Goal: Transaction & Acquisition: Purchase product/service

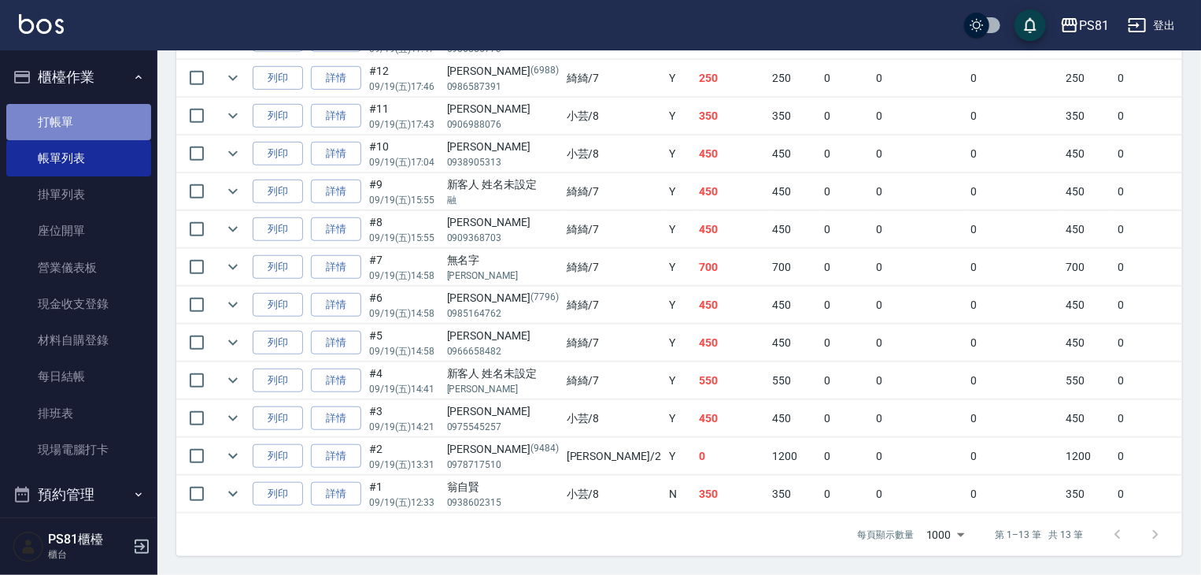
click at [113, 119] on link "打帳單" at bounding box center [78, 122] width 145 height 36
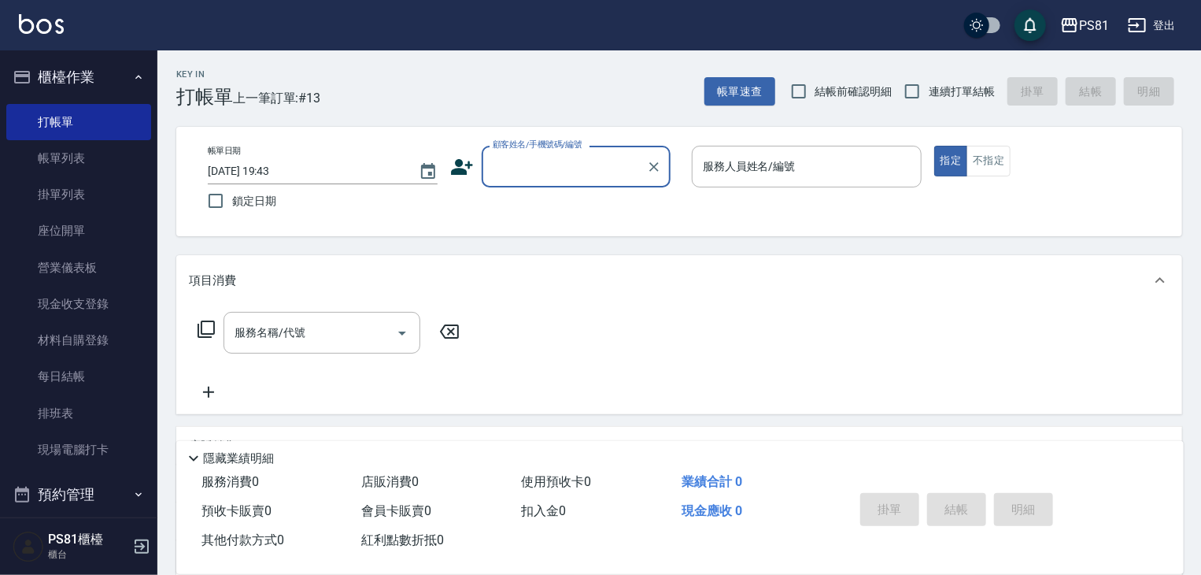
click at [538, 190] on div "帳單日期 [DATE] 19:43 鎖定日期 顧客姓名/手機號碼/編號 顧客姓名/手機號碼/編號 服務人員姓名/編號 服務人員姓名/編號 指定 不指定" at bounding box center [679, 182] width 968 height 72
click at [570, 158] on input "顧客姓名/手機號碼/編號" at bounding box center [564, 167] width 151 height 28
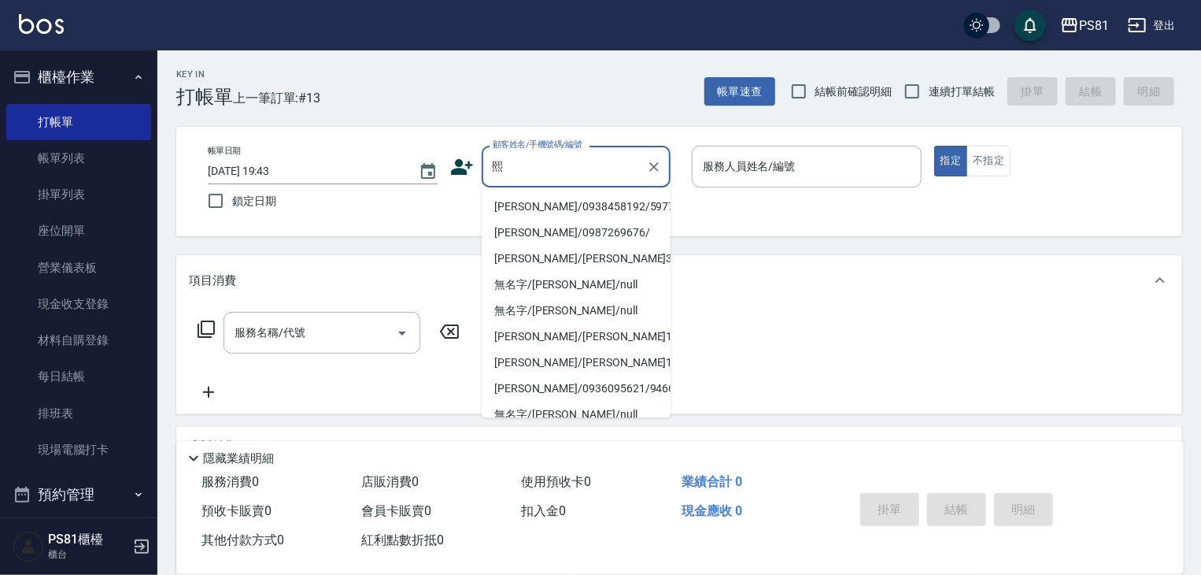
type input "[PERSON_NAME]/0938458192/5977"
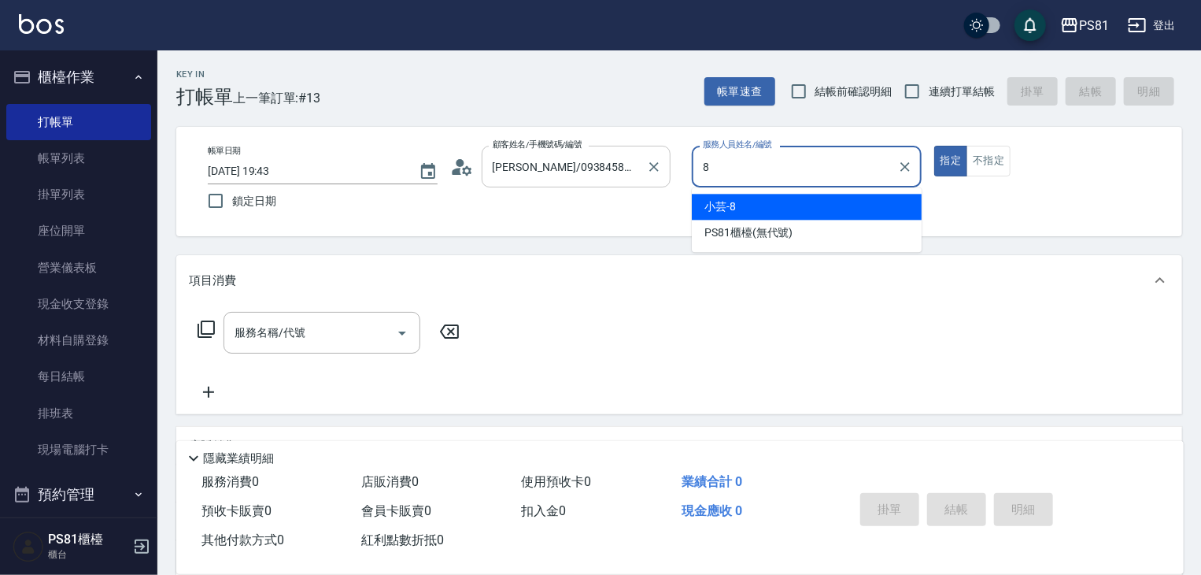
type input "小芸-8"
type button "true"
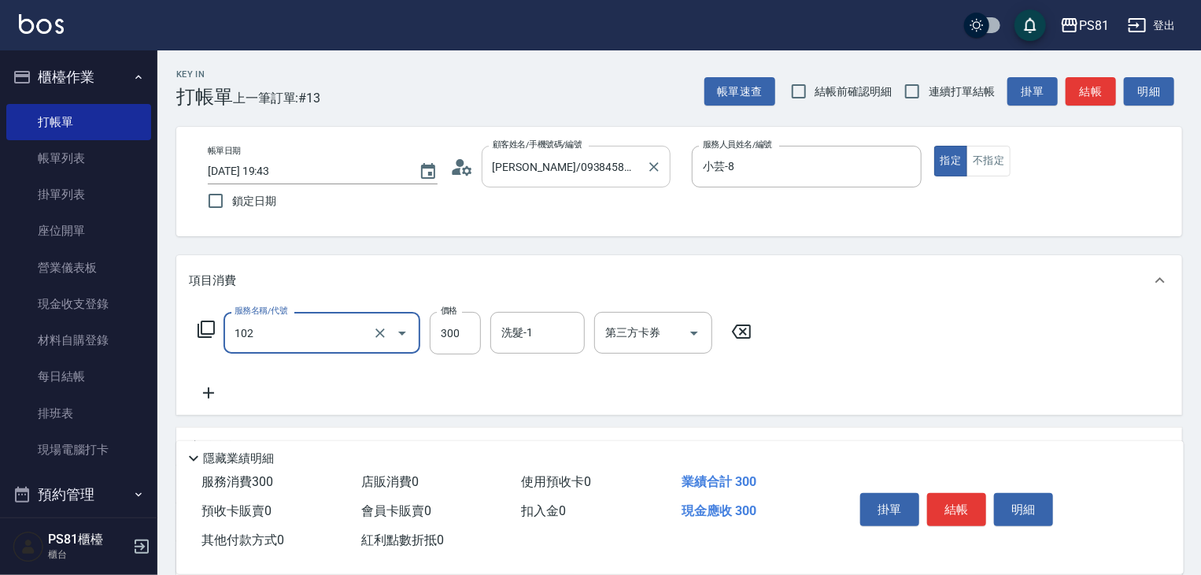
type input "保濕洗(102)"
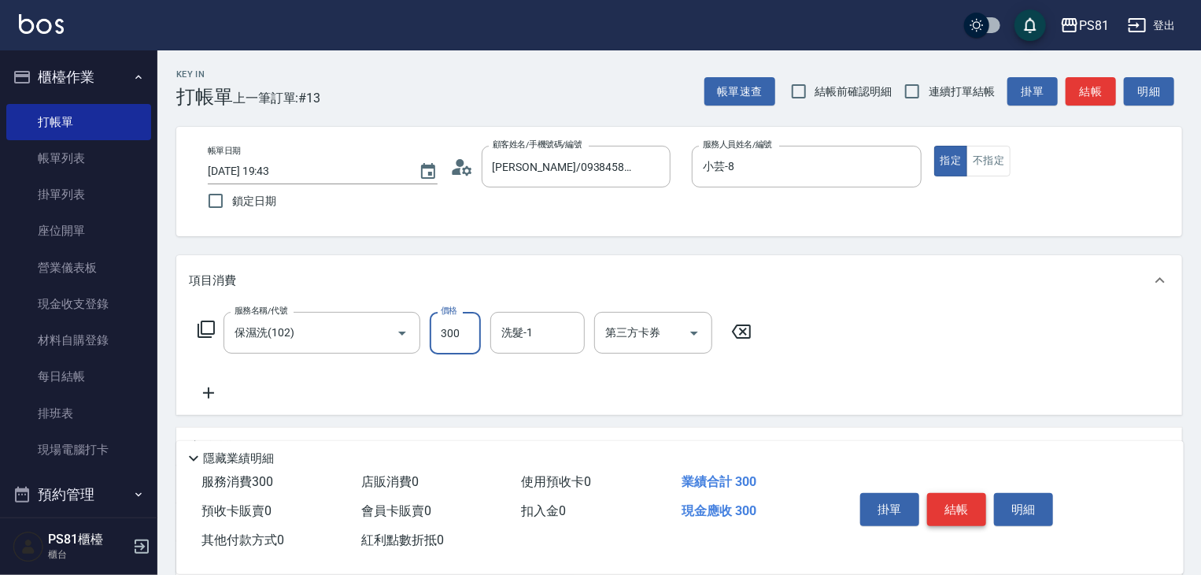
click at [938, 510] on button "結帳" at bounding box center [956, 509] width 59 height 33
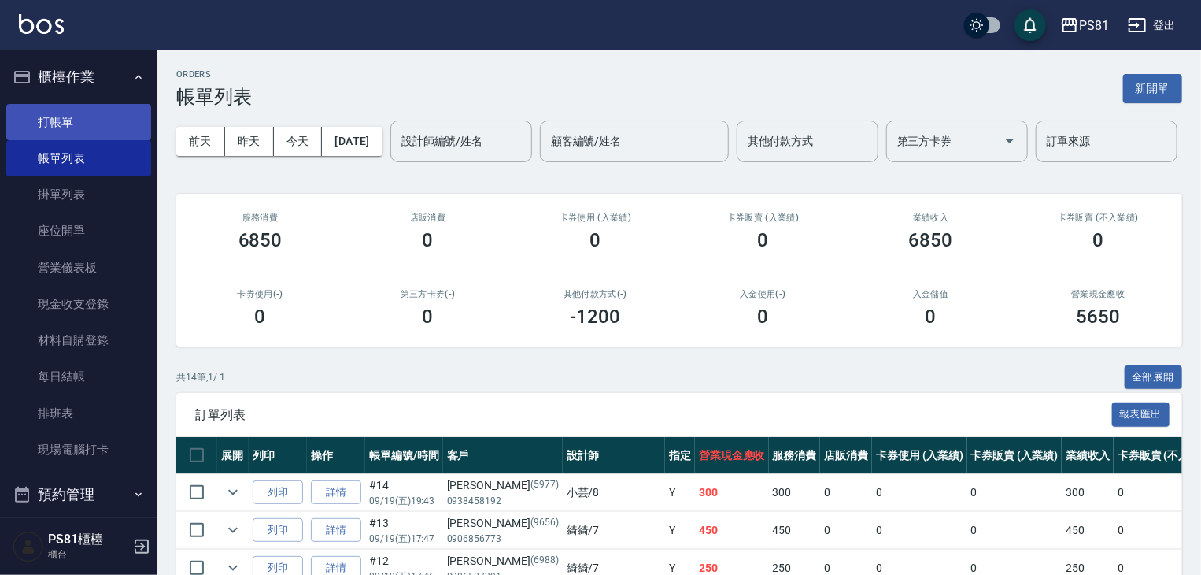
click at [72, 124] on link "打帳單" at bounding box center [78, 122] width 145 height 36
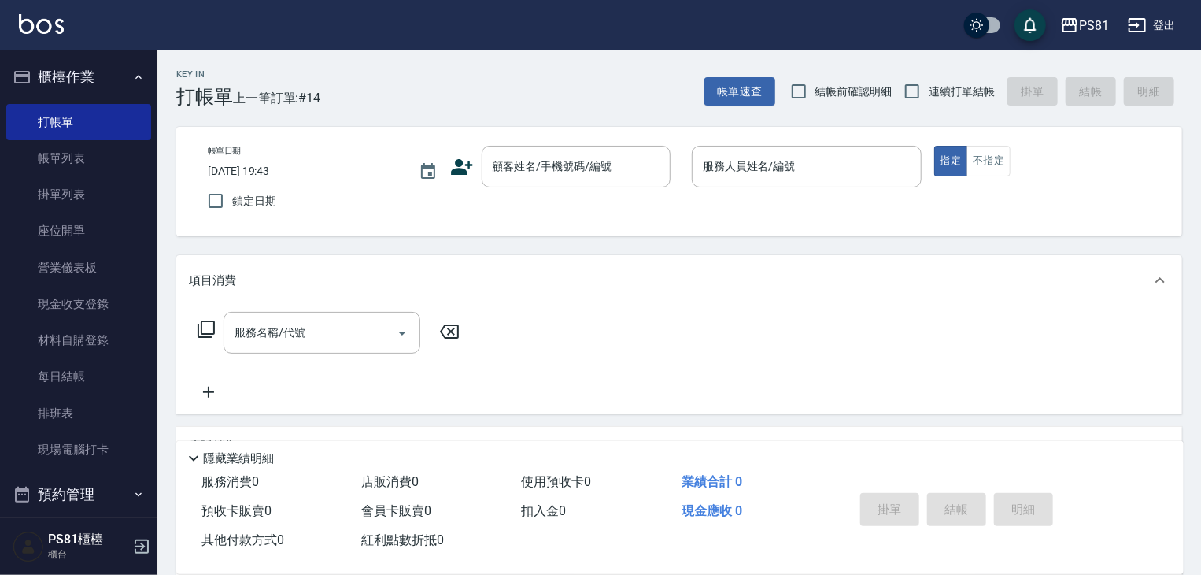
click at [966, 77] on label "連續打單結帳" at bounding box center [945, 91] width 99 height 33
click at [929, 77] on input "連續打單結帳" at bounding box center [912, 91] width 33 height 33
checkbox input "true"
click at [593, 185] on div "顧客姓名/手機號碼/編號" at bounding box center [576, 167] width 189 height 42
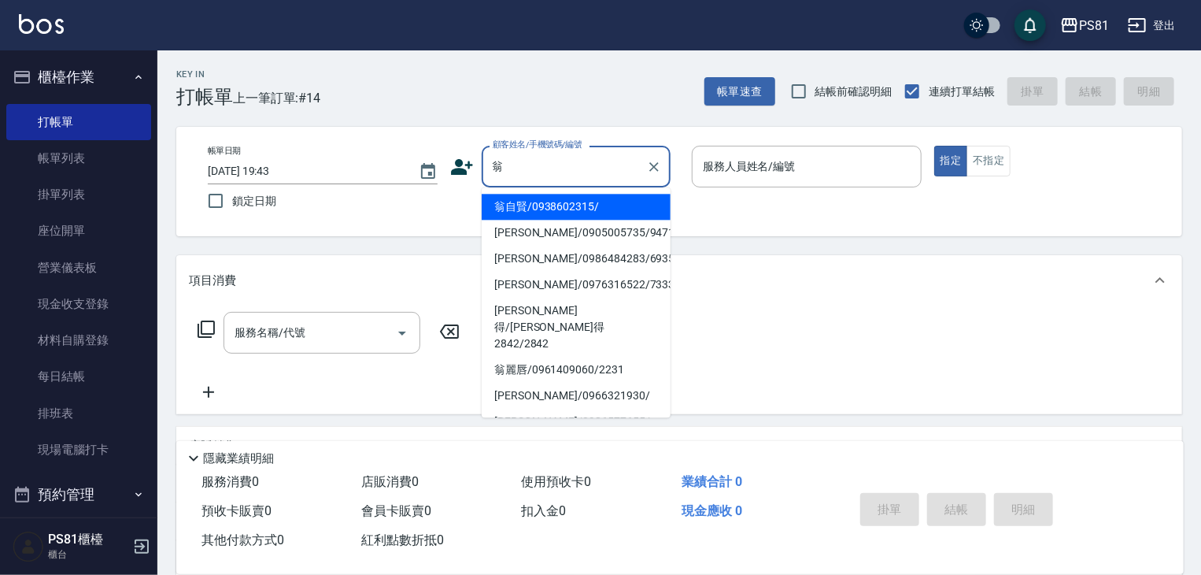
click at [586, 202] on li "翁自賢/0938602315/" at bounding box center [576, 207] width 189 height 26
type input "翁自賢/0938602315/"
type input "小芸-8"
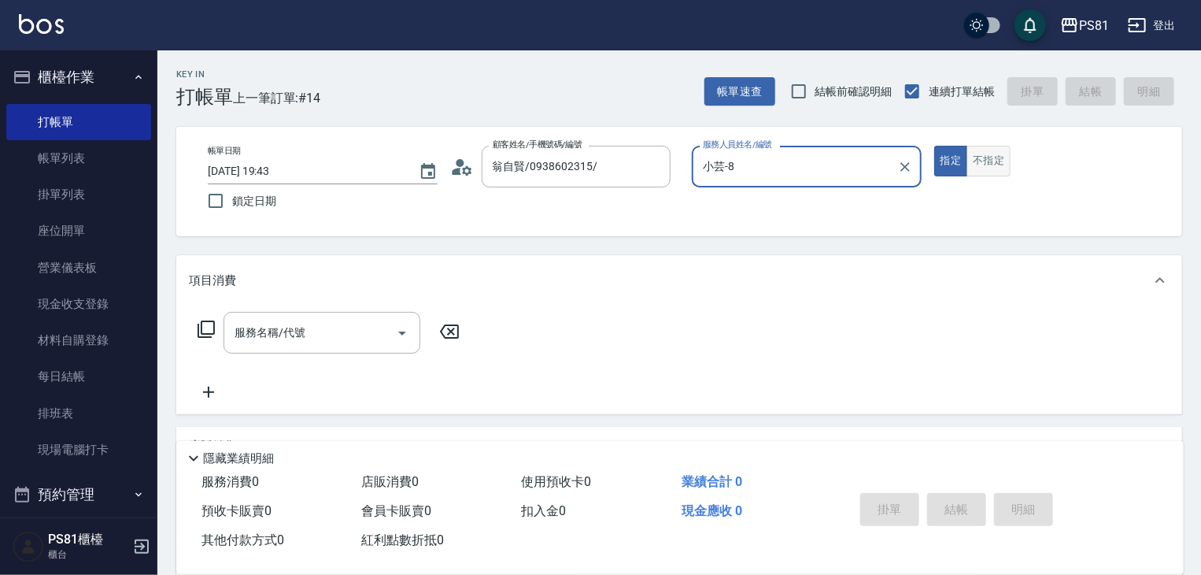
click at [973, 173] on button "不指定" at bounding box center [988, 161] width 44 height 31
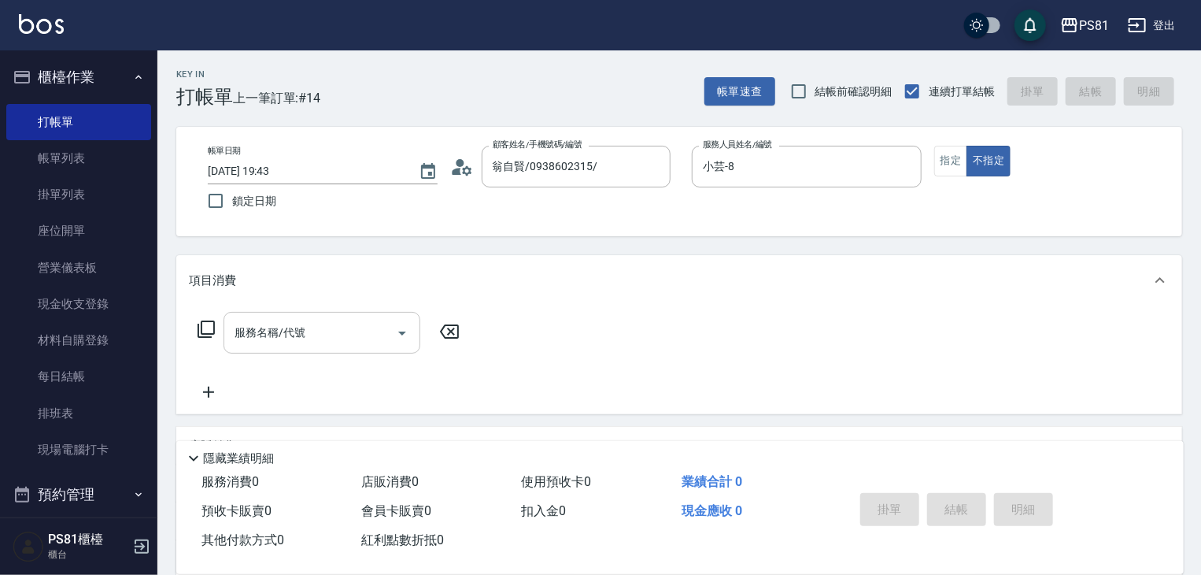
click at [362, 344] on input "服務名稱/代號" at bounding box center [310, 333] width 159 height 28
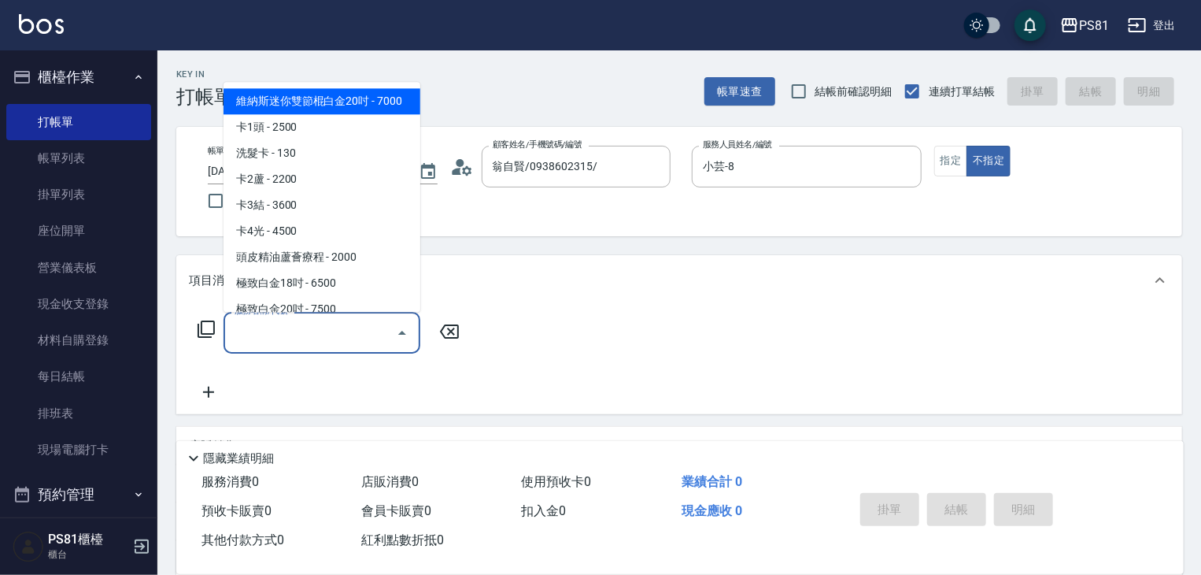
type input "2"
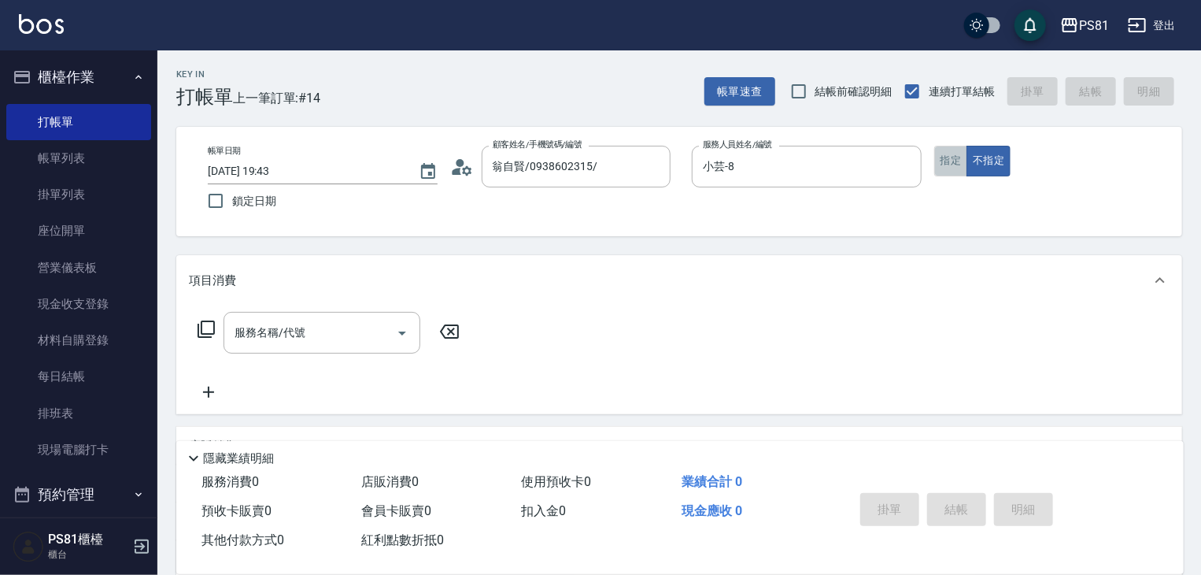
click at [957, 165] on button "指定" at bounding box center [951, 161] width 34 height 31
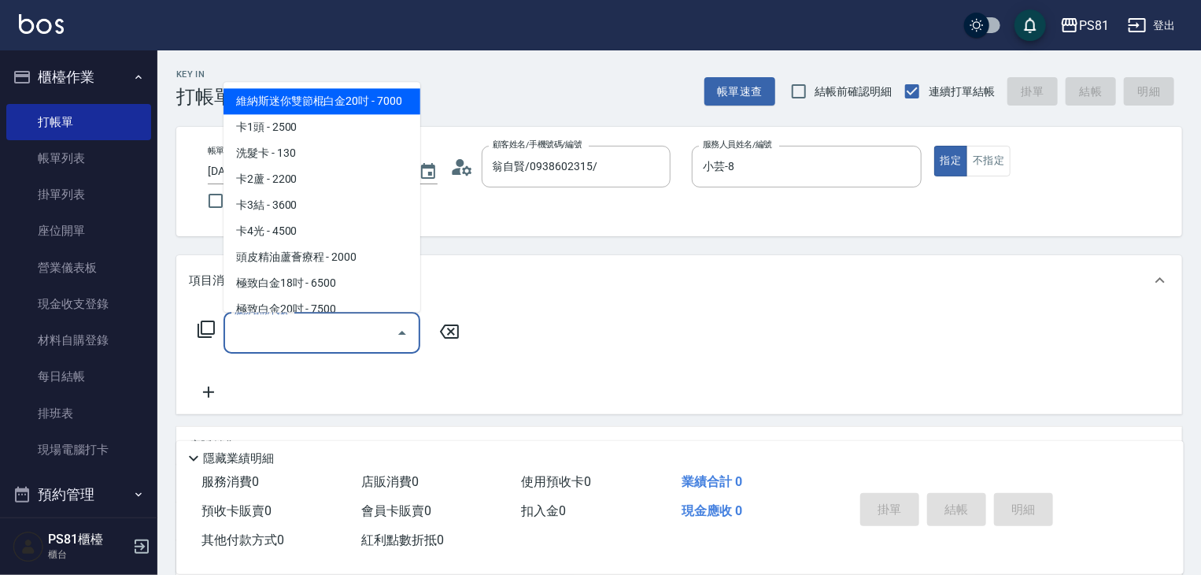
click at [324, 334] on input "服務名稱/代號" at bounding box center [310, 333] width 159 height 28
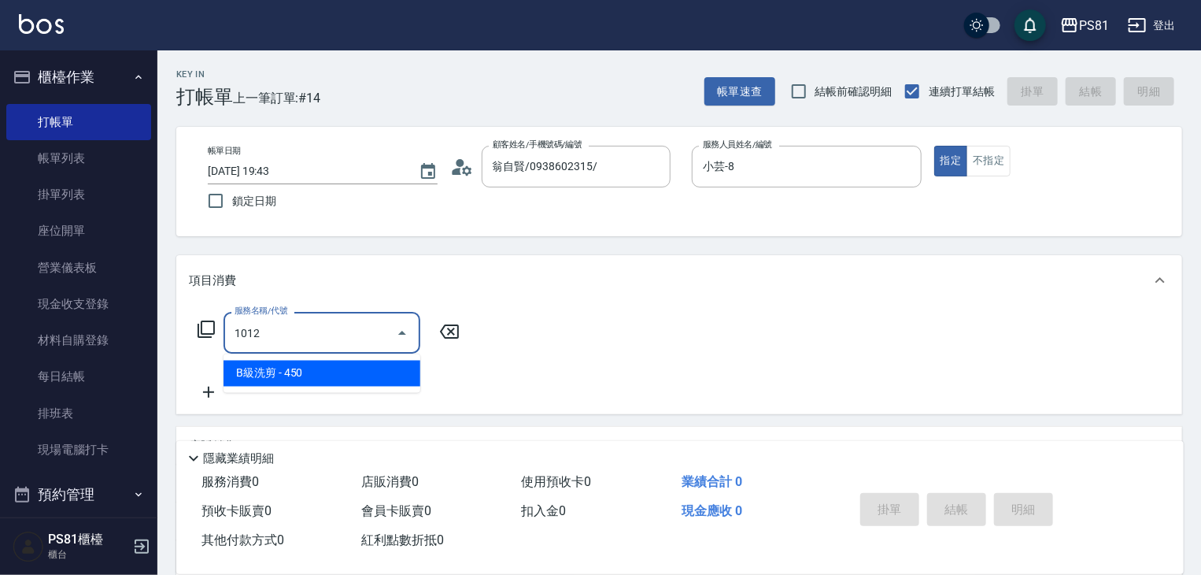
type input "B級洗剪(1012)"
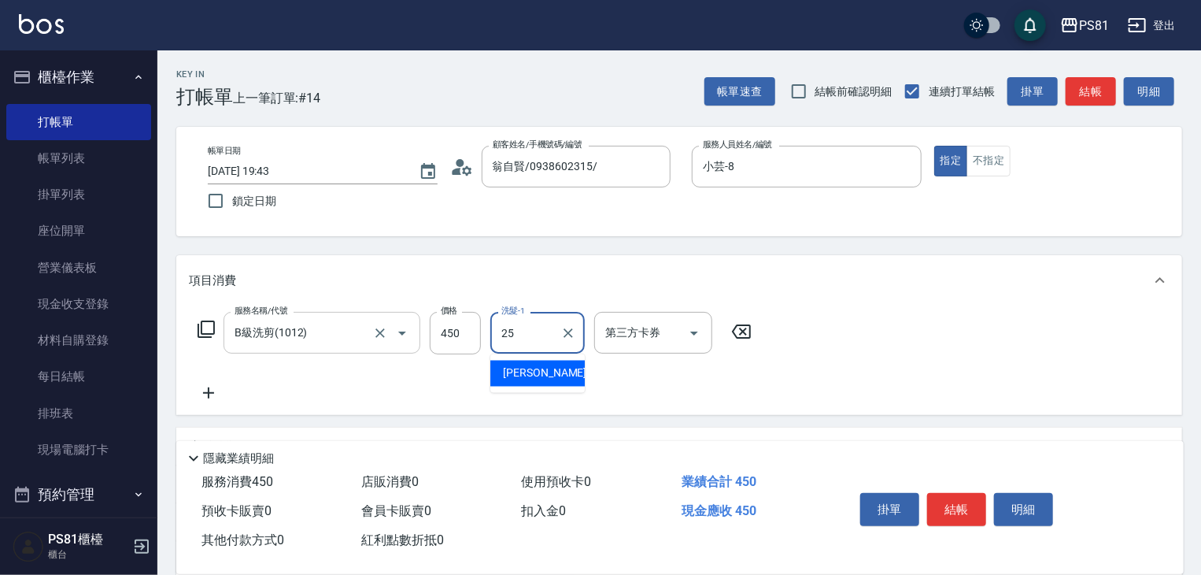
type input "妮可-25"
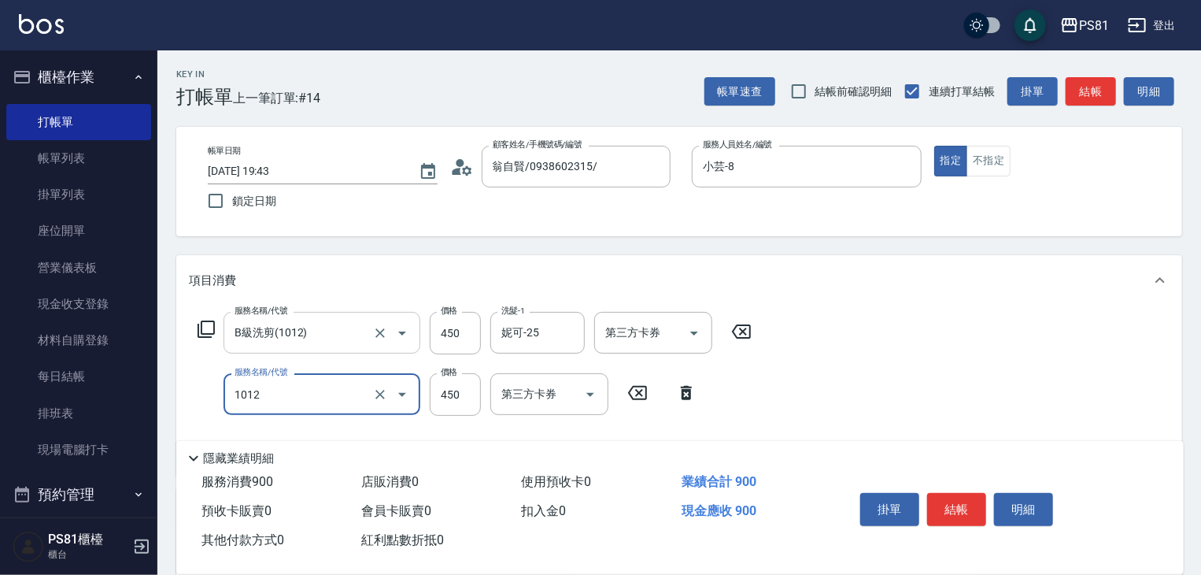
type input "B級洗剪(1012)"
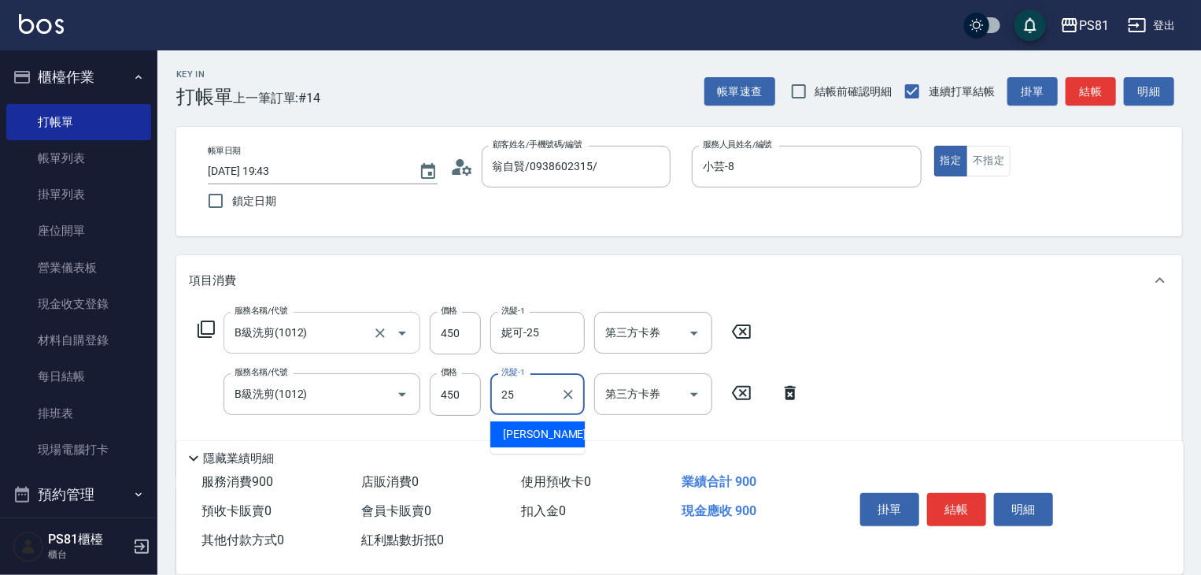
type input "妮可-25"
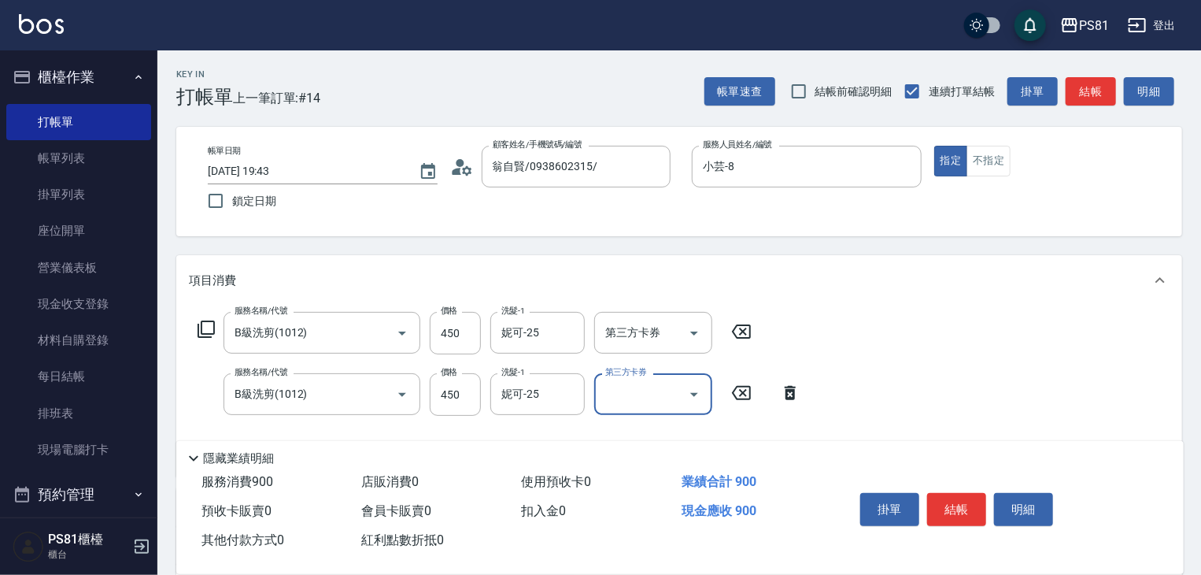
click at [980, 511] on button "結帳" at bounding box center [956, 509] width 59 height 33
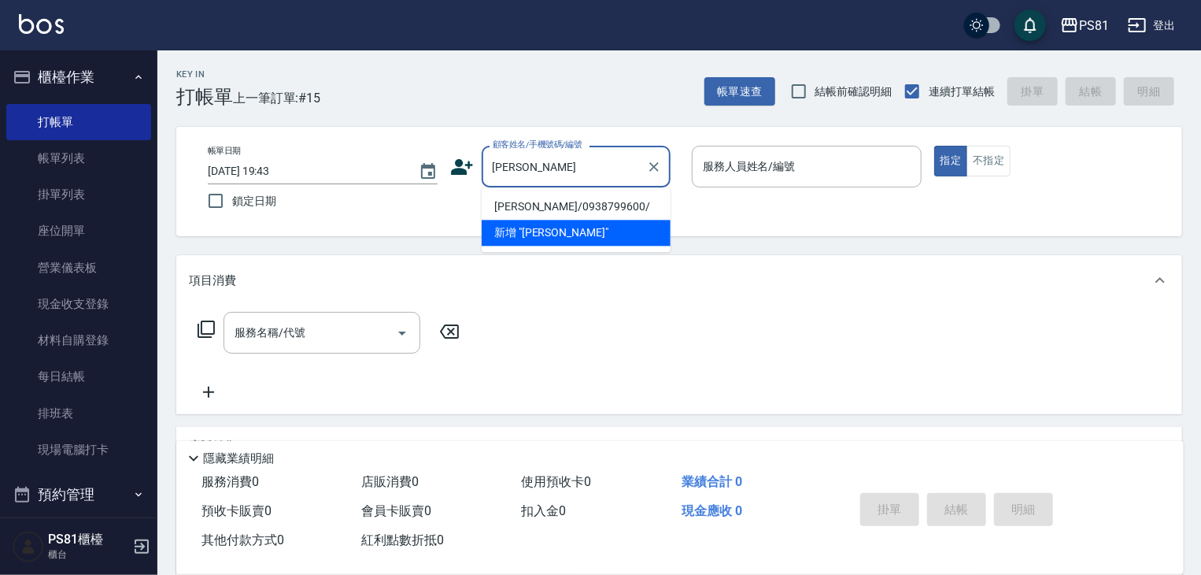
click at [537, 223] on li "新增 "[PERSON_NAME]"" at bounding box center [576, 233] width 189 height 26
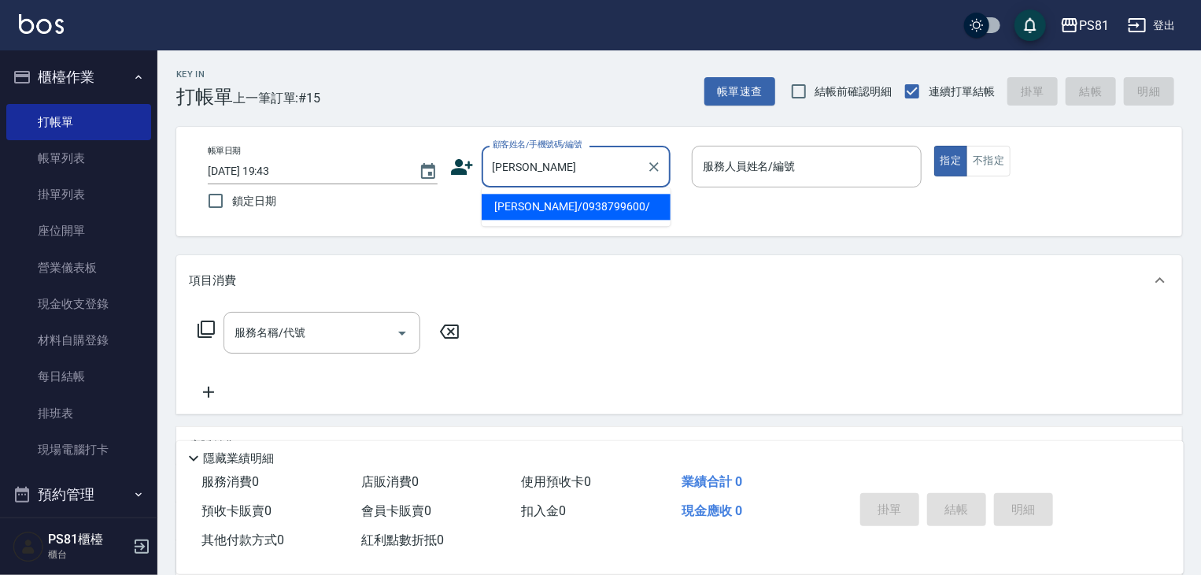
click at [496, 165] on input "[PERSON_NAME]" at bounding box center [564, 167] width 151 height 28
click at [519, 202] on li "[PERSON_NAME]/0938799600/" at bounding box center [576, 207] width 189 height 26
type input "[PERSON_NAME]/0938799600/"
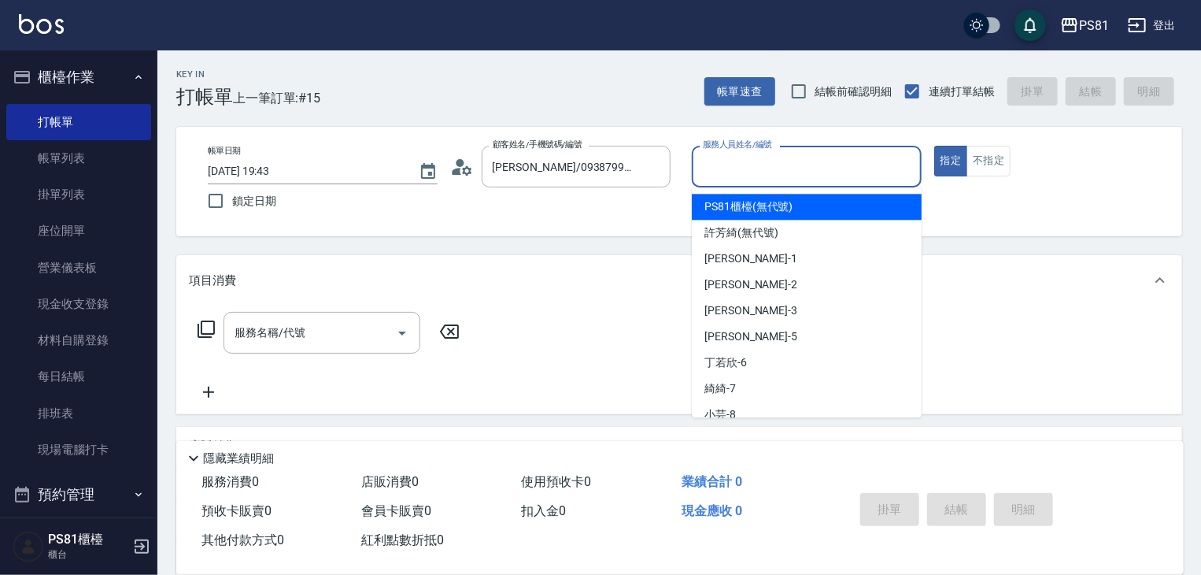
click at [724, 176] on input "服務人員姓名/編號" at bounding box center [807, 167] width 216 height 28
type input "小芸-8"
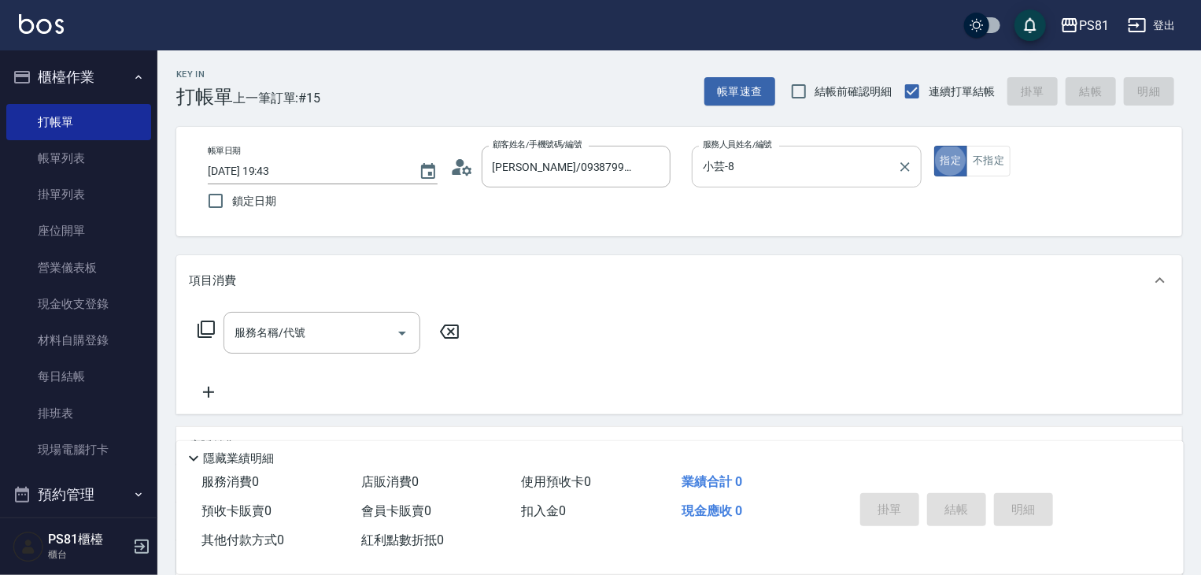
type button "true"
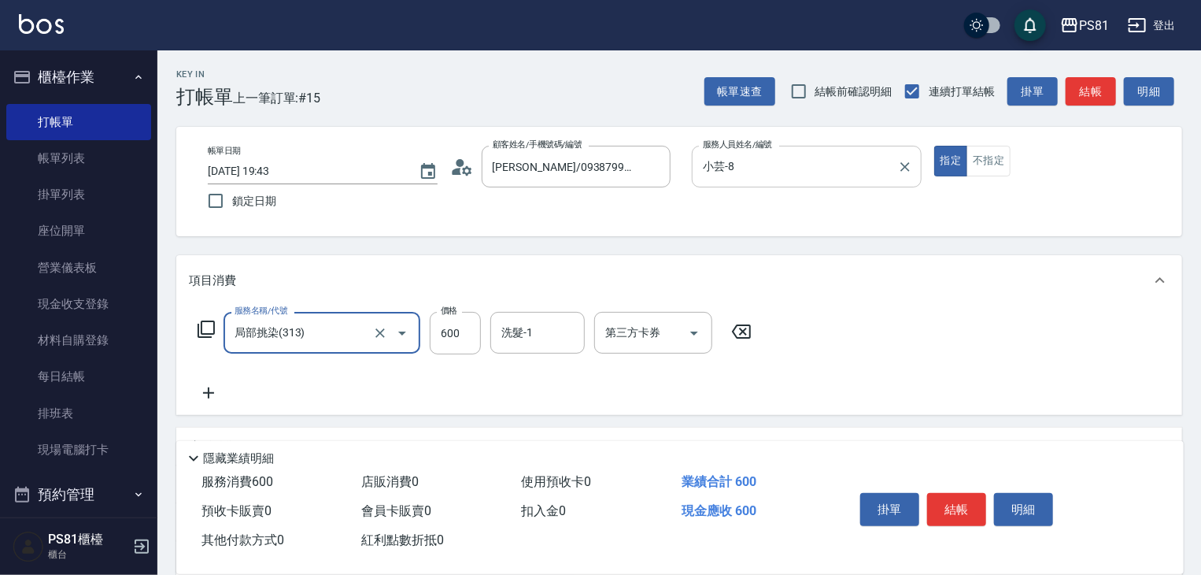
type input "局部挑染(313)"
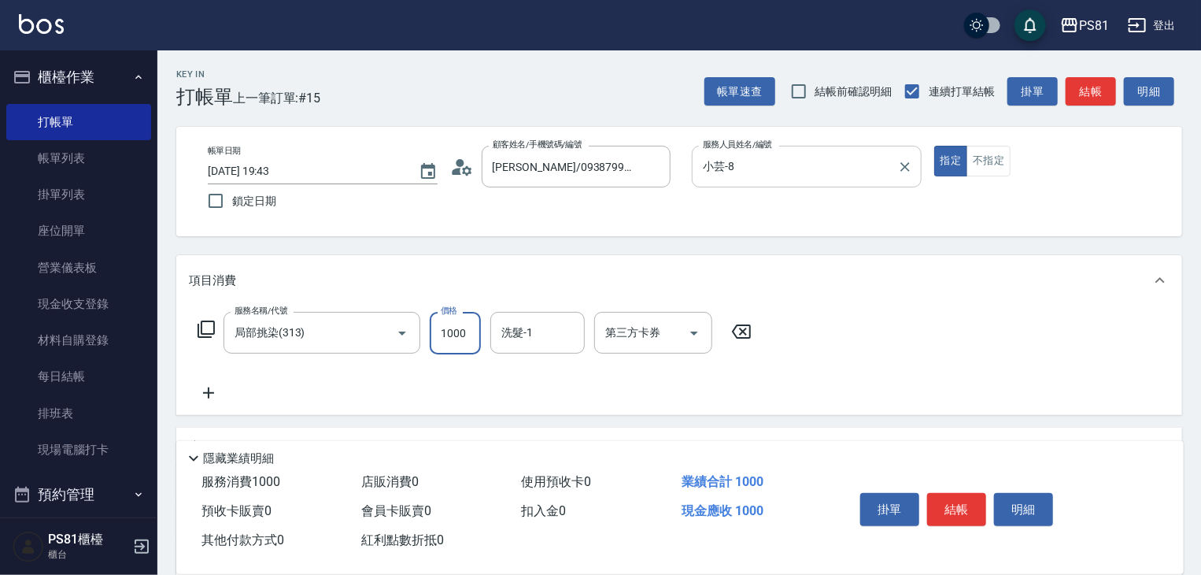
type input "1000"
type input "2"
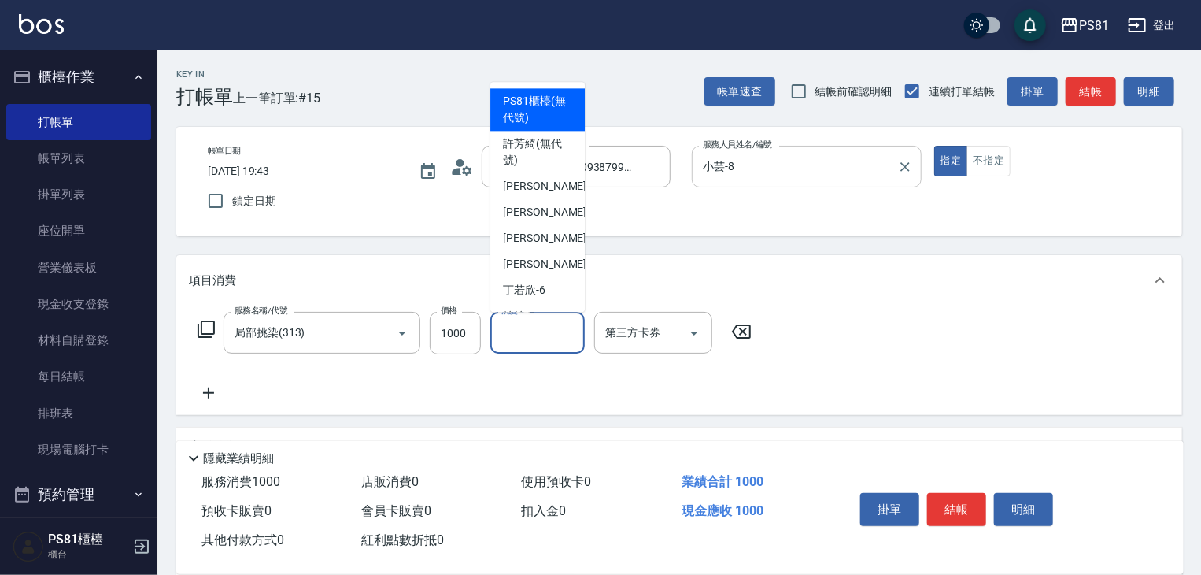
type input "PS81櫃檯(無代號)"
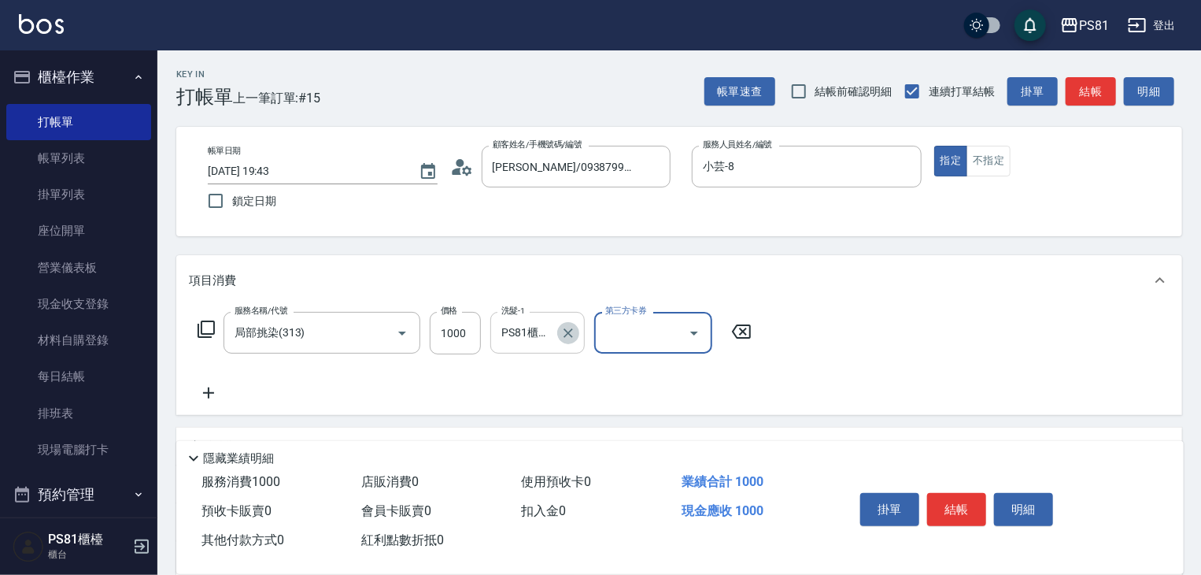
click at [570, 338] on icon "Clear" at bounding box center [568, 333] width 16 height 16
click at [212, 394] on icon at bounding box center [208, 392] width 39 height 19
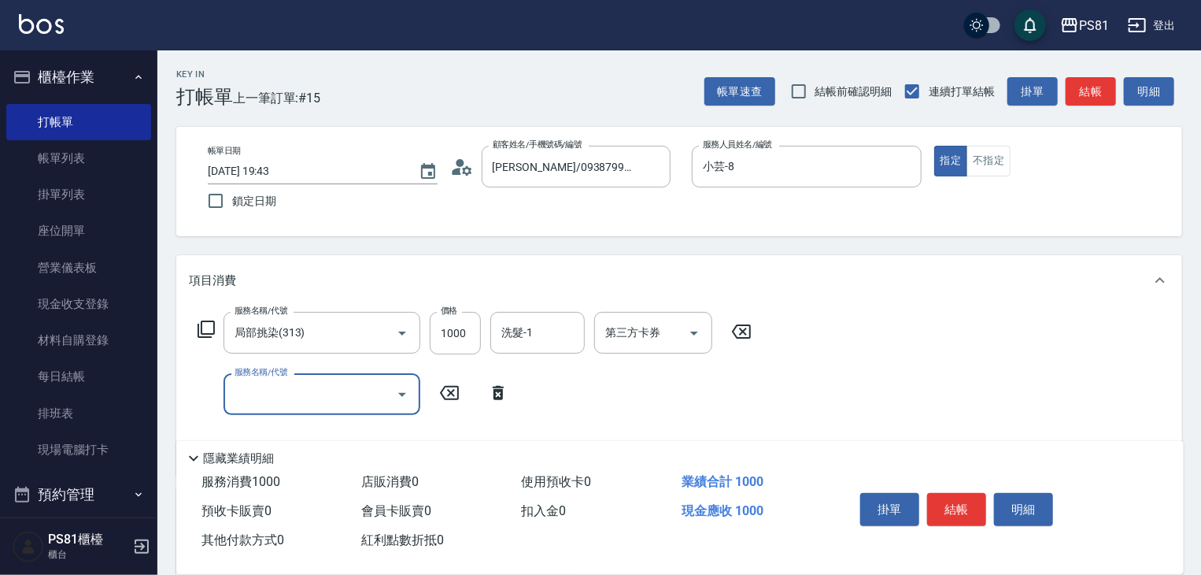
drag, startPoint x: 212, startPoint y: 394, endPoint x: 251, endPoint y: 390, distance: 39.6
click at [251, 390] on input "服務名稱/代號" at bounding box center [310, 394] width 159 height 28
type input "基本離子燙(305)"
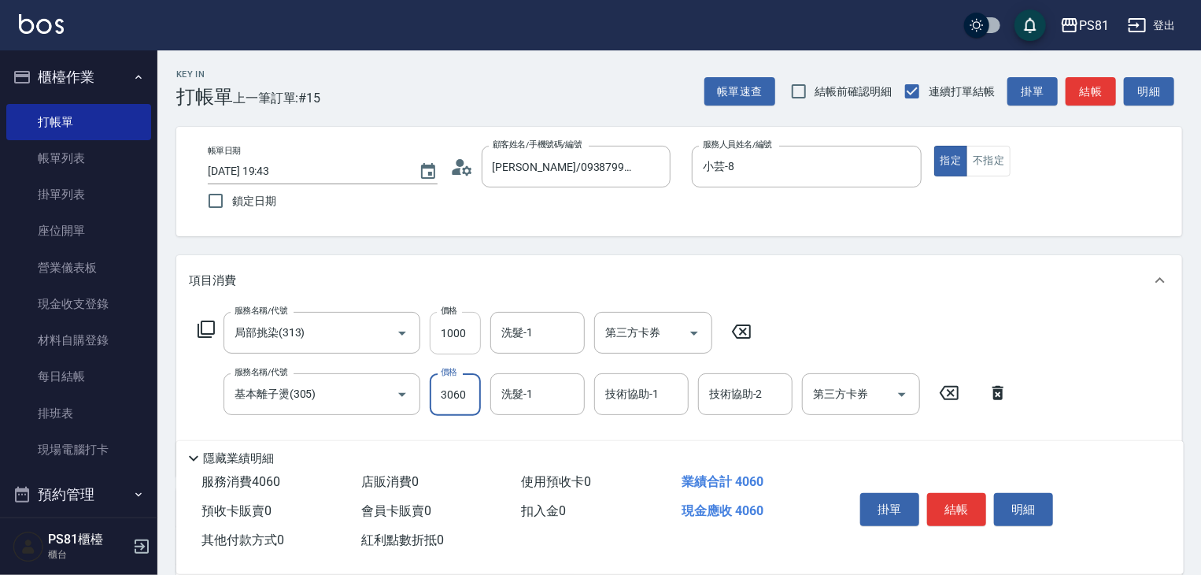
type input "3060"
click at [439, 322] on input "1000" at bounding box center [455, 333] width 51 height 42
type input "850"
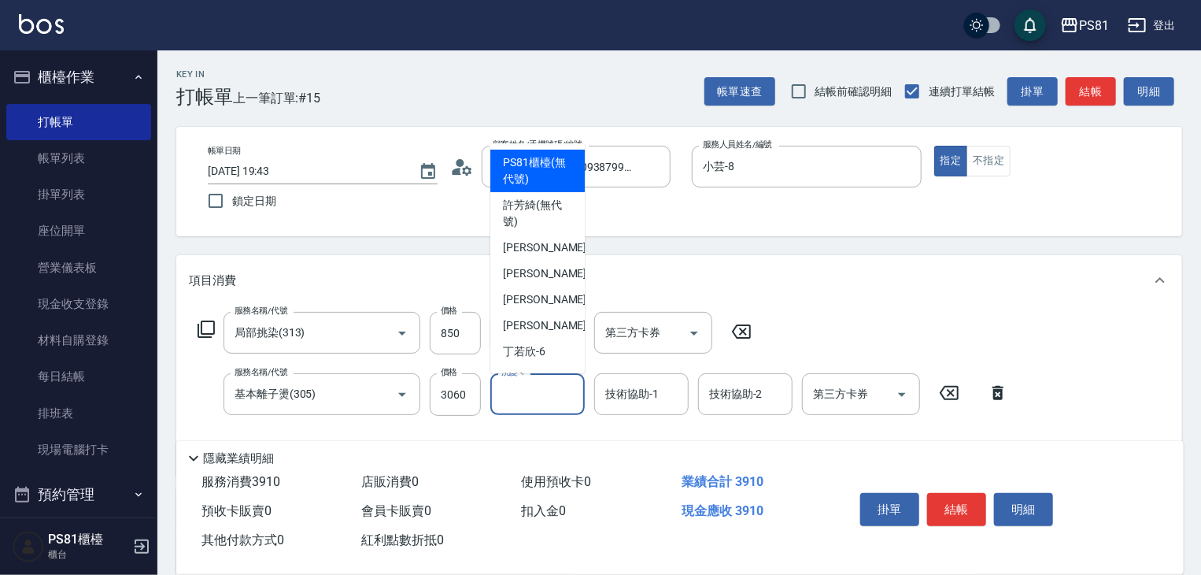
click at [538, 384] on input "洗髮-1" at bounding box center [537, 394] width 80 height 28
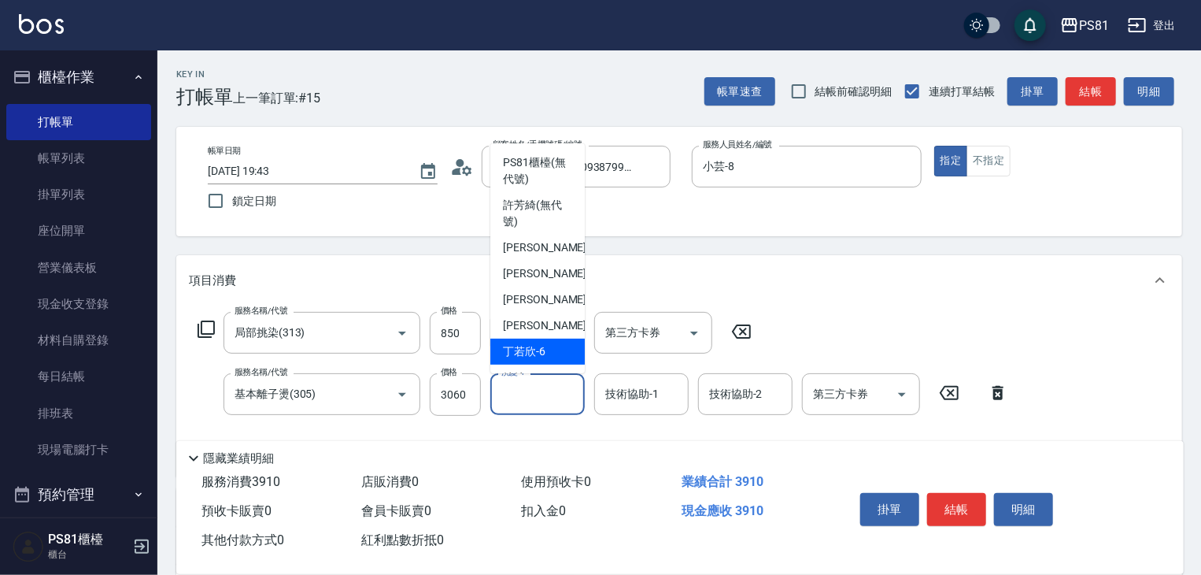
drag, startPoint x: 609, startPoint y: 363, endPoint x: 549, endPoint y: 356, distance: 61.0
click at [608, 363] on div "服務名稱/代號 局部挑染(313) 服務名稱/代號 價格 850 價格 洗髮-1 洗髮-1 第三方卡券 第三方卡券 服務名稱/代號 基本離子燙(305) 服務…" at bounding box center [603, 388] width 829 height 152
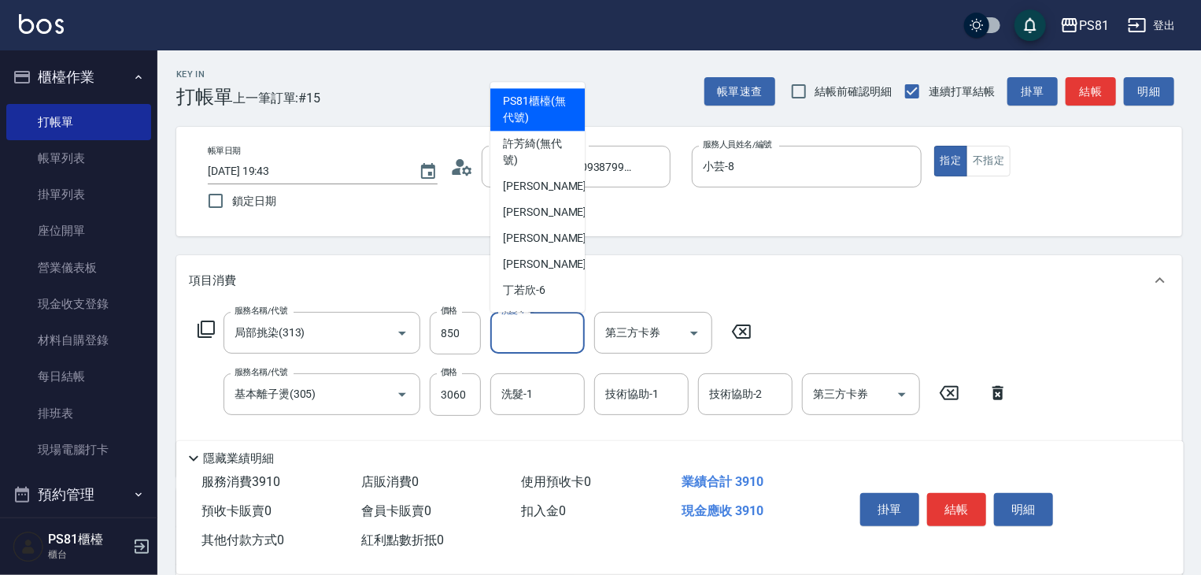
click at [515, 326] on input "洗髮-1" at bounding box center [537, 333] width 80 height 28
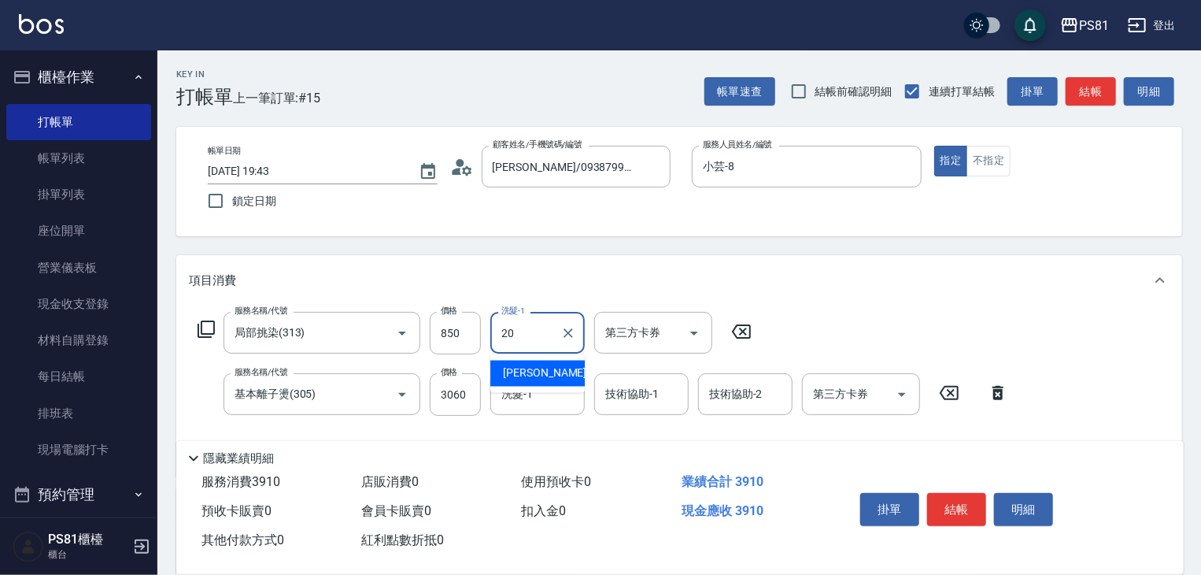
type input "[PERSON_NAME]-20"
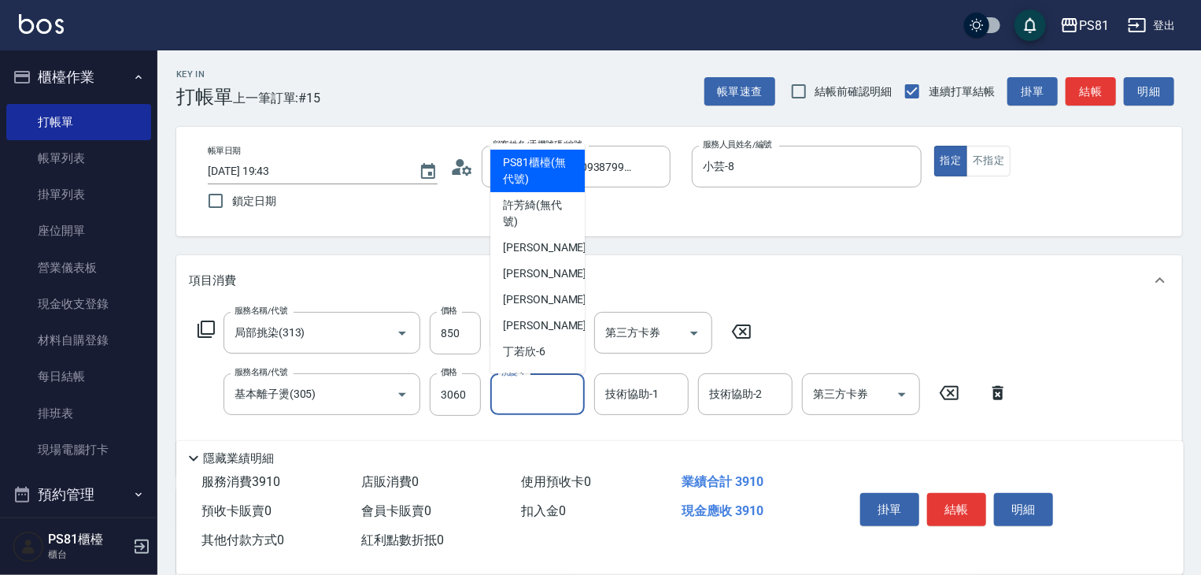
click at [554, 390] on input "洗髮-1" at bounding box center [537, 394] width 80 height 28
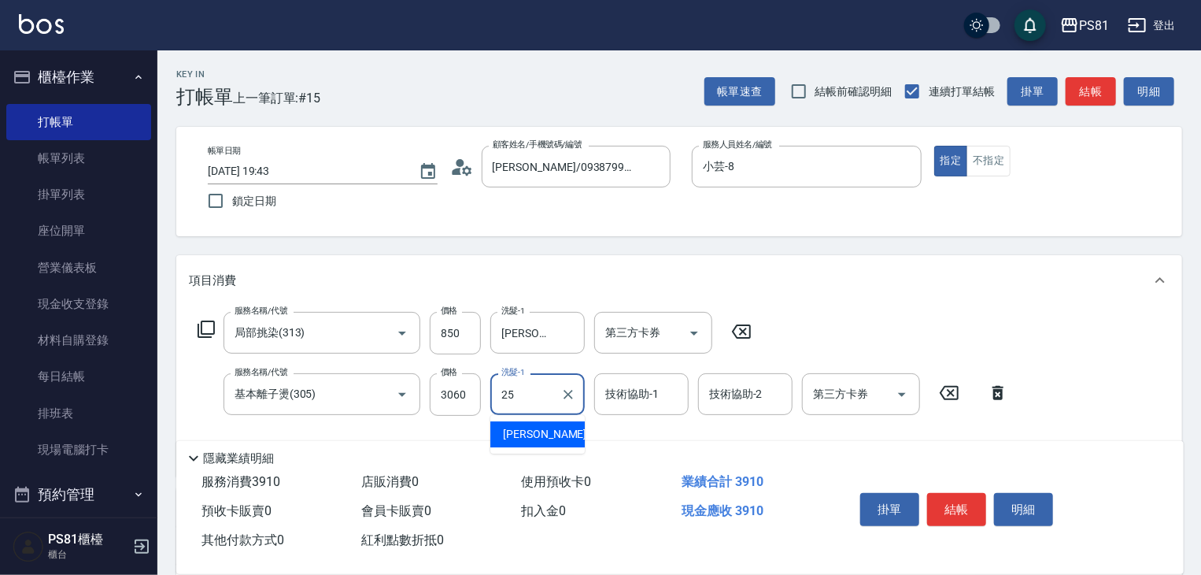
type input "妮可-25"
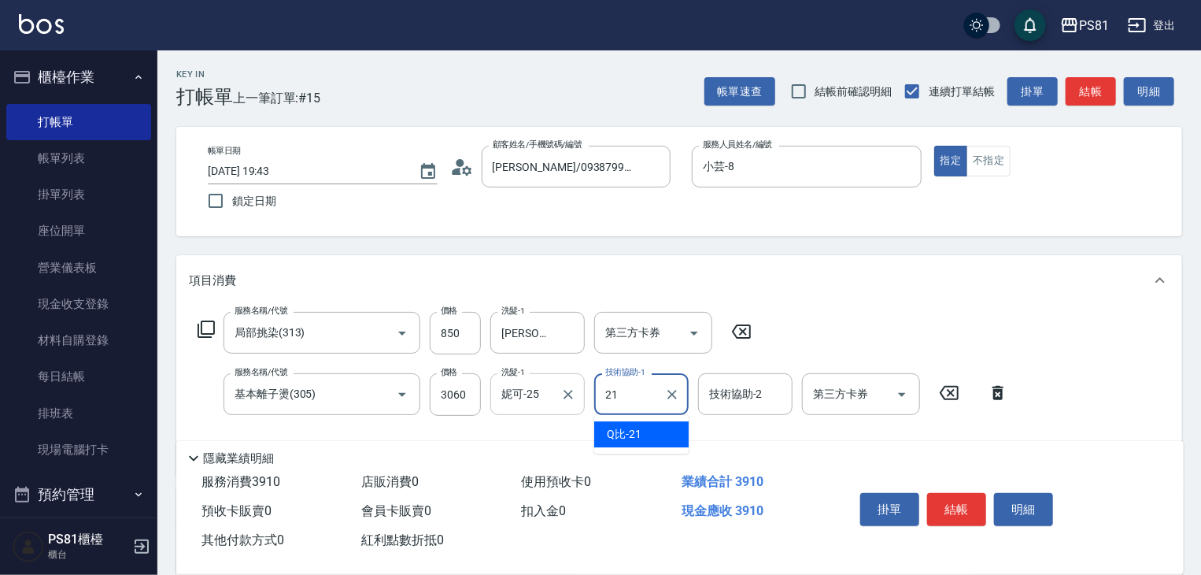
type input "Q比-21"
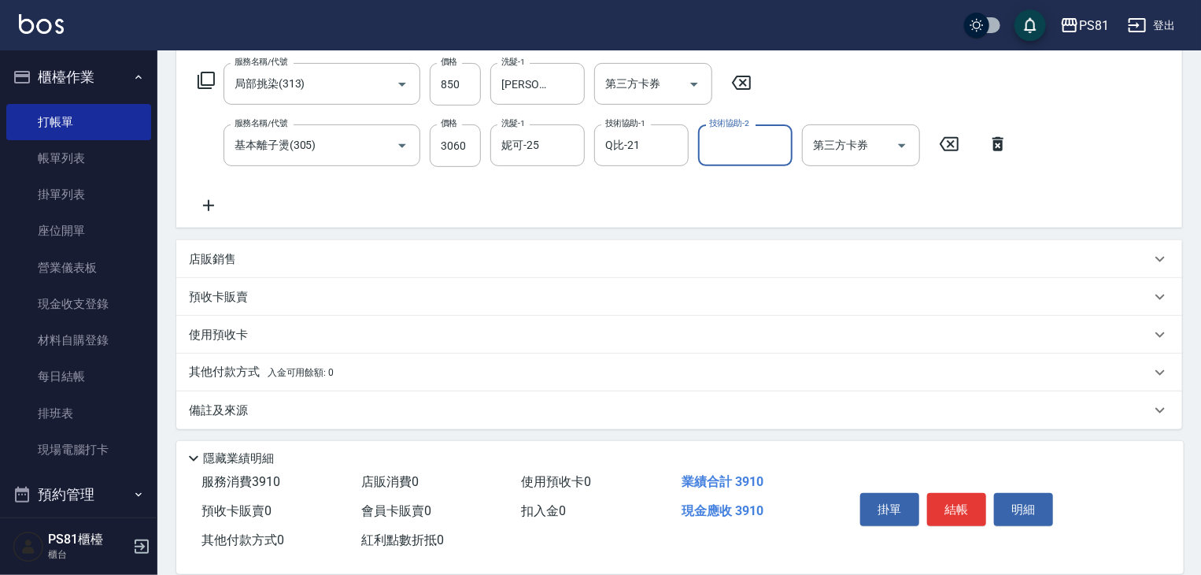
scroll to position [253, 0]
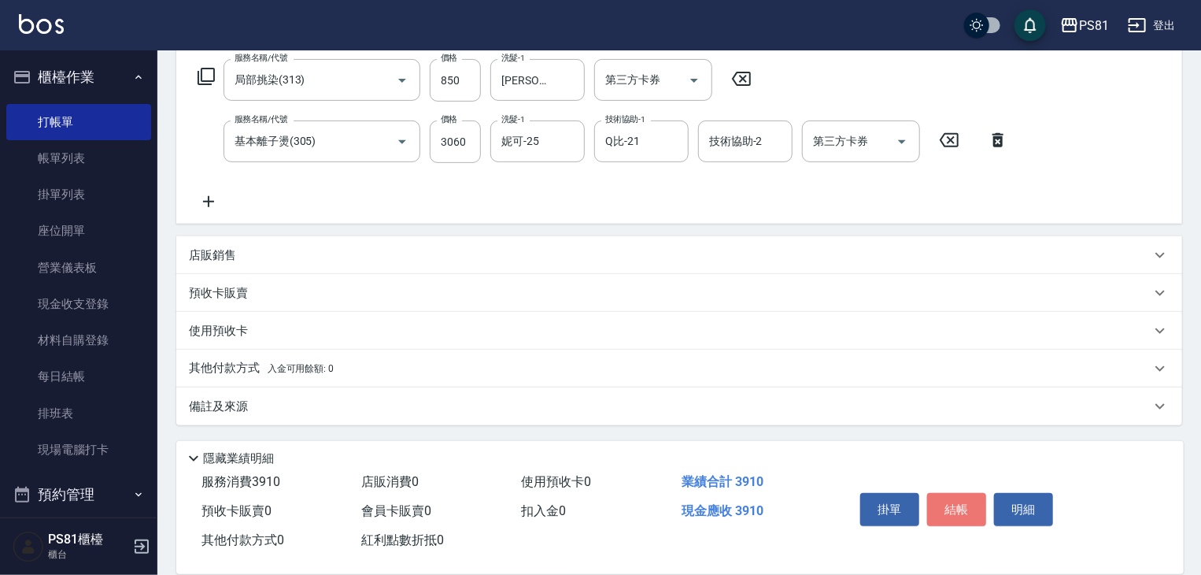
click at [970, 503] on button "結帳" at bounding box center [956, 509] width 59 height 33
type input "[DATE] 19:45"
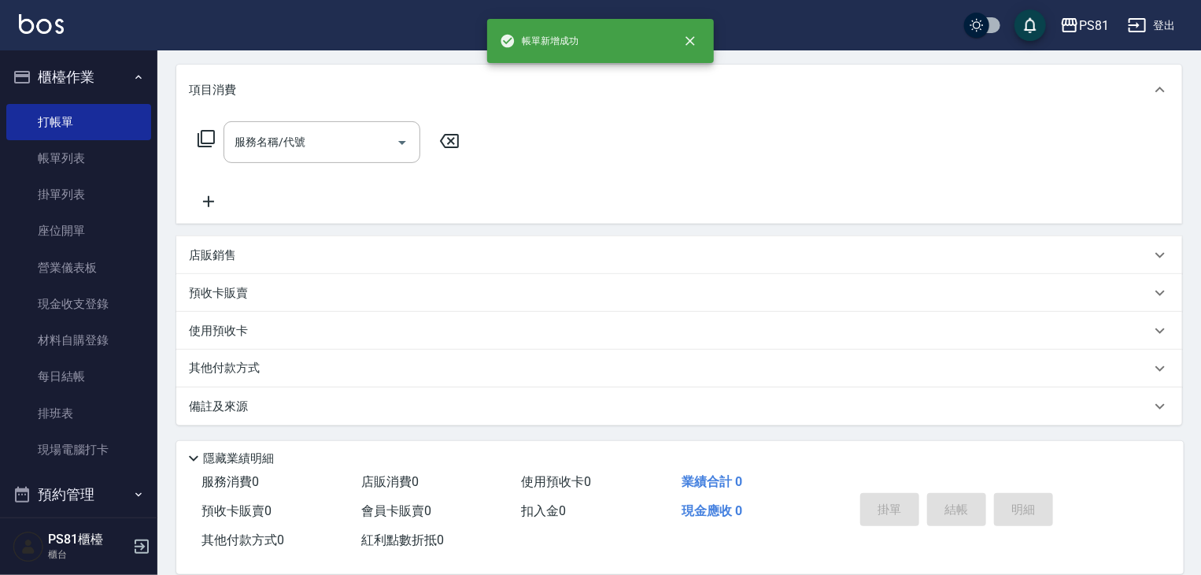
scroll to position [0, 0]
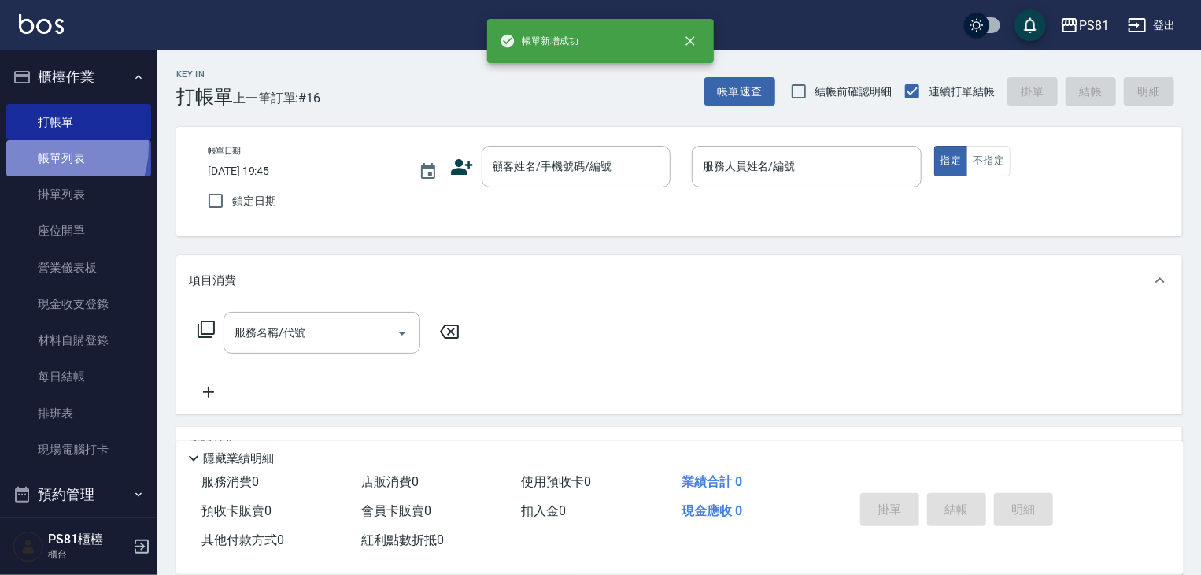
click at [45, 146] on link "帳單列表" at bounding box center [78, 158] width 145 height 36
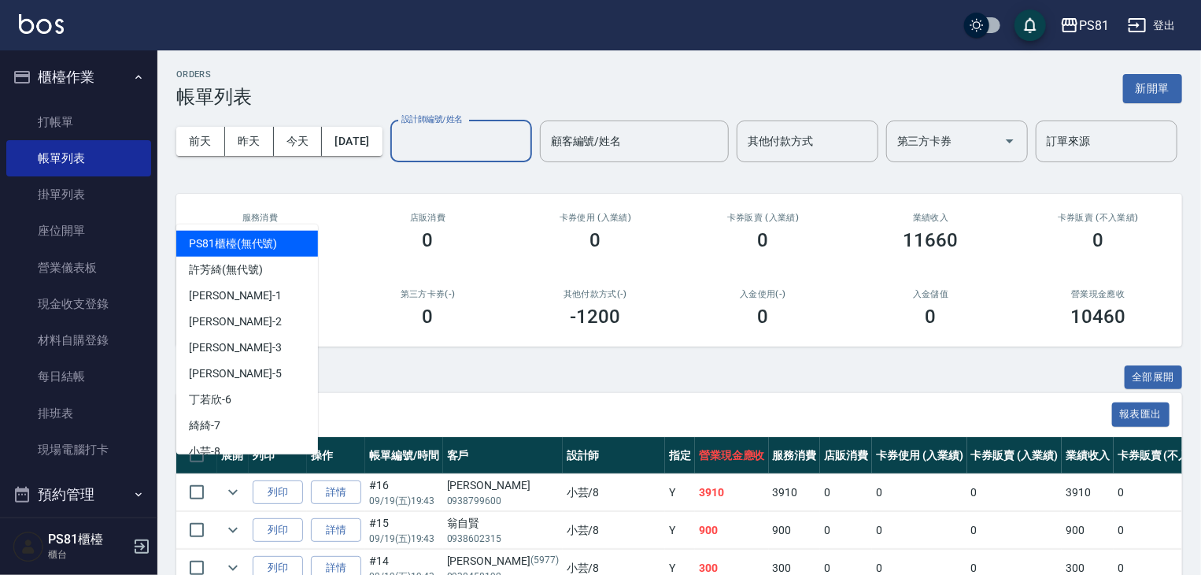
click at [397, 155] on input "設計師編號/姓名" at bounding box center [460, 141] width 127 height 28
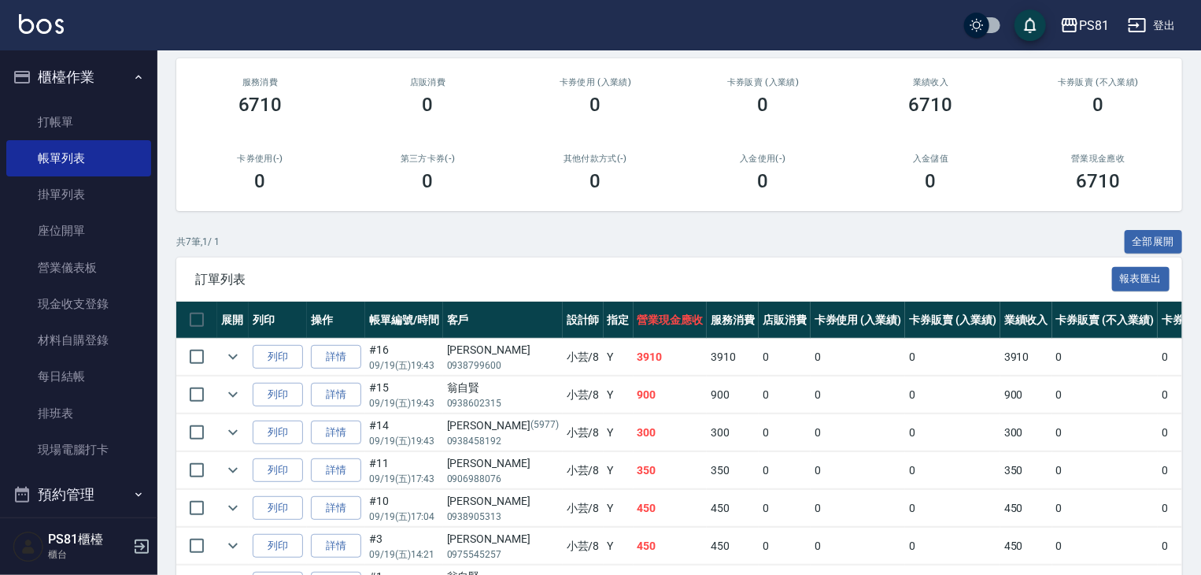
scroll to position [127, 0]
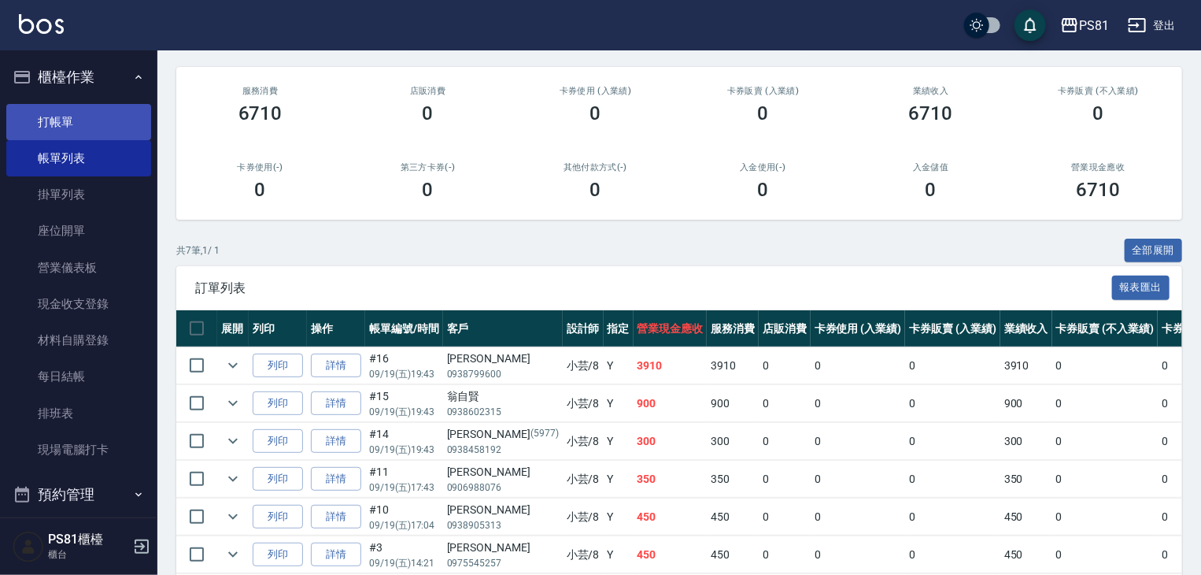
type input "小芸-8"
click at [73, 109] on link "打帳單" at bounding box center [78, 122] width 145 height 36
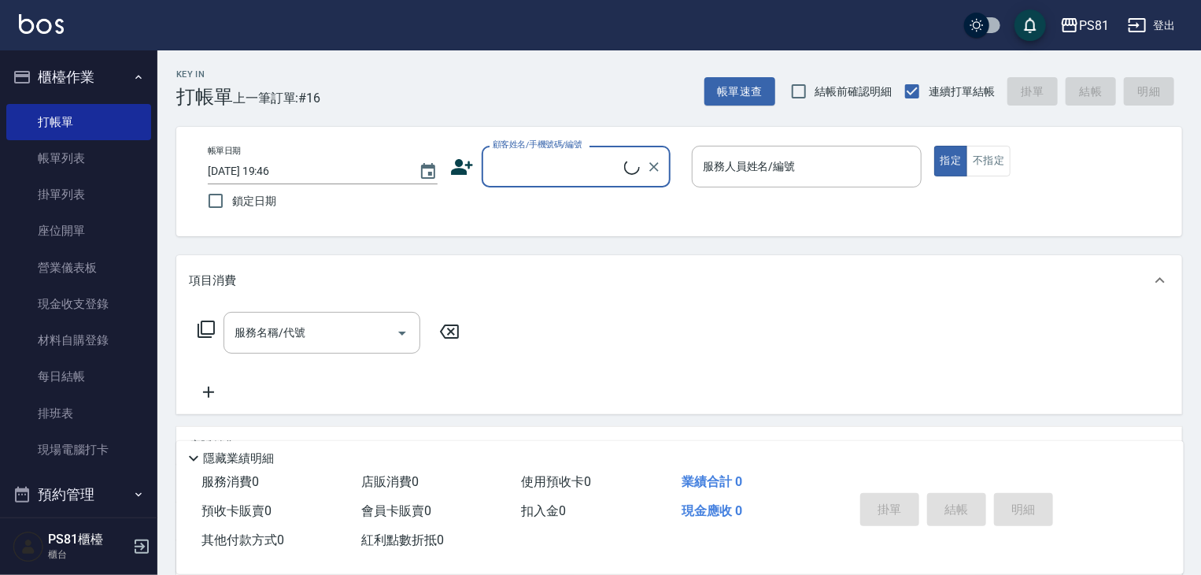
click at [274, 91] on span "上一筆訂單:#16" at bounding box center [277, 98] width 88 height 20
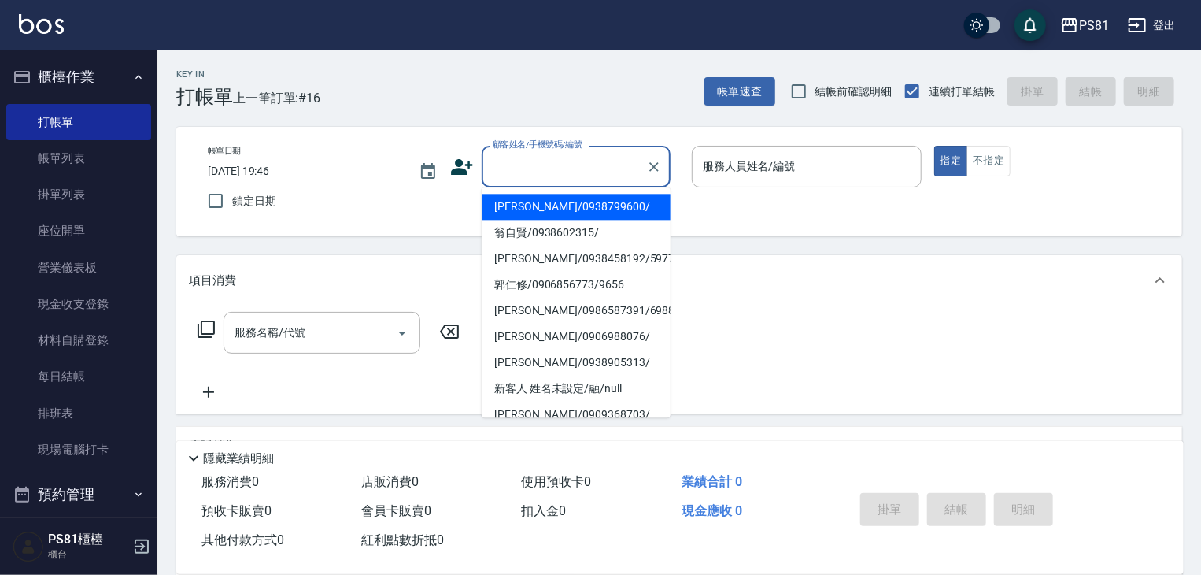
click at [503, 171] on input "顧客姓名/手機號碼/編號" at bounding box center [564, 167] width 151 height 28
type input "ㄎ"
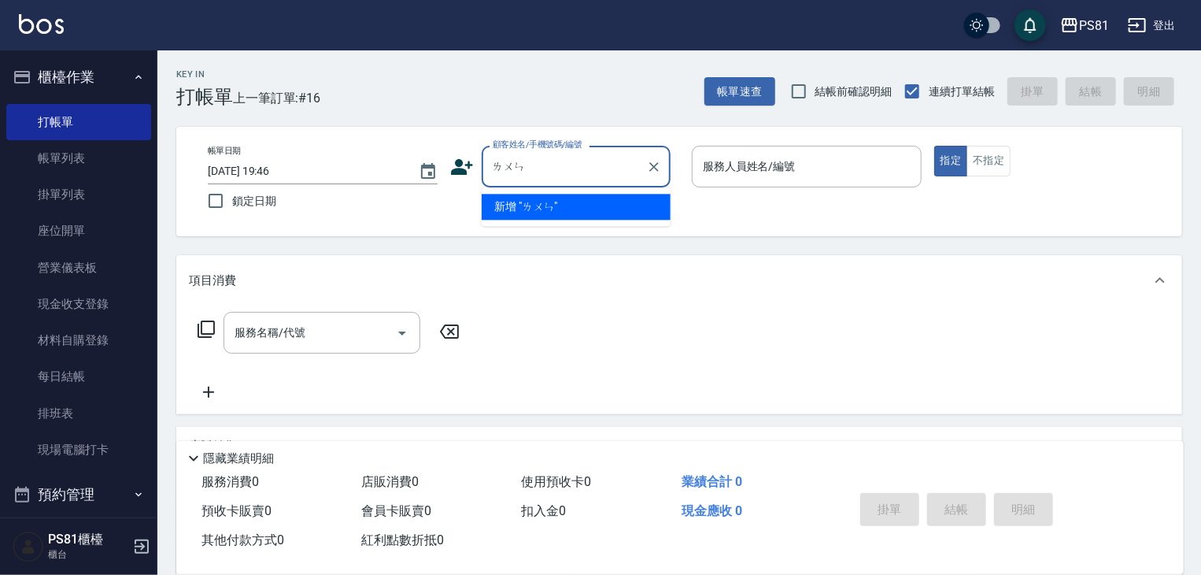
type input "侖"
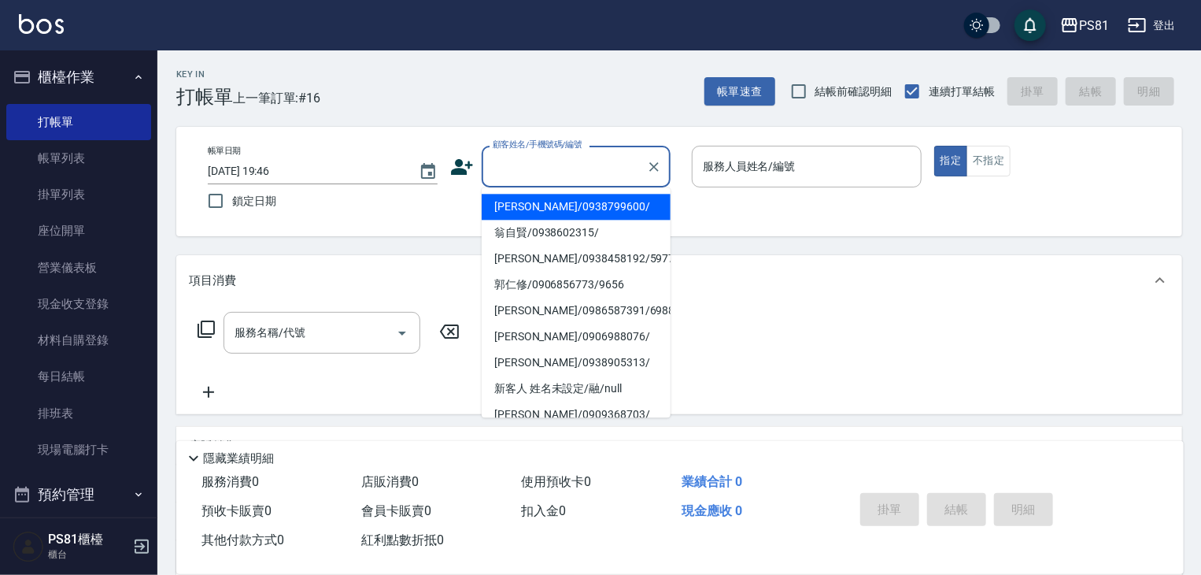
type input "ㄑ"
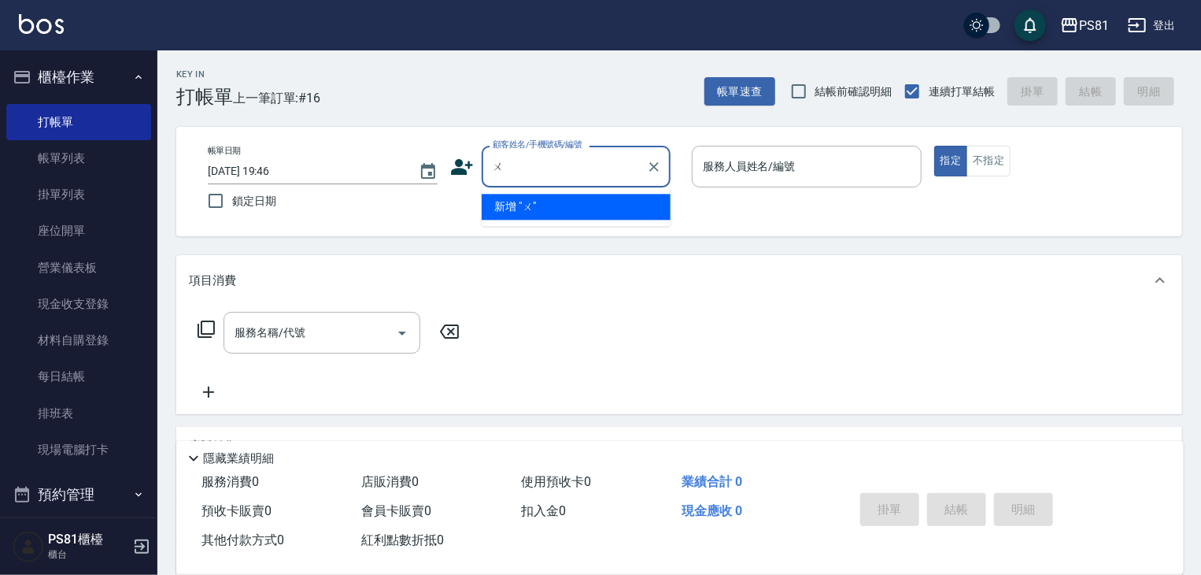
type input "物"
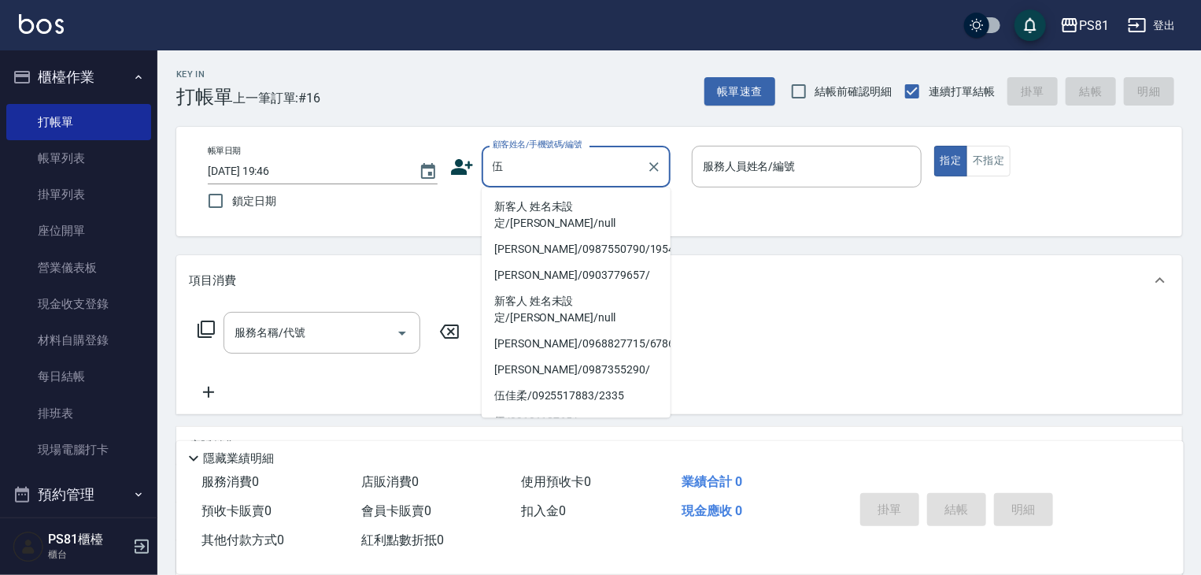
click at [560, 205] on li "新客人 姓名未設定/[PERSON_NAME]/null" at bounding box center [576, 215] width 189 height 42
type input "新客人 姓名未設定/[PERSON_NAME]/null"
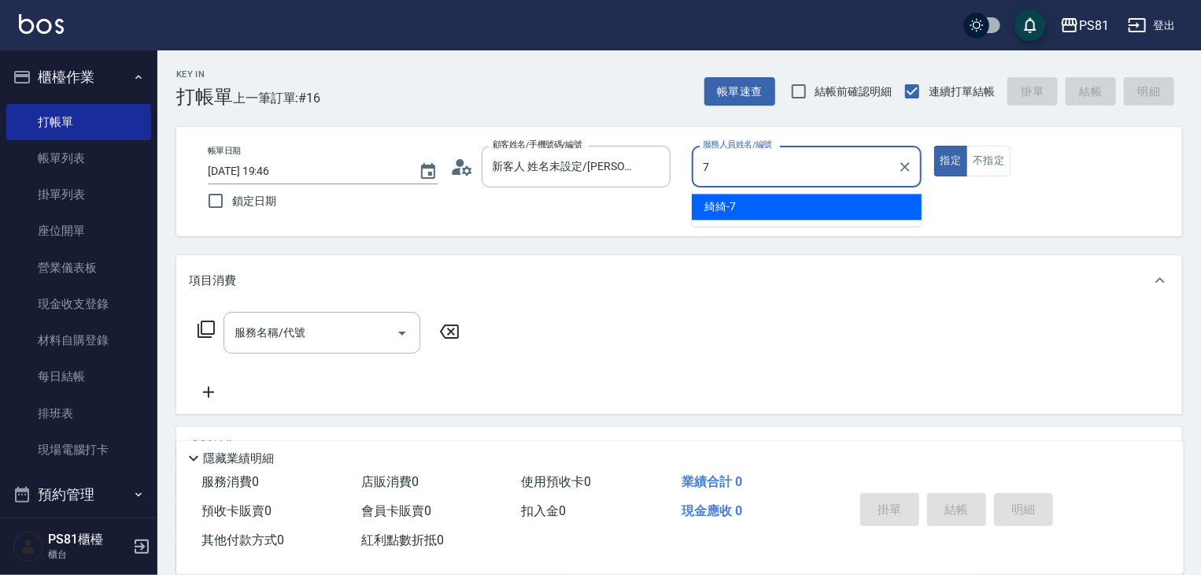
drag, startPoint x: 802, startPoint y: 213, endPoint x: 770, endPoint y: 218, distance: 32.6
click at [797, 212] on div "綺綺 -7" at bounding box center [807, 207] width 230 height 26
type input "綺綺-7"
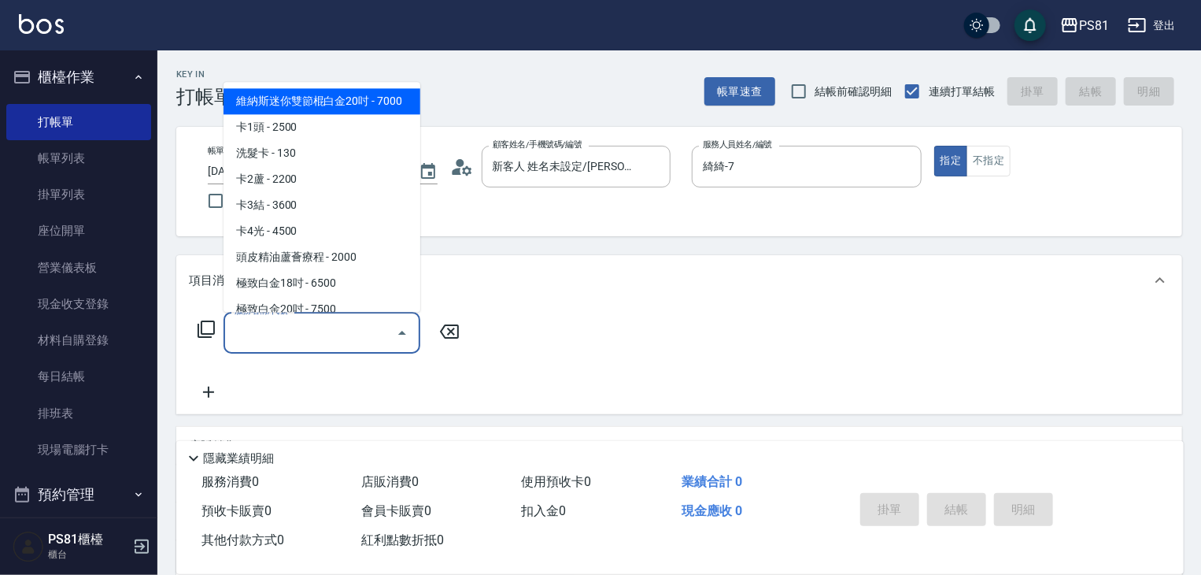
click at [312, 334] on input "服務名稱/代號" at bounding box center [310, 333] width 159 height 28
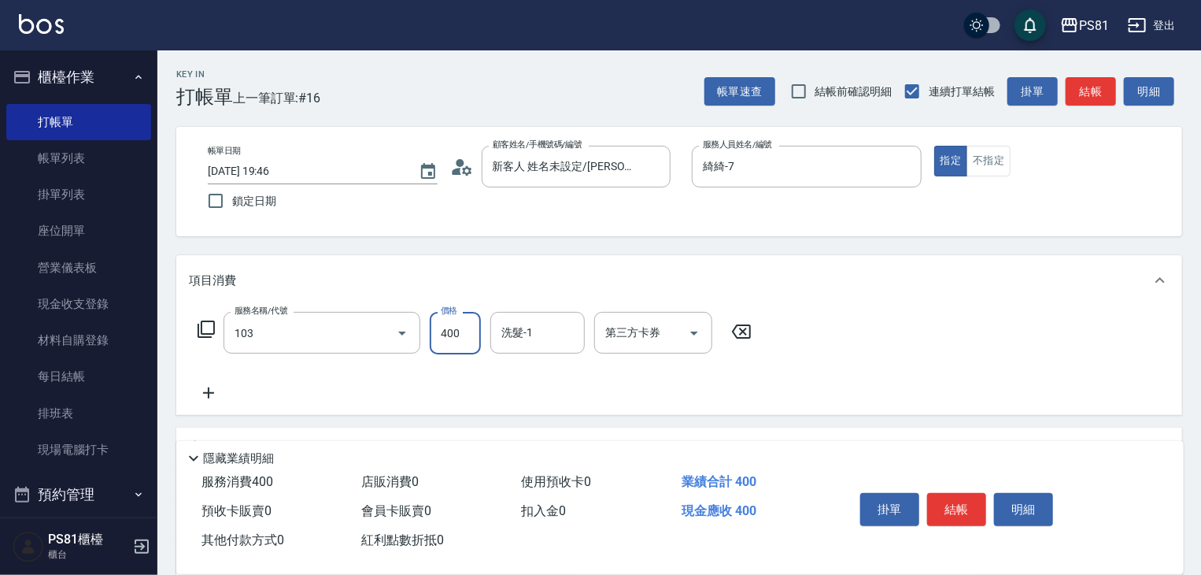
type input "C級洗剪400(103)"
type input "450"
click at [962, 499] on button "結帳" at bounding box center [956, 509] width 59 height 33
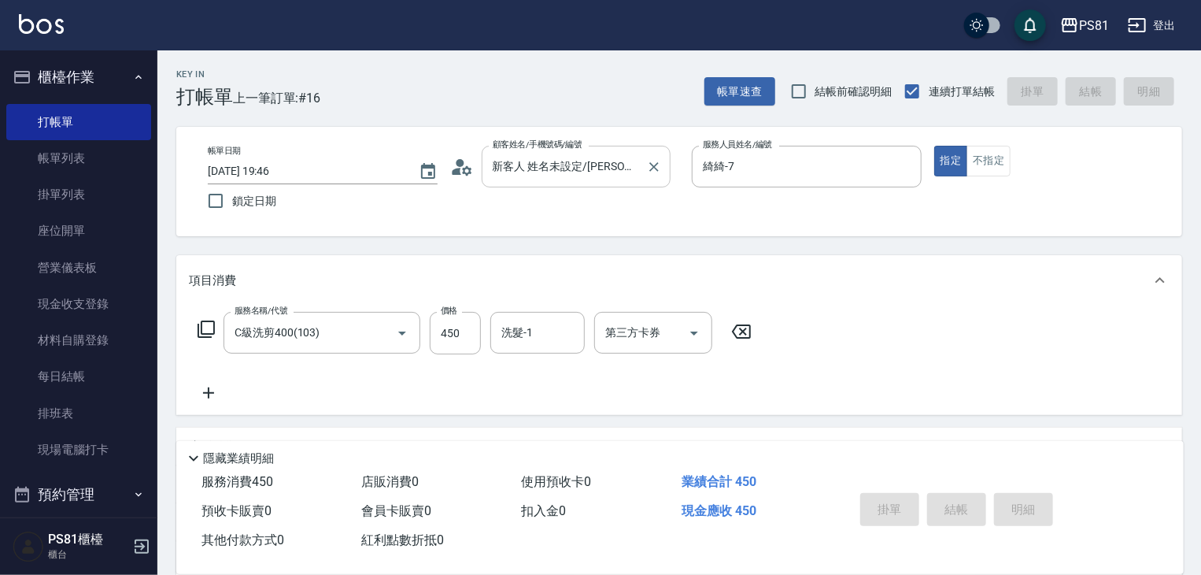
type input "[DATE] 19:57"
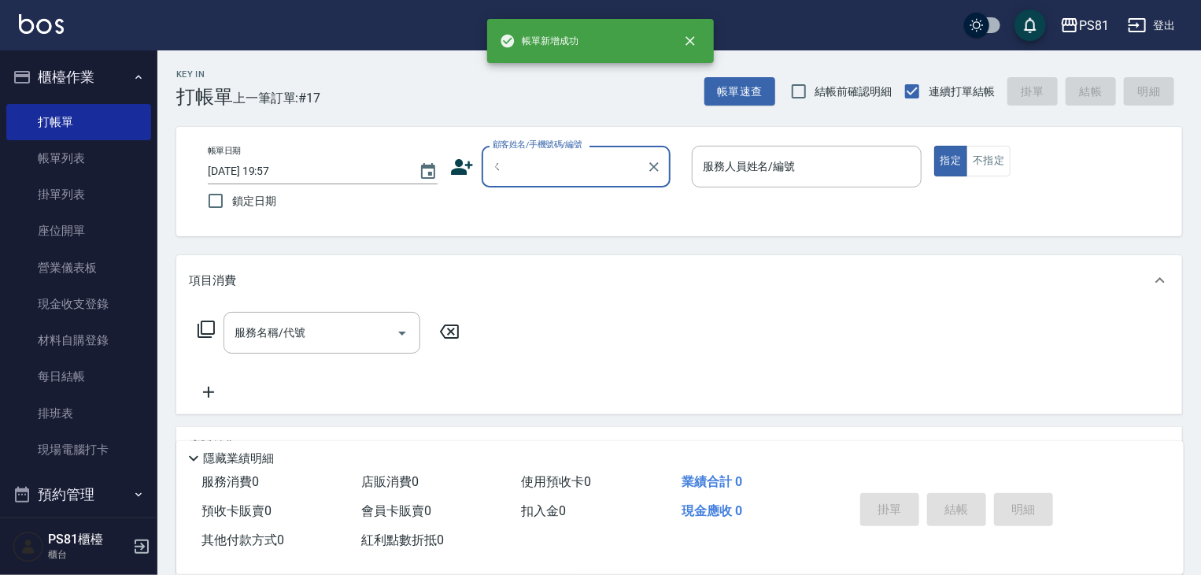
type input "ㄎ"
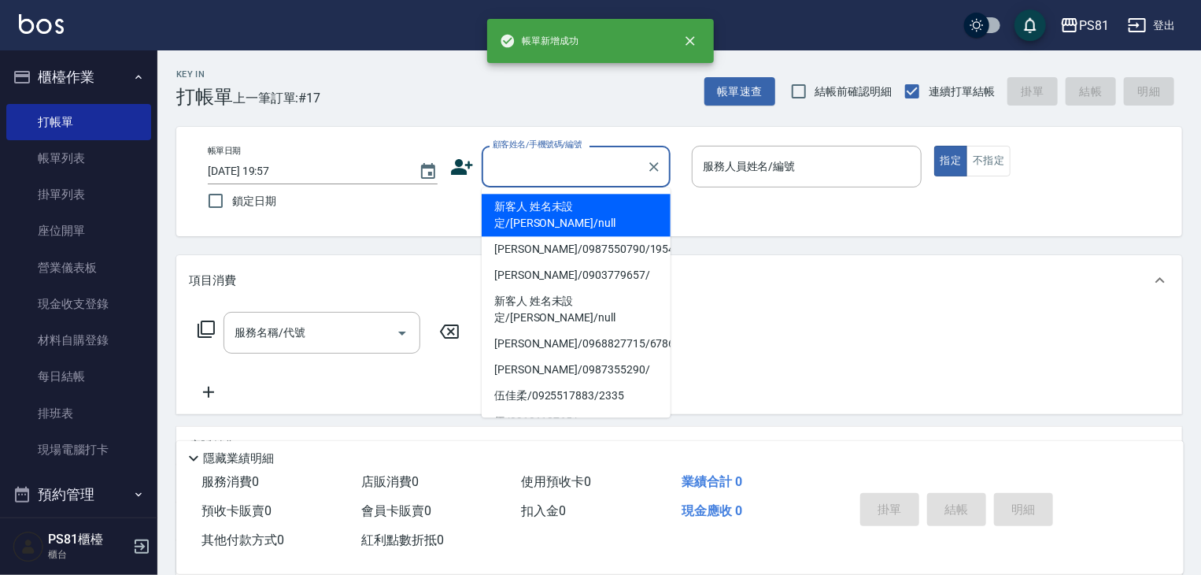
type input "ㄑ"
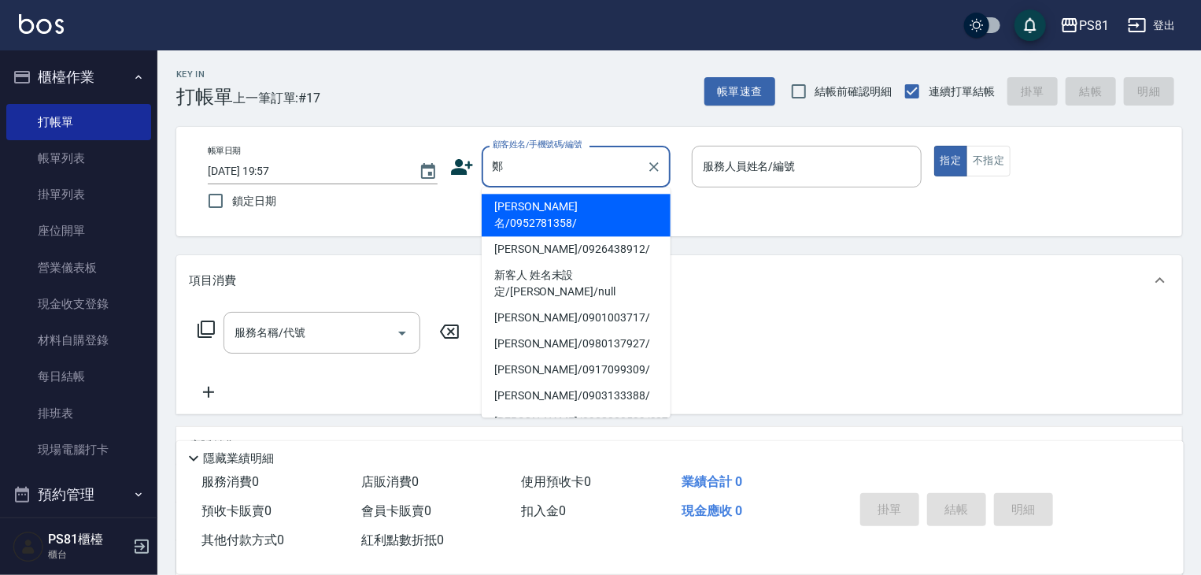
click at [621, 305] on li "[PERSON_NAME]/0901003717/" at bounding box center [576, 318] width 189 height 26
type input "[PERSON_NAME]/0901003717/"
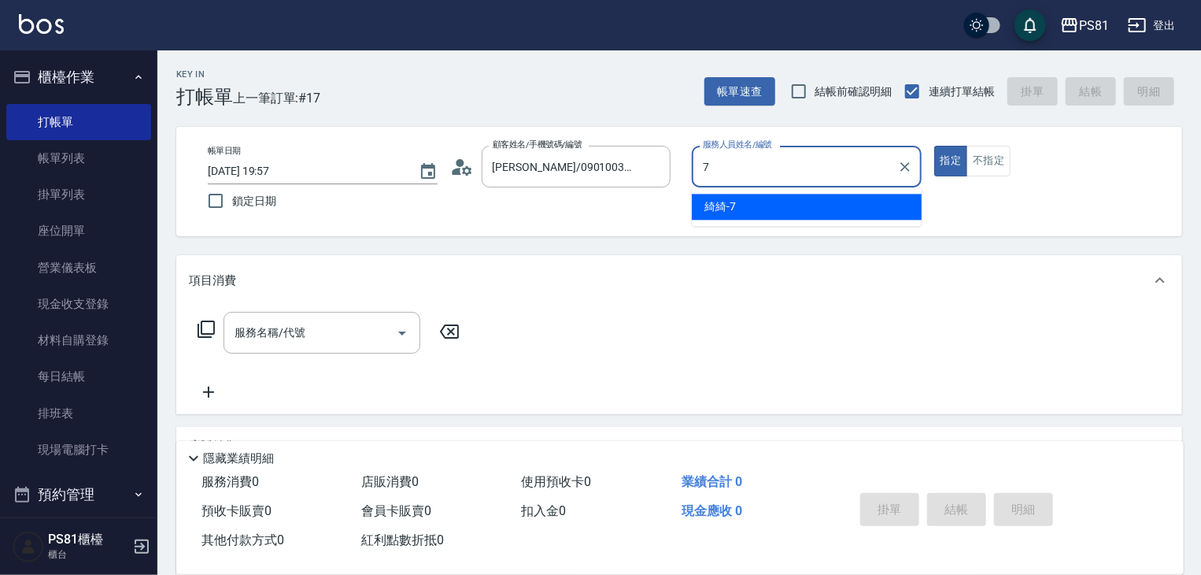
click at [762, 201] on div "綺綺 -7" at bounding box center [807, 207] width 230 height 26
click at [375, 319] on div "服務名稱/代號" at bounding box center [322, 333] width 197 height 42
type input "綺綺-7"
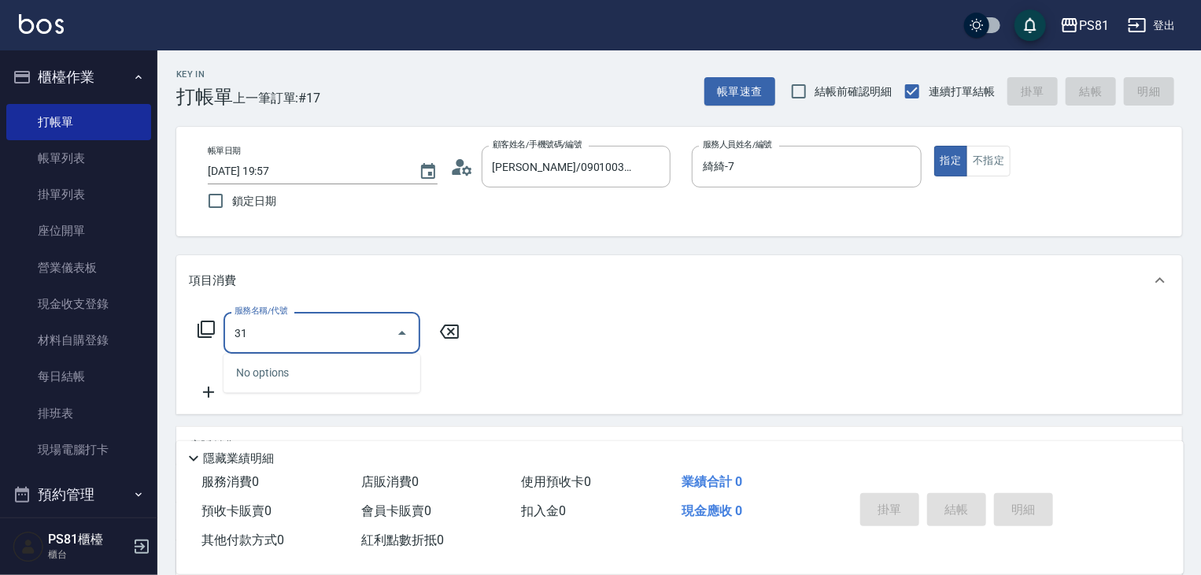
type input "3"
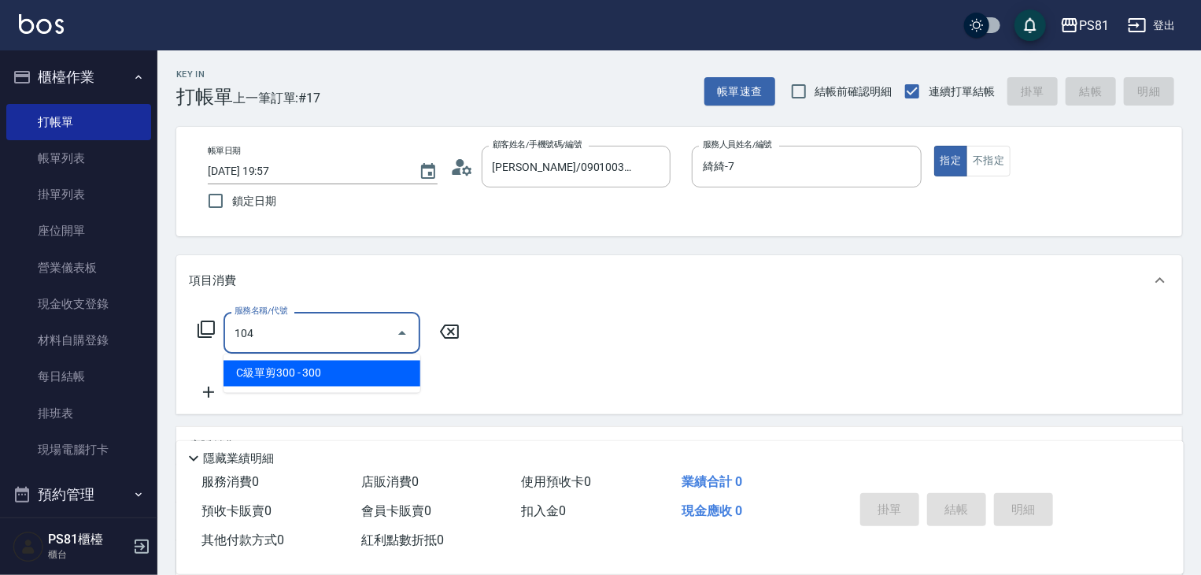
type input "C級單剪300(104)"
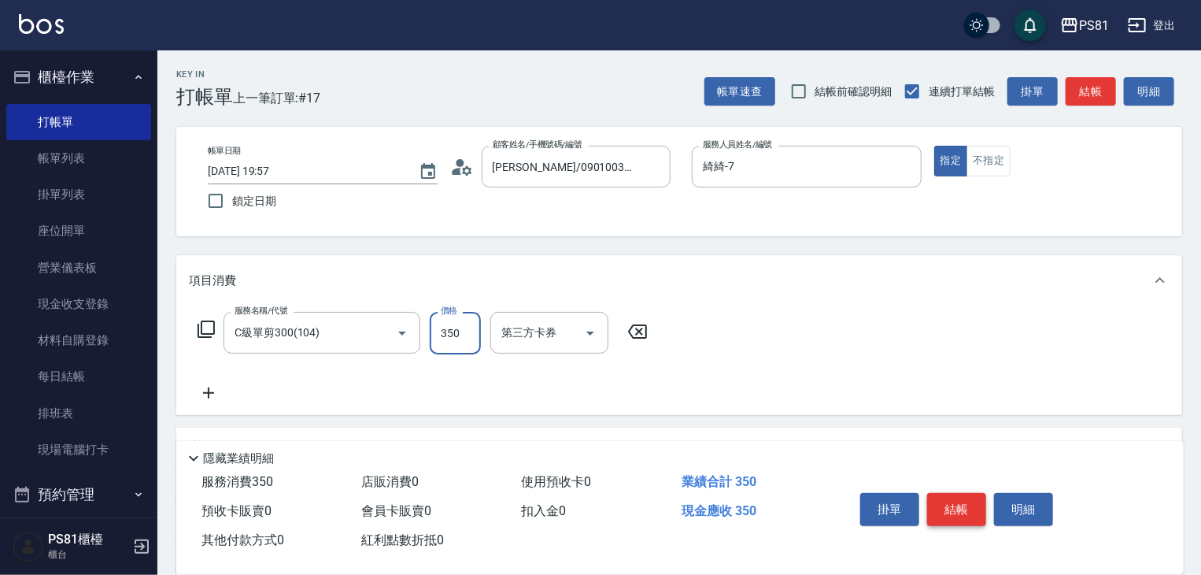
type input "350"
click at [970, 493] on button "結帳" at bounding box center [956, 509] width 59 height 33
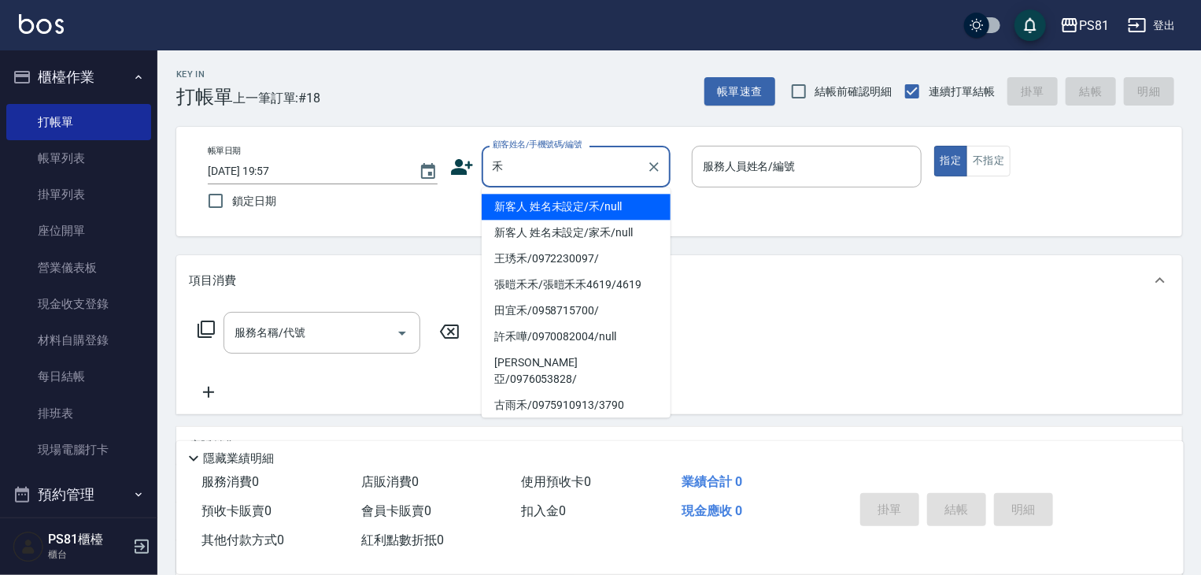
click at [563, 209] on li "新客人 姓名未設定/禾/null" at bounding box center [576, 207] width 189 height 26
type input "新客人 姓名未設定/禾/null"
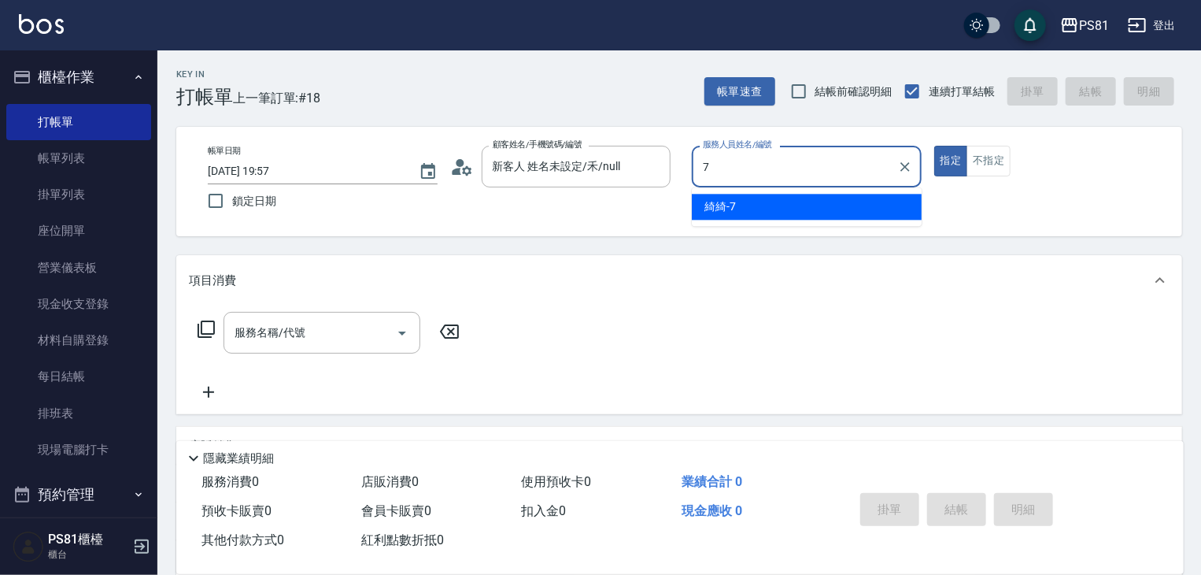
click at [759, 202] on div "綺綺 -7" at bounding box center [807, 207] width 230 height 26
type input "綺綺-7"
click at [259, 323] on input "服務名稱/代號" at bounding box center [310, 333] width 159 height 28
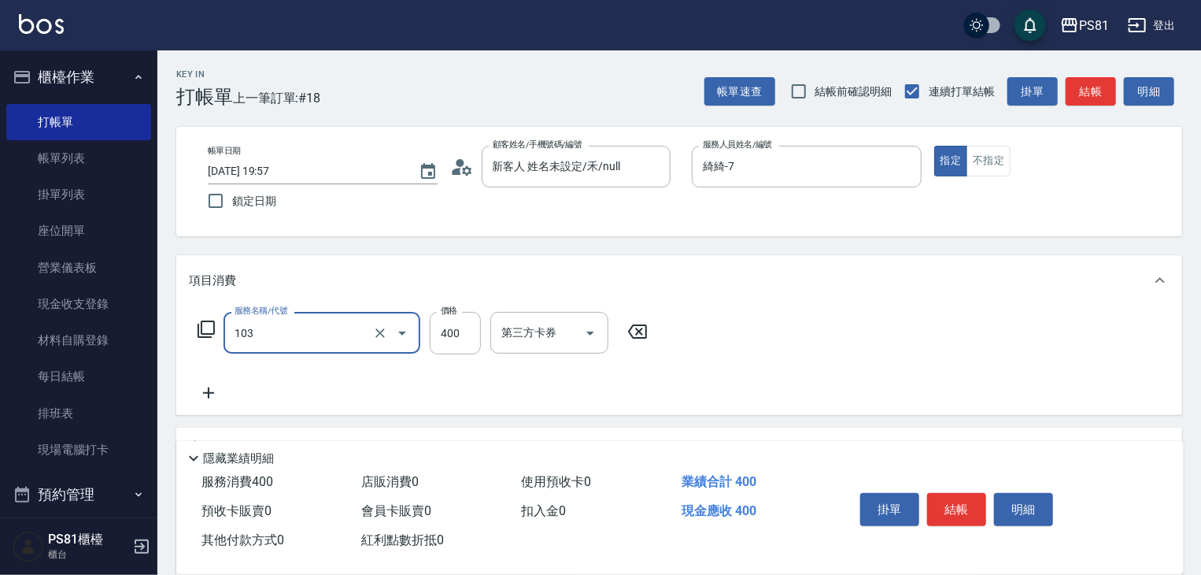
type input "C級洗剪400(103)"
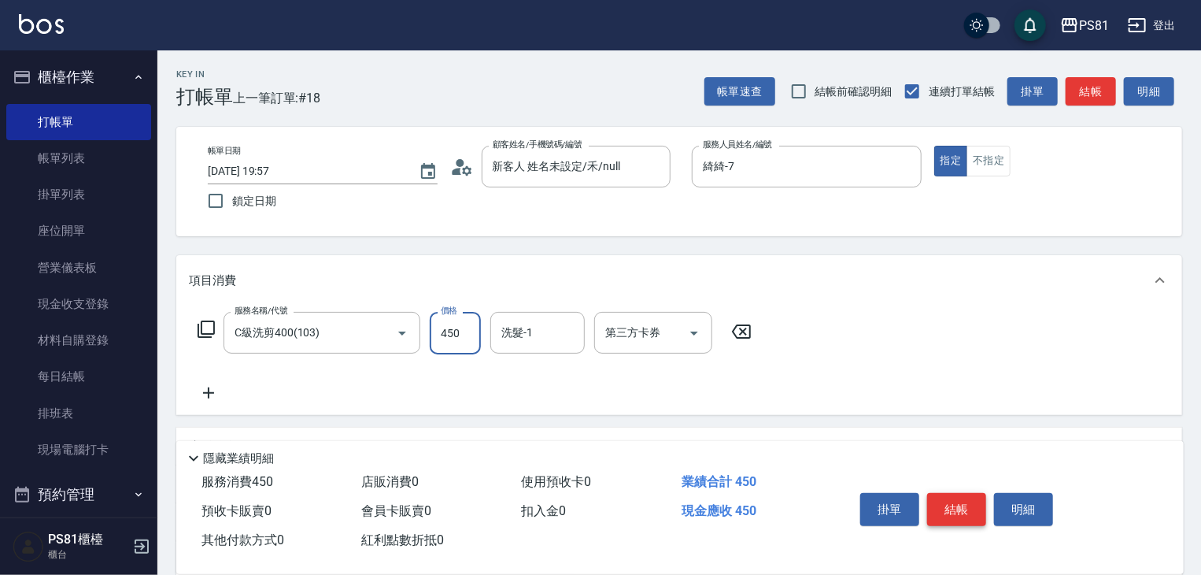
type input "450"
click at [966, 498] on button "結帳" at bounding box center [956, 509] width 59 height 33
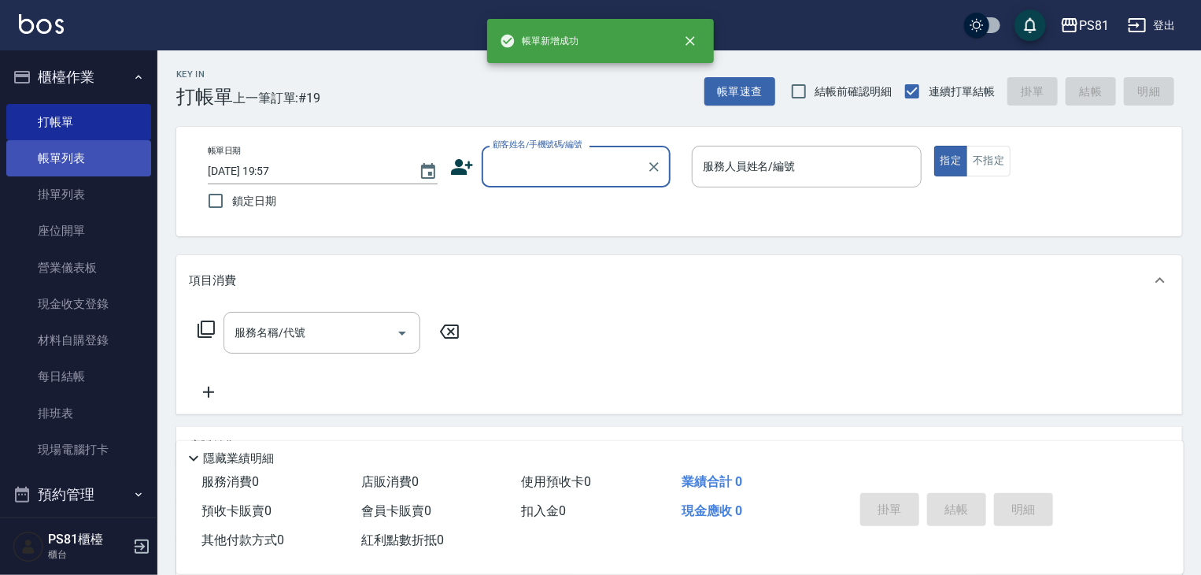
click at [104, 161] on link "帳單列表" at bounding box center [78, 158] width 145 height 36
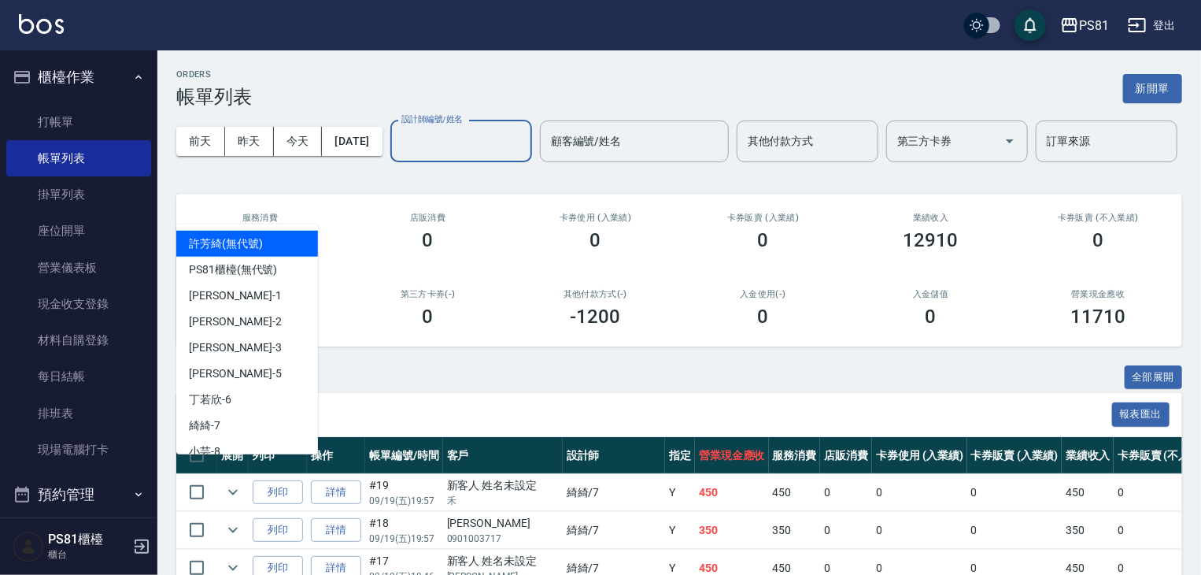
click at [390, 162] on div "設計師編號/姓名 設計師編號/姓名" at bounding box center [461, 141] width 142 height 42
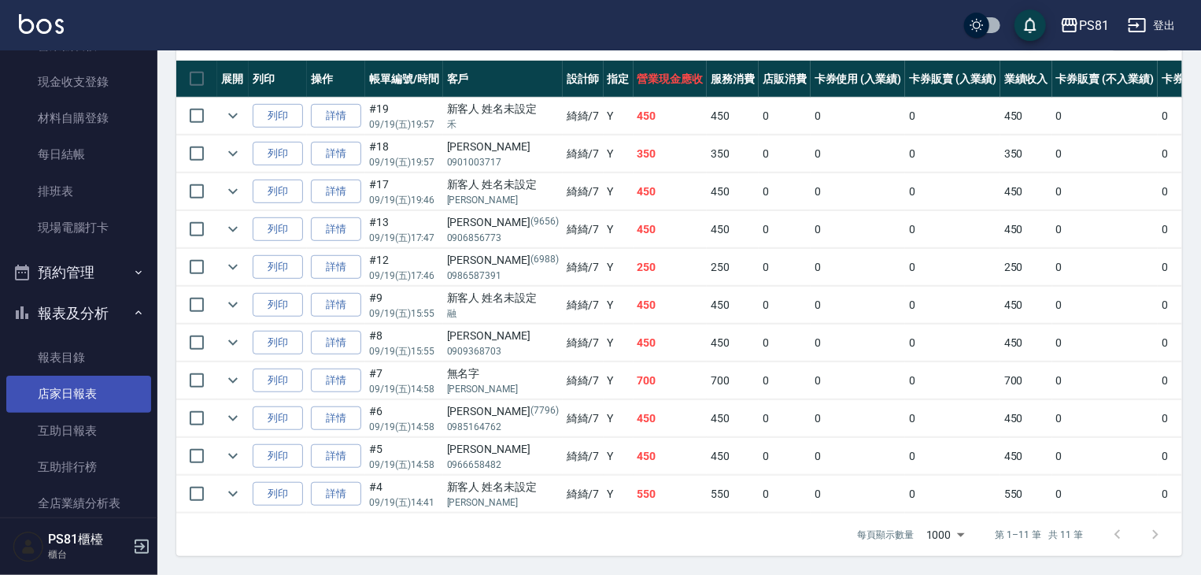
scroll to position [394, 0]
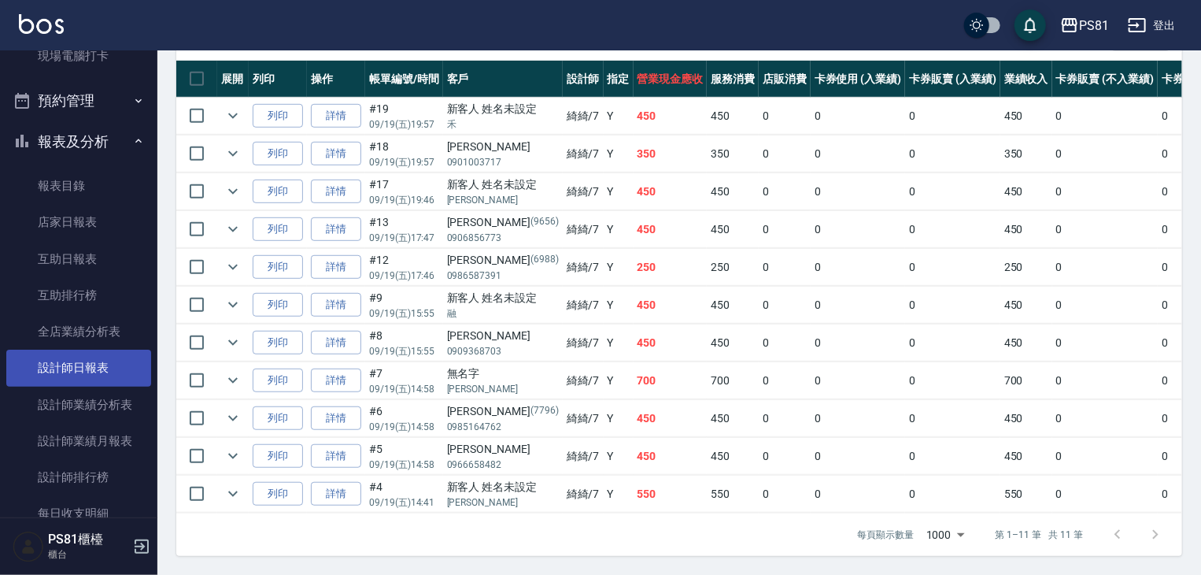
type input "綺綺-7"
click at [109, 374] on link "設計師日報表" at bounding box center [78, 367] width 145 height 36
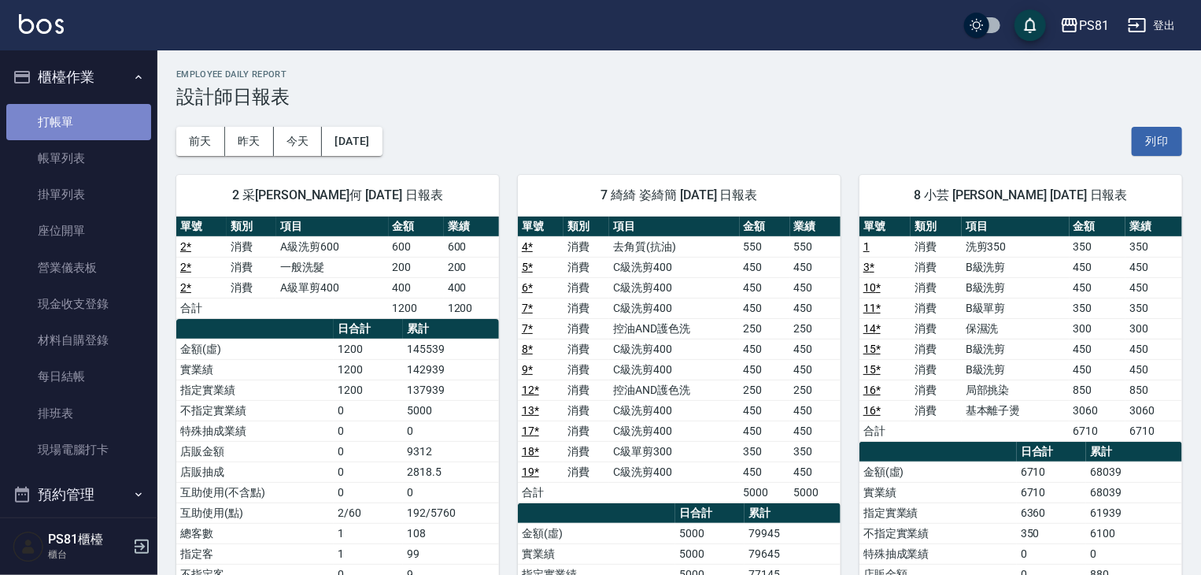
click at [79, 114] on link "打帳單" at bounding box center [78, 122] width 145 height 36
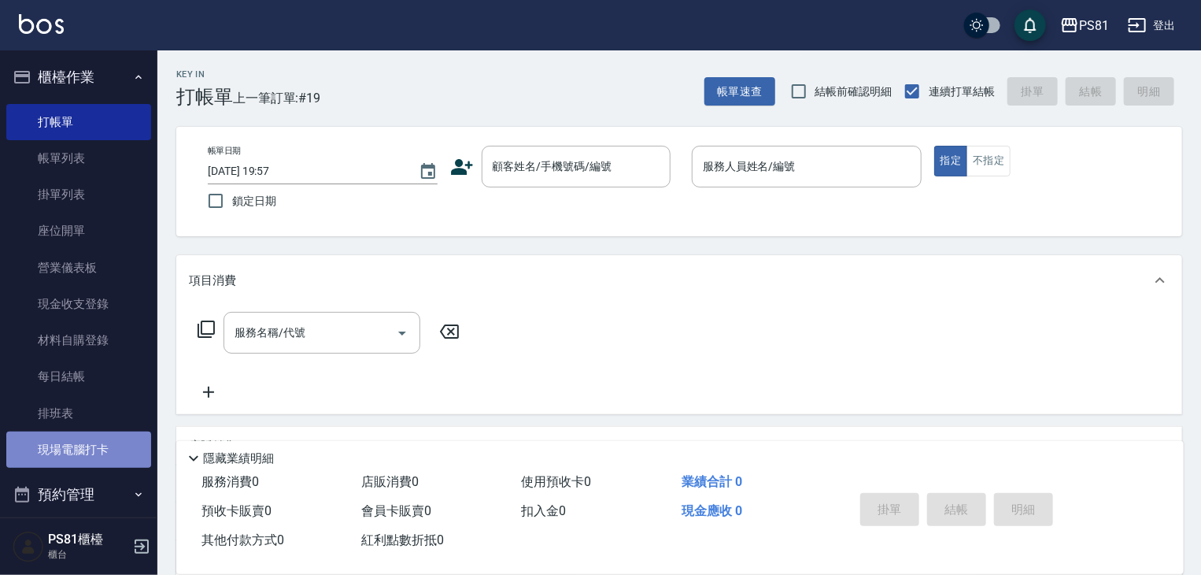
click at [82, 442] on link "現場電腦打卡" at bounding box center [78, 449] width 145 height 36
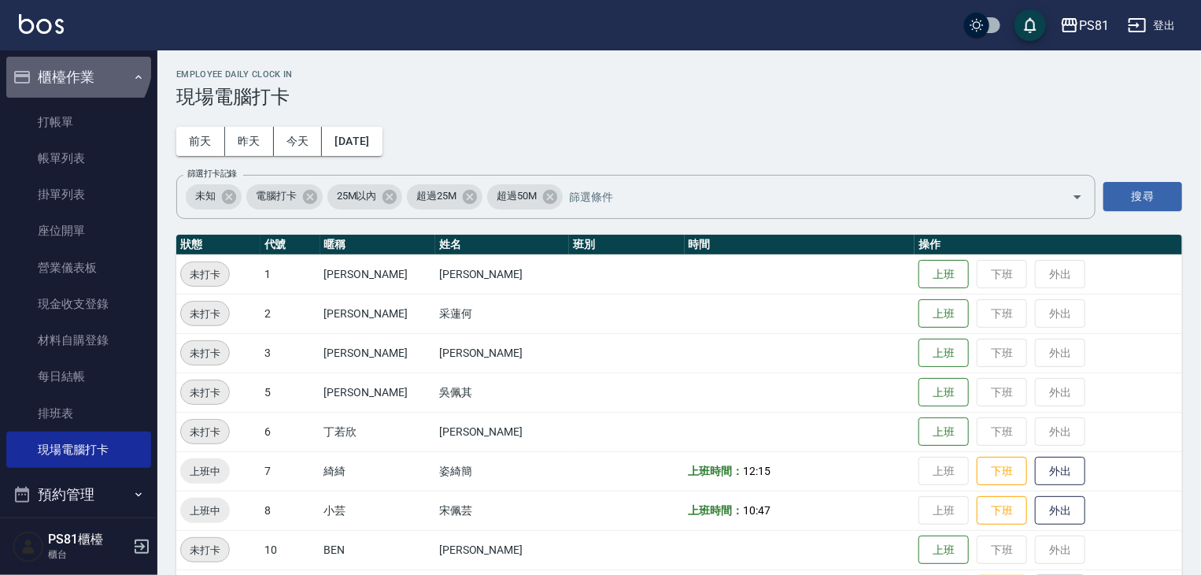
click at [74, 62] on button "櫃檯作業" at bounding box center [78, 77] width 145 height 41
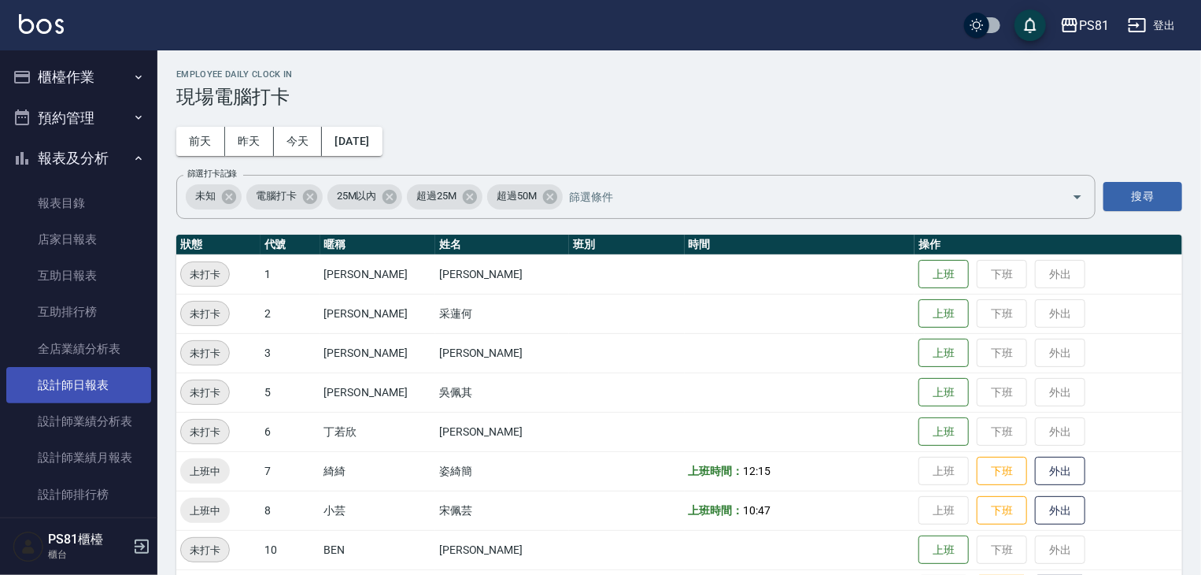
click at [101, 386] on link "設計師日報表" at bounding box center [78, 385] width 145 height 36
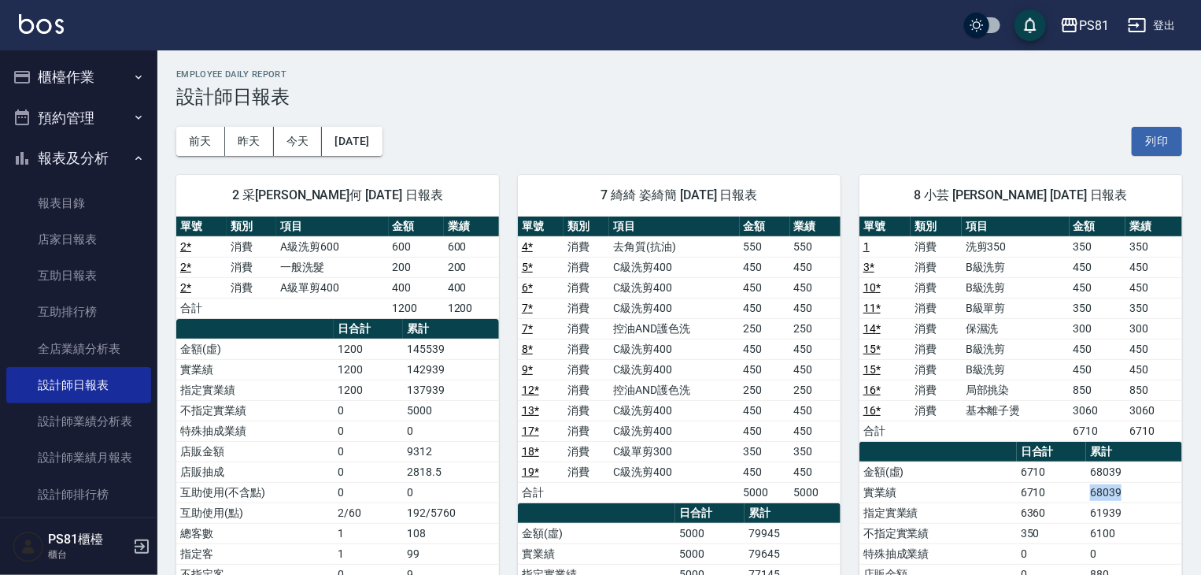
drag, startPoint x: 1086, startPoint y: 492, endPoint x: 1163, endPoint y: 497, distance: 77.3
click at [1163, 497] on tr "實業績 6710 68039" at bounding box center [1020, 492] width 323 height 20
click at [1164, 497] on td "68039" at bounding box center [1134, 492] width 96 height 20
click at [241, 142] on button "昨天" at bounding box center [249, 141] width 49 height 29
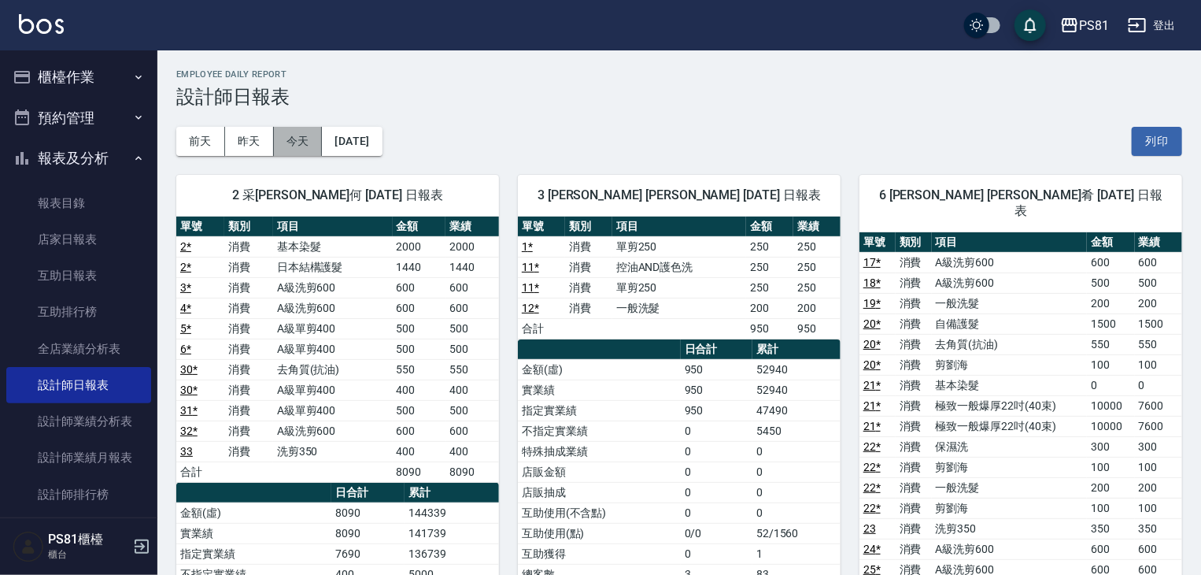
click at [308, 130] on button "今天" at bounding box center [298, 141] width 49 height 29
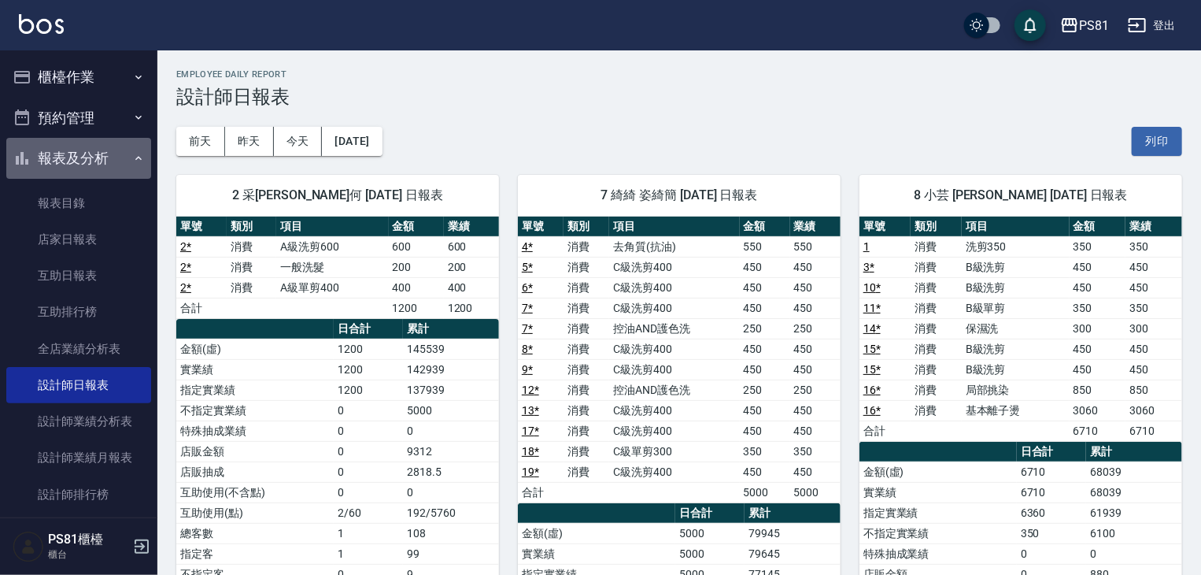
click at [109, 153] on button "報表及分析" at bounding box center [78, 158] width 145 height 41
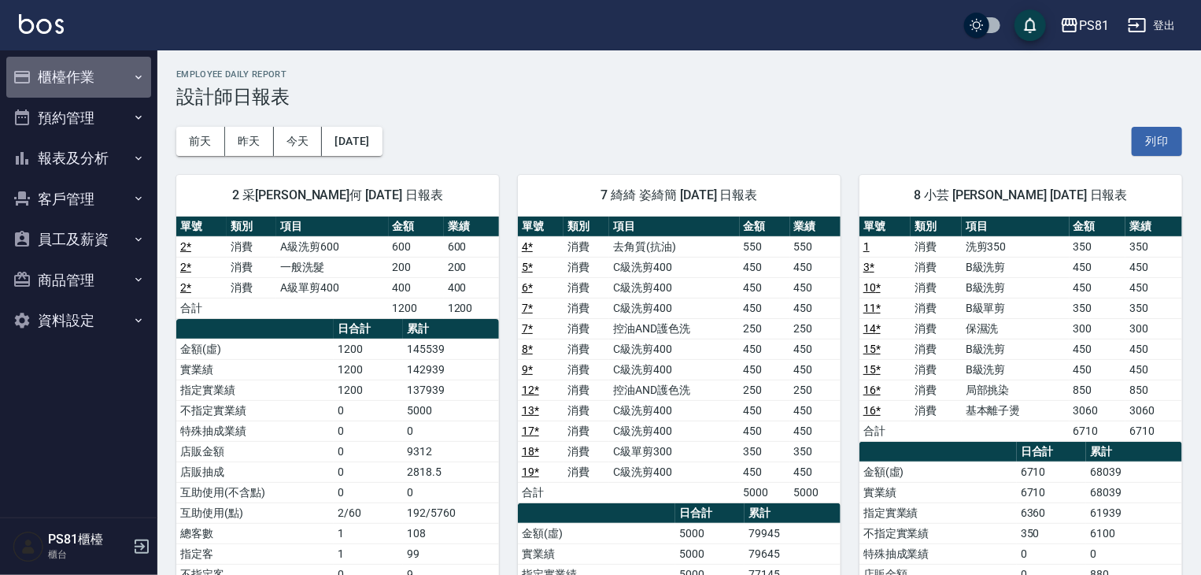
click at [97, 90] on button "櫃檯作業" at bounding box center [78, 77] width 145 height 41
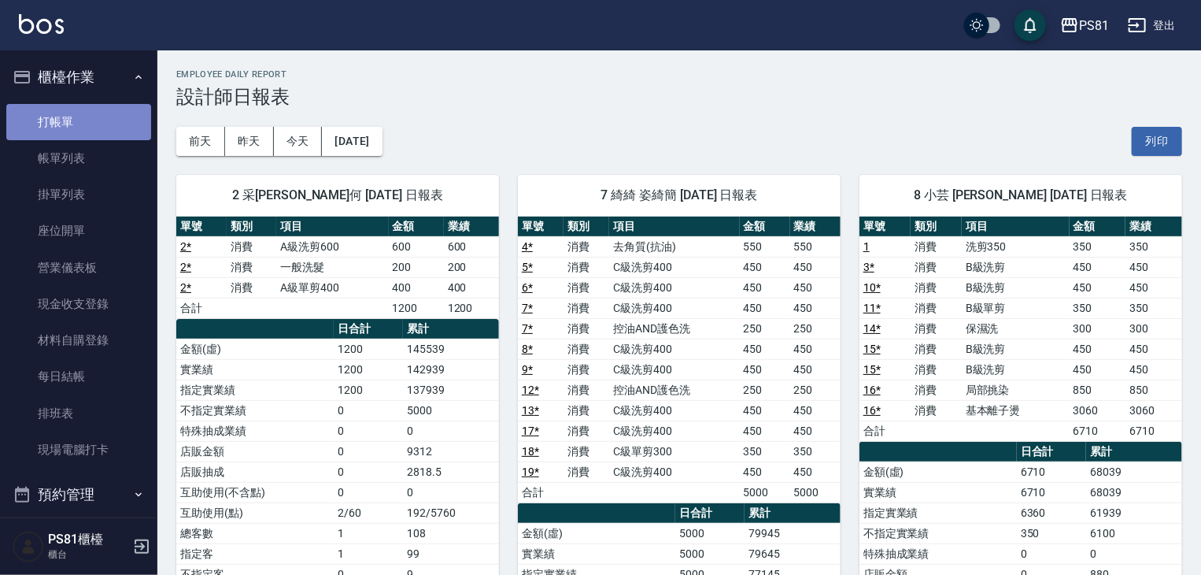
click at [97, 131] on link "打帳單" at bounding box center [78, 122] width 145 height 36
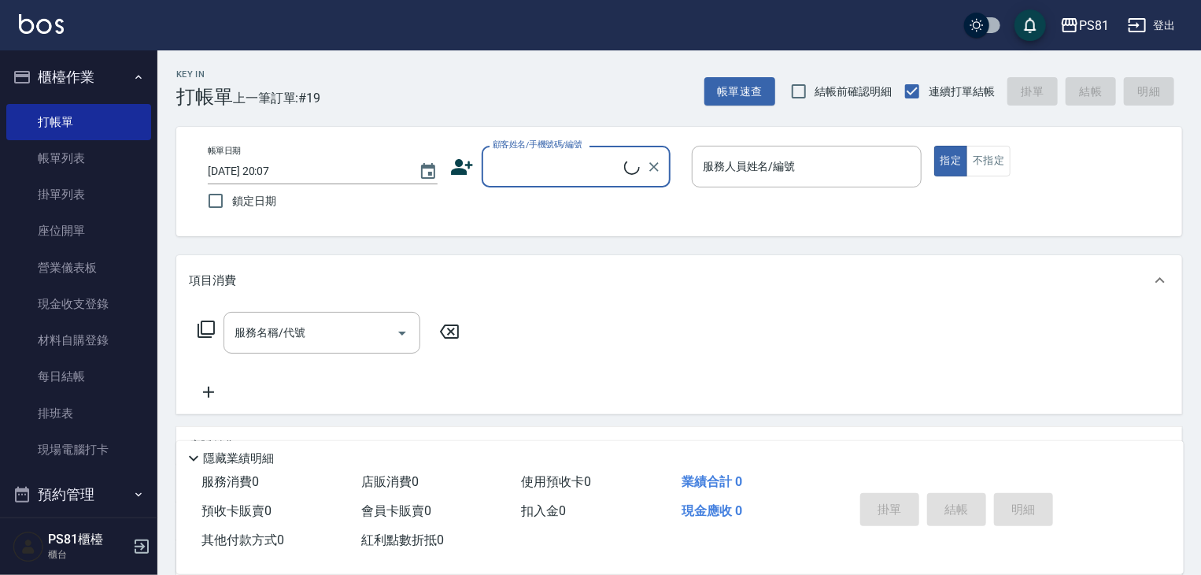
click at [269, 73] on div "Key In 打帳單 上一筆訂單:#19" at bounding box center [238, 78] width 163 height 57
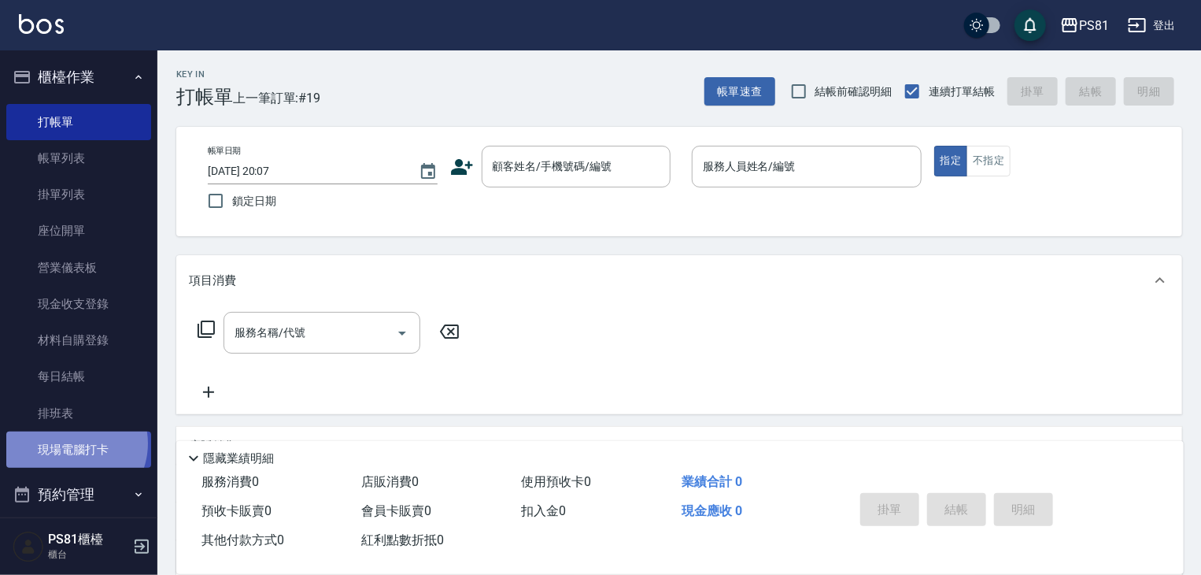
click at [69, 443] on link "現場電腦打卡" at bounding box center [78, 449] width 145 height 36
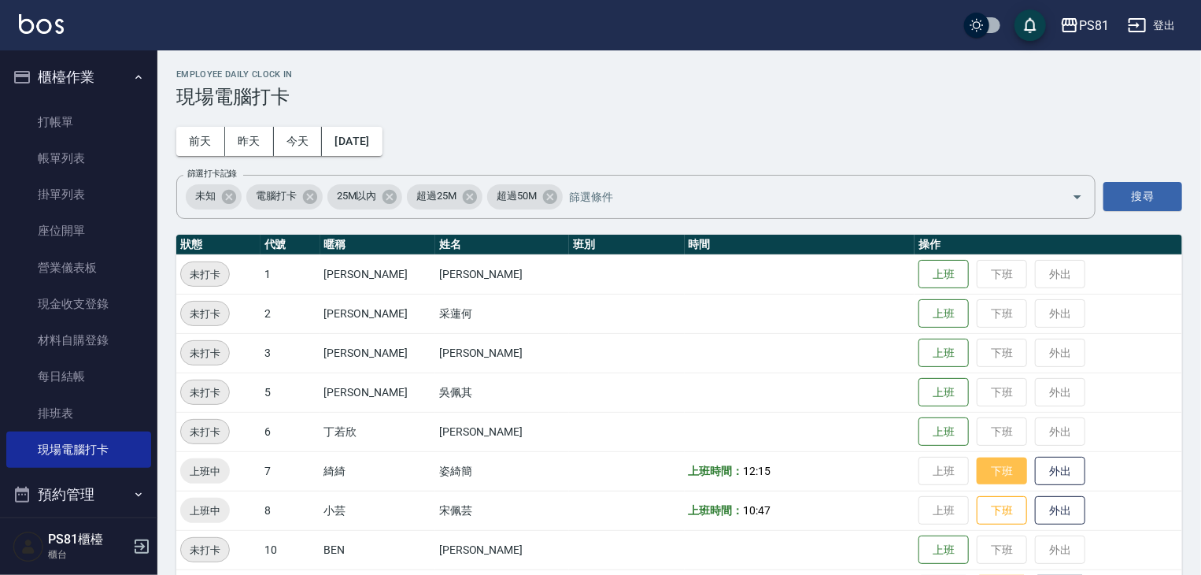
click at [977, 479] on button "下班" at bounding box center [1002, 471] width 50 height 28
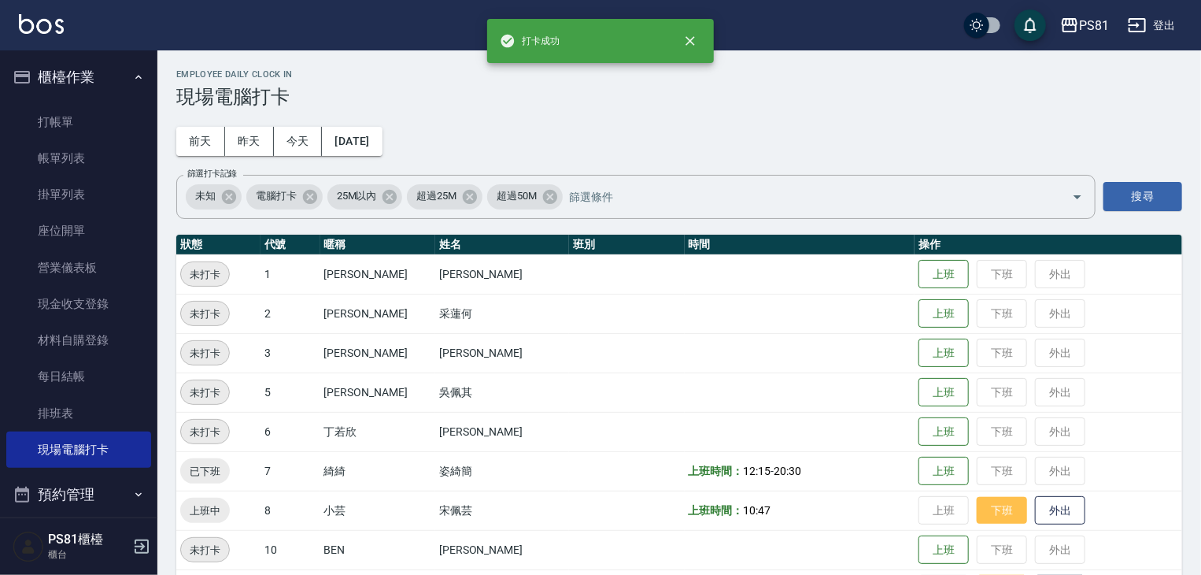
click at [977, 513] on button "下班" at bounding box center [1002, 511] width 50 height 28
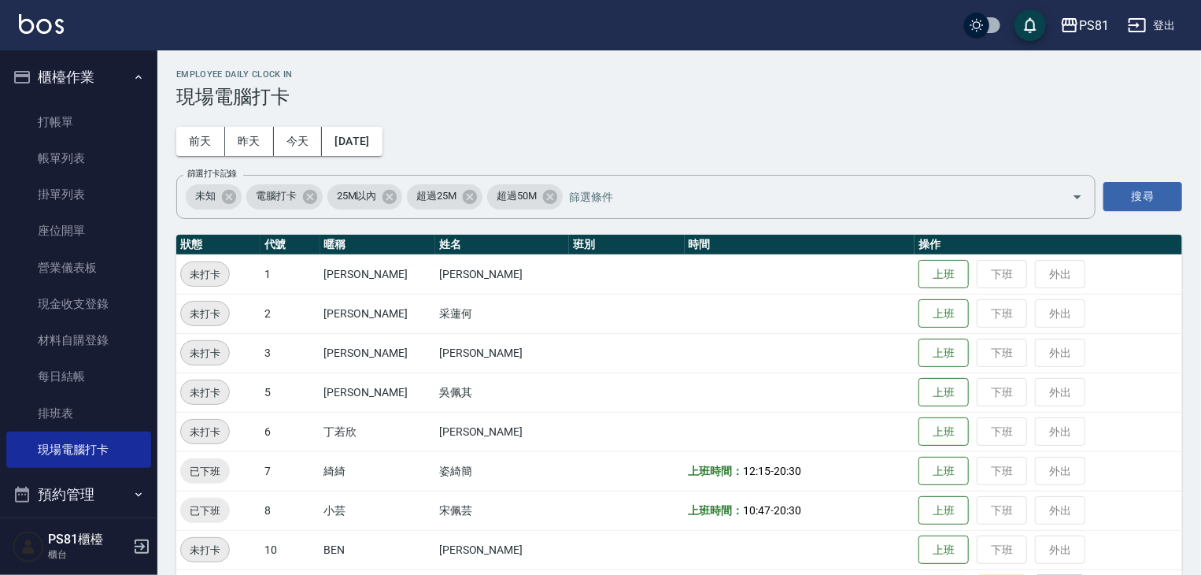
click at [529, 152] on div "Employee Daily Clock In 現場電腦打卡 [DATE] [DATE] [DATE] [DATE] 篩選打卡記錄 未知 電腦打卡 25M以內…" at bounding box center [679, 516] width 1044 height 932
click at [100, 142] on link "帳單列表" at bounding box center [78, 158] width 145 height 36
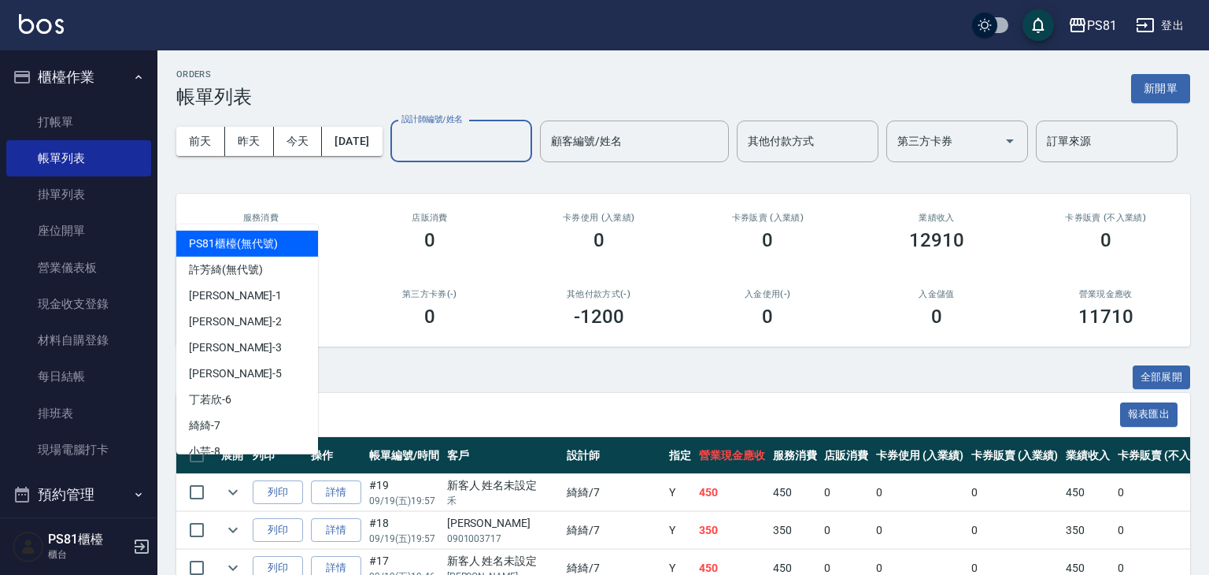
click at [397, 155] on input "設計師編號/姓名" at bounding box center [460, 141] width 127 height 28
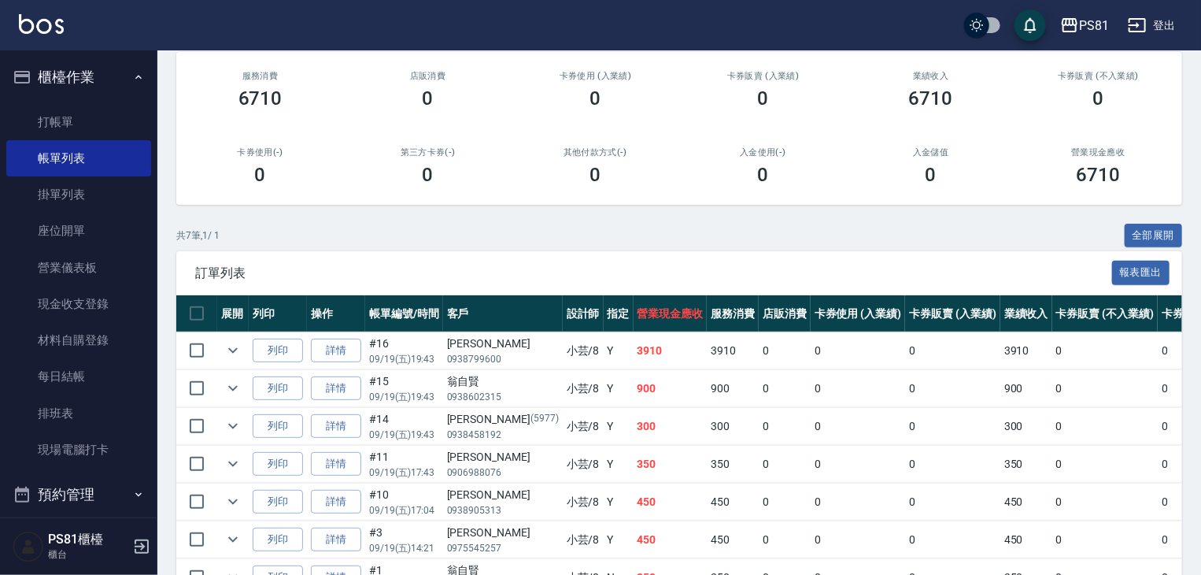
scroll to position [284, 0]
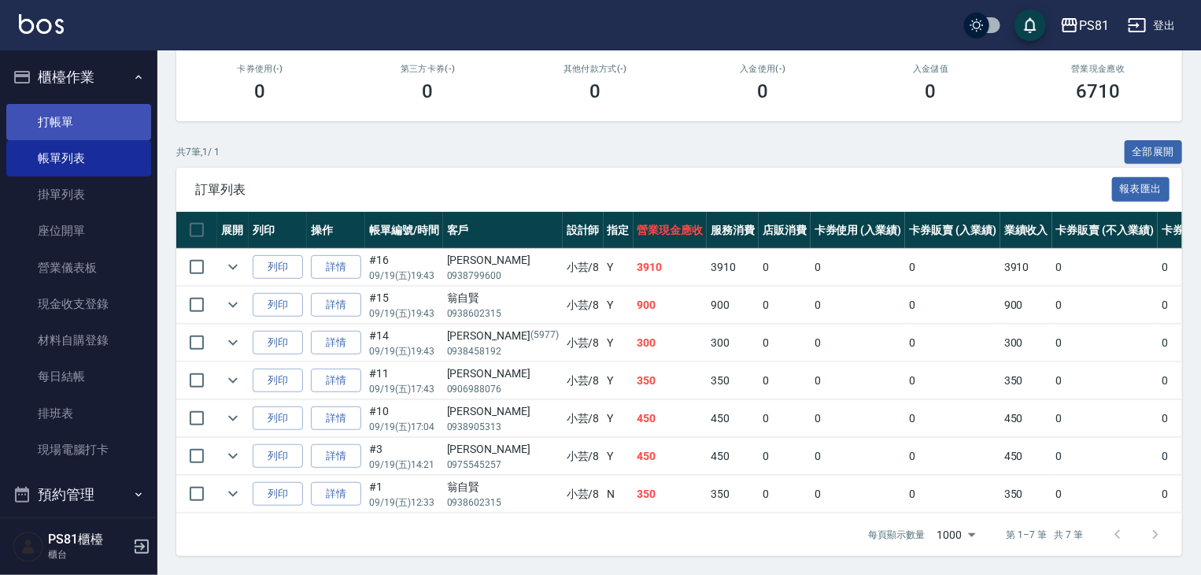
type input "小芸-8"
click at [120, 128] on link "打帳單" at bounding box center [78, 122] width 145 height 36
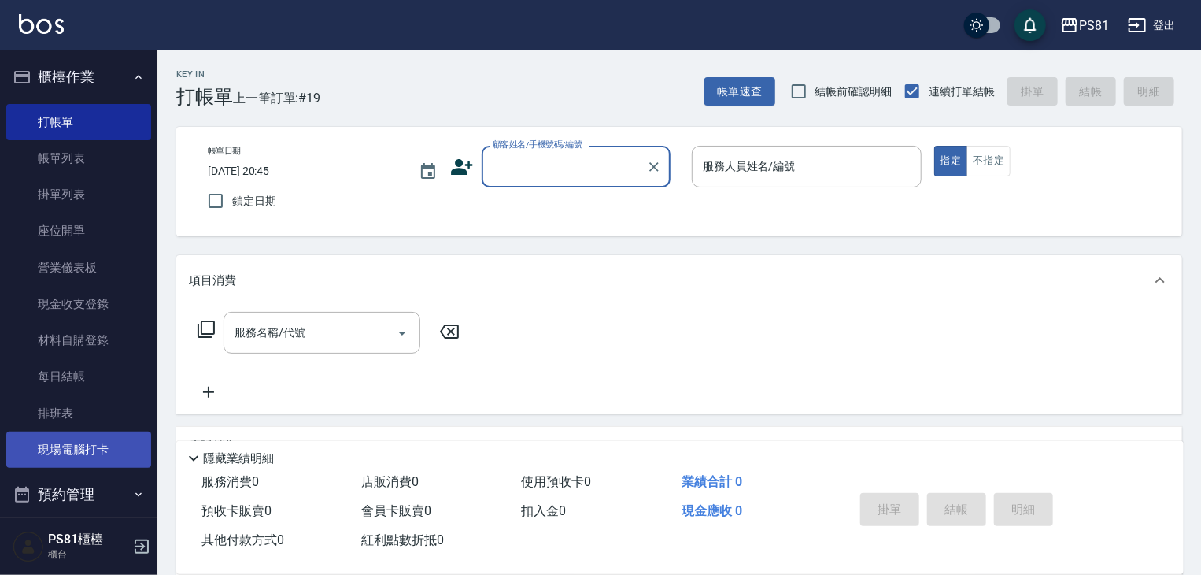
click at [54, 431] on link "現場電腦打卡" at bounding box center [78, 449] width 145 height 36
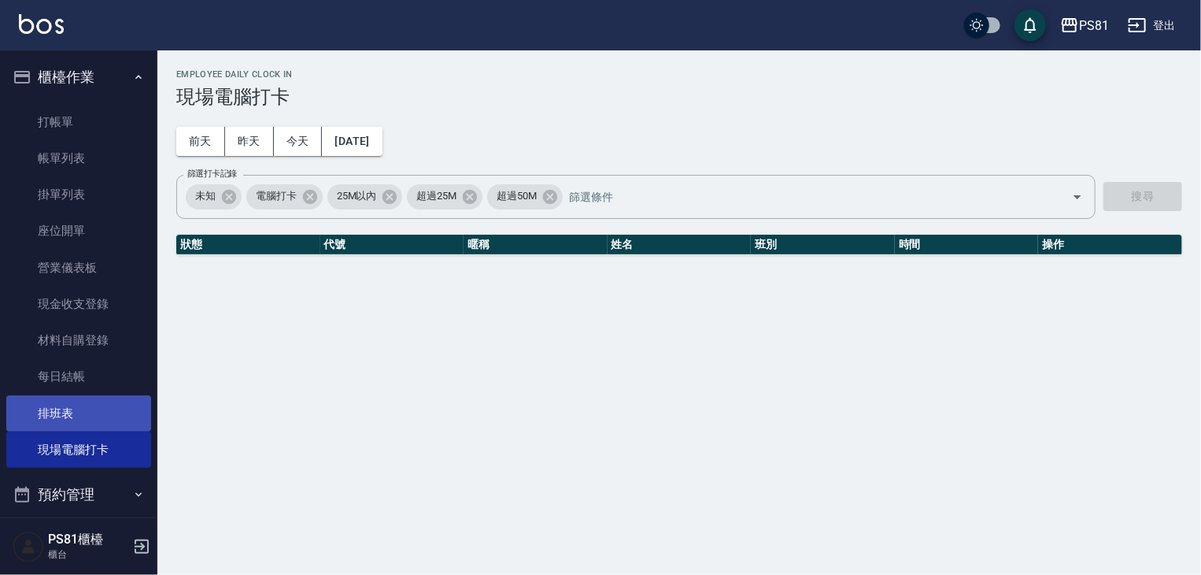
click at [73, 411] on link "排班表" at bounding box center [78, 413] width 145 height 36
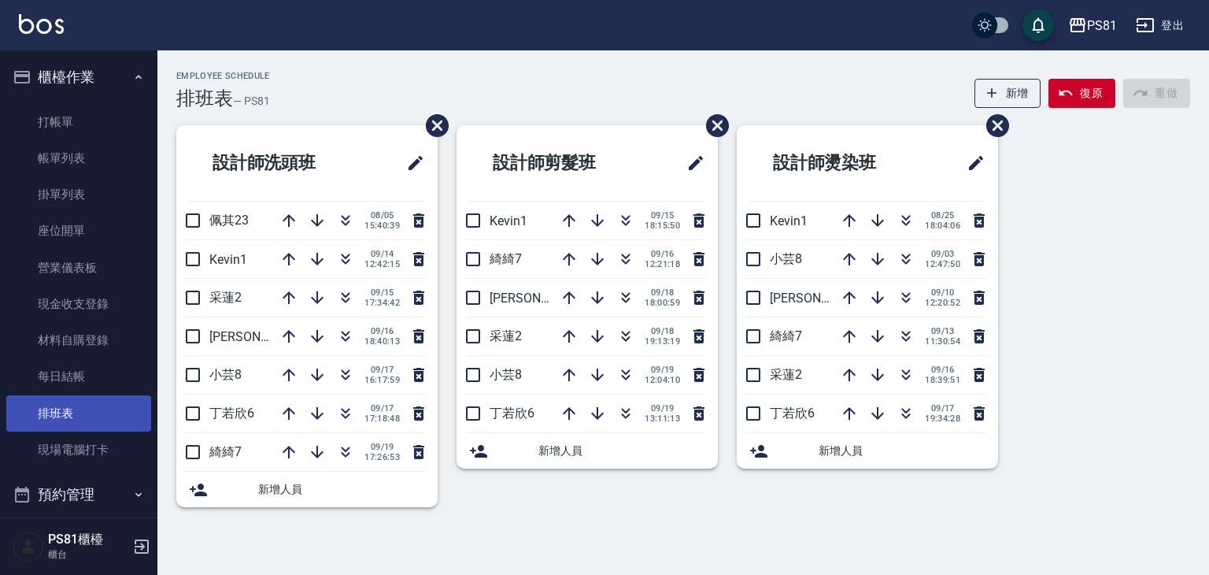
click at [69, 410] on link "排班表" at bounding box center [78, 413] width 145 height 36
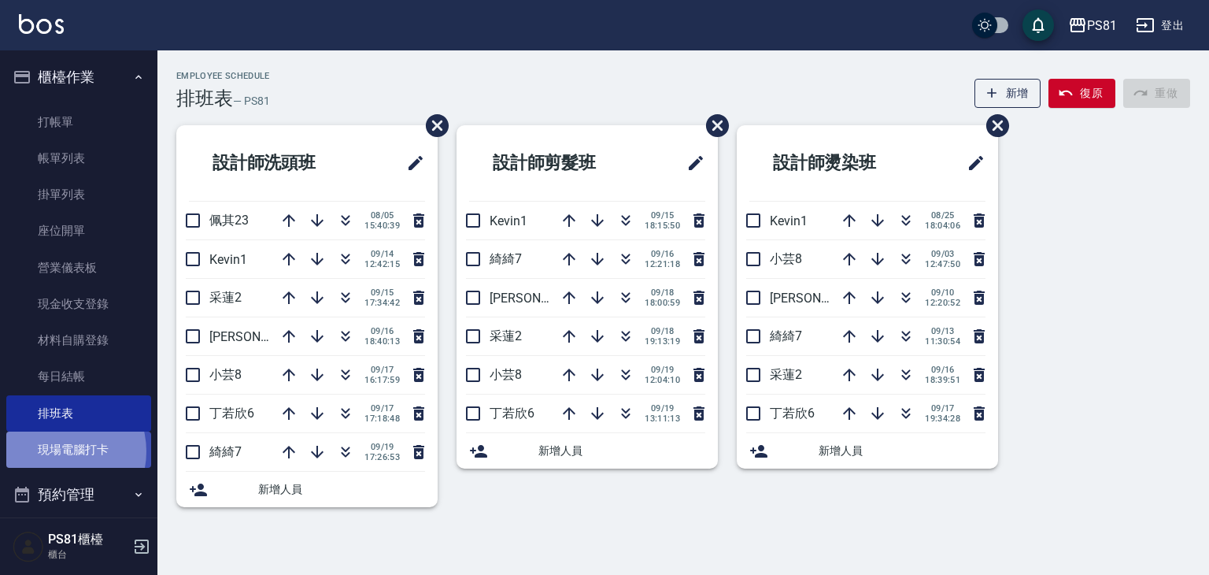
click at [57, 451] on link "現場電腦打卡" at bounding box center [78, 449] width 145 height 36
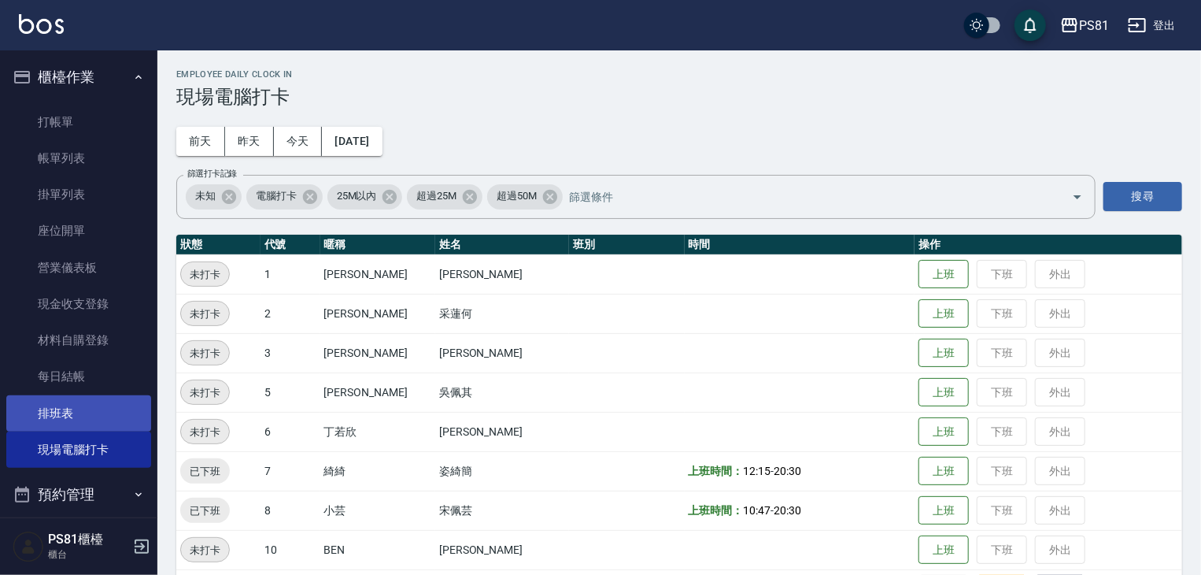
click at [66, 401] on link "排班表" at bounding box center [78, 413] width 145 height 36
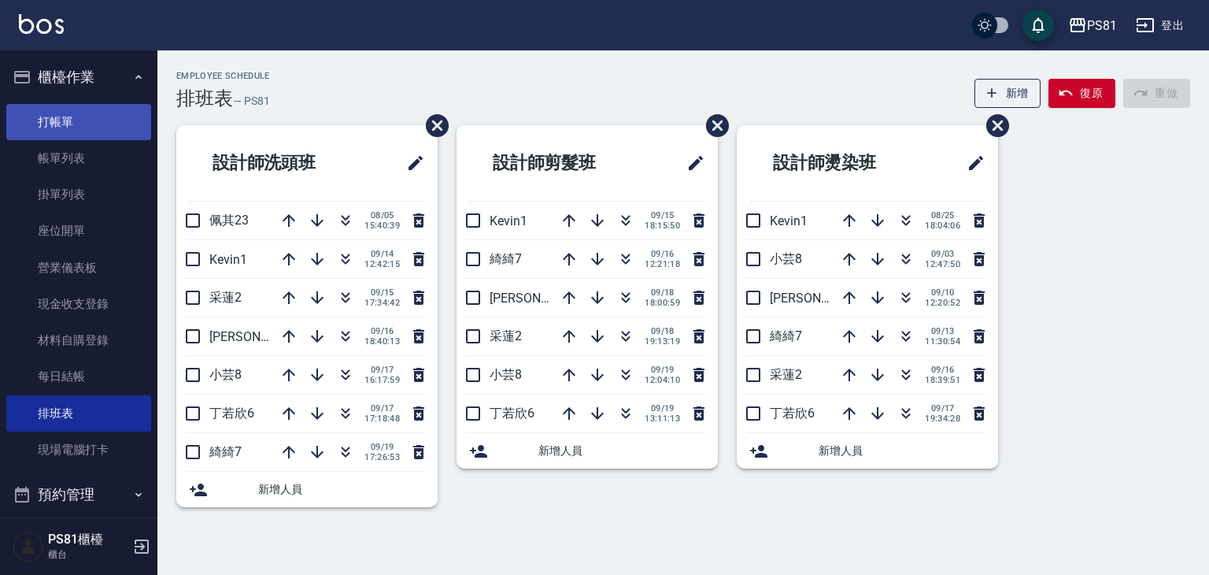
click at [81, 124] on link "打帳單" at bounding box center [78, 122] width 145 height 36
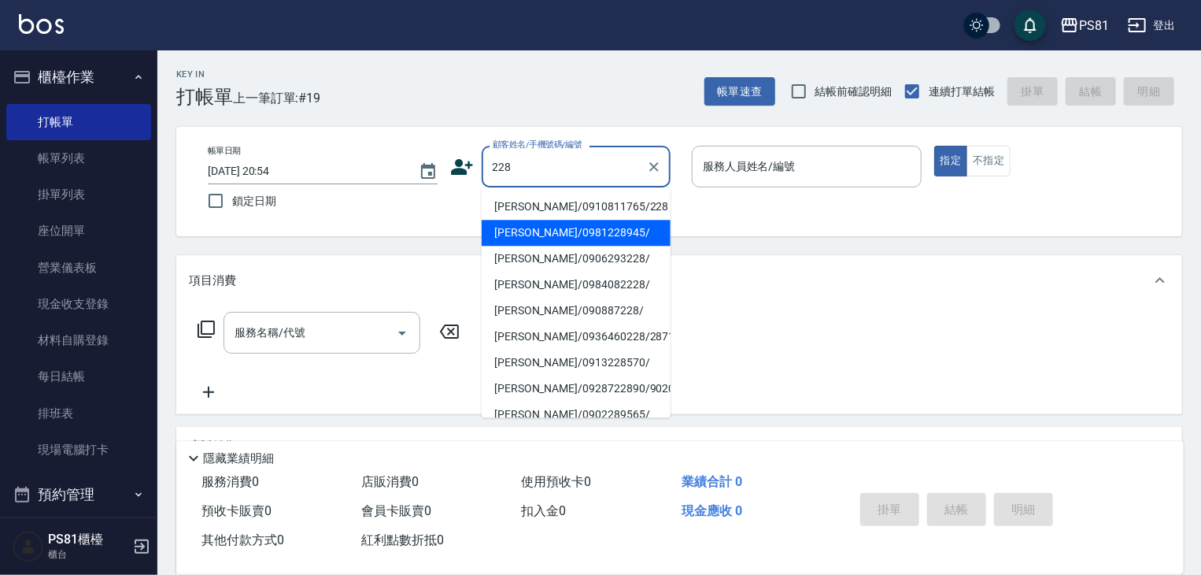
click at [570, 231] on li "[PERSON_NAME]/0981228945/" at bounding box center [576, 233] width 189 height 26
type input "[PERSON_NAME]/0981228945/"
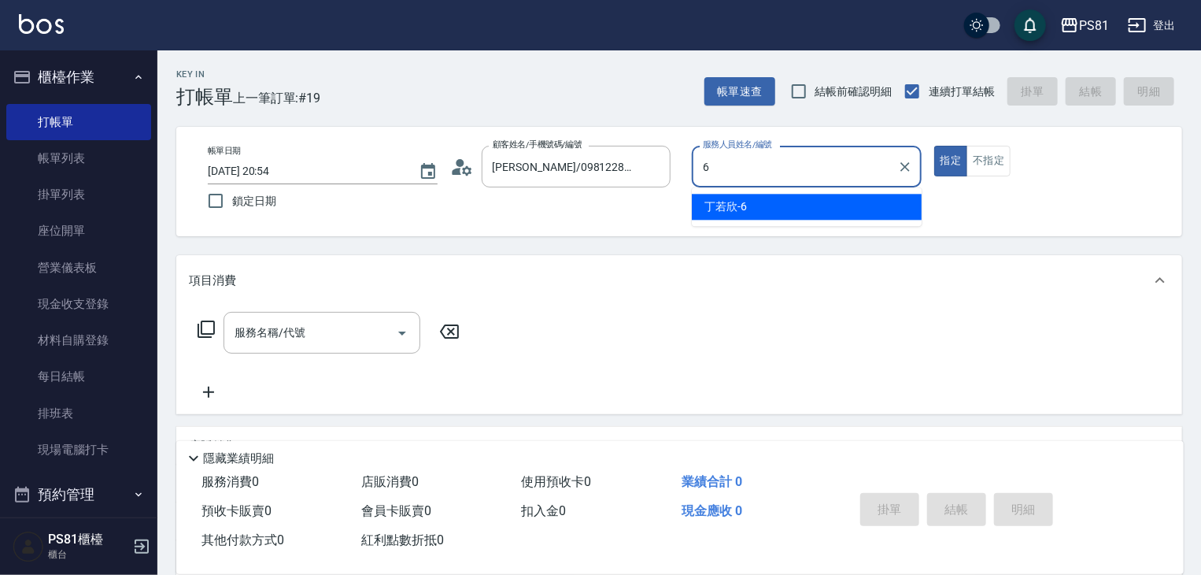
type input "丁若欣-6"
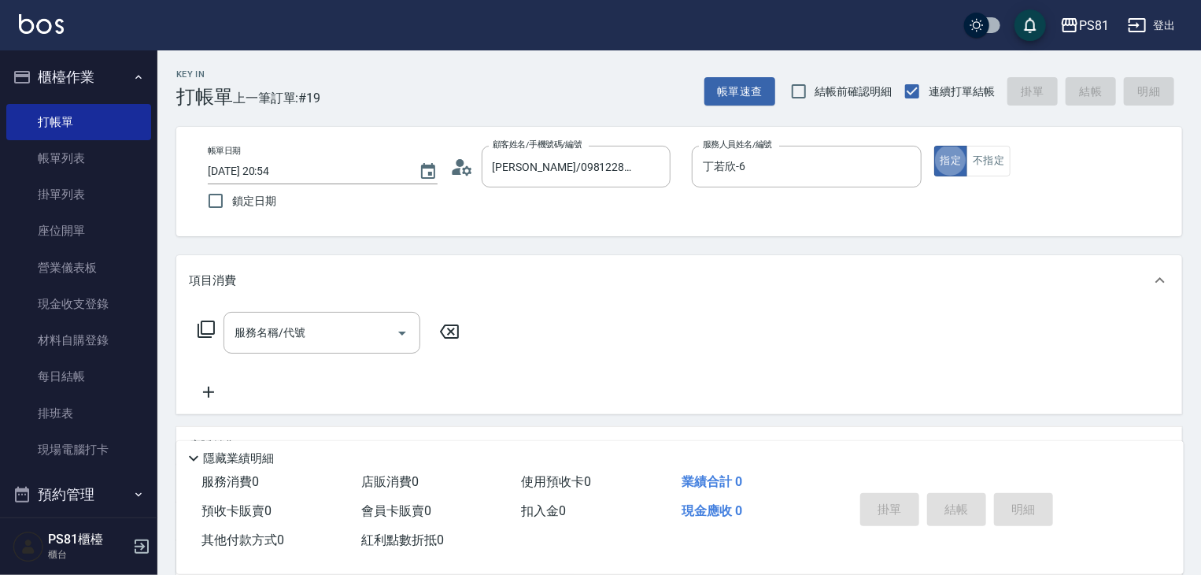
type button "true"
click at [982, 158] on button "不指定" at bounding box center [988, 161] width 44 height 31
click at [320, 348] on div "服務名稱/代號" at bounding box center [322, 333] width 197 height 42
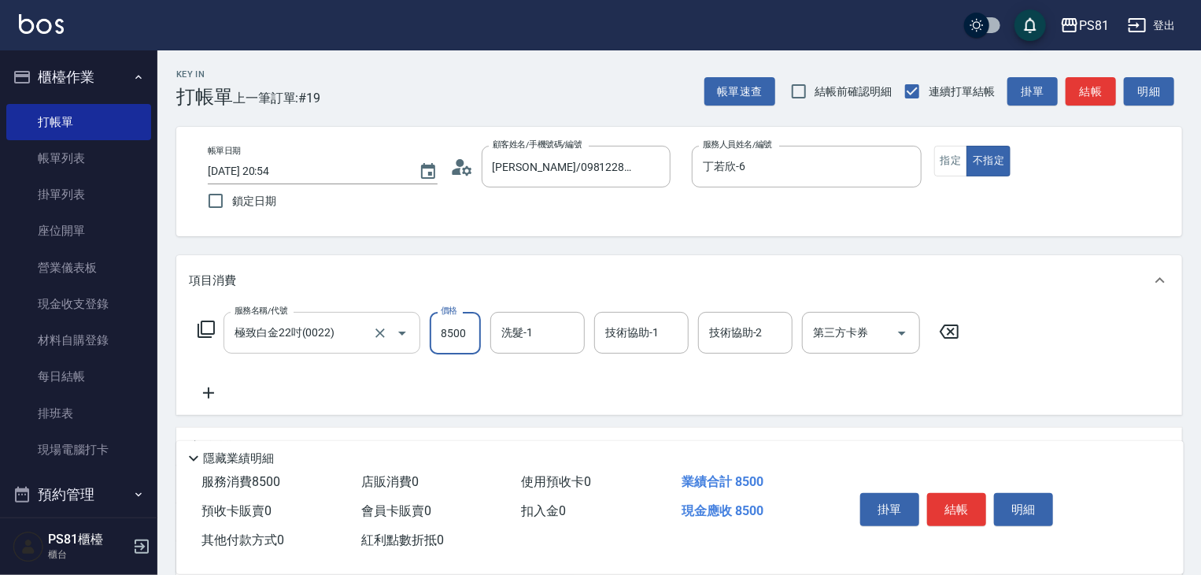
click at [320, 348] on div "極致白金22吋(0022) 服務名稱/代號" at bounding box center [322, 333] width 197 height 42
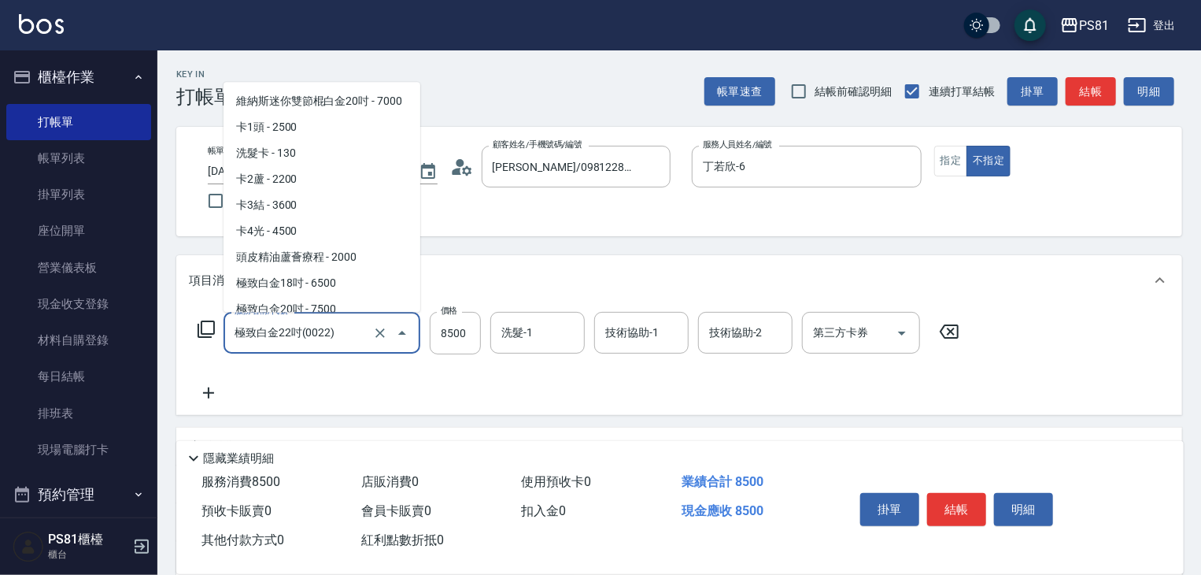
click at [320, 348] on div "極致白金22吋(0022) 服務名稱/代號" at bounding box center [322, 333] width 197 height 42
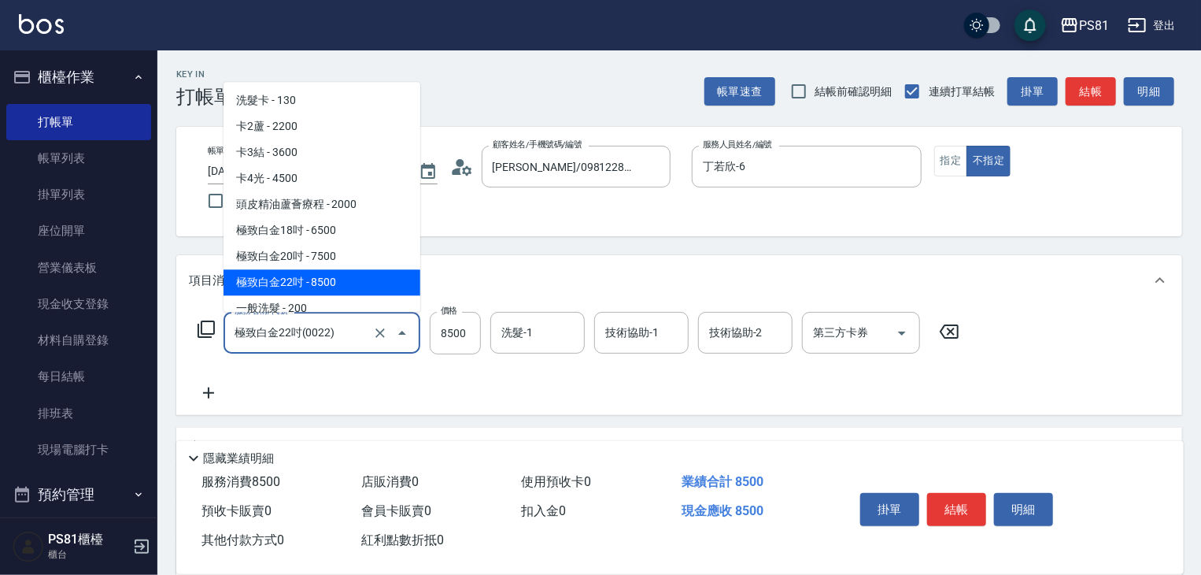
click at [320, 348] on div "極致白金22吋(0022) 服務名稱/代號" at bounding box center [322, 333] width 197 height 42
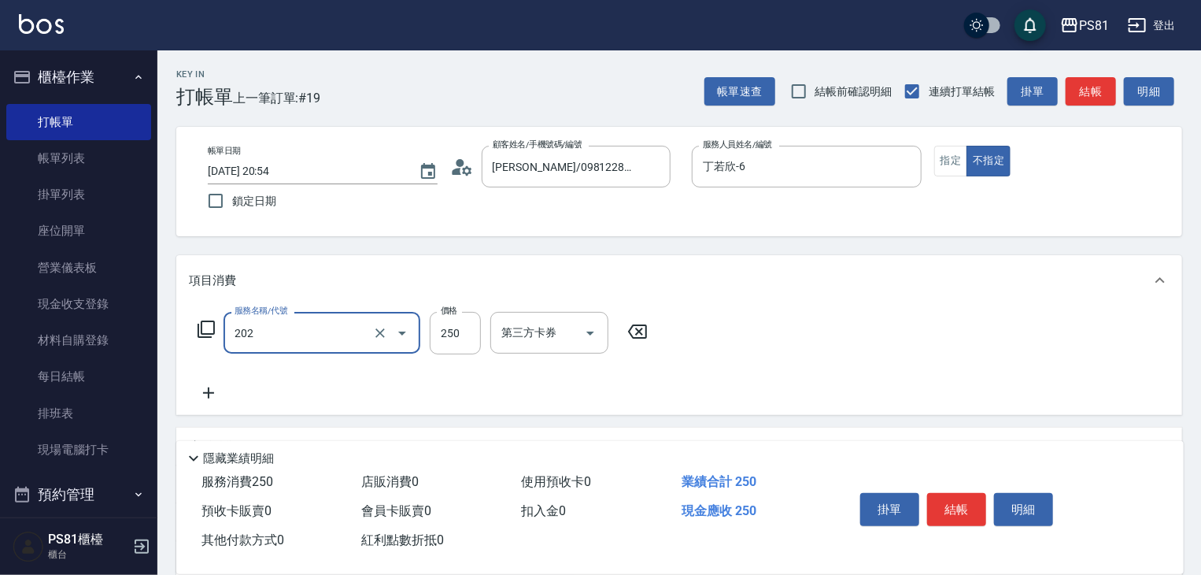
type input "單剪250(202)"
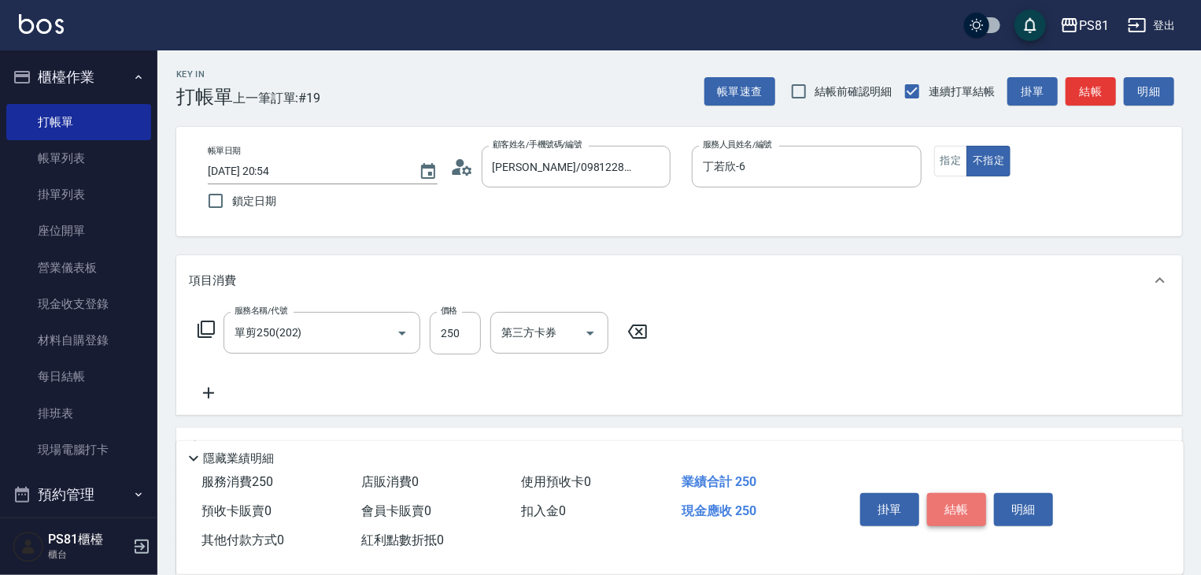
click at [938, 498] on button "結帳" at bounding box center [956, 509] width 59 height 33
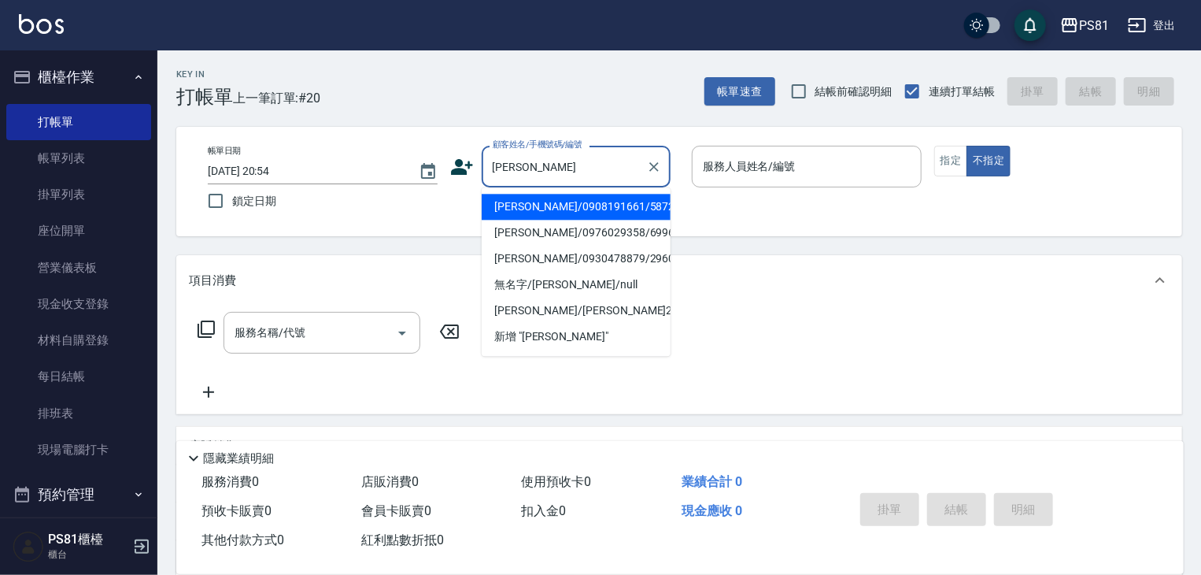
click at [597, 215] on li "[PERSON_NAME]/0908191661/5872" at bounding box center [576, 207] width 189 height 26
type input "[PERSON_NAME]/0908191661/5872"
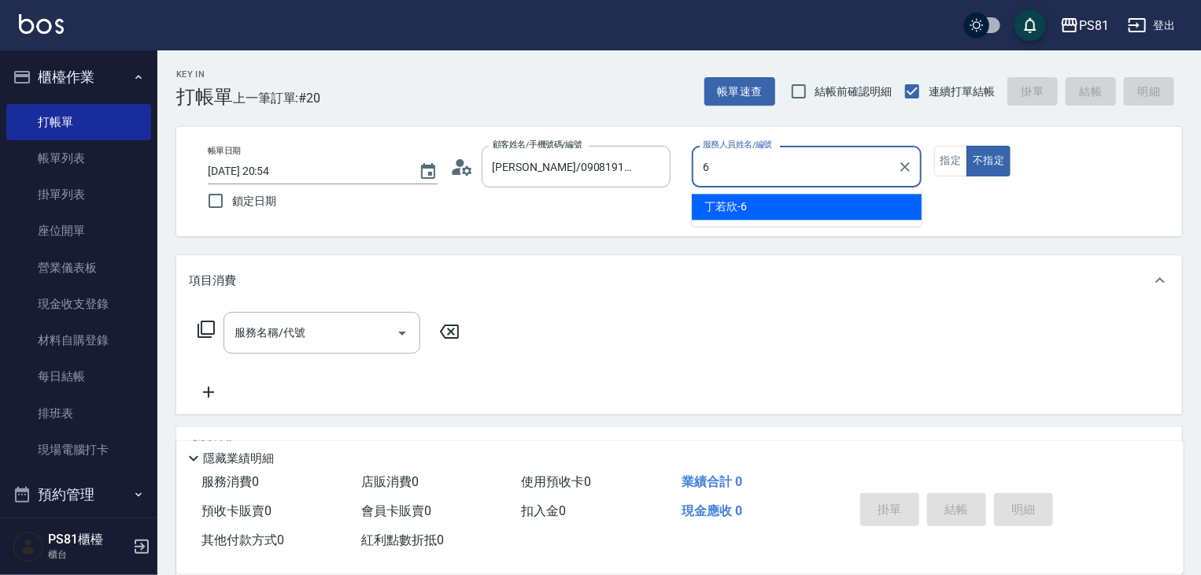
type input "丁若欣-6"
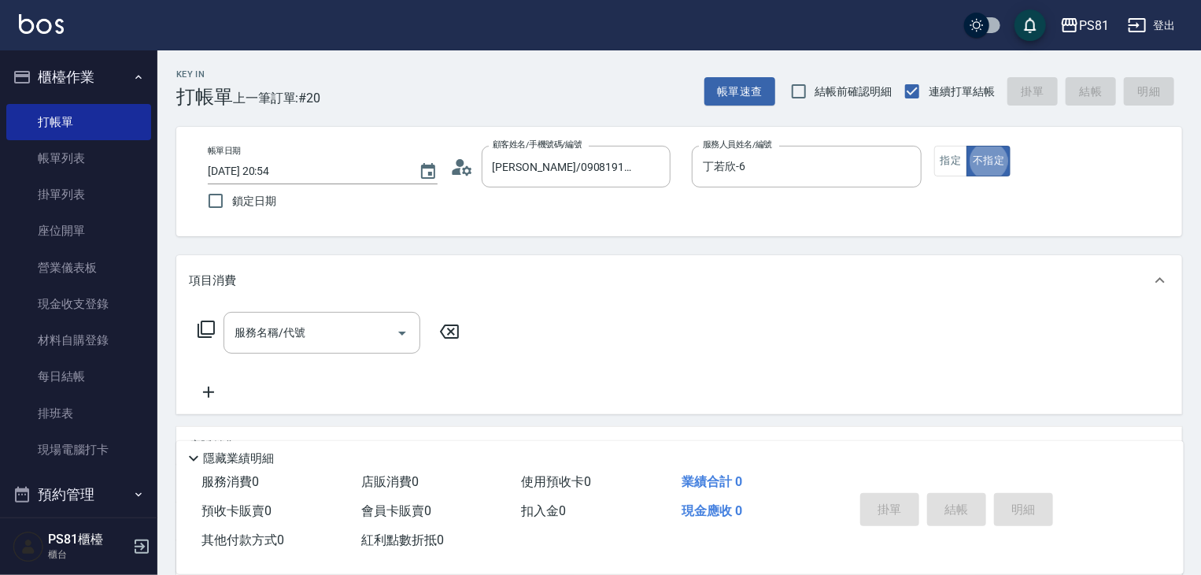
type button "false"
drag, startPoint x: 956, startPoint y: 164, endPoint x: 571, endPoint y: 249, distance: 394.0
click at [955, 164] on button "指定" at bounding box center [951, 161] width 34 height 31
click at [333, 331] on input "服務名稱/代號" at bounding box center [310, 333] width 159 height 28
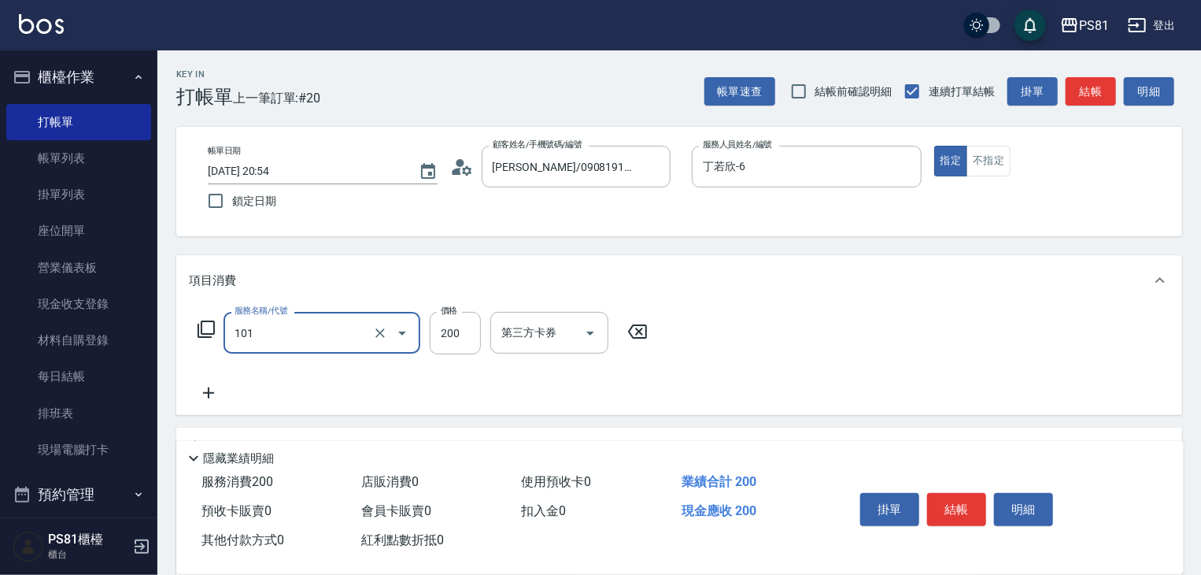
type input "一般洗髮(101)"
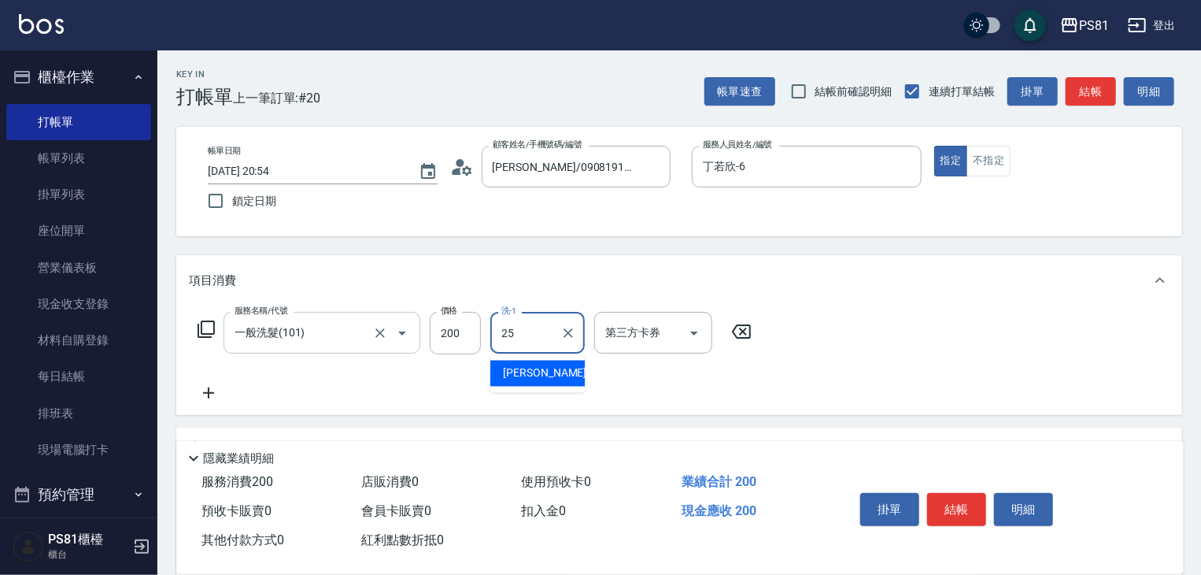
type input "妮可-25"
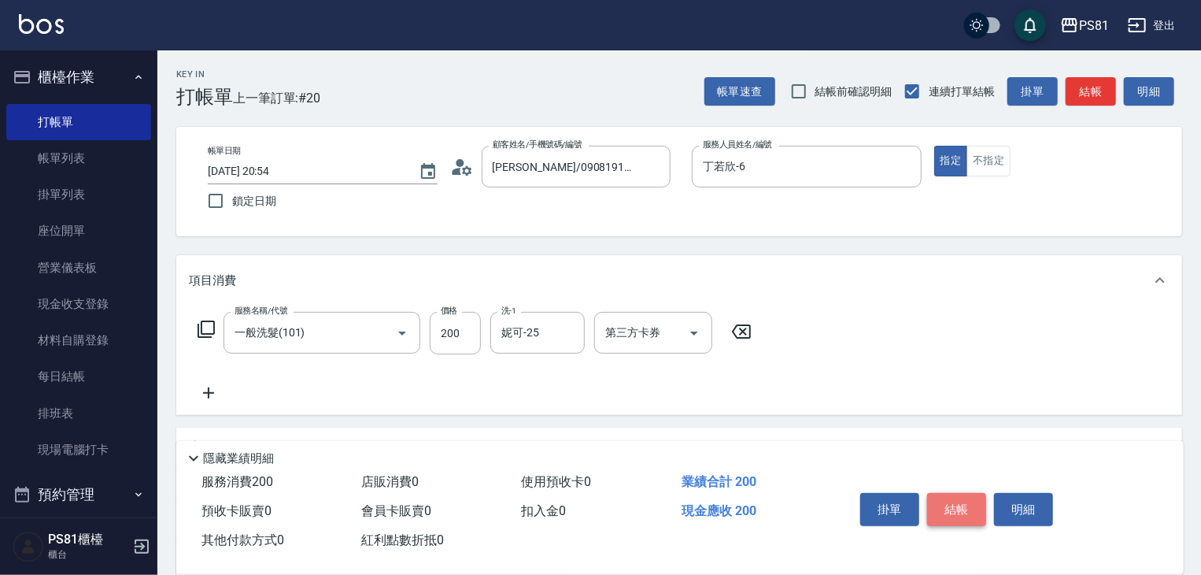
click at [974, 514] on button "結帳" at bounding box center [956, 509] width 59 height 33
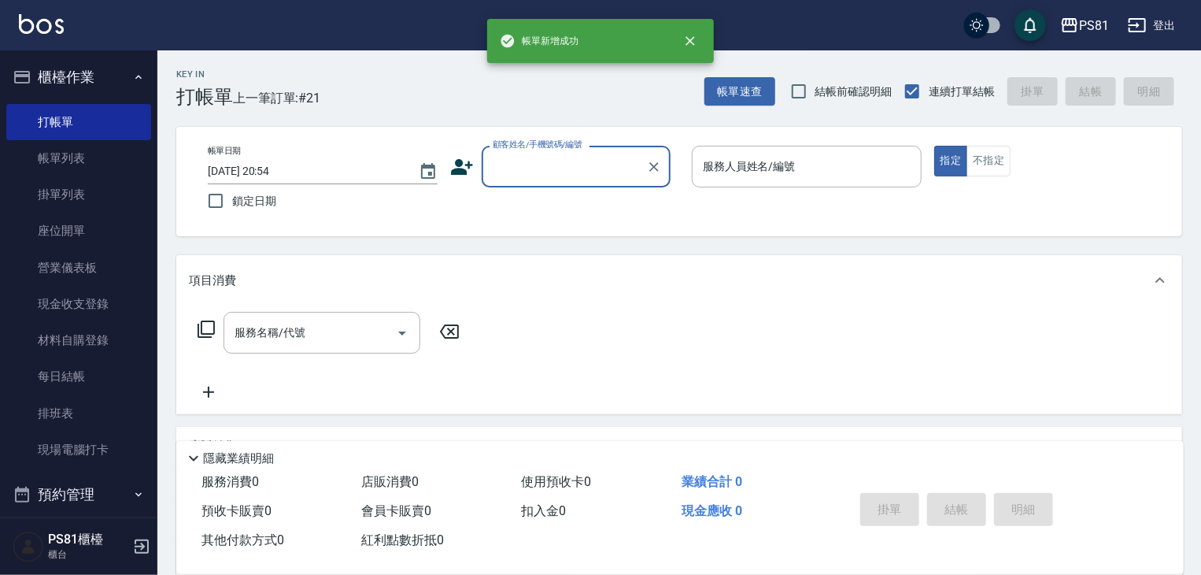
click at [465, 168] on icon at bounding box center [462, 167] width 24 height 24
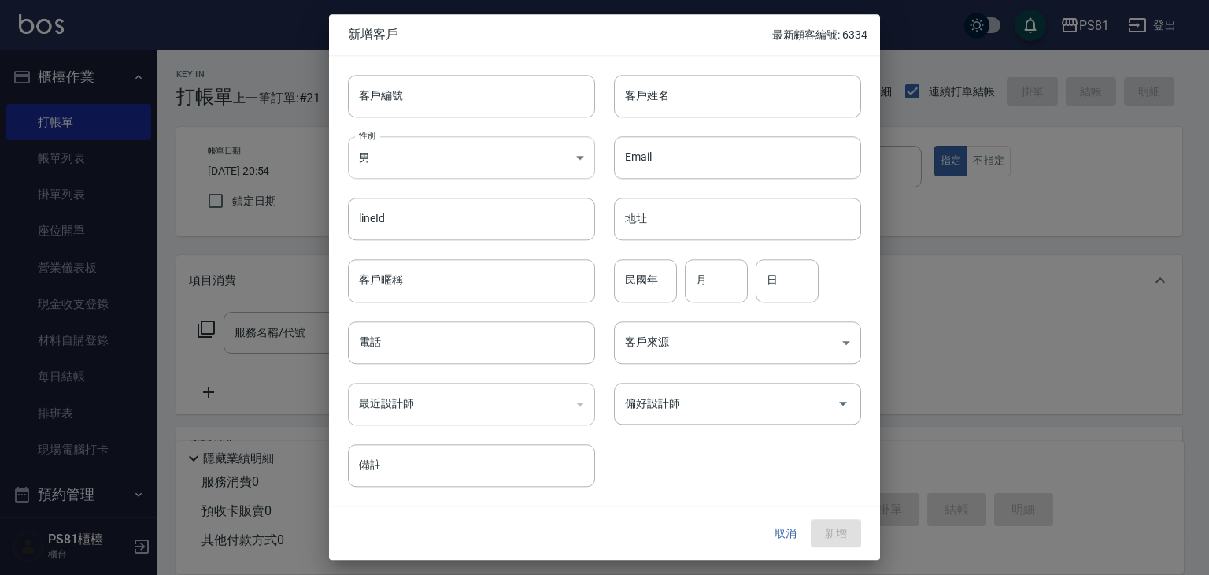
click at [408, 164] on body "PS81 登出 櫃檯作業 打帳單 帳單列表 掛單列表 座位開單 營業儀表板 現金收支登錄 材料自購登錄 每日結帳 排班表 現場電腦打卡 預約管理 預約管理 單…" at bounding box center [604, 382] width 1209 height 765
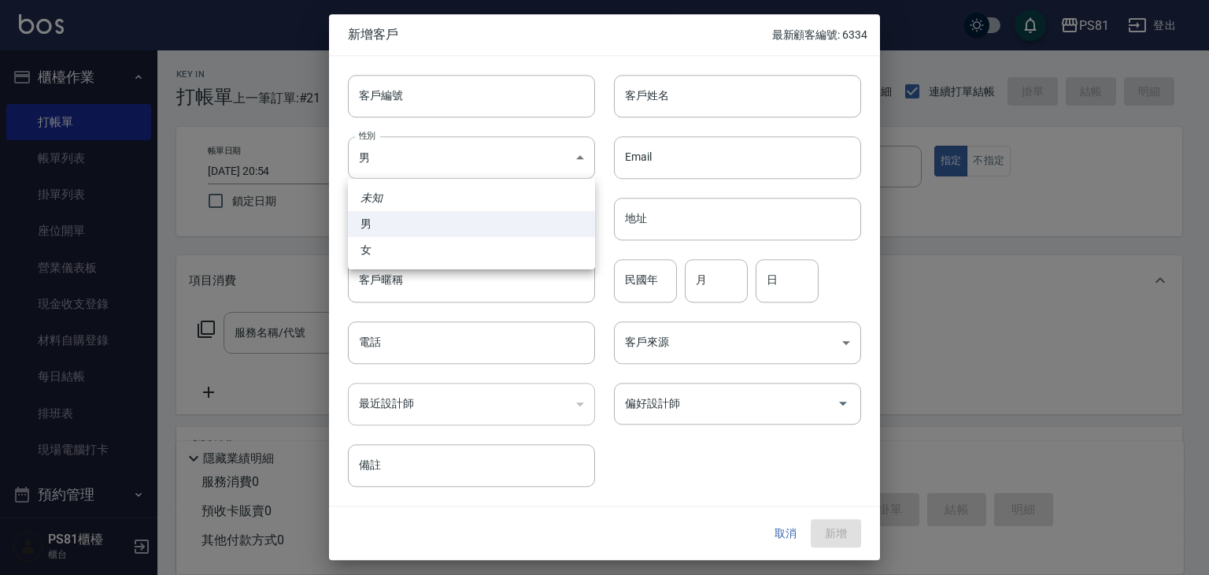
click at [397, 256] on li "女" at bounding box center [471, 250] width 247 height 26
type input "[DEMOGRAPHIC_DATA]"
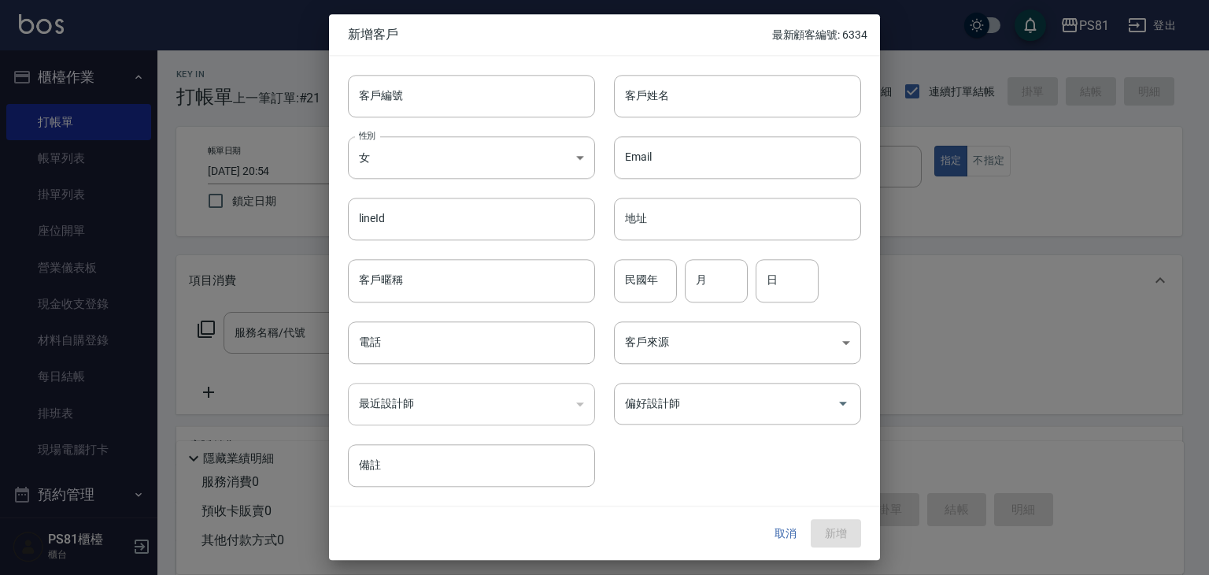
click at [374, 332] on input "電話" at bounding box center [471, 342] width 247 height 42
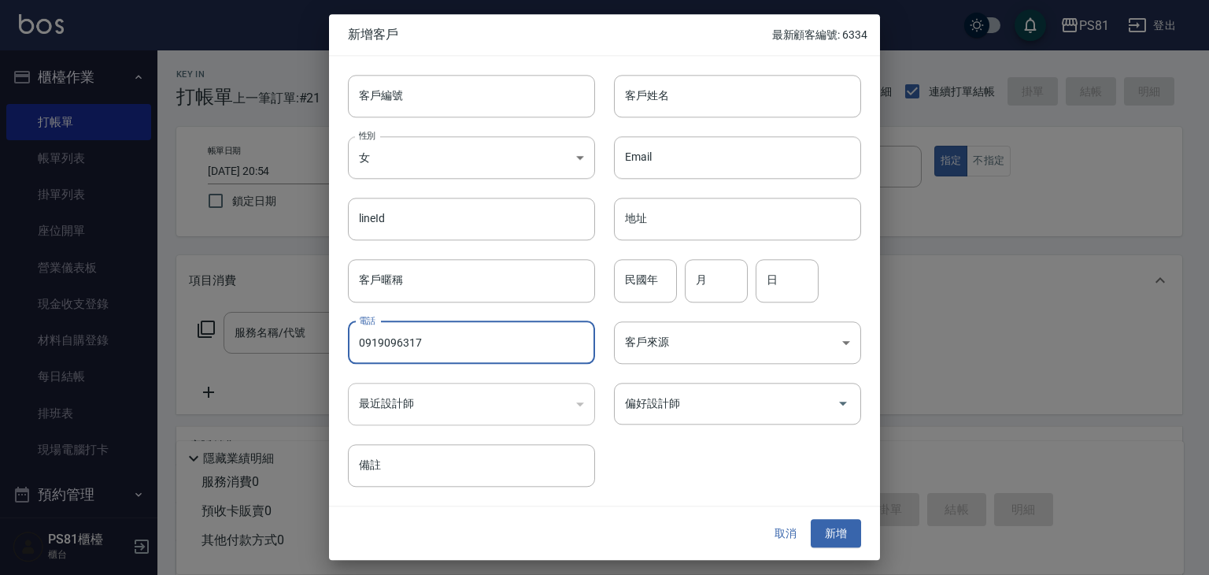
click at [495, 346] on input "0919096317" at bounding box center [471, 342] width 247 height 42
type input "0919096317"
click at [718, 409] on input "偏好設計師" at bounding box center [725, 404] width 209 height 28
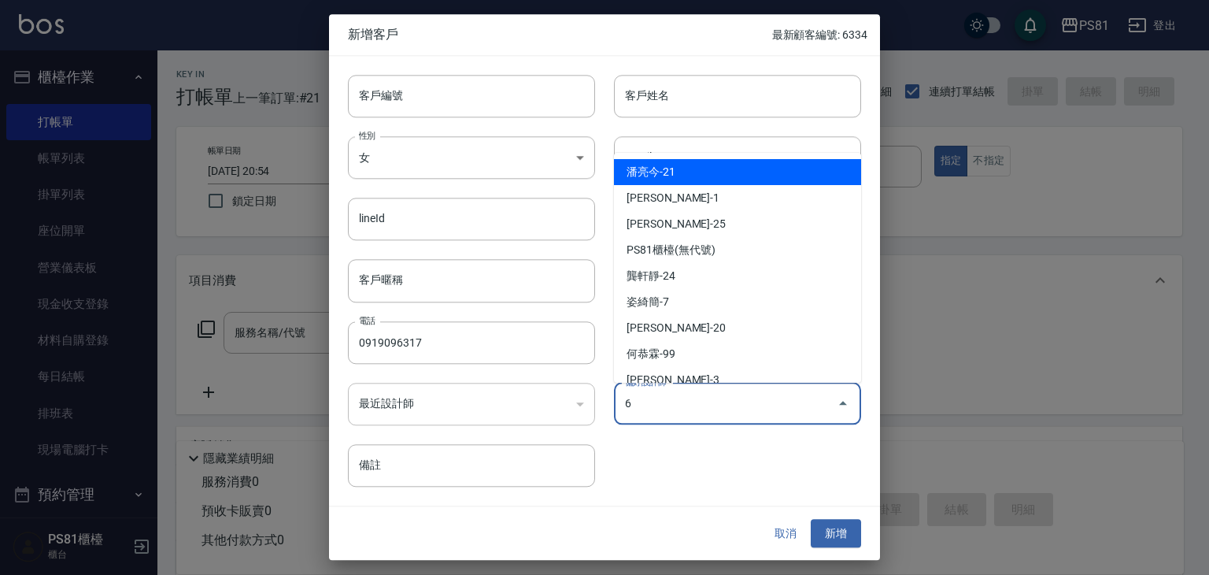
type input "[PERSON_NAME]"
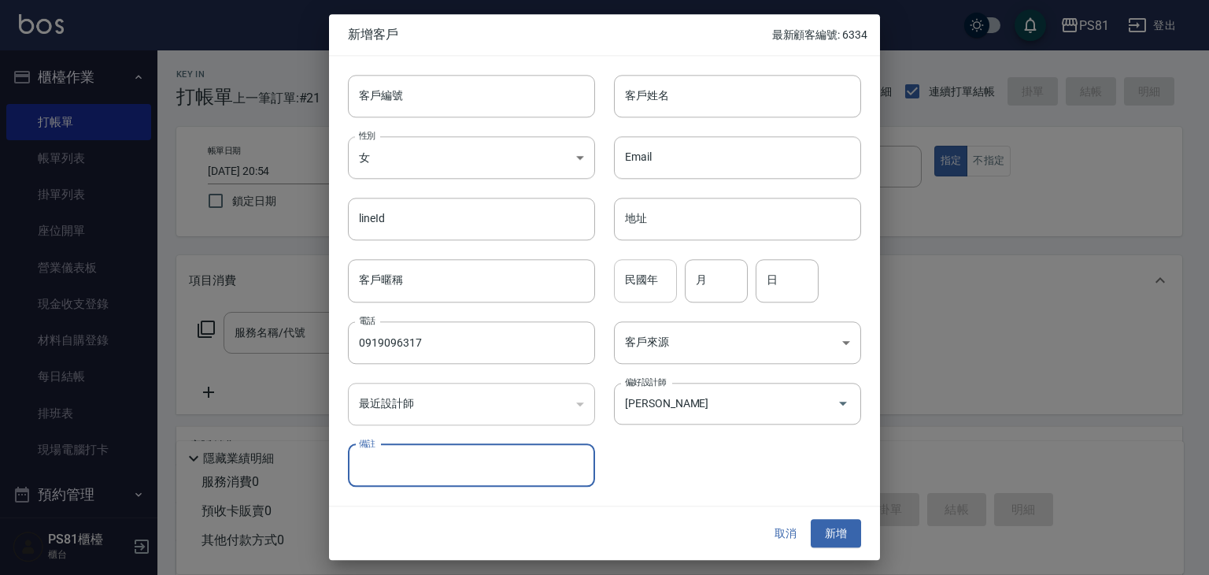
click at [657, 287] on input "民國年" at bounding box center [645, 281] width 63 height 42
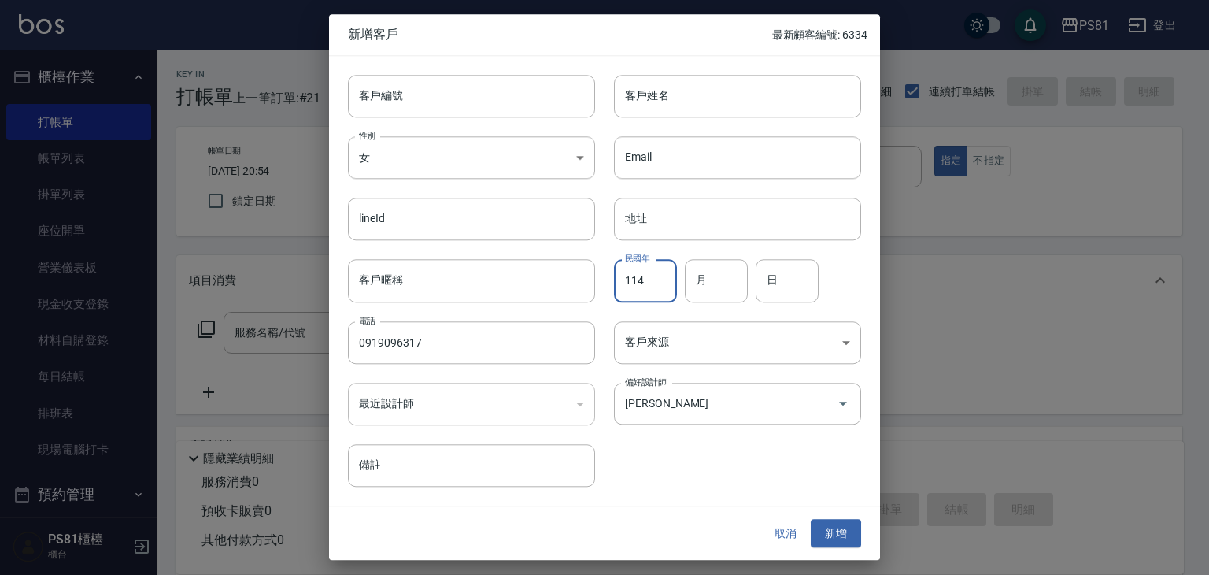
type input "114"
type input "12"
type input "15"
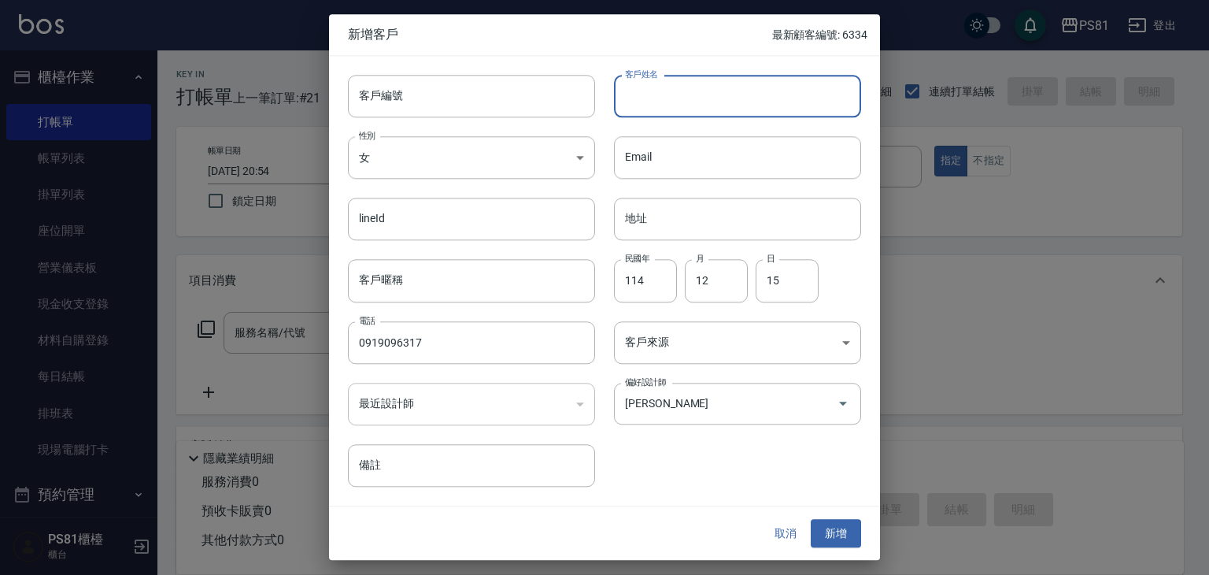
click at [683, 92] on input "客戶姓名" at bounding box center [737, 96] width 247 height 42
type input "ㄎ"
click at [685, 98] on input "[PERSON_NAME]" at bounding box center [737, 96] width 247 height 42
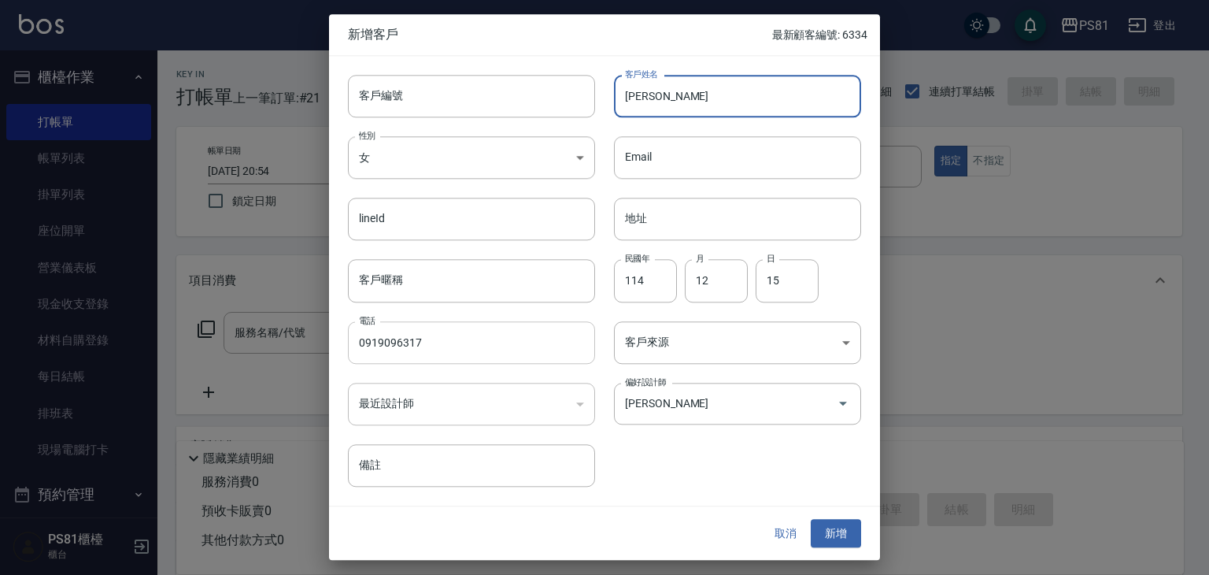
type input "[PERSON_NAME]"
click at [526, 325] on input "0919096317" at bounding box center [471, 342] width 247 height 42
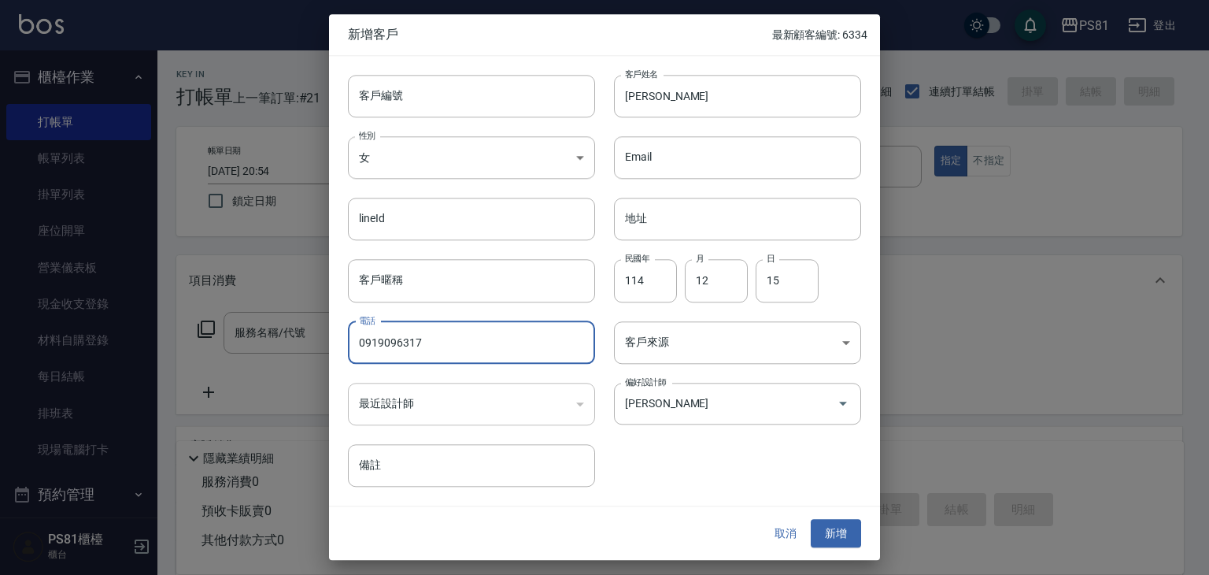
click at [526, 325] on input "0919096317" at bounding box center [471, 342] width 247 height 42
click at [837, 524] on button "新增" at bounding box center [836, 533] width 50 height 29
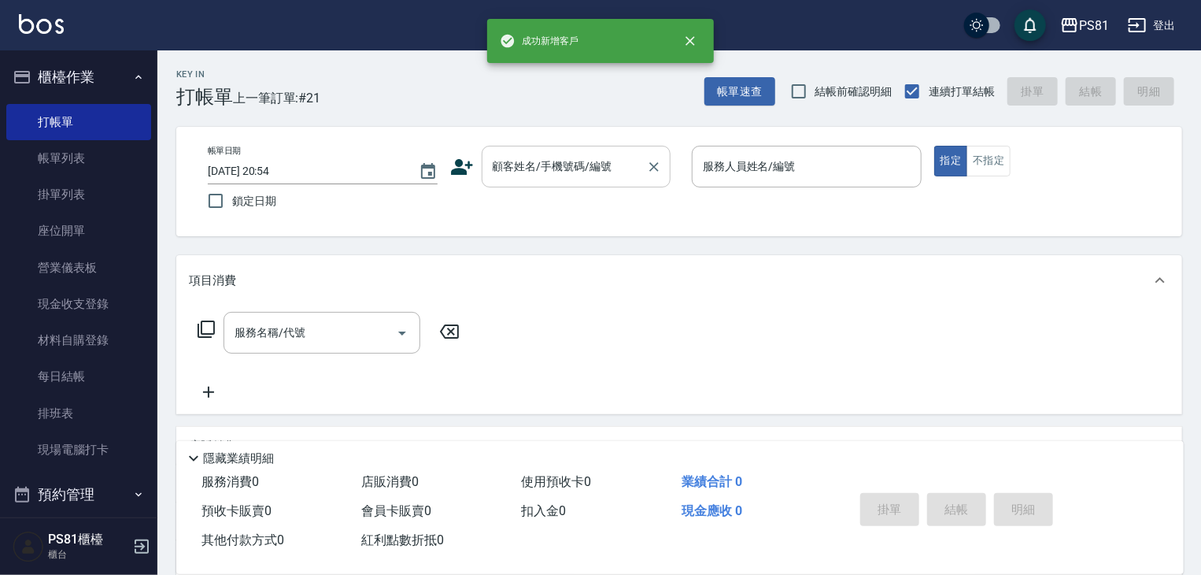
click at [573, 172] on input "顧客姓名/手機號碼/編號" at bounding box center [564, 167] width 151 height 28
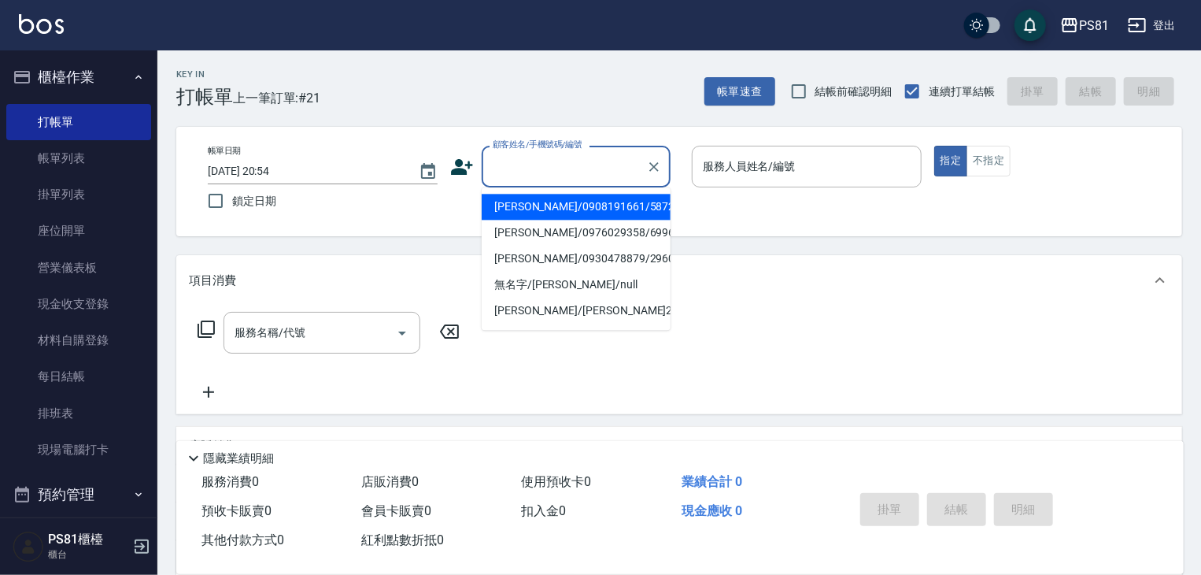
paste input "0919096317"
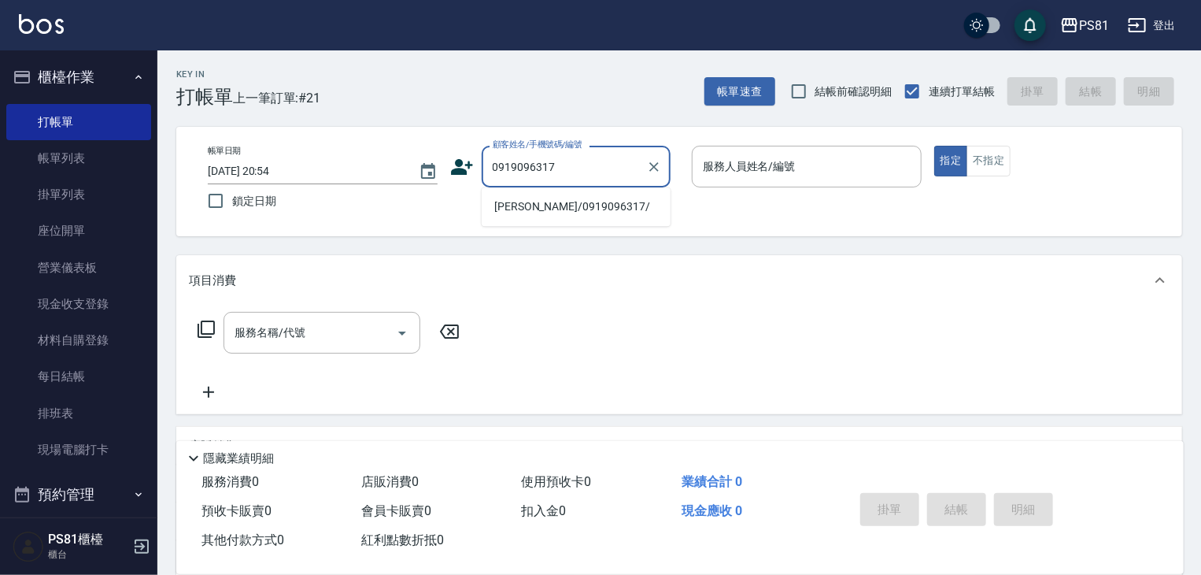
click at [589, 212] on li "[PERSON_NAME]/0919096317/" at bounding box center [576, 207] width 189 height 26
type input "[PERSON_NAME]/0919096317/"
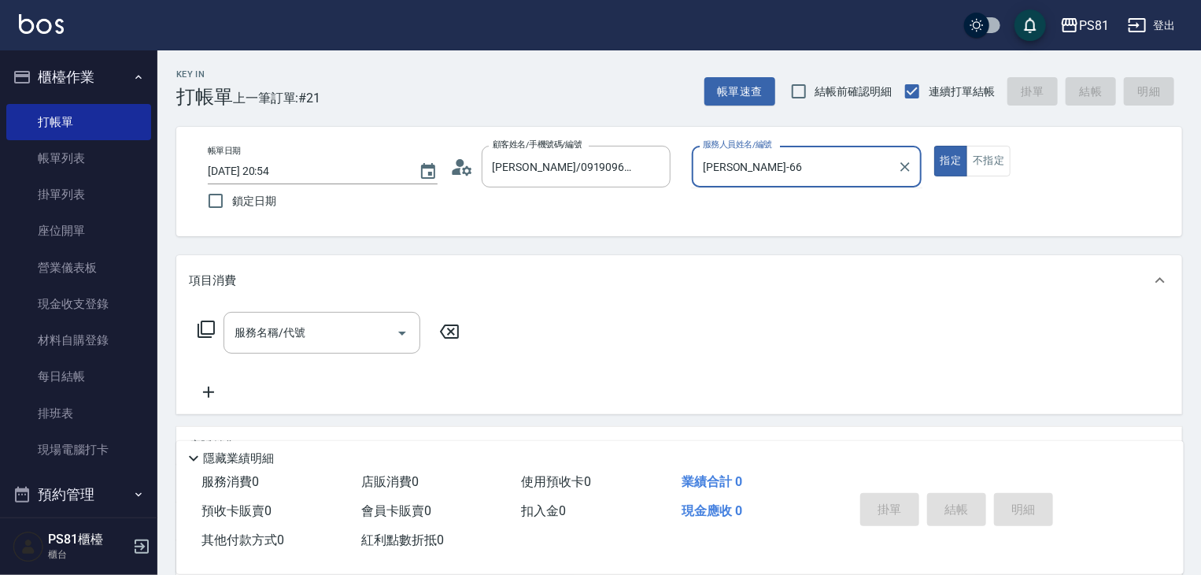
click at [934, 146] on button "指定" at bounding box center [951, 161] width 34 height 31
type input "丁若欣-6"
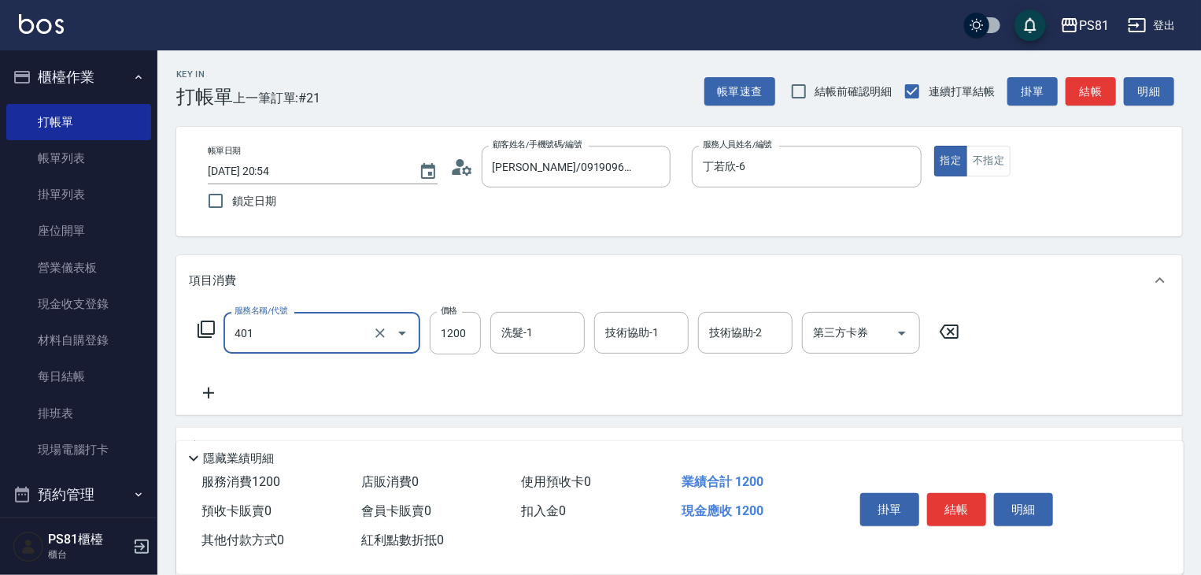
type input "基本染髮(401)"
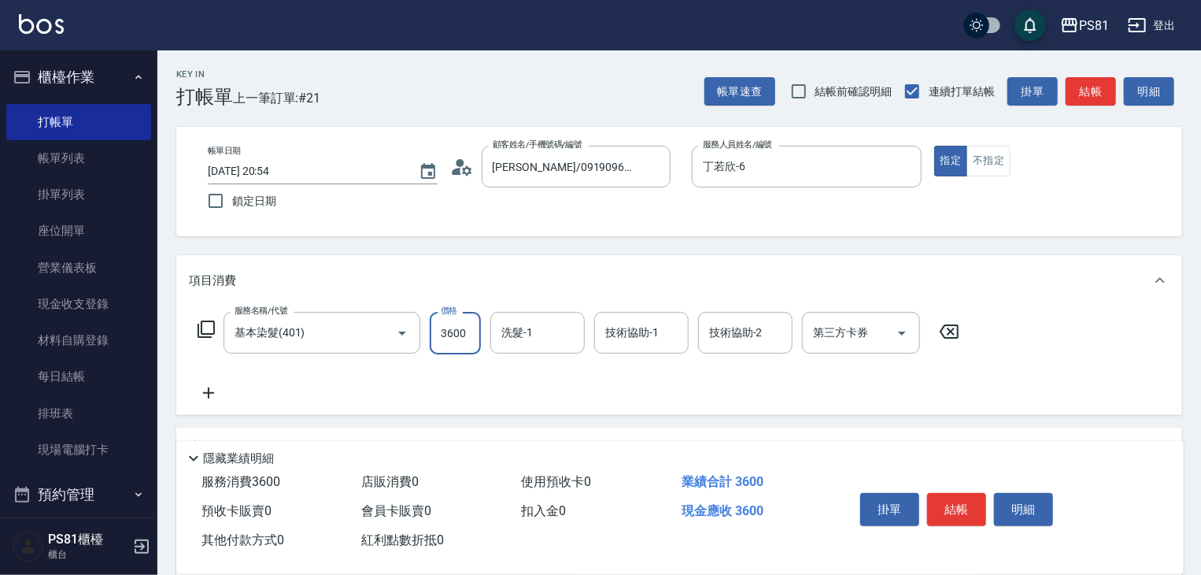
type input "3600"
type input "[PERSON_NAME]-20"
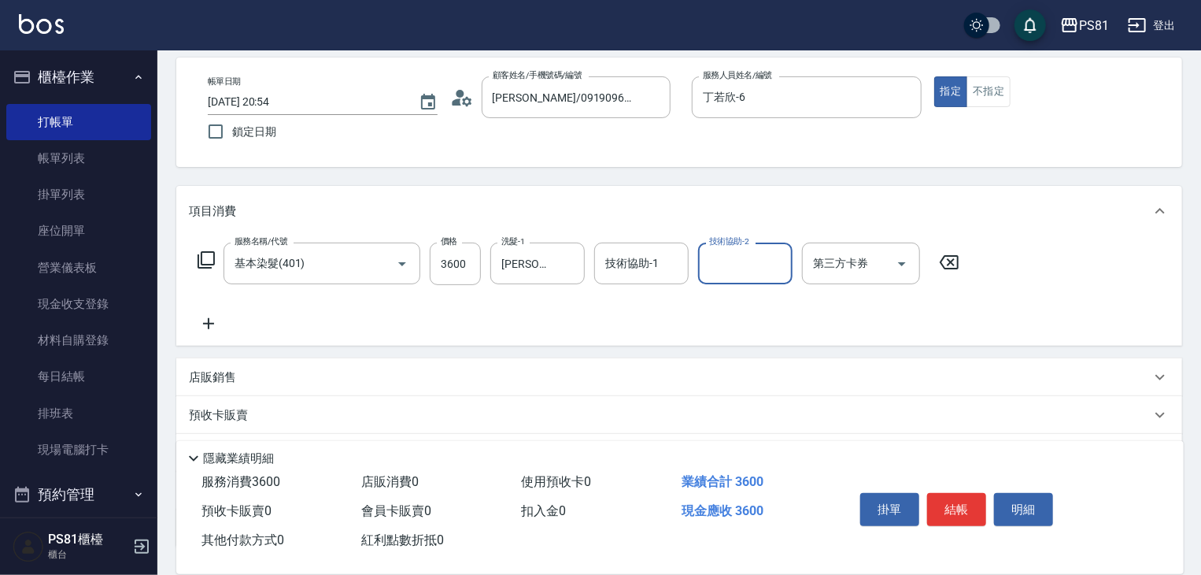
scroll to position [192, 0]
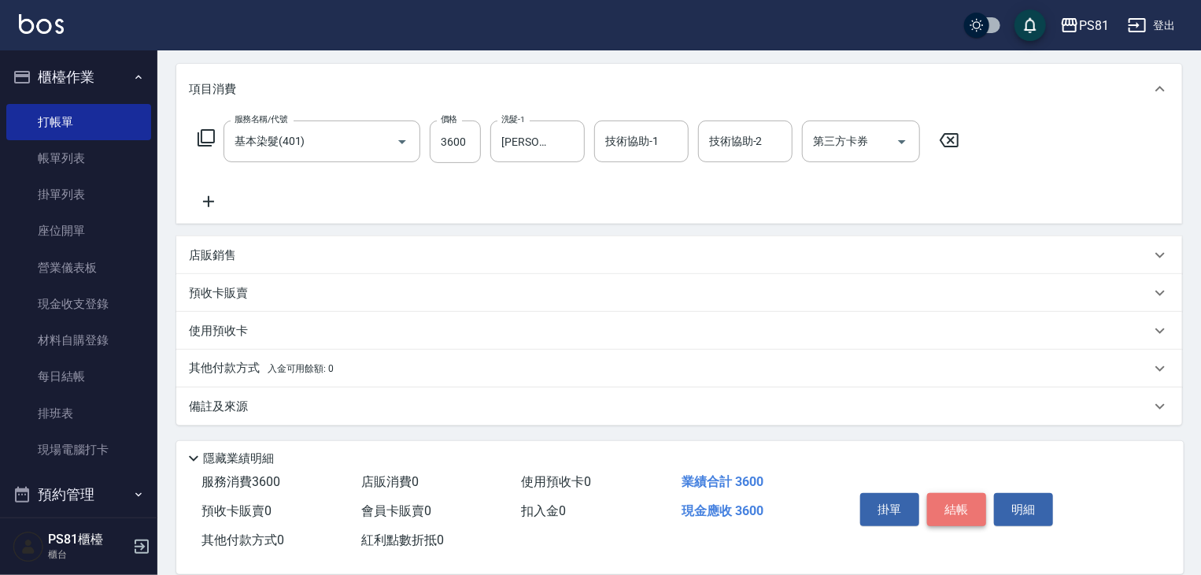
click at [951, 497] on button "結帳" at bounding box center [956, 509] width 59 height 33
type input "[DATE] 20:55"
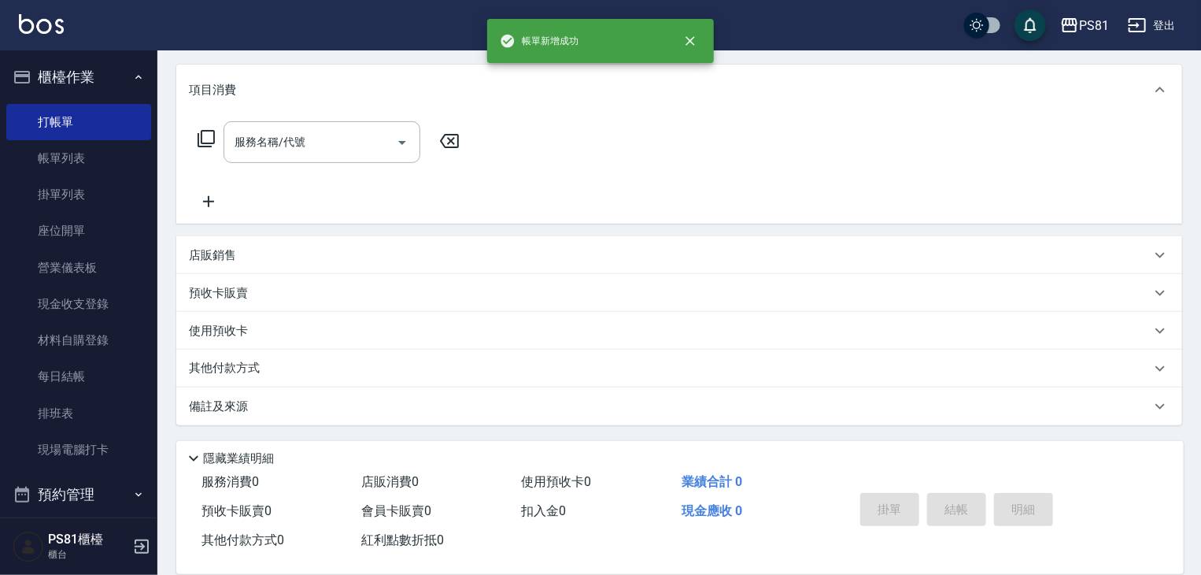
scroll to position [0, 0]
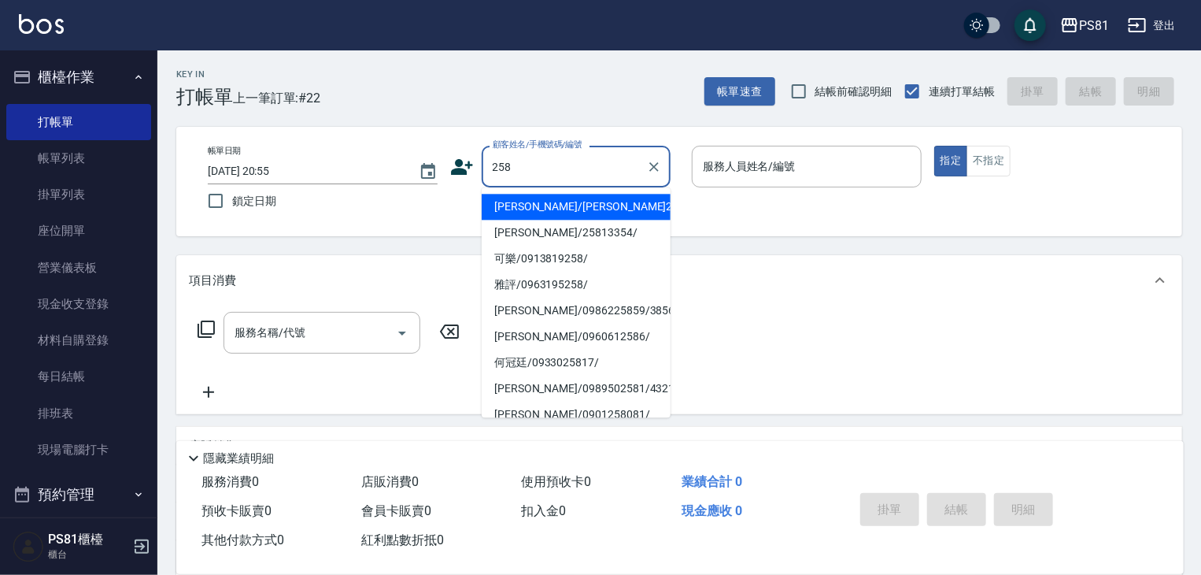
click at [578, 212] on li "[PERSON_NAME]/[PERSON_NAME]258/258" at bounding box center [576, 207] width 189 height 26
type input "[PERSON_NAME]/[PERSON_NAME]258/258"
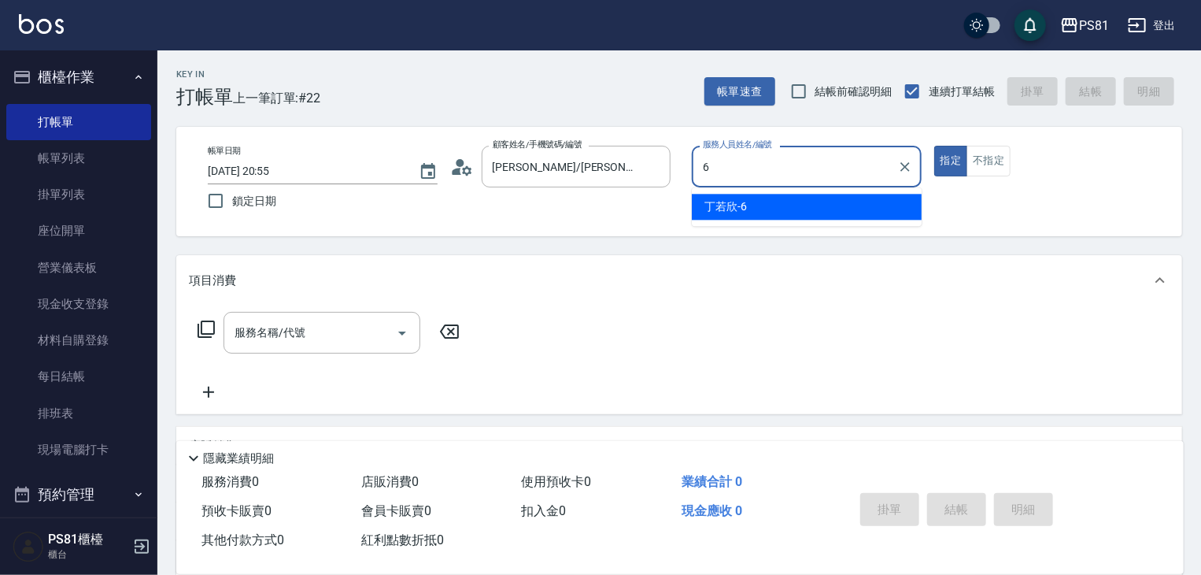
type input "丁若欣-6"
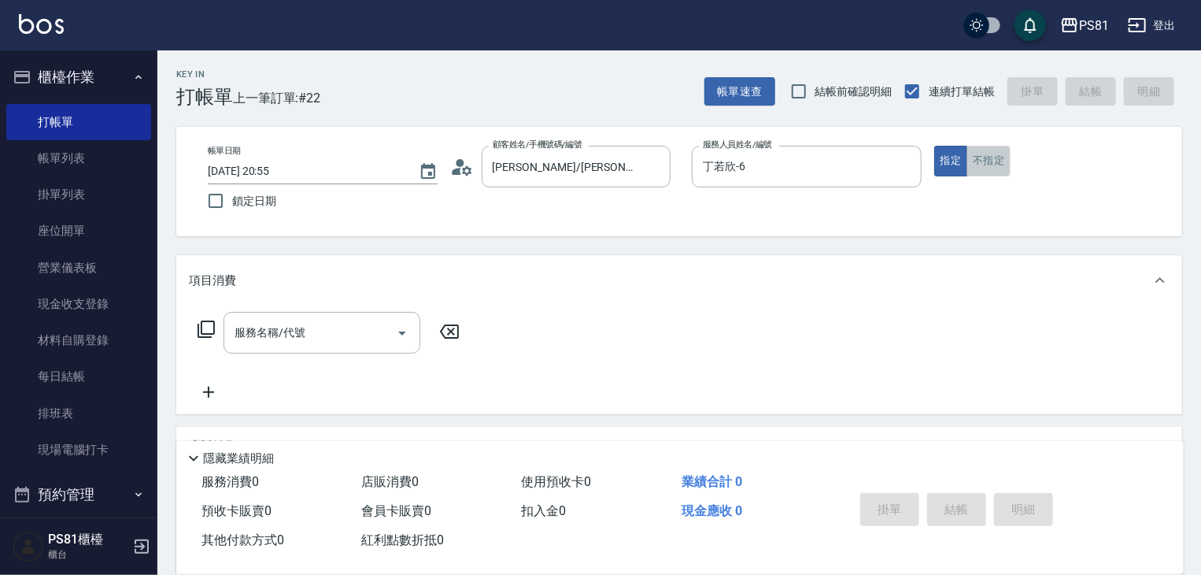
click at [985, 155] on button "不指定" at bounding box center [988, 161] width 44 height 31
click at [948, 160] on button "指定" at bounding box center [951, 161] width 34 height 31
click at [556, 174] on input "[PERSON_NAME]/[PERSON_NAME]258/258" at bounding box center [564, 167] width 151 height 28
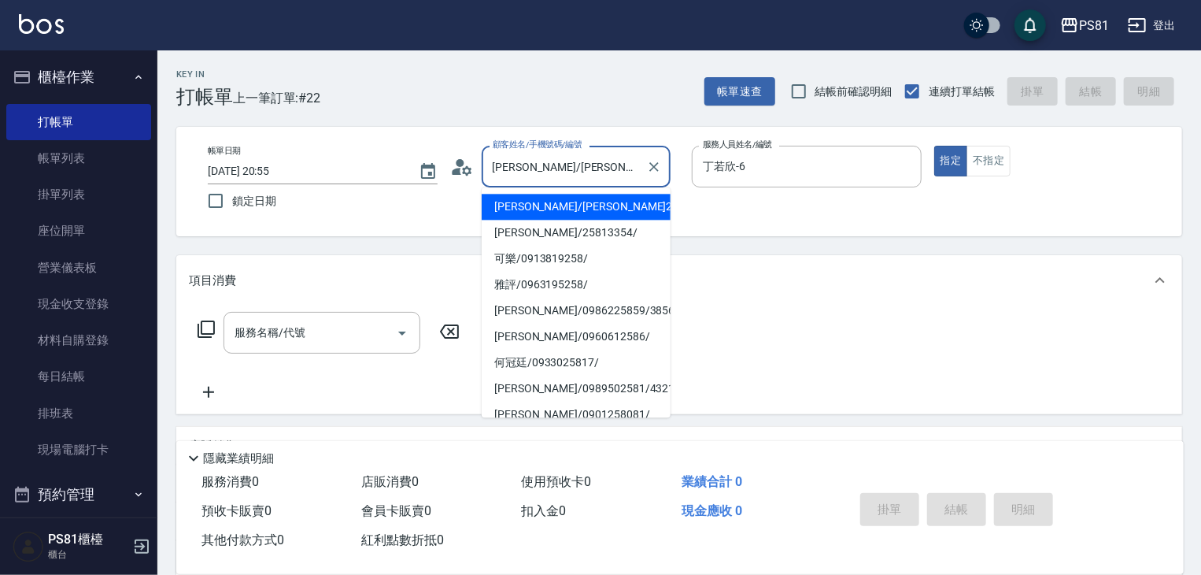
click at [556, 174] on input "[PERSON_NAME]/[PERSON_NAME]258/258" at bounding box center [564, 167] width 151 height 28
click at [554, 174] on input "[PERSON_NAME]/[PERSON_NAME]258/258" at bounding box center [564, 167] width 151 height 28
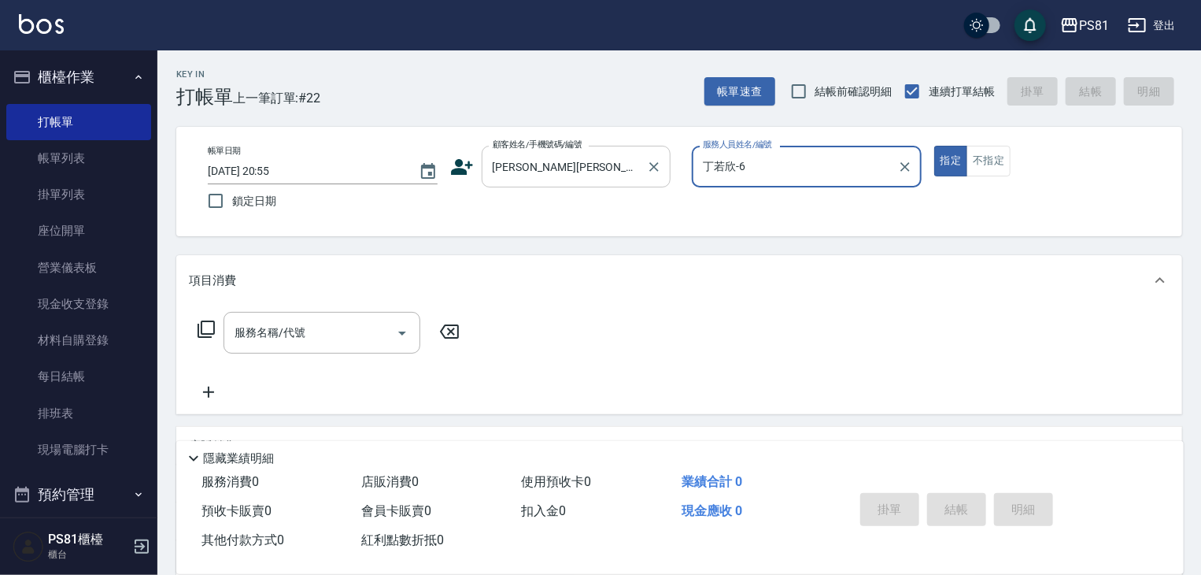
click at [573, 172] on input "[PERSON_NAME][PERSON_NAME]" at bounding box center [564, 167] width 151 height 28
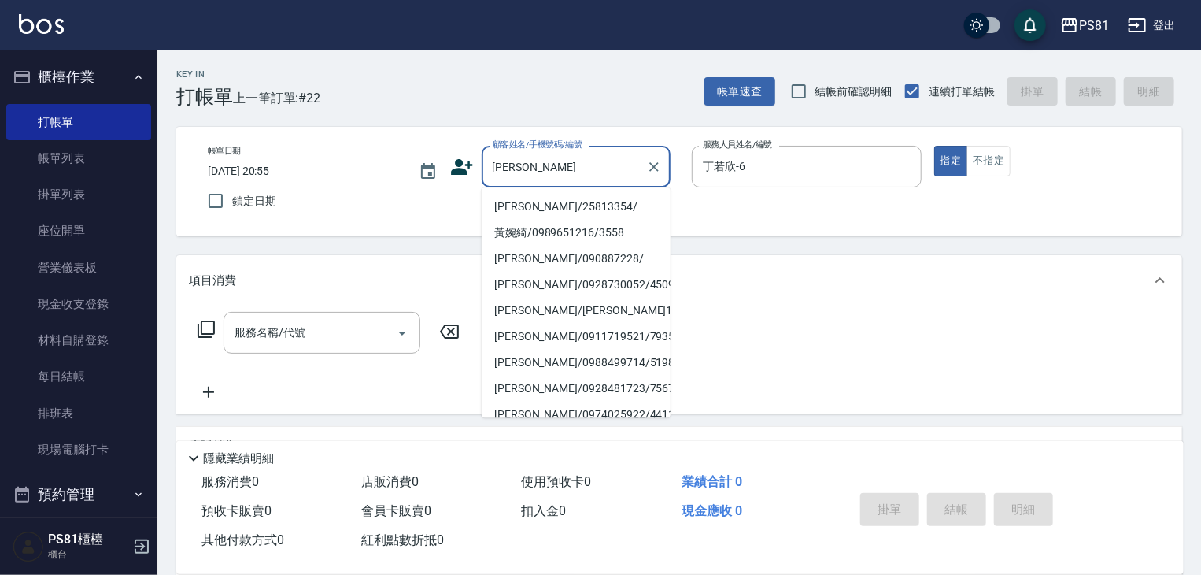
click at [549, 200] on li "[PERSON_NAME]/25813354/" at bounding box center [576, 207] width 189 height 26
type input "[PERSON_NAME]/25813354/"
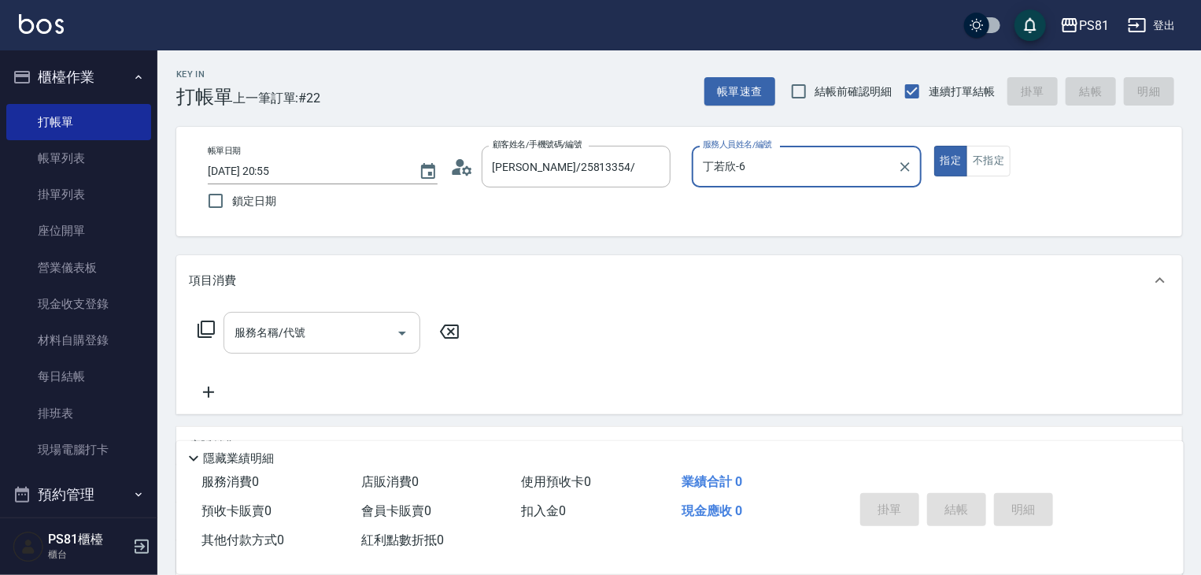
click at [356, 338] on input "服務名稱/代號" at bounding box center [310, 333] width 159 height 28
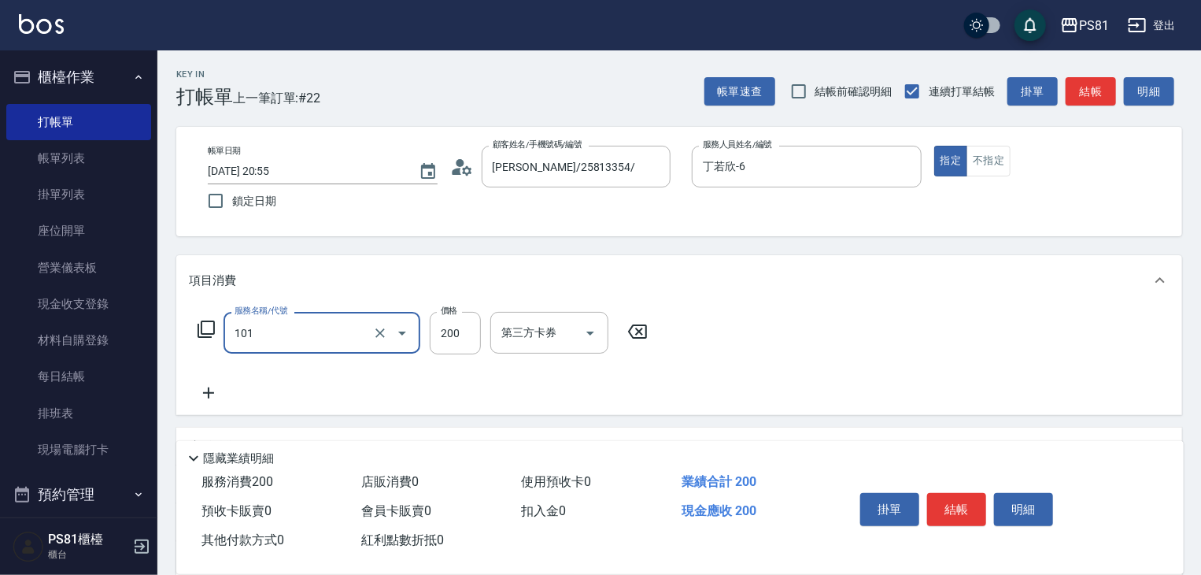
type input "一般洗髮(101)"
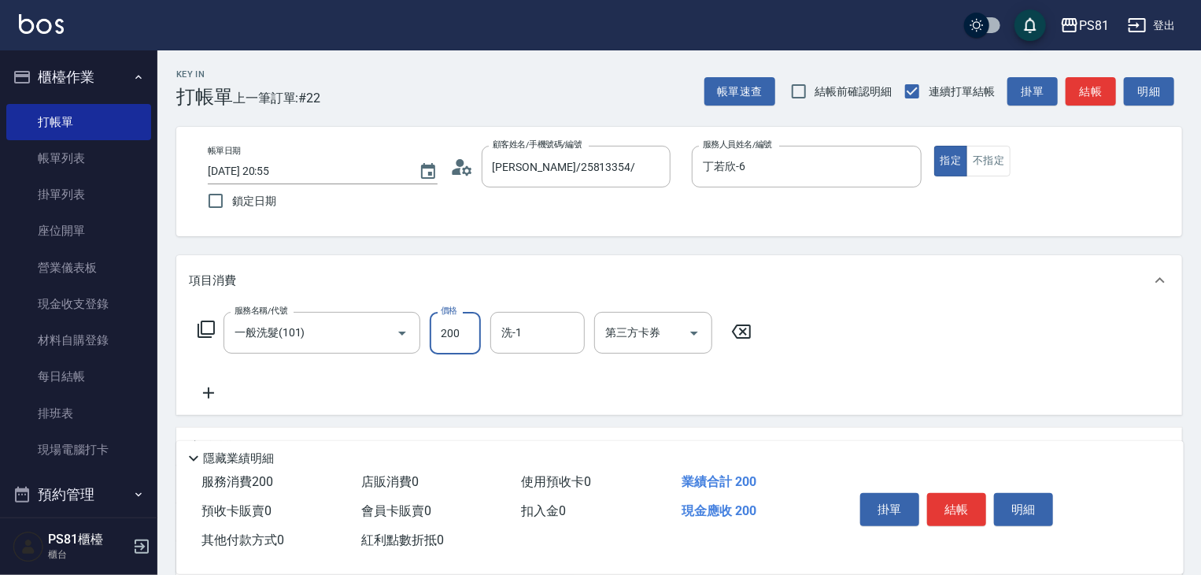
click at [445, 334] on input "200" at bounding box center [455, 333] width 51 height 42
type input "300"
type input "妮可-25"
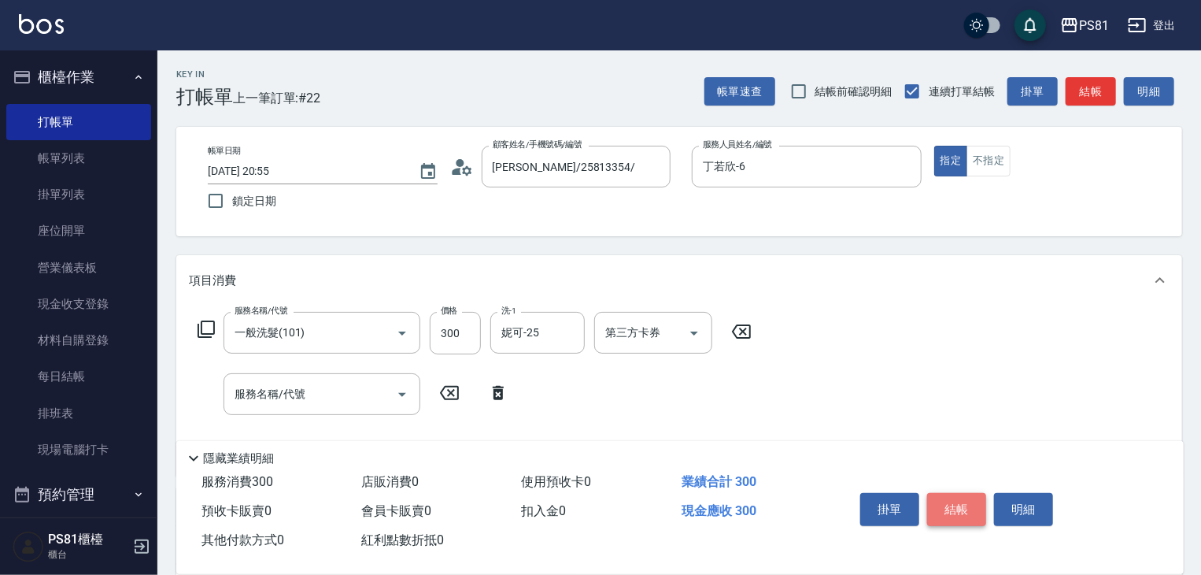
click at [954, 493] on button "結帳" at bounding box center [956, 509] width 59 height 33
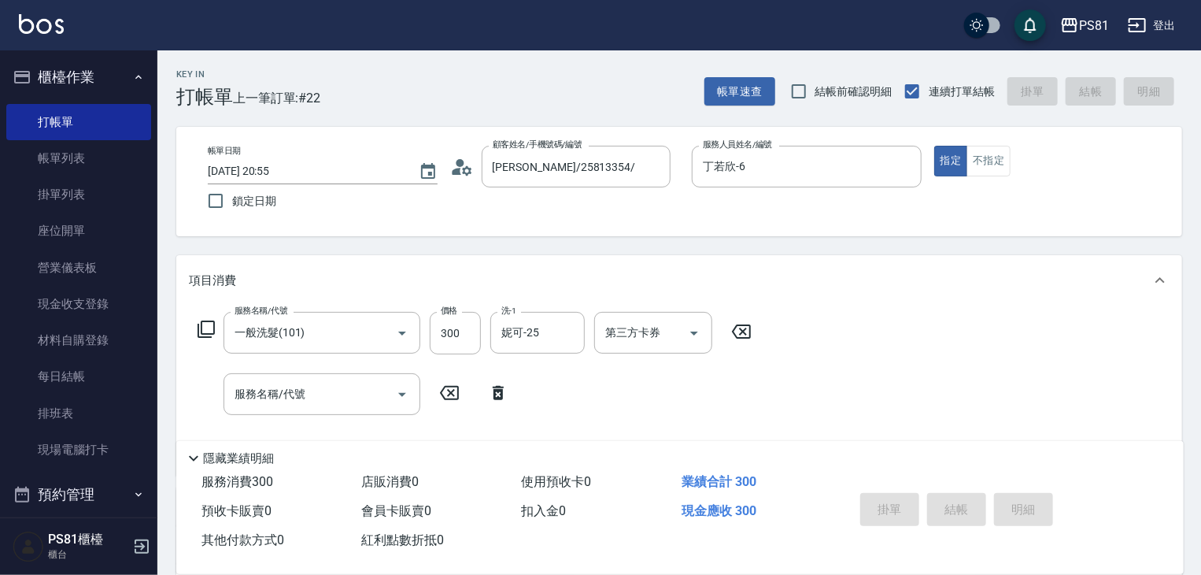
type input "[DATE] 20:56"
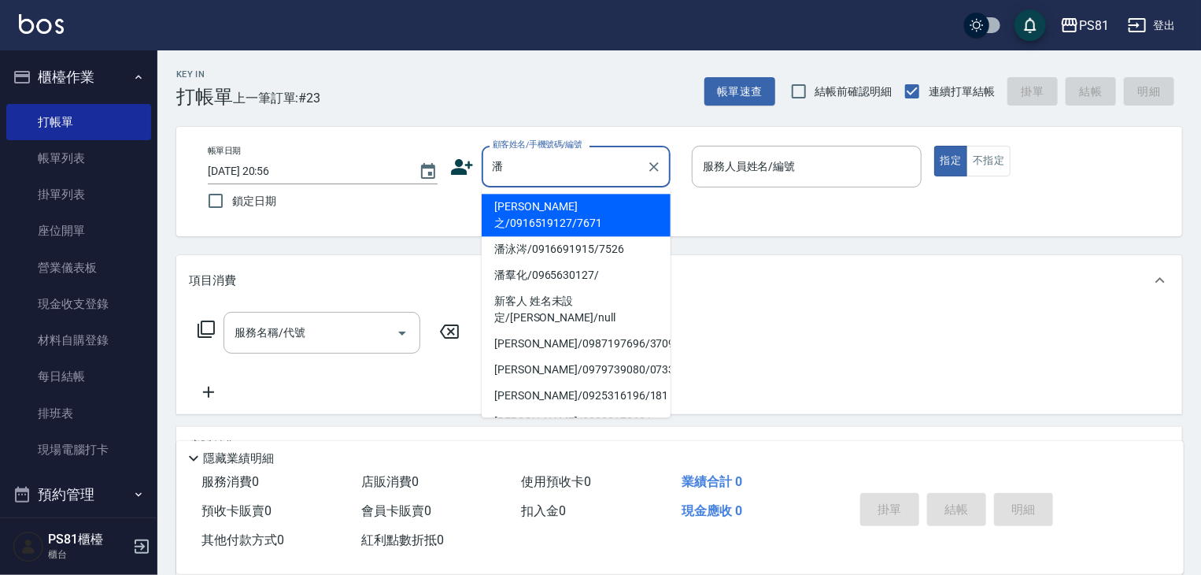
click at [573, 236] on li "潘泳涔/0916691915/7526" at bounding box center [576, 249] width 189 height 26
type input "潘泳涔/0916691915/7526"
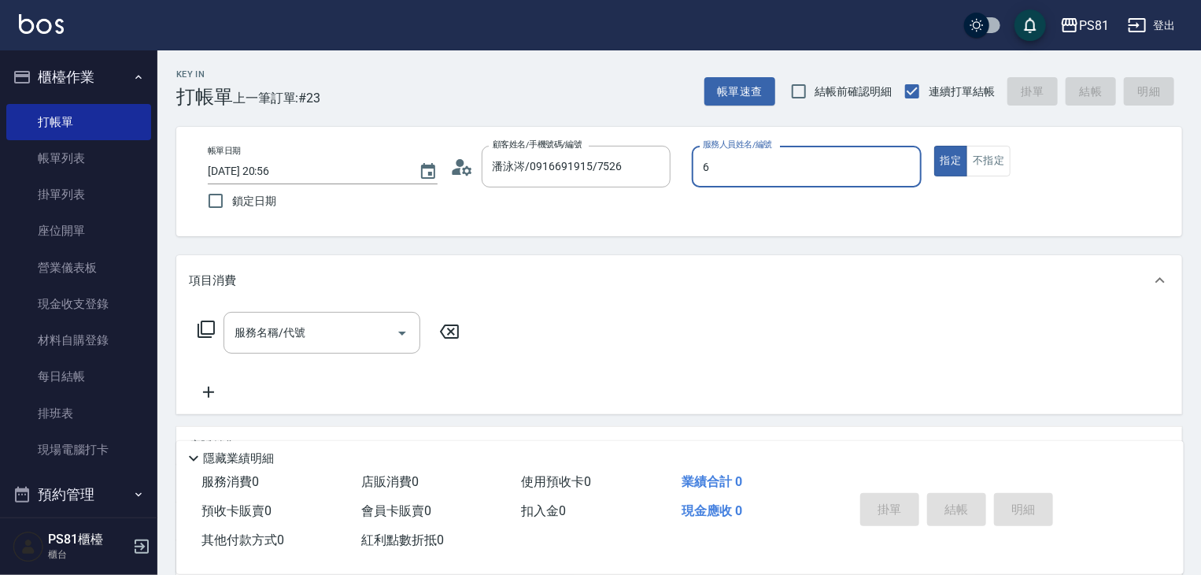
type input "丁若欣-6"
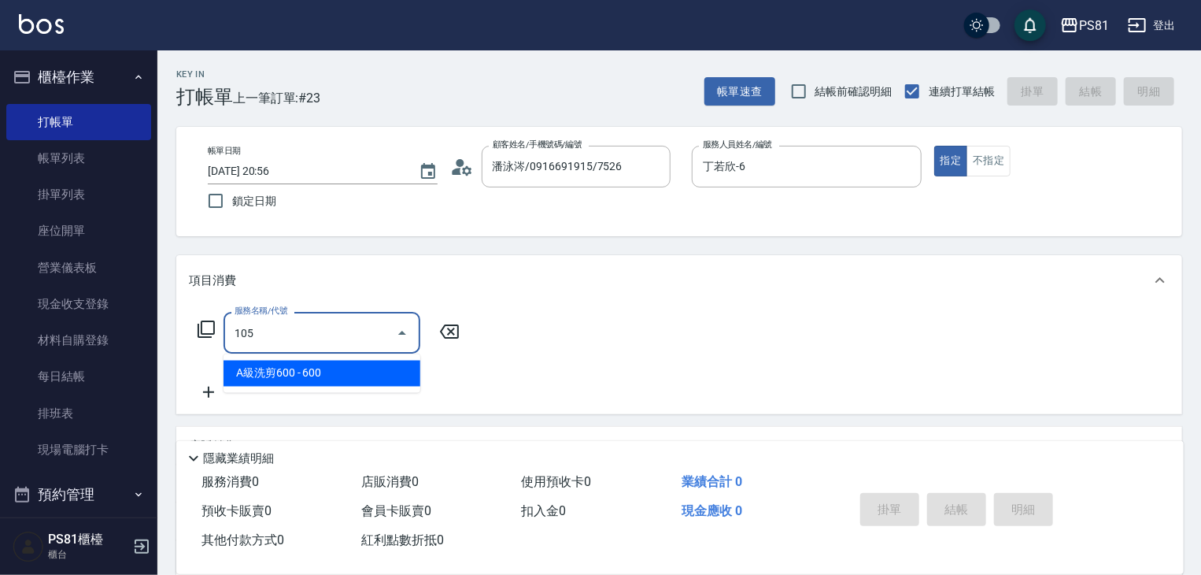
type input "A級洗剪600(105)"
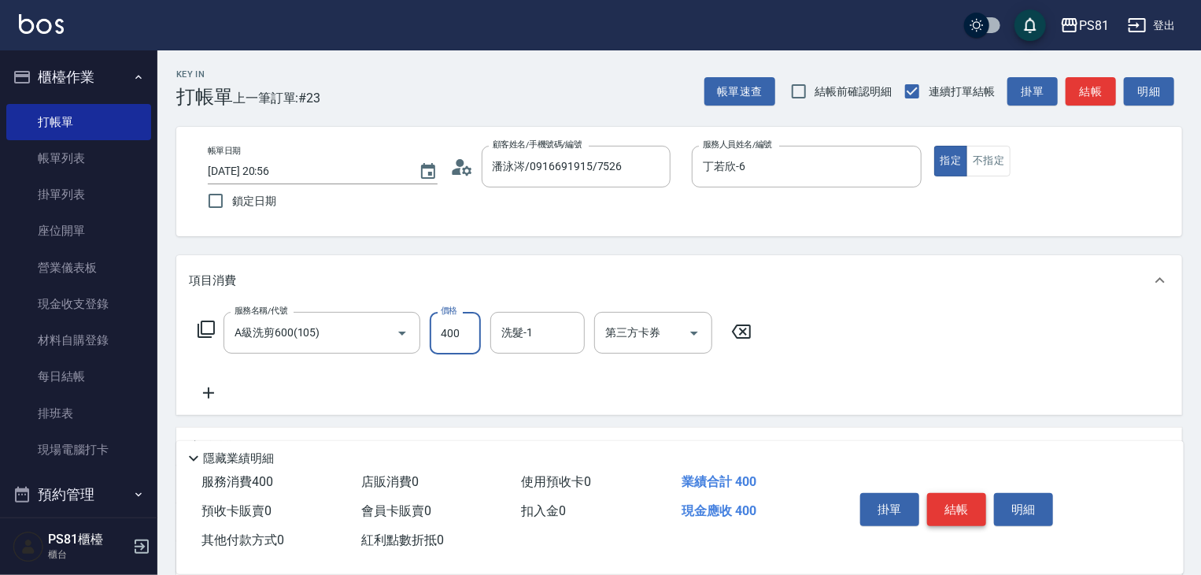
type input "400"
click at [973, 501] on button "結帳" at bounding box center [956, 509] width 59 height 33
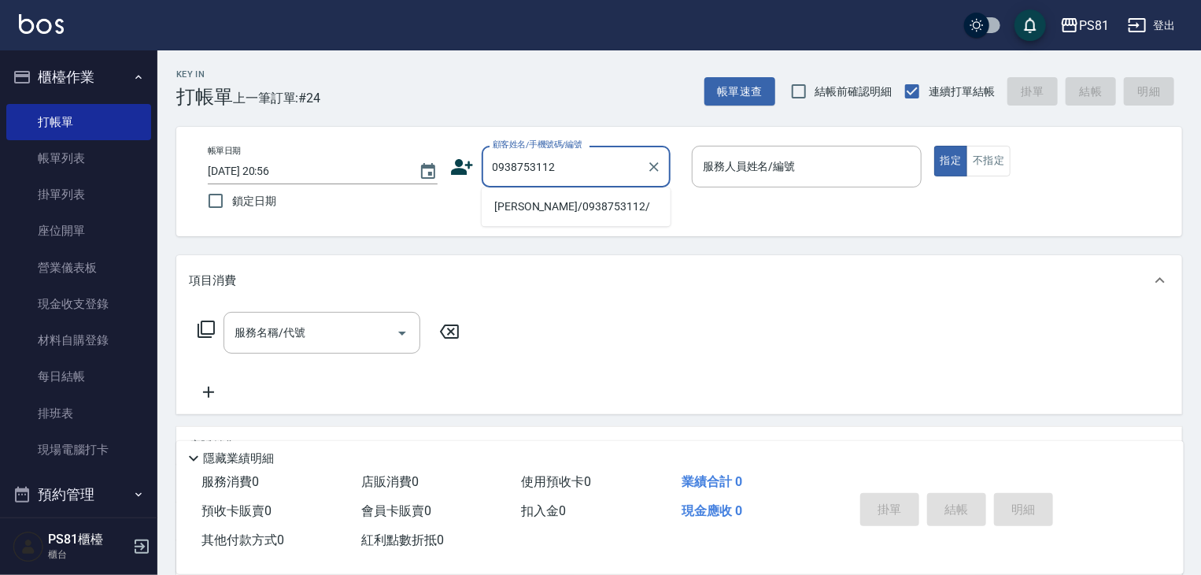
click at [505, 208] on li "[PERSON_NAME]/0938753112/" at bounding box center [576, 207] width 189 height 26
type input "[PERSON_NAME]/0938753112/"
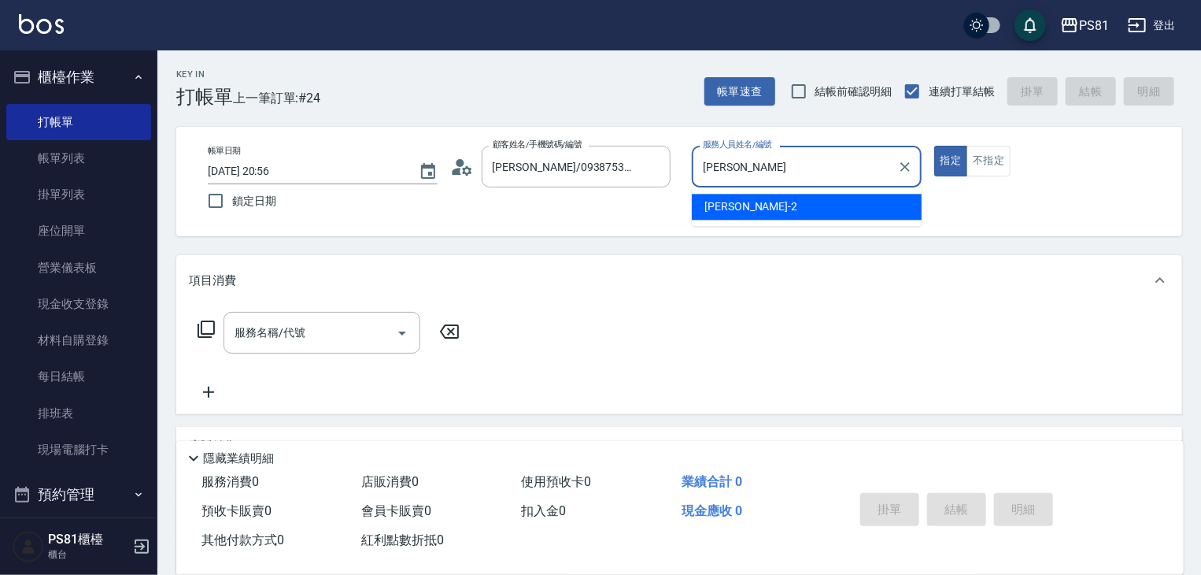
type input "采"
type input "丁若欣-6"
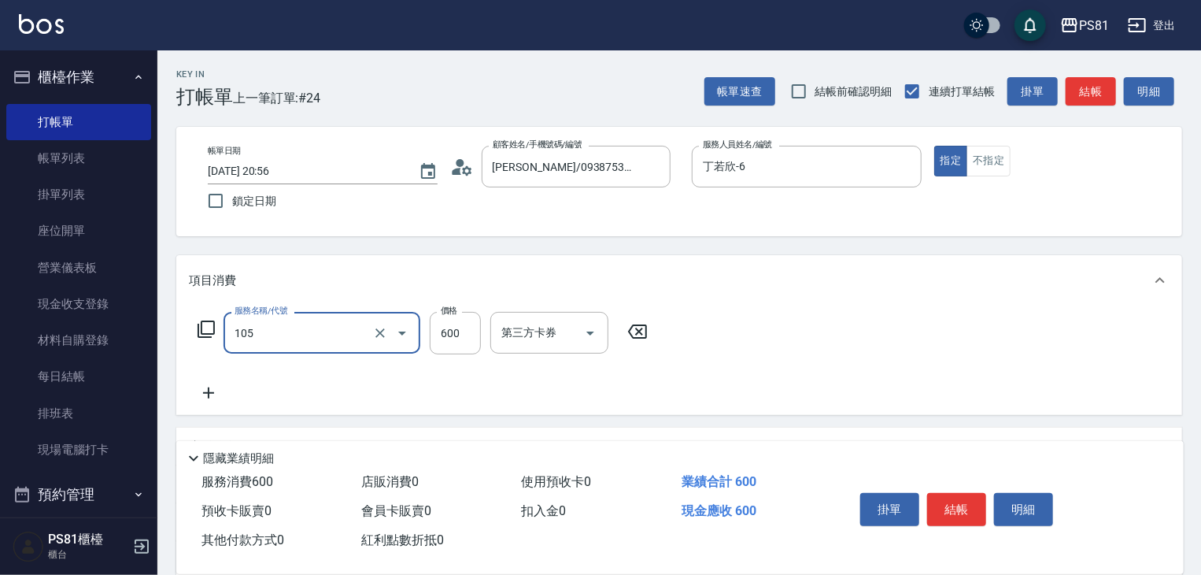
type input "A級洗剪600(105)"
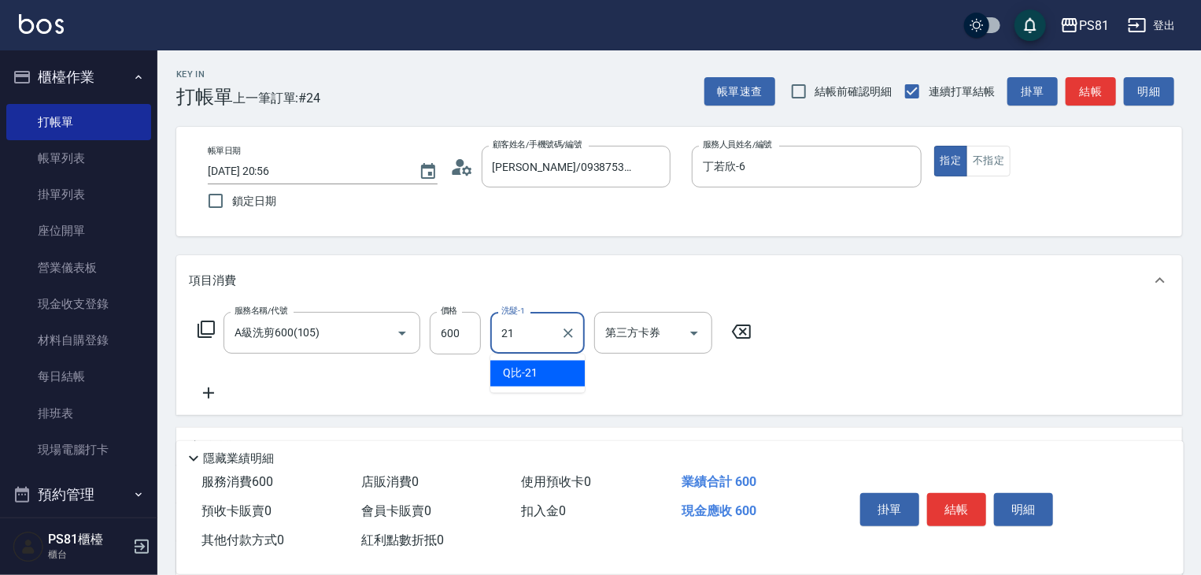
type input "Q比-21"
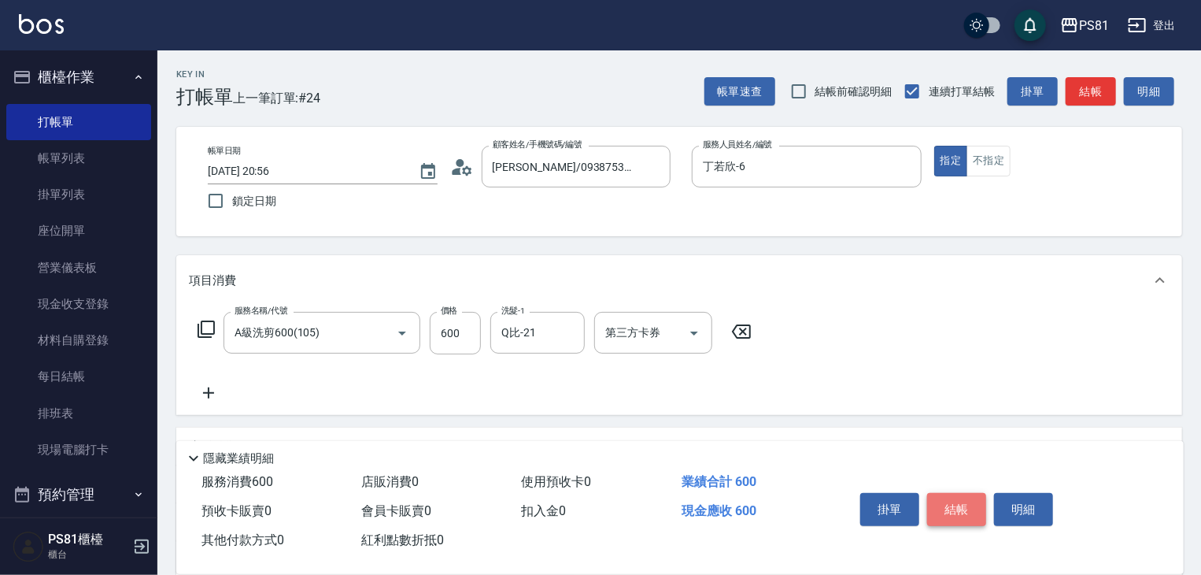
click at [928, 508] on button "結帳" at bounding box center [956, 509] width 59 height 33
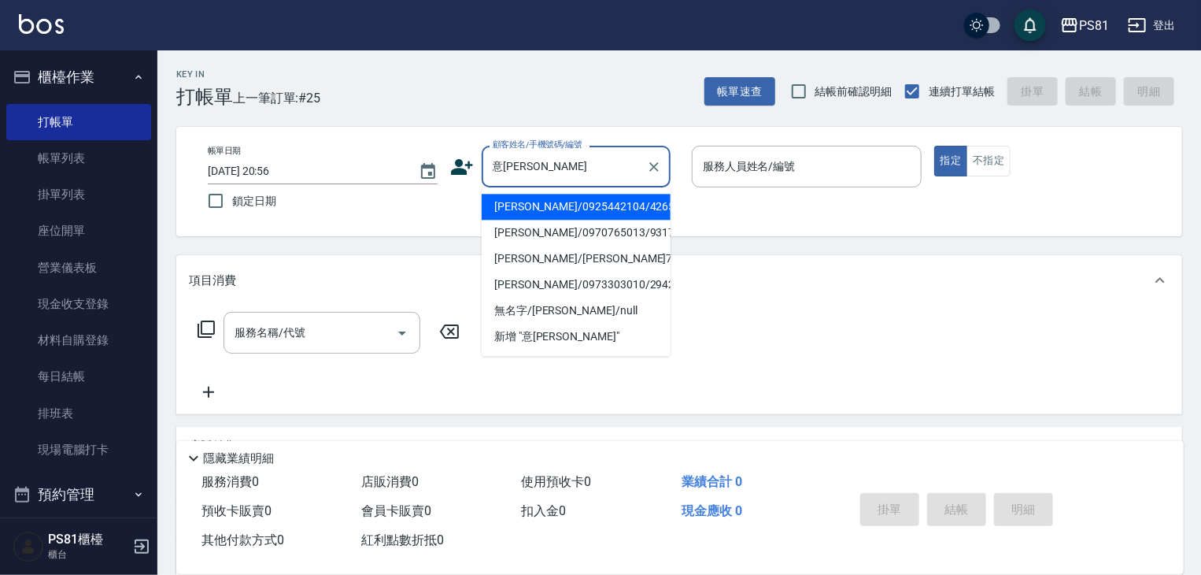
click at [540, 236] on li "[PERSON_NAME]/0970765013/9317" at bounding box center [576, 233] width 189 height 26
type input "[PERSON_NAME]/0970765013/9317"
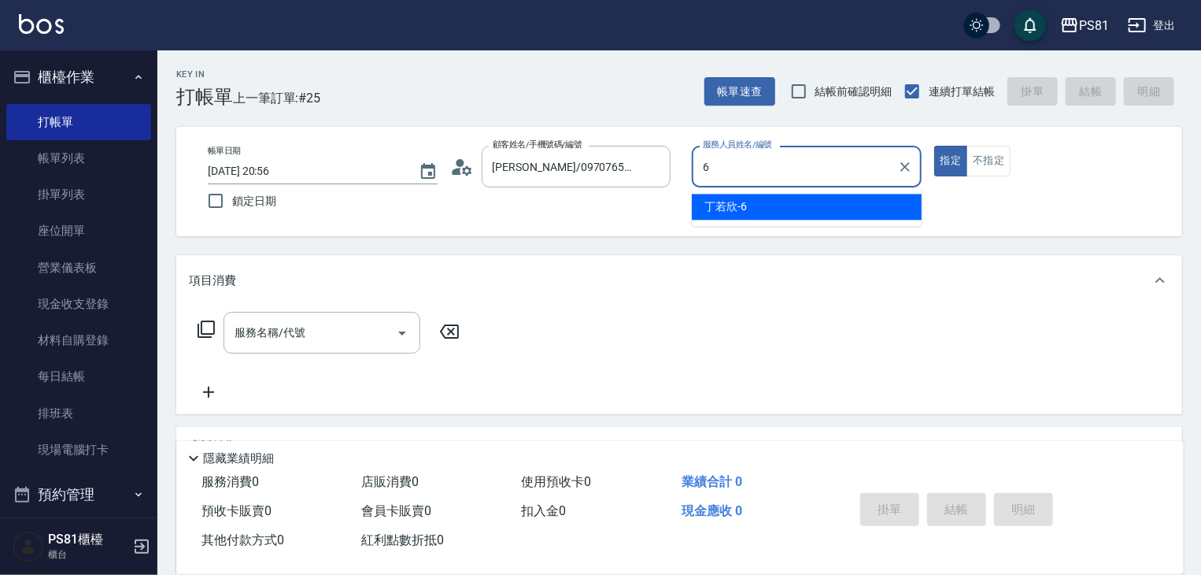
type input "丁若欣-6"
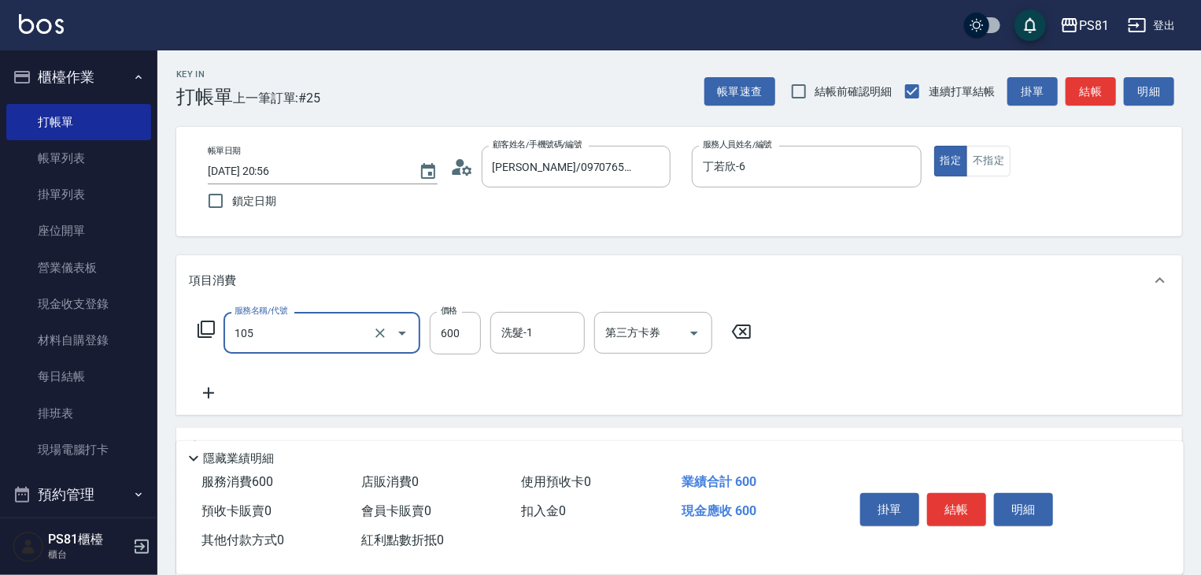
type input "A級洗剪600(105)"
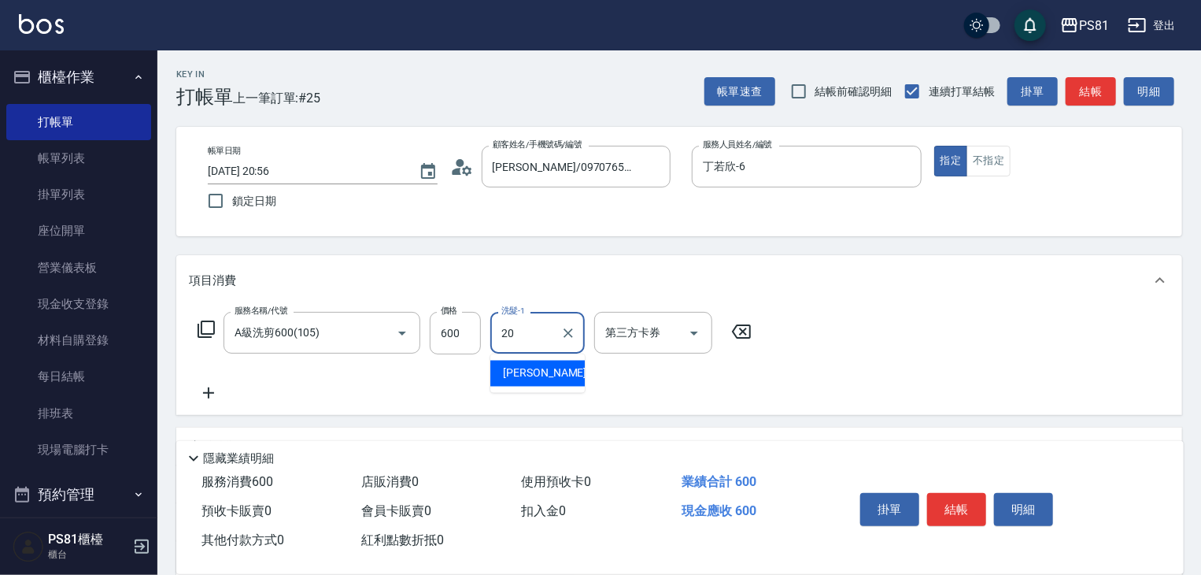
type input "[PERSON_NAME]-20"
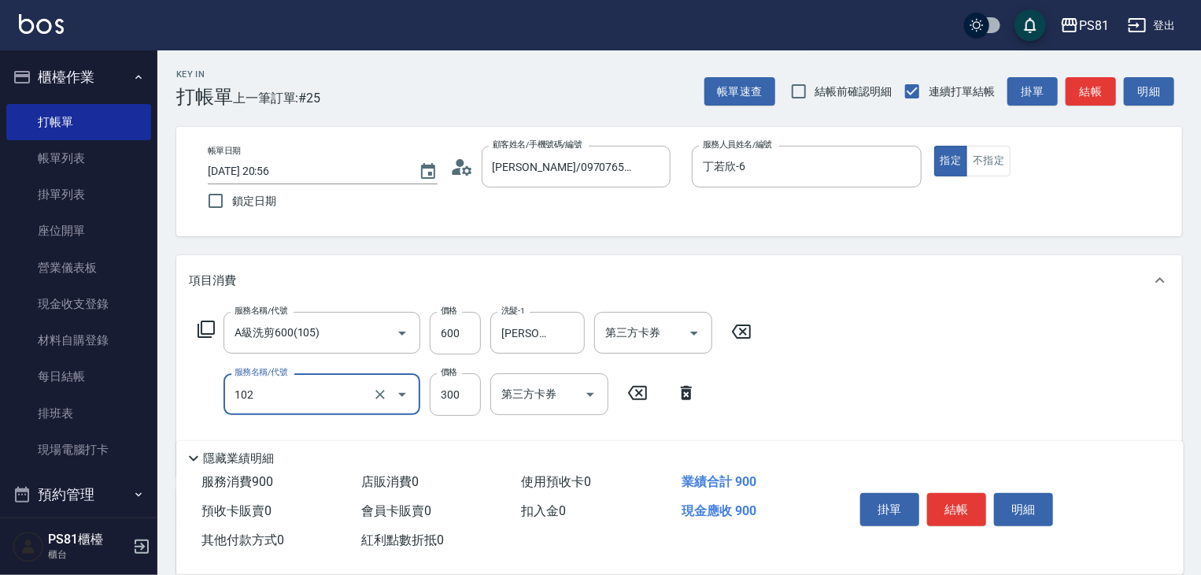
type input "保濕洗(102)"
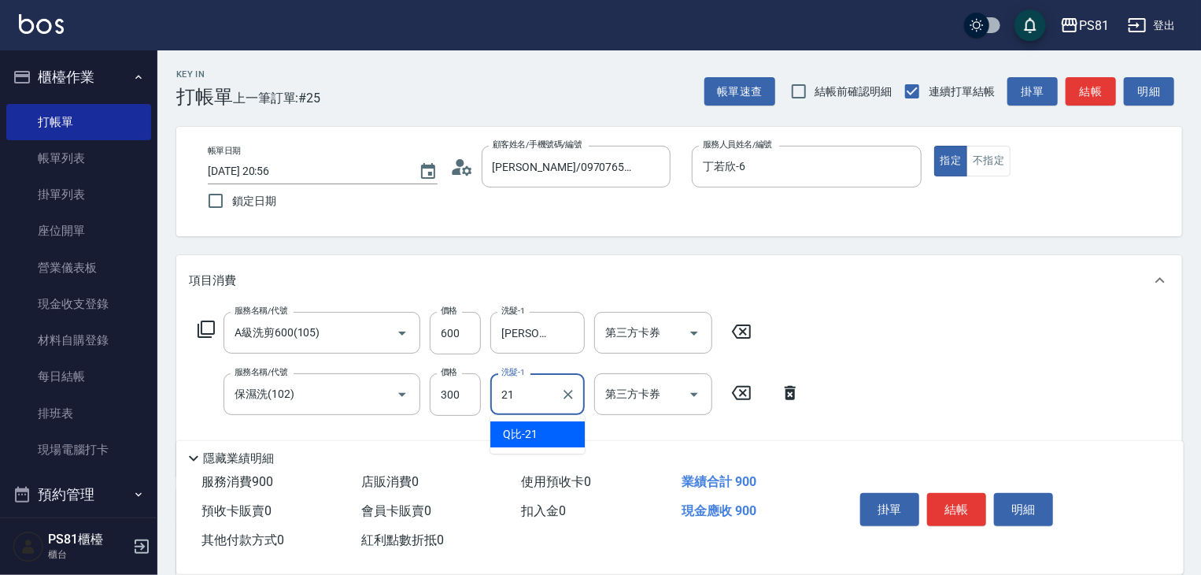
type input "Q比-21"
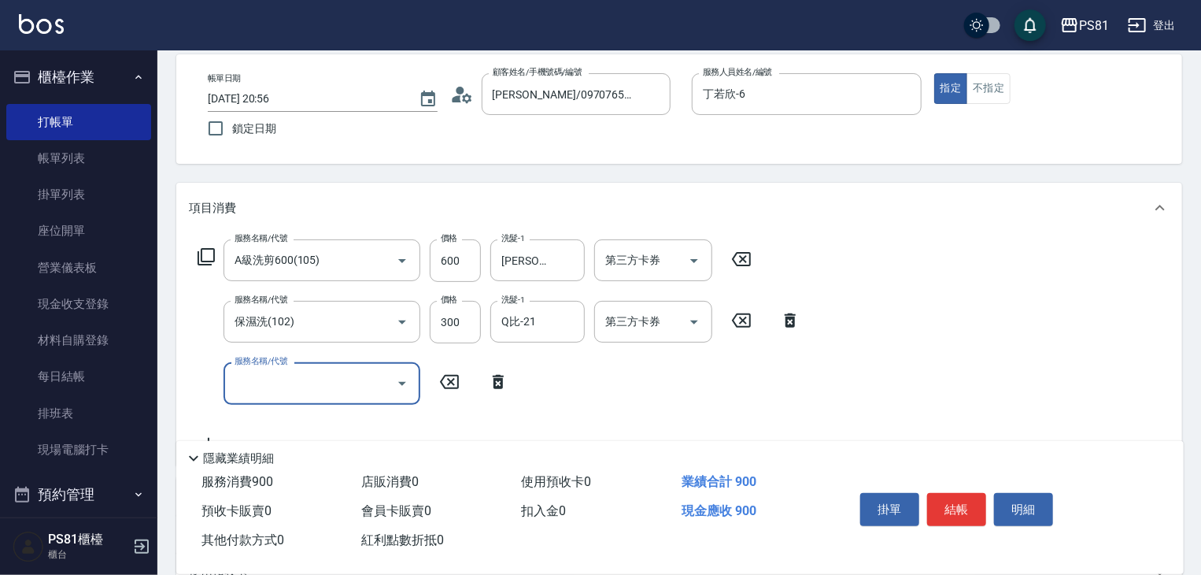
scroll to position [157, 0]
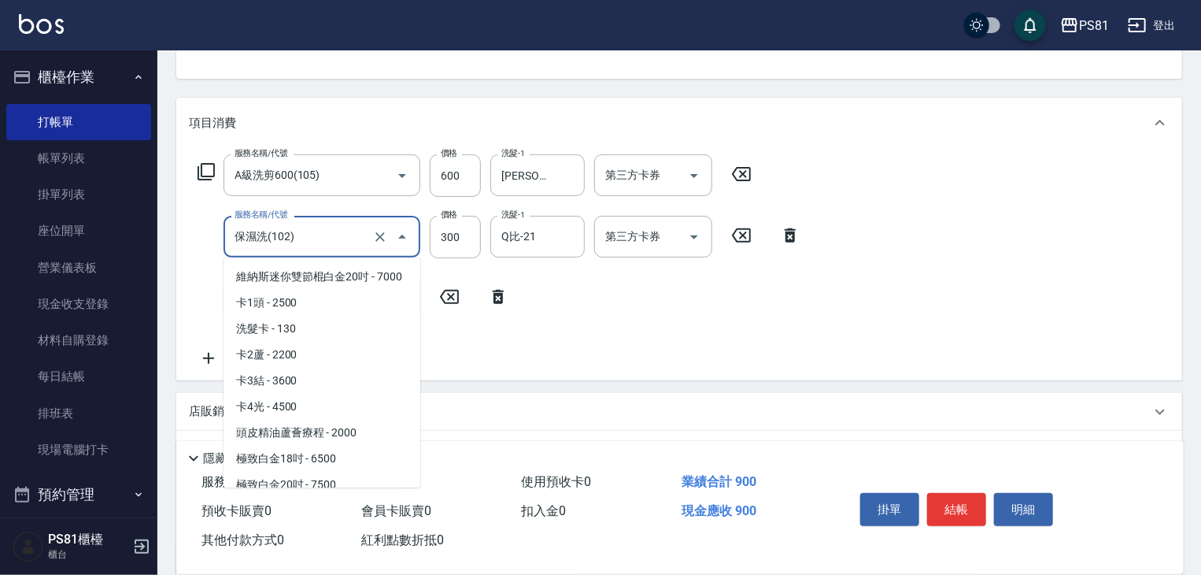
click at [336, 236] on input "保濕洗(102)" at bounding box center [300, 237] width 139 height 28
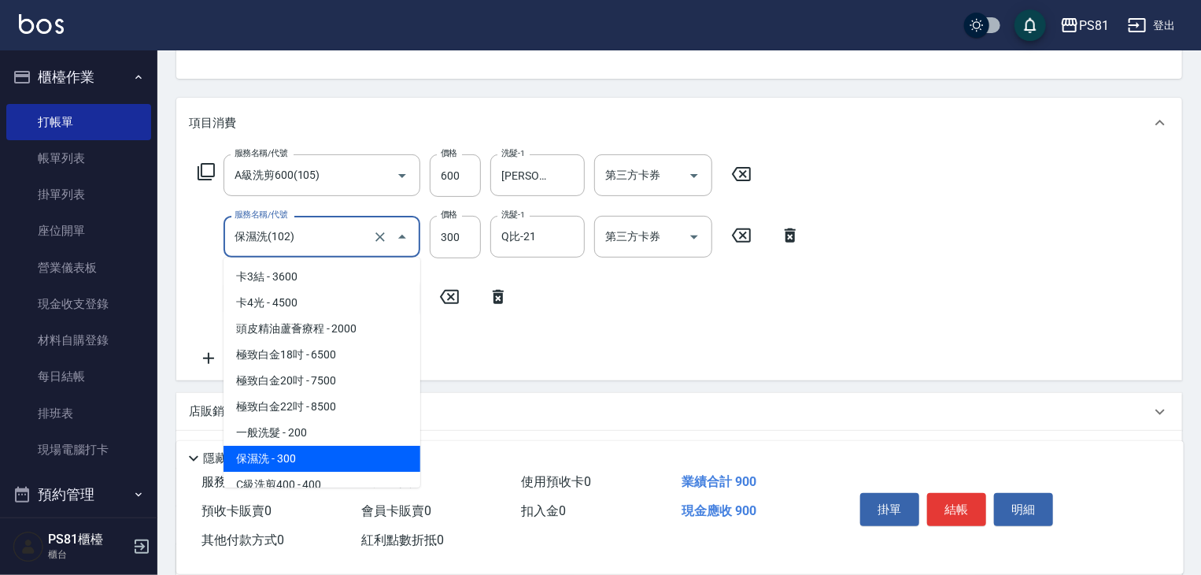
click at [336, 236] on input "保濕洗(102)" at bounding box center [300, 237] width 139 height 28
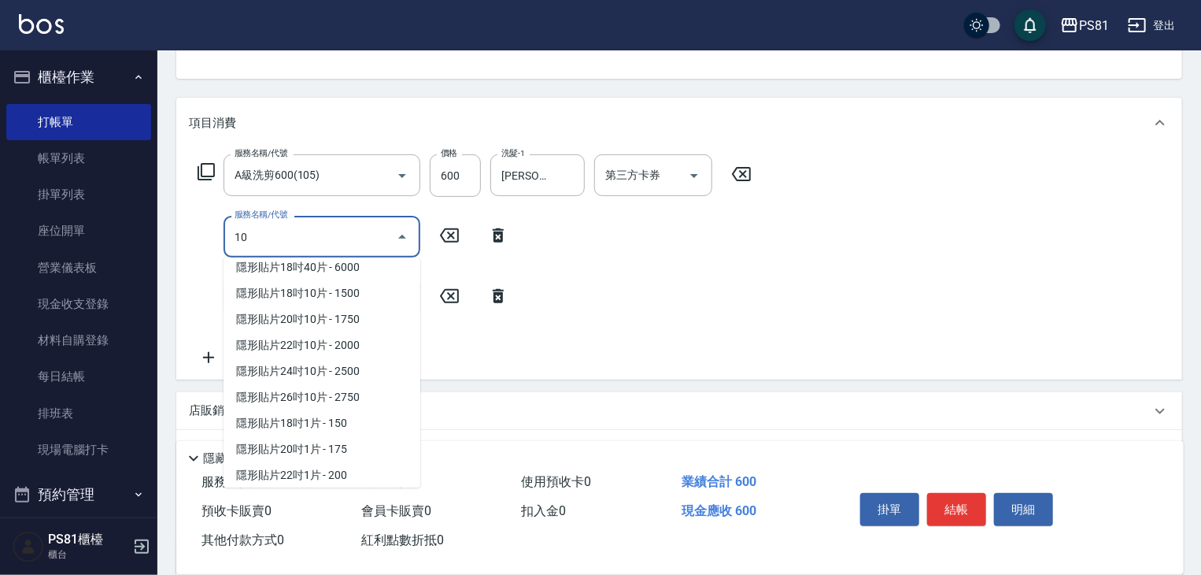
scroll to position [0, 0]
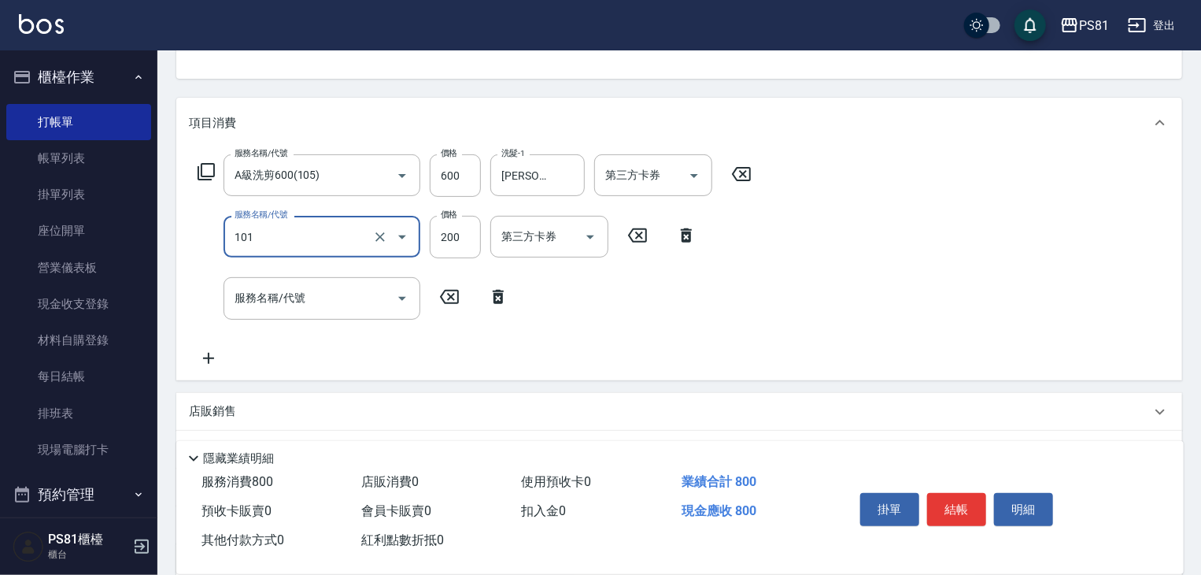
type input "一般洗髮(101)"
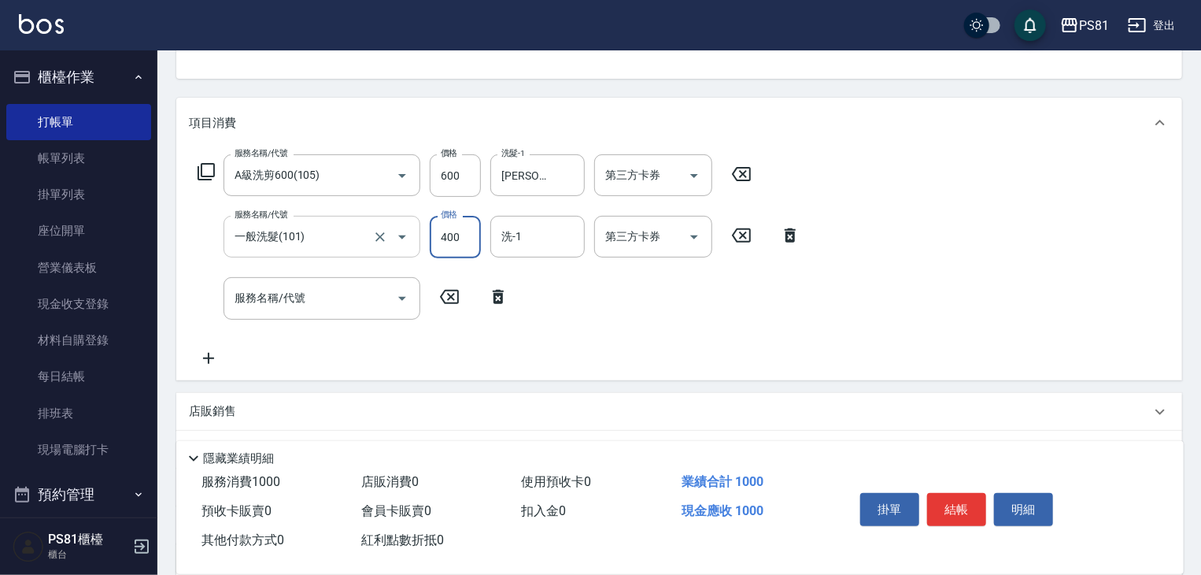
type input "400"
type input "Q比-21"
click at [955, 501] on button "結帳" at bounding box center [956, 509] width 59 height 33
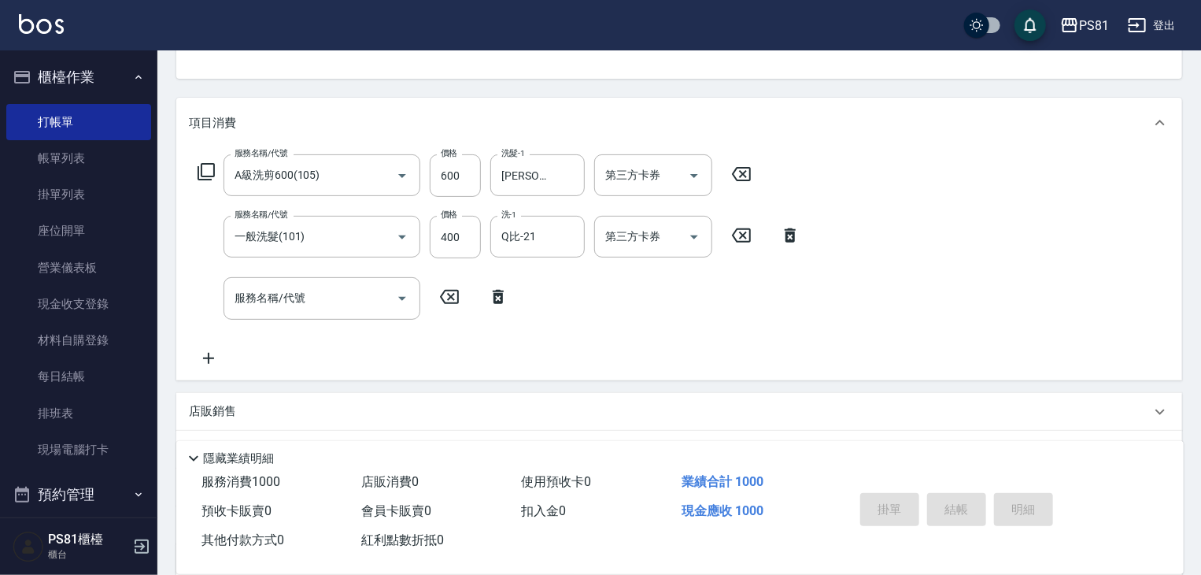
type input "[DATE] 20:57"
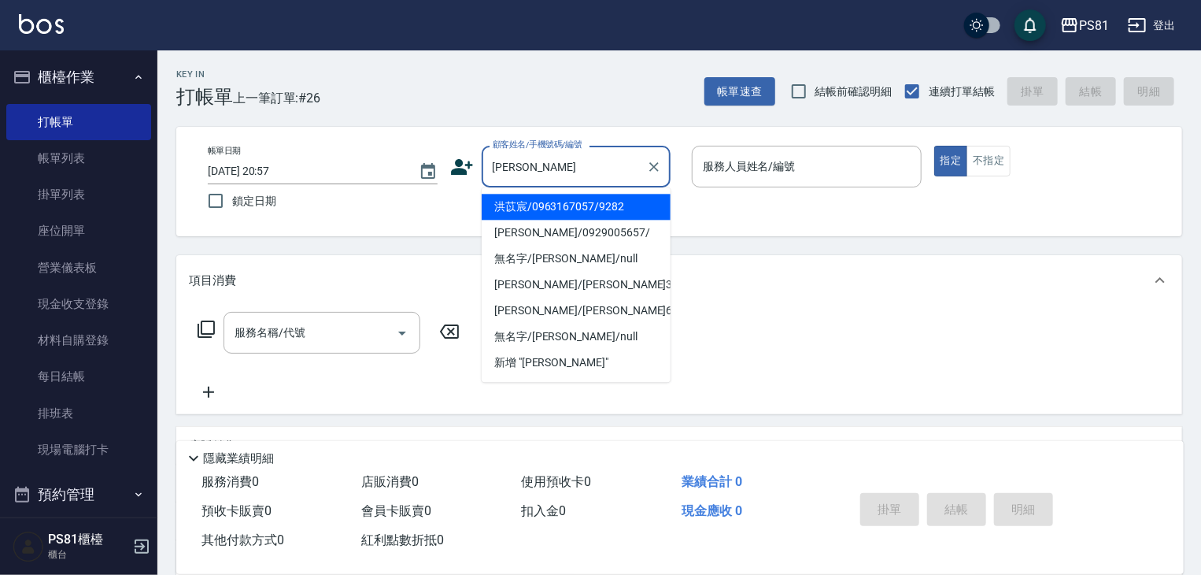
click at [635, 215] on li "洪苡宸/0963167057/9282" at bounding box center [576, 207] width 189 height 26
type input "洪苡宸/0963167057/9282"
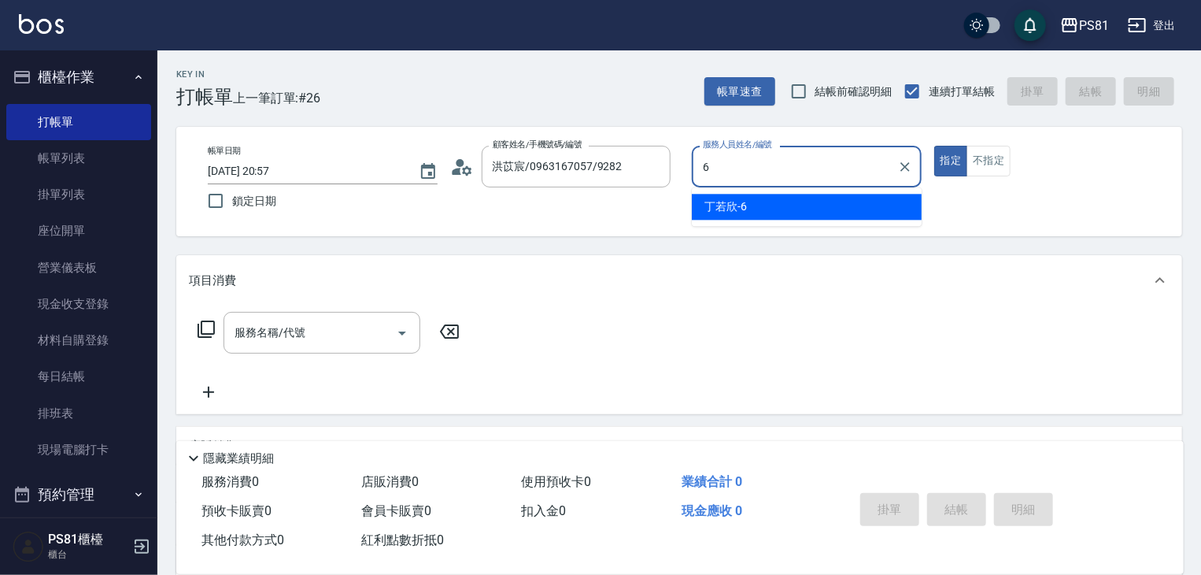
type input "丁若欣-6"
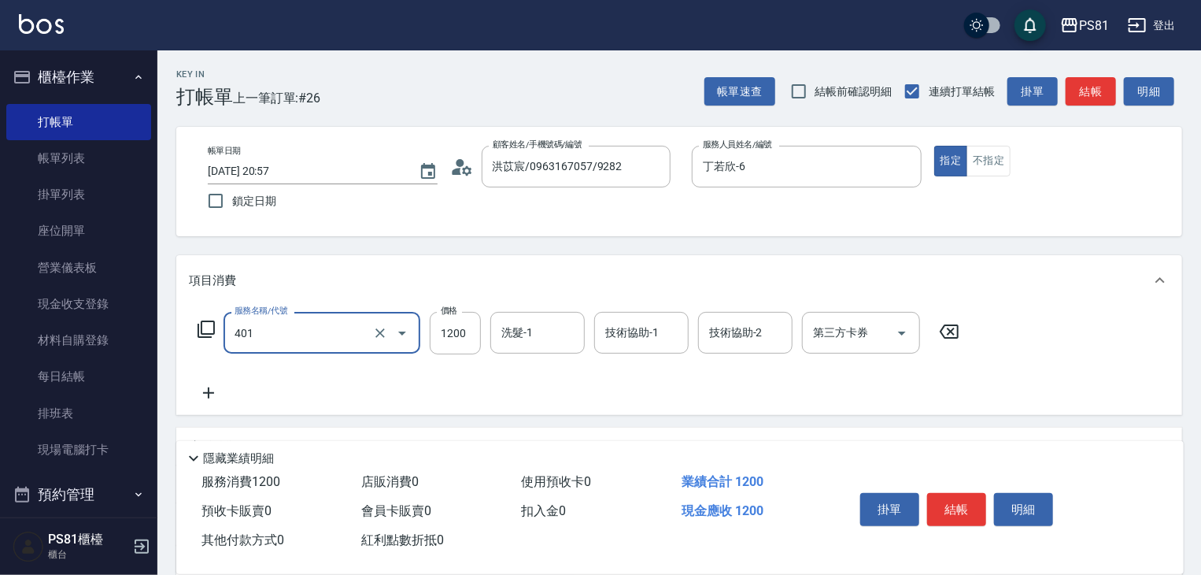
type input "基本染髮(401)"
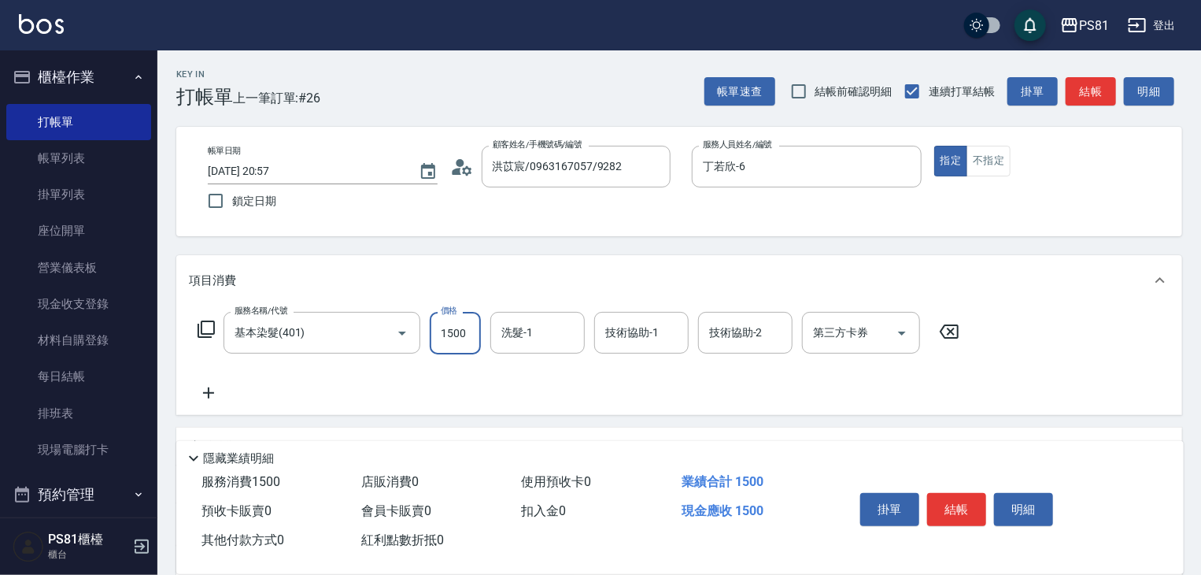
type input "1500"
type input "2"
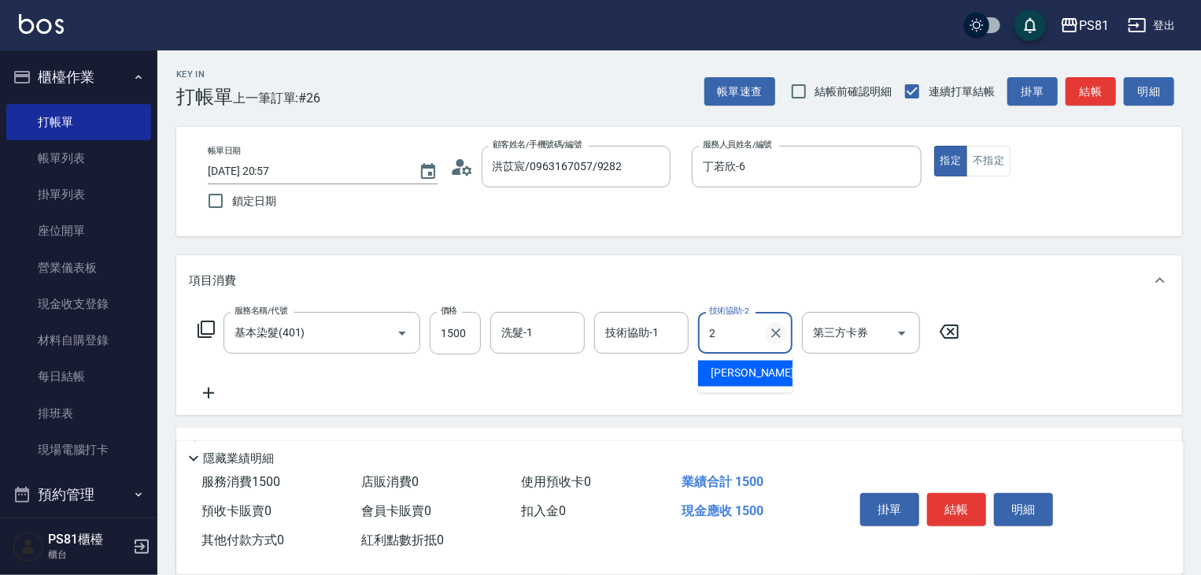
click at [774, 327] on icon "Clear" at bounding box center [776, 333] width 16 height 16
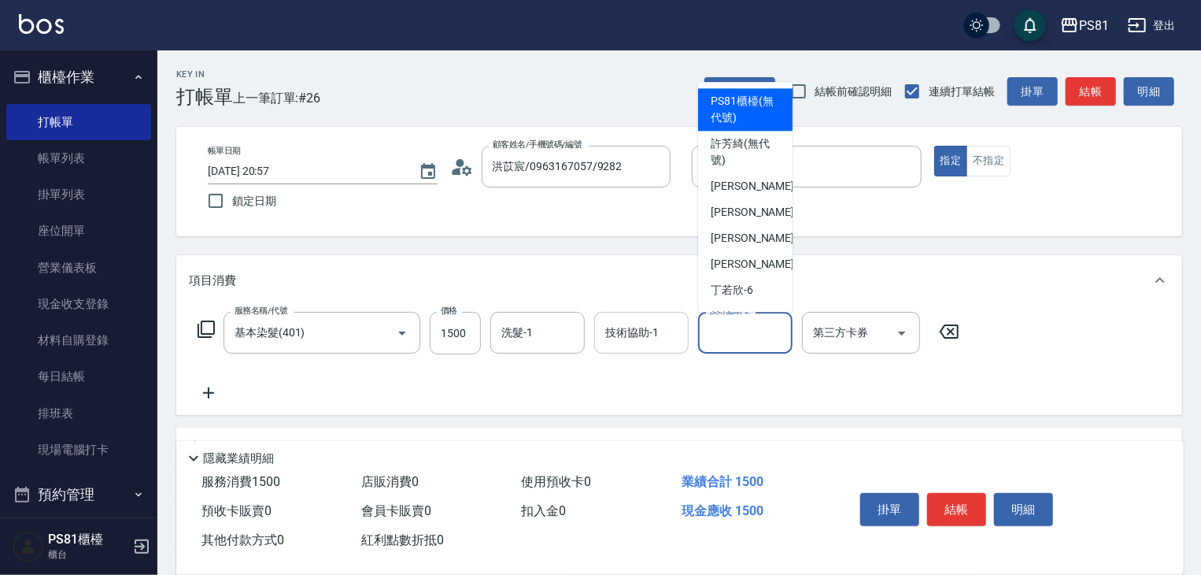
click at [648, 325] on input "技術協助-1" at bounding box center [641, 333] width 80 height 28
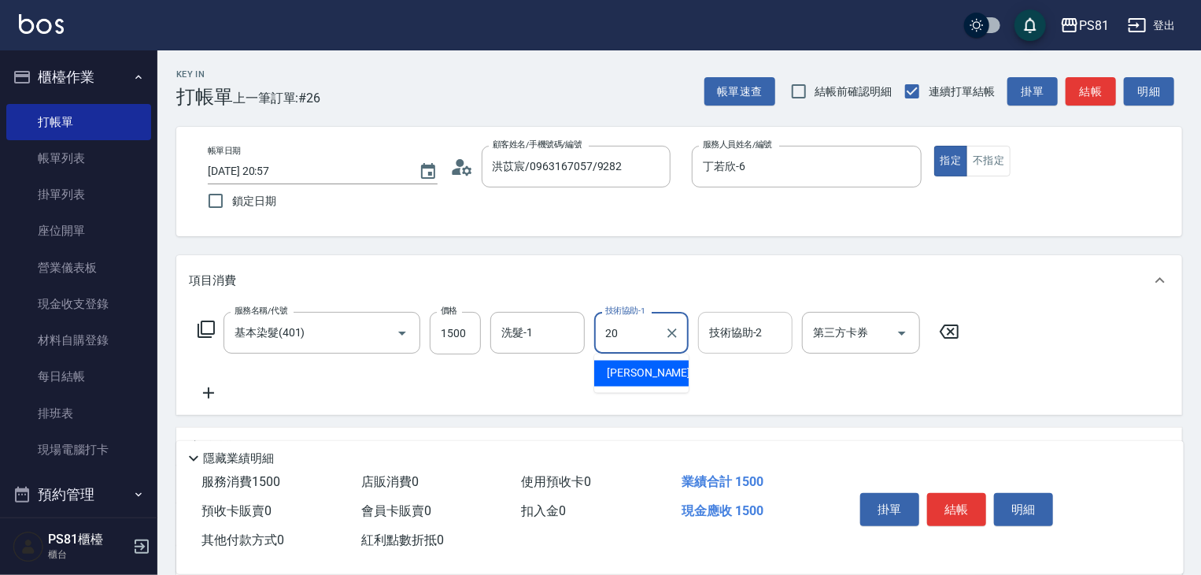
type input "[PERSON_NAME]-20"
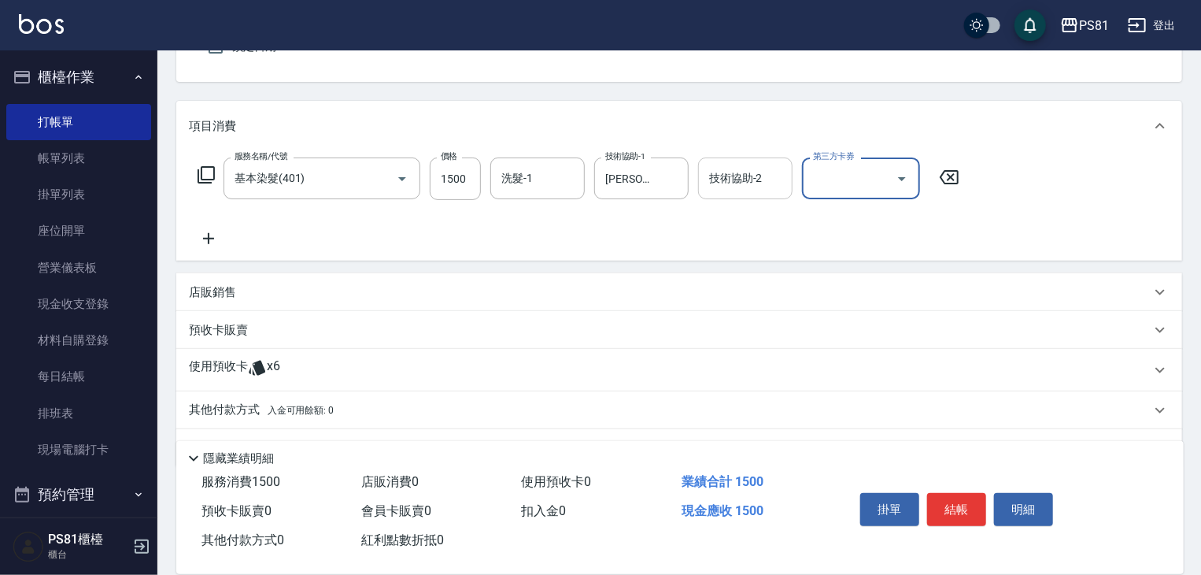
scroll to position [157, 0]
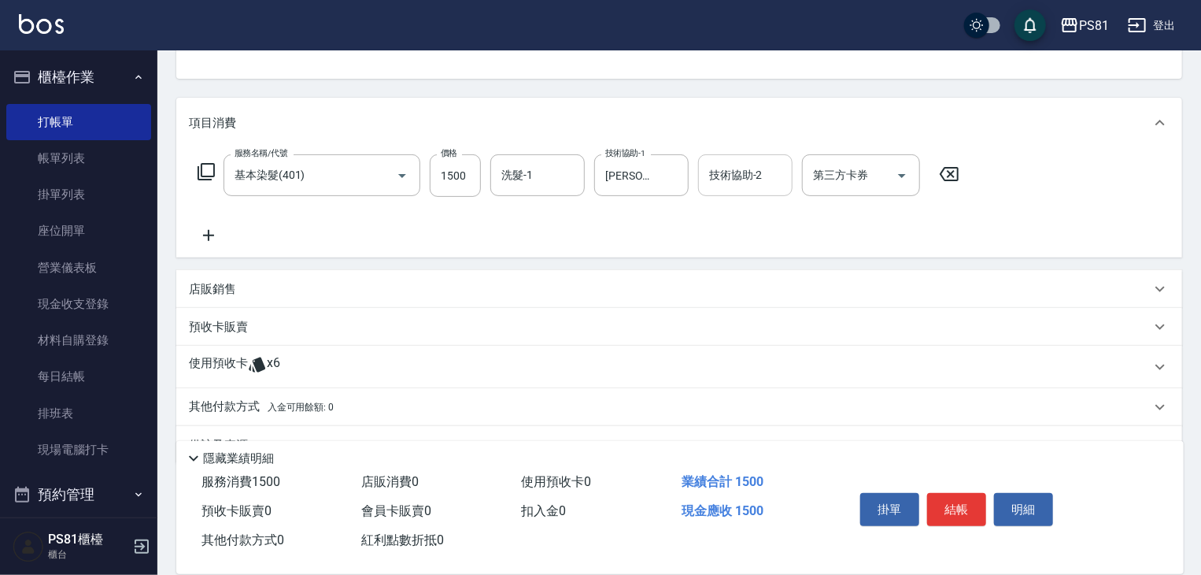
click at [204, 228] on icon at bounding box center [208, 235] width 39 height 19
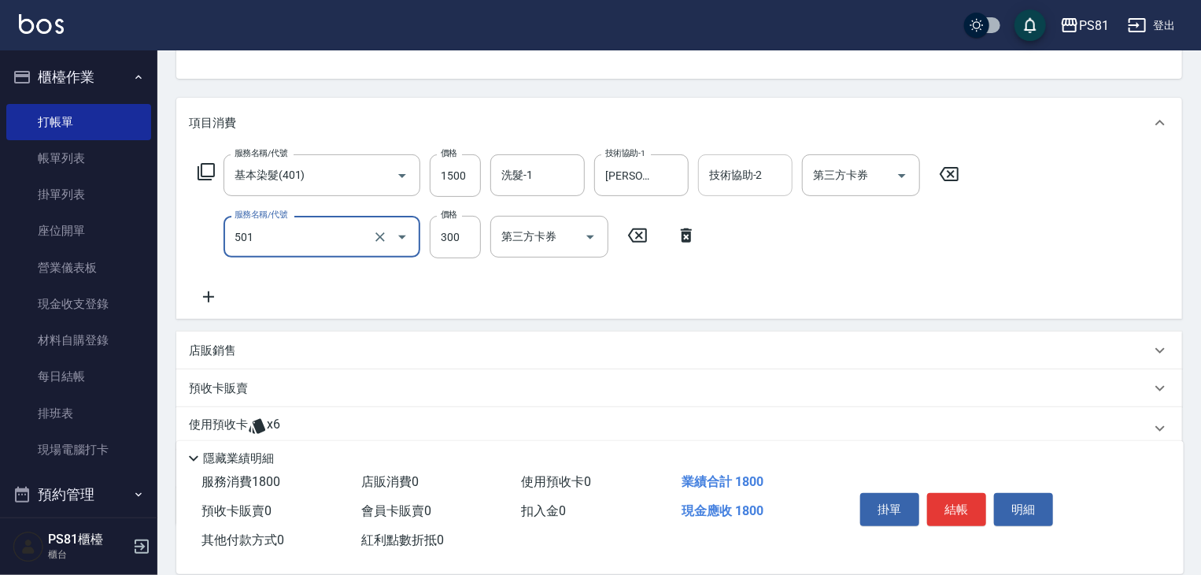
type input "自備護髮(501)"
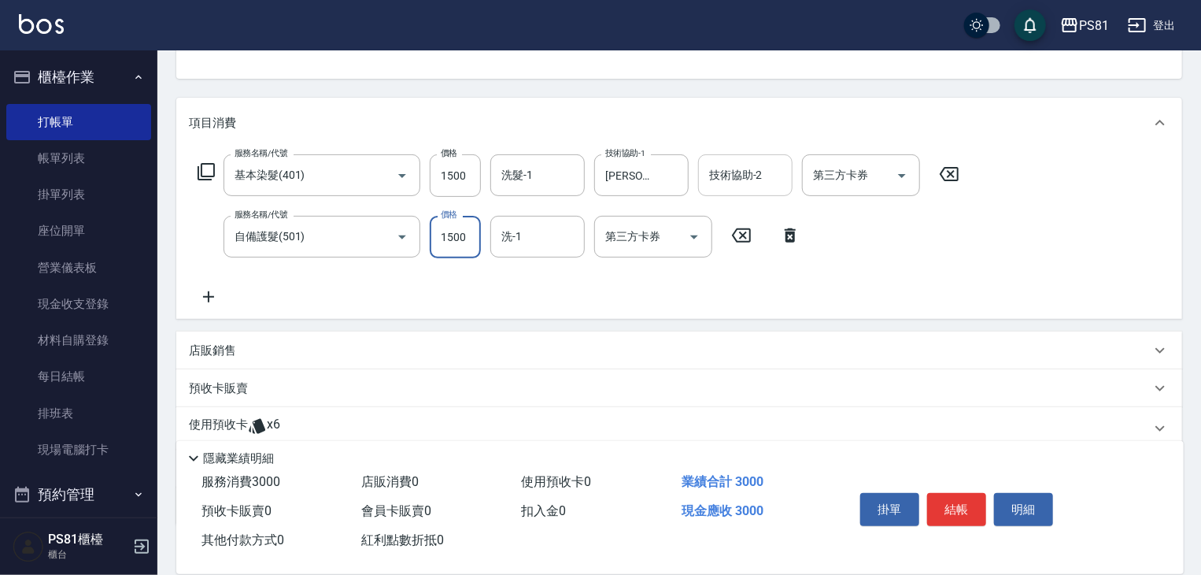
type input "1500"
type input "0"
type input "[PERSON_NAME]-20"
click at [542, 183] on input "洗髮-1" at bounding box center [537, 175] width 80 height 28
type input "[PERSON_NAME]-20"
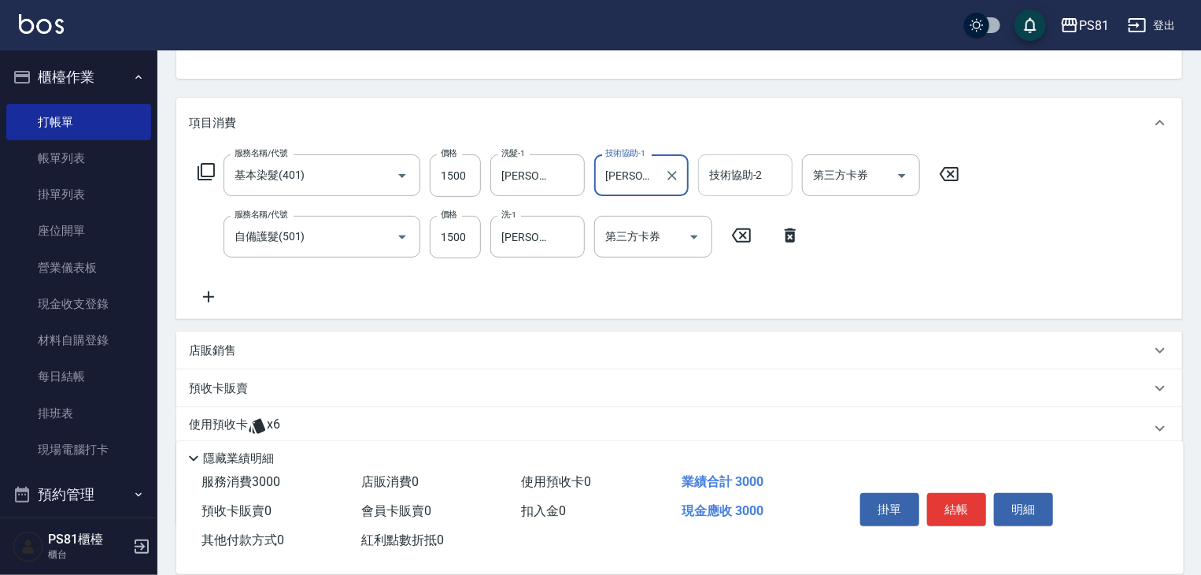
scroll to position [257, 0]
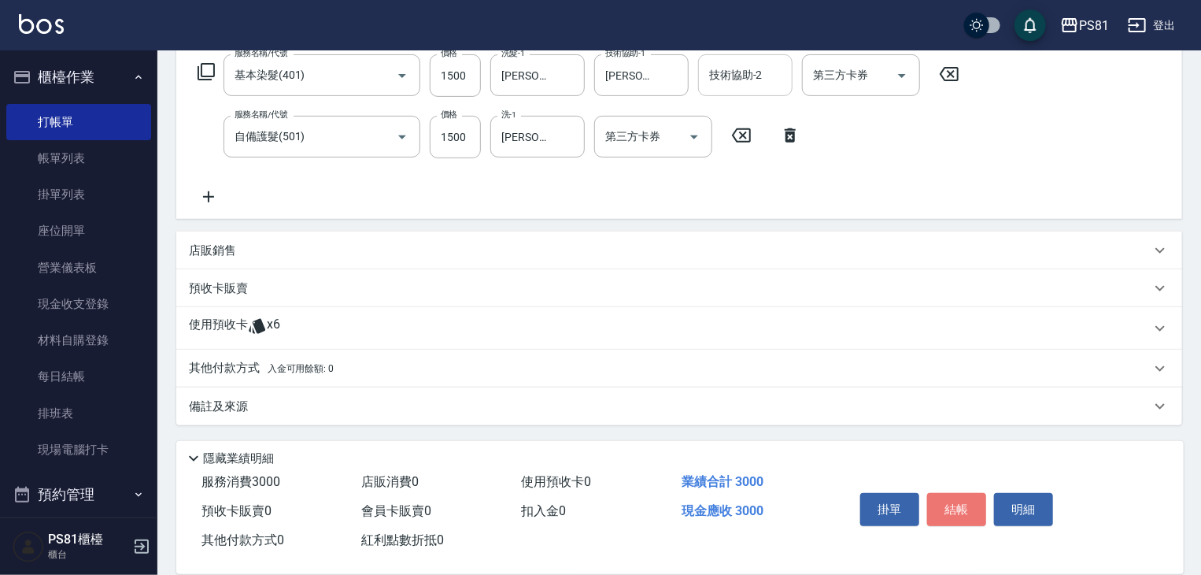
click at [966, 508] on button "結帳" at bounding box center [956, 509] width 59 height 33
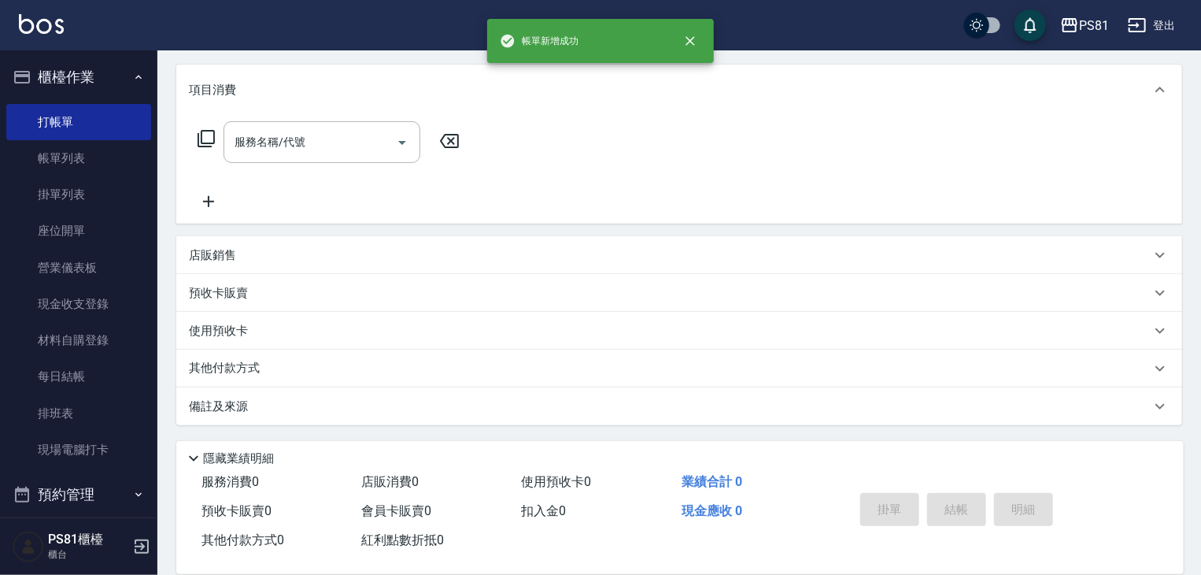
scroll to position [0, 0]
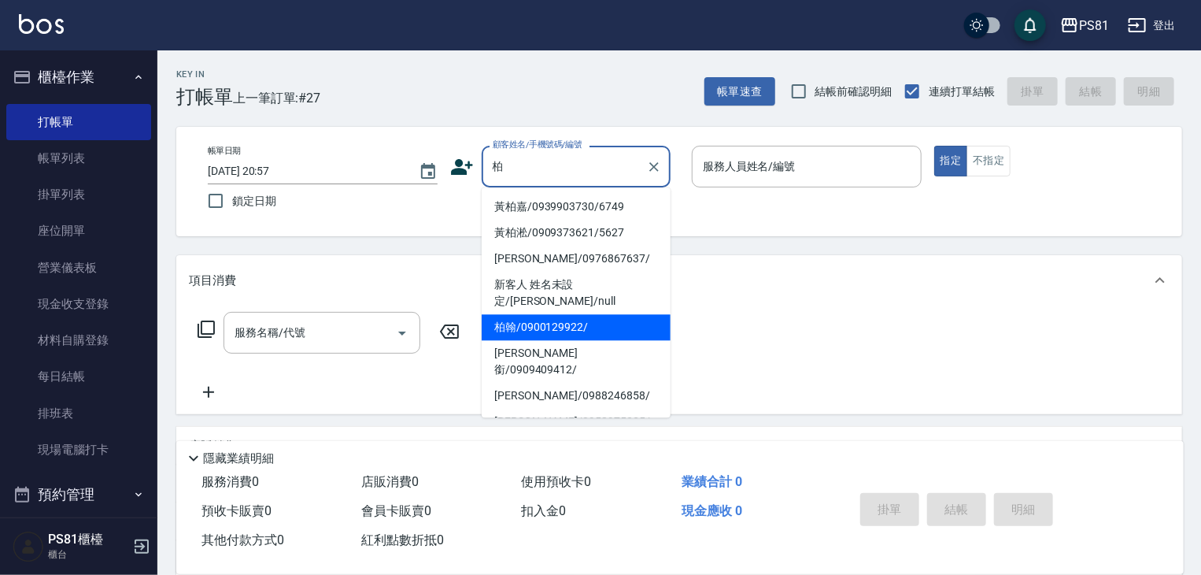
click at [570, 314] on li "柏翰/0900129922/" at bounding box center [576, 327] width 189 height 26
type input "柏翰/0900129922/"
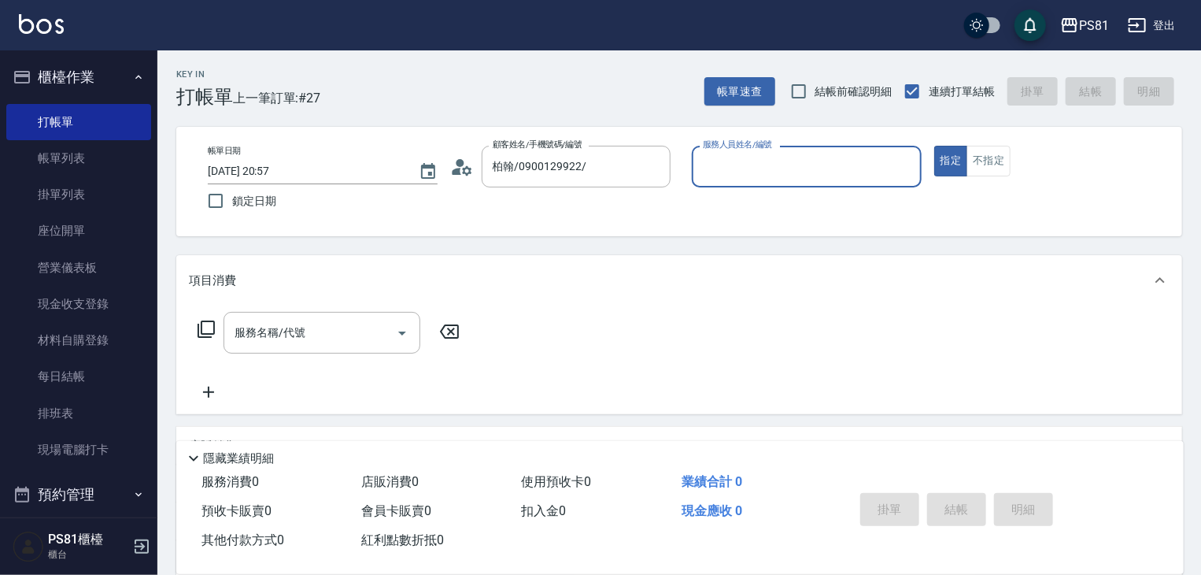
type input "丁若欣-6"
click at [934, 146] on button "指定" at bounding box center [951, 161] width 34 height 31
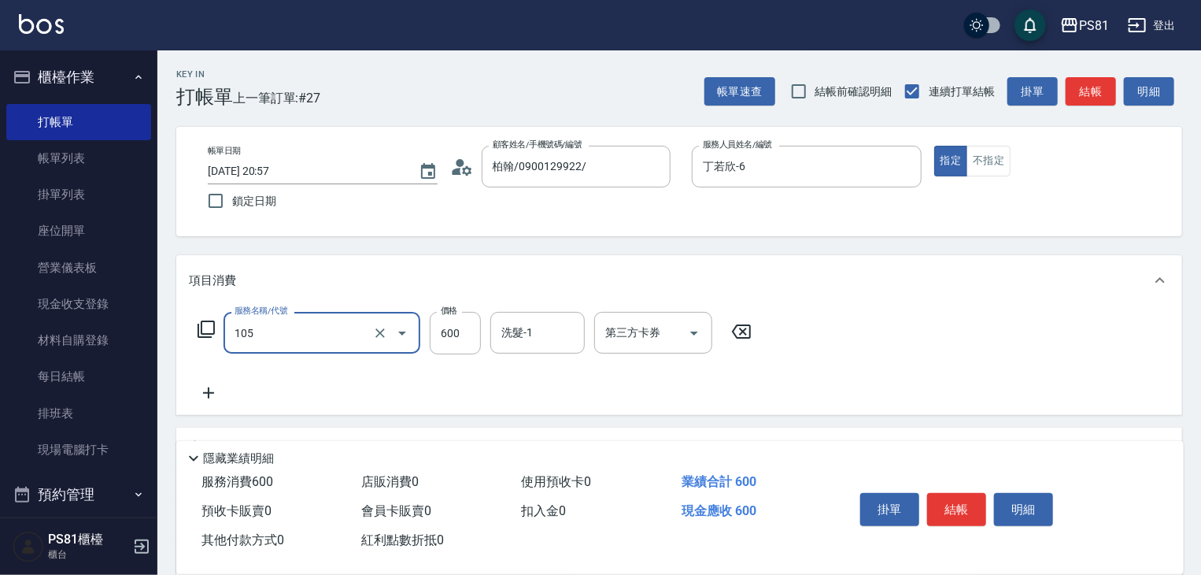
type input "A級洗剪600(105)"
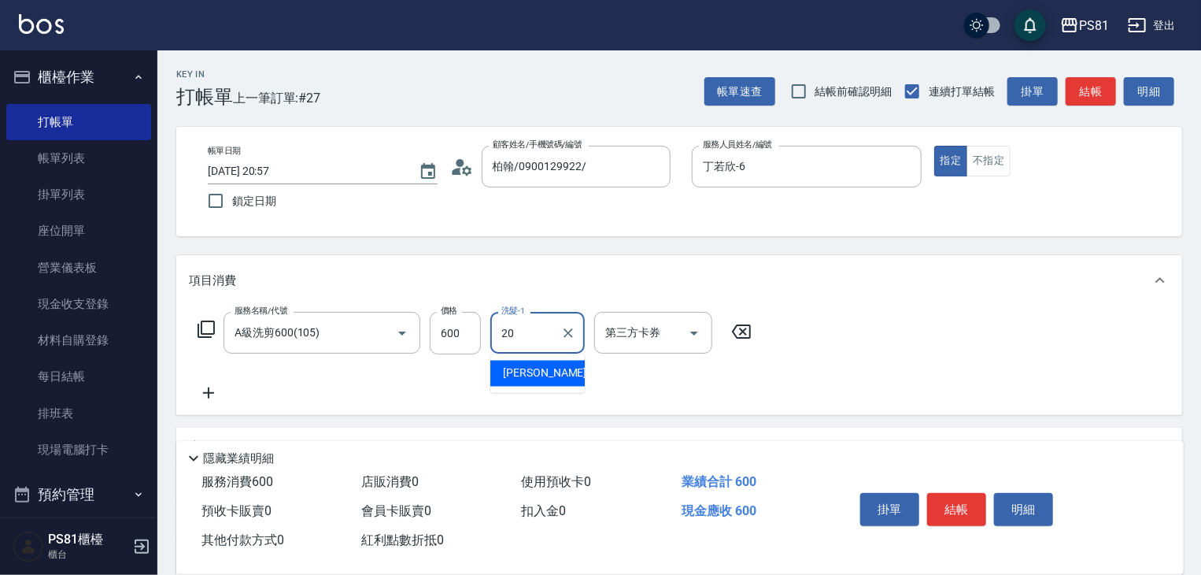
type input "[PERSON_NAME]-20"
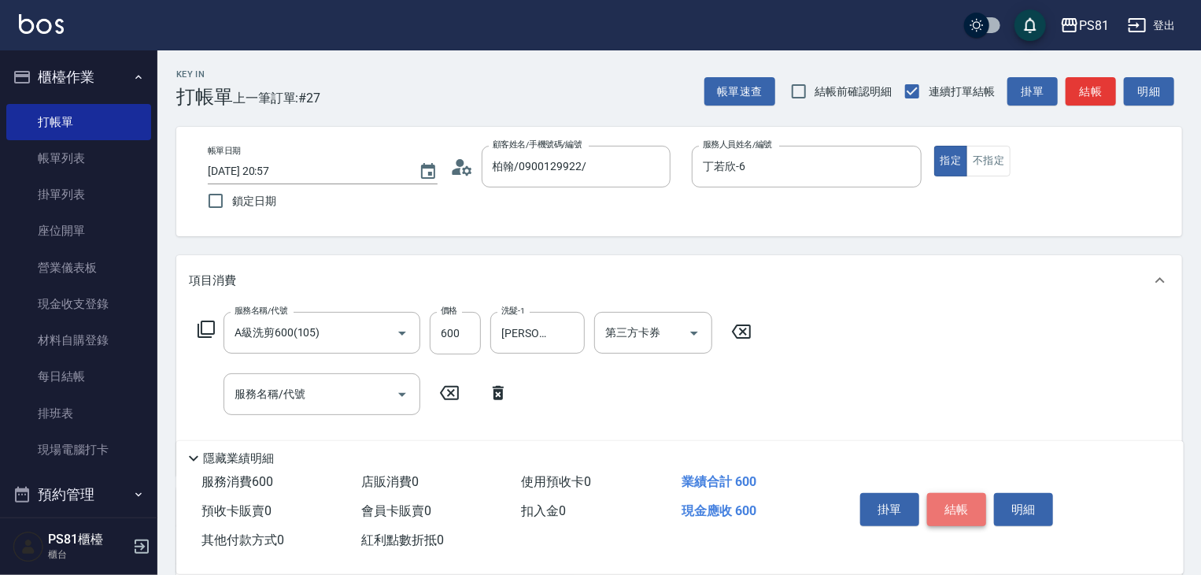
click at [985, 512] on button "結帳" at bounding box center [956, 509] width 59 height 33
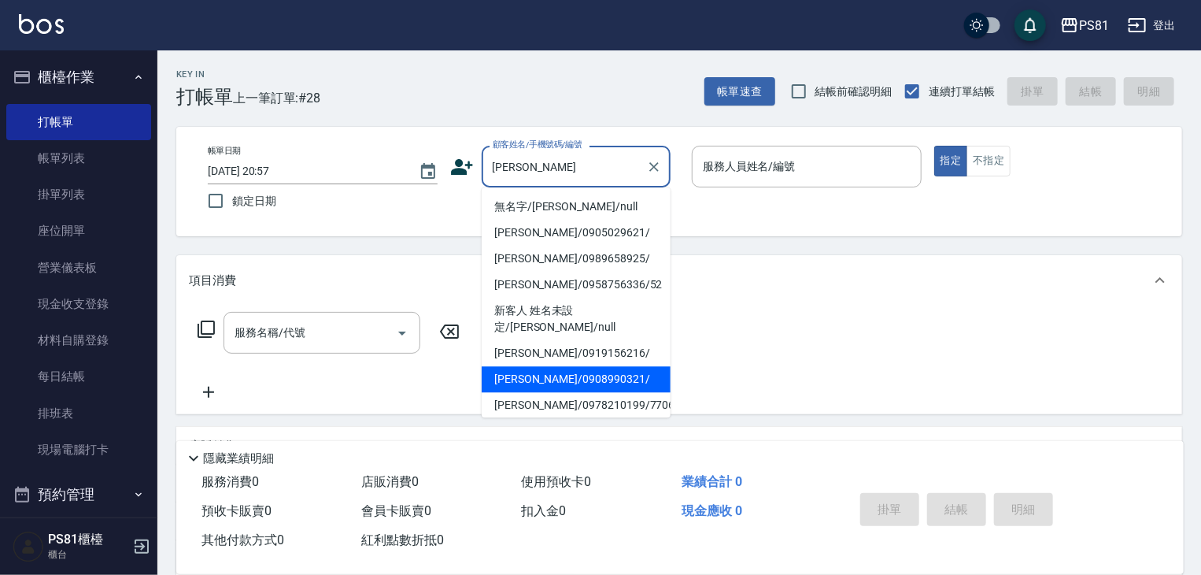
click at [611, 371] on li "[PERSON_NAME]/0908990321/" at bounding box center [576, 379] width 189 height 26
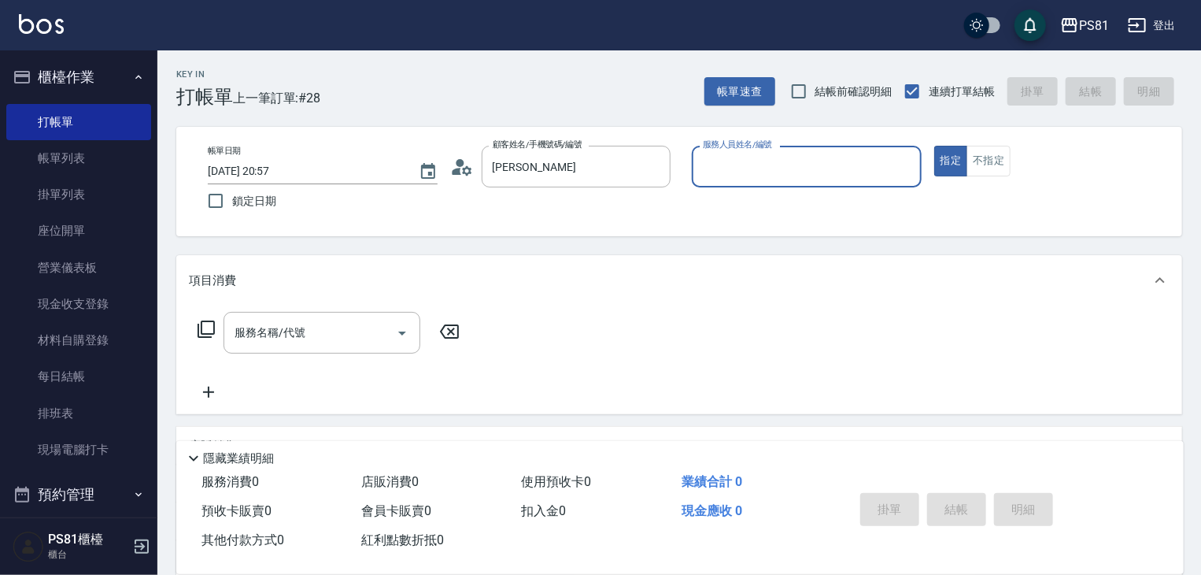
type input "[PERSON_NAME]/0908990321/"
type input "綺"
type input "丁若欣-6"
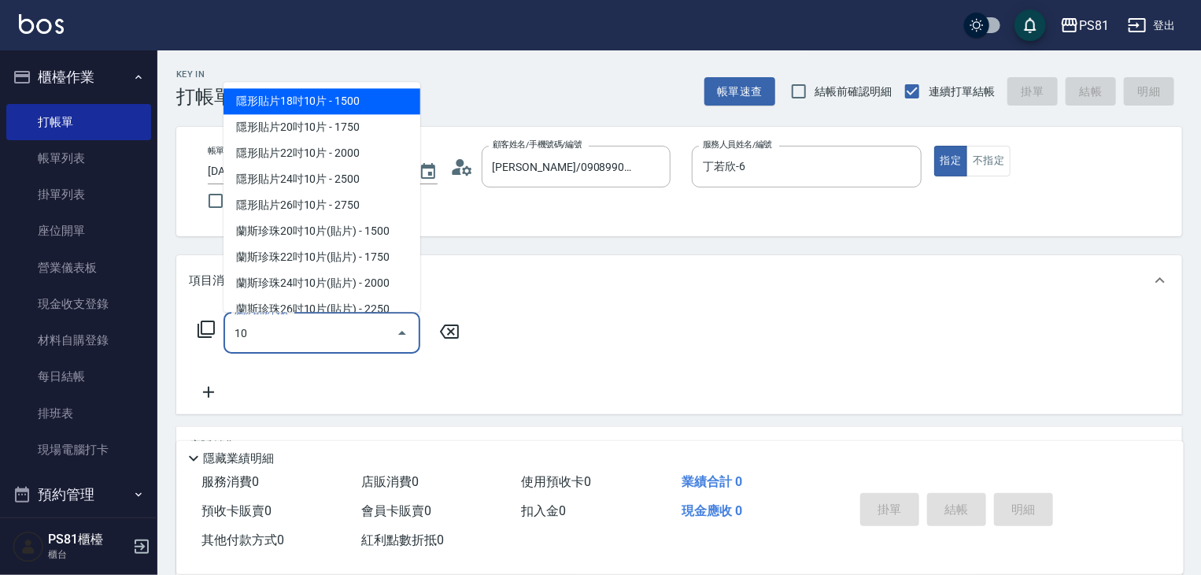
type input "1"
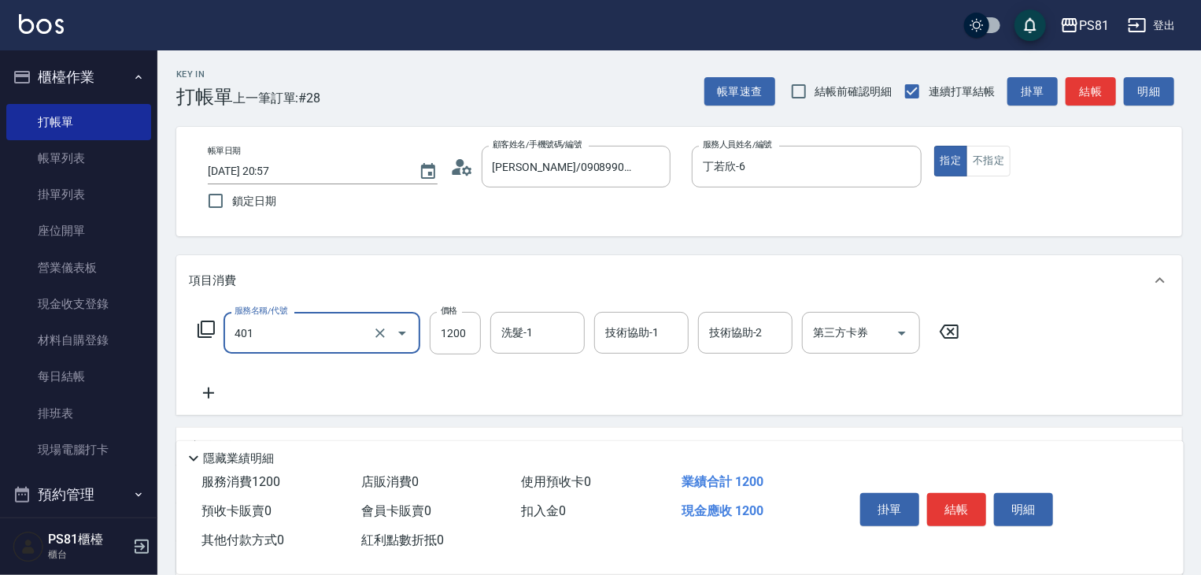
type input "基本染髮(401)"
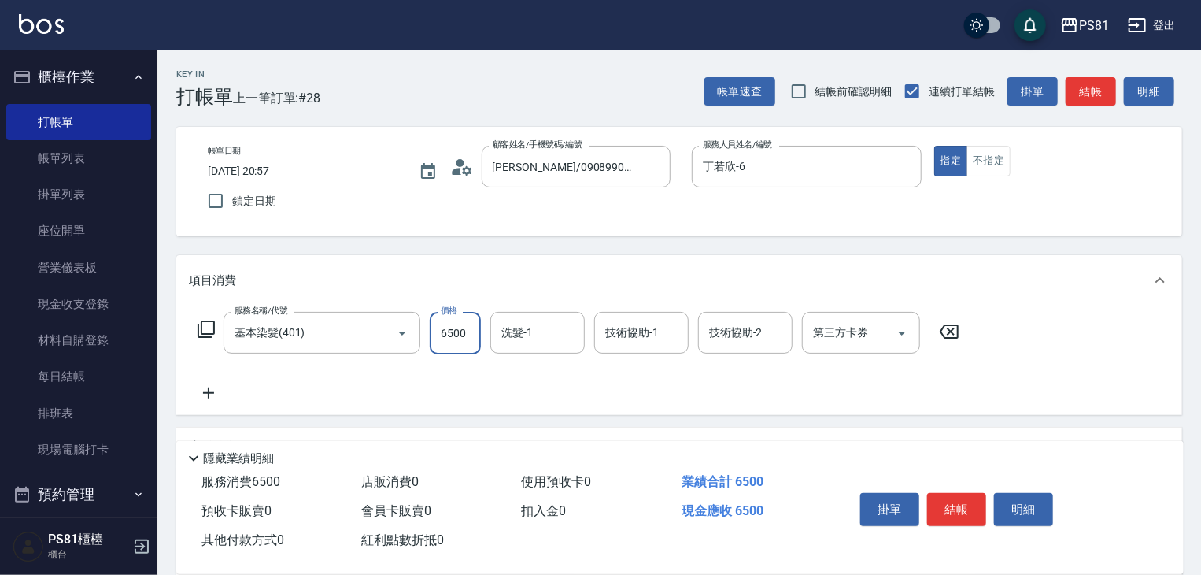
type input "6500"
type input "[PERSON_NAME]-20"
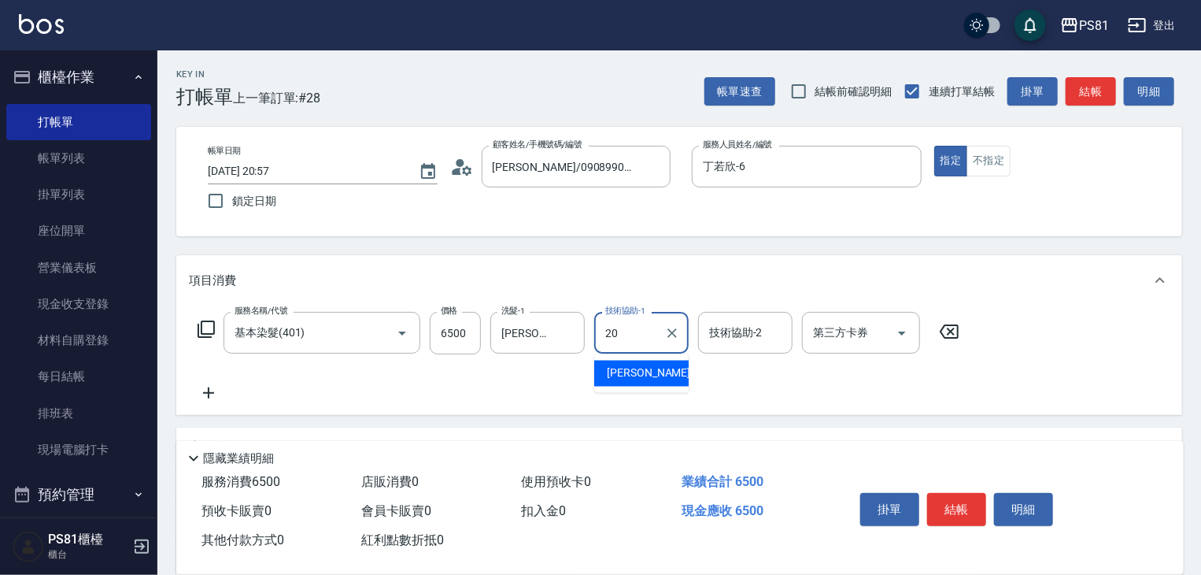
type input "[PERSON_NAME]-20"
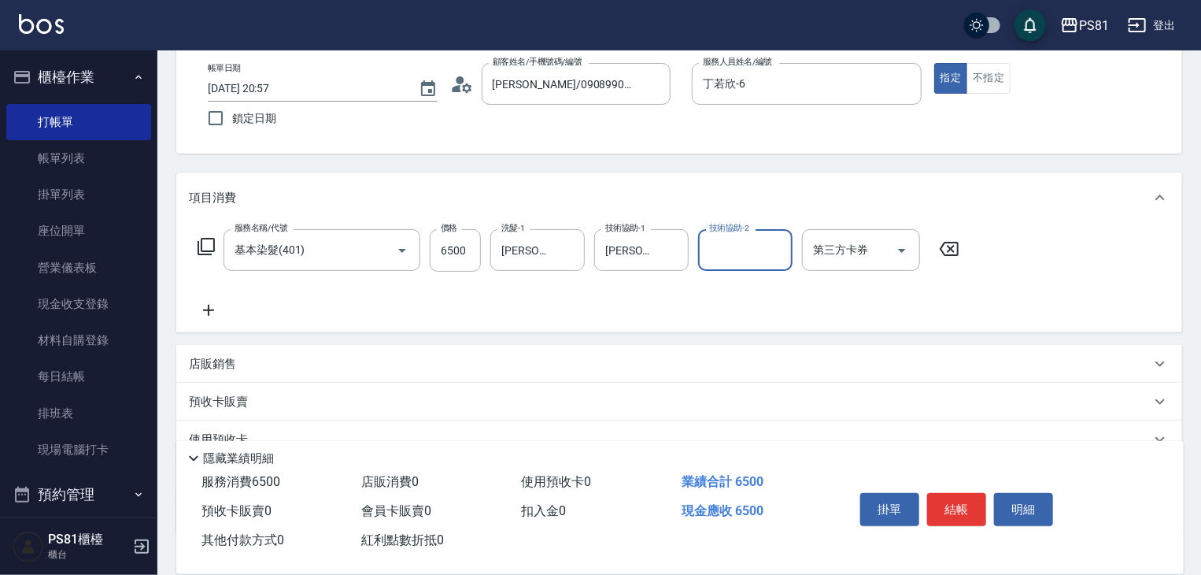
scroll to position [192, 0]
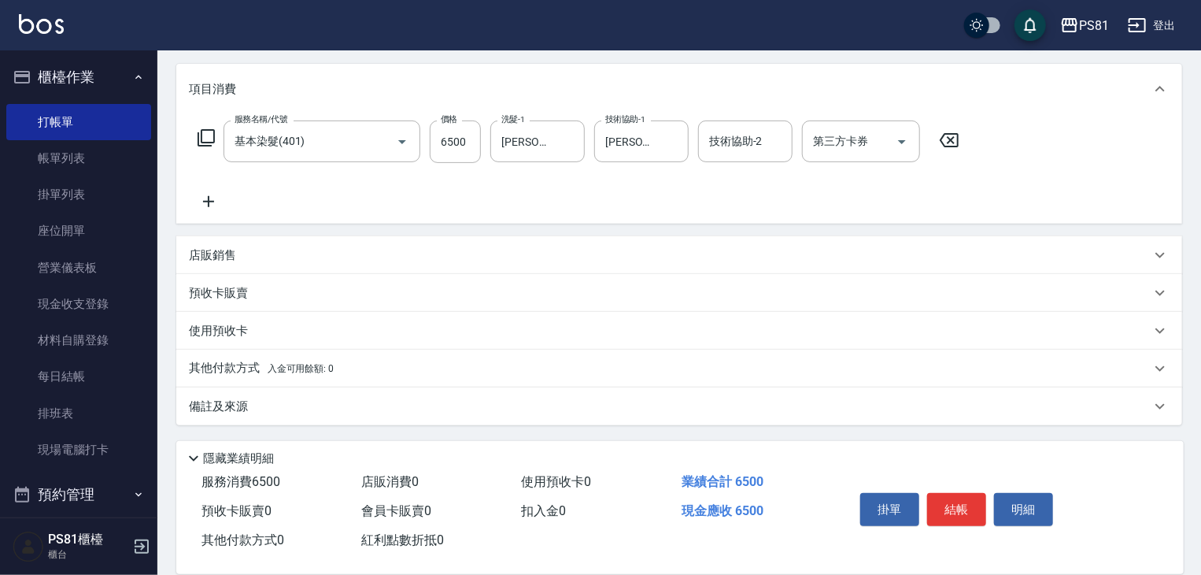
click at [322, 360] on p "其他付款方式 入金可用餘額: 0" at bounding box center [261, 368] width 145 height 17
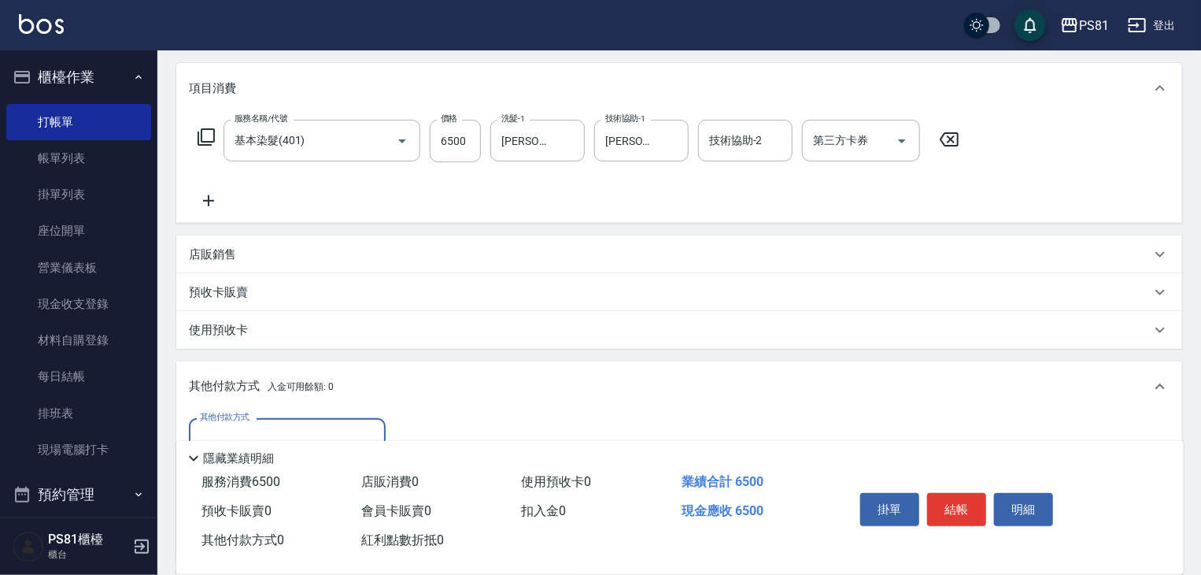
scroll to position [0, 0]
click at [290, 424] on div "其他付款方式" at bounding box center [287, 439] width 197 height 42
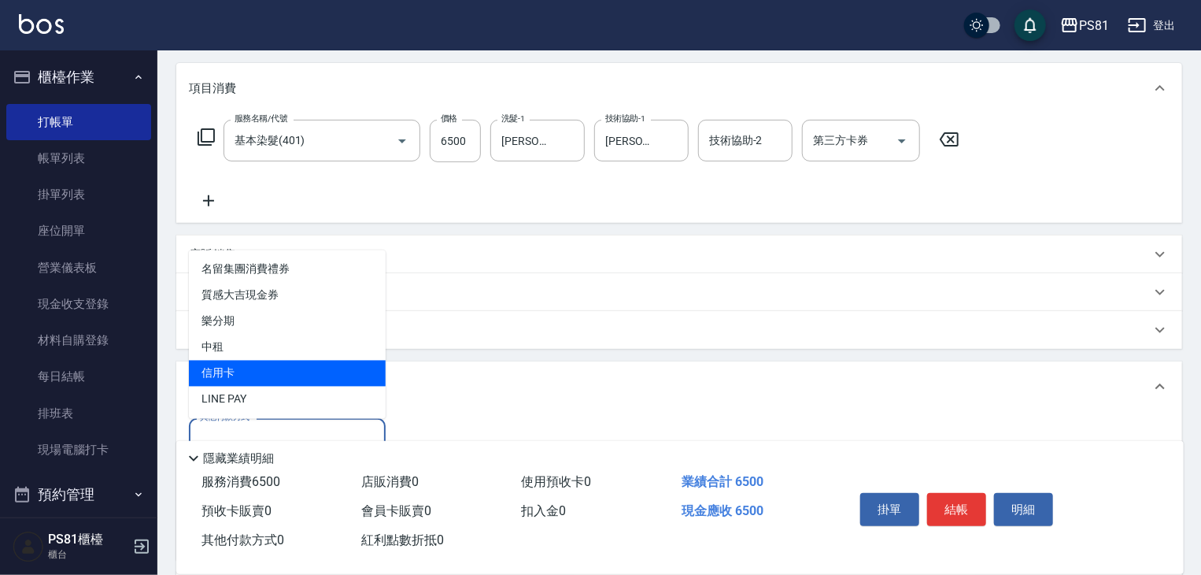
drag, startPoint x: 281, startPoint y: 388, endPoint x: 289, endPoint y: 376, distance: 14.2
click at [289, 376] on ul "名留集團消費禮券 質感大吉現金券 樂分期 中租 信用卡 LINE PAY" at bounding box center [287, 334] width 197 height 168
click at [289, 376] on span "信用卡" at bounding box center [287, 373] width 197 height 26
type input "信用卡"
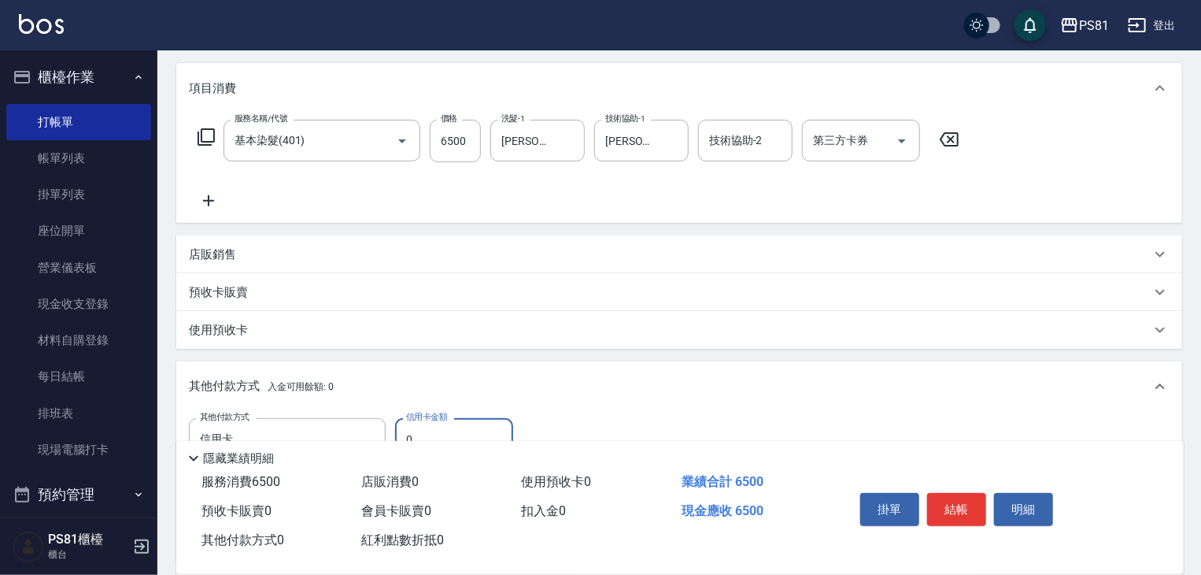
click at [460, 426] on input "0" at bounding box center [454, 439] width 118 height 42
type input "6500"
click at [954, 503] on button "結帳" at bounding box center [956, 509] width 59 height 33
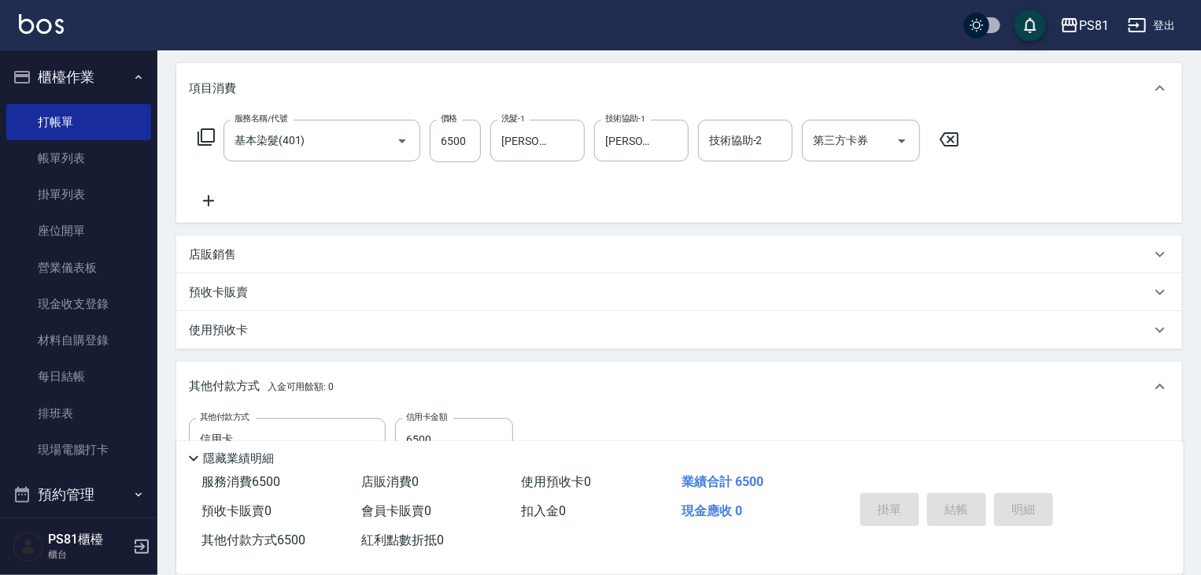
type input "[DATE] 20:58"
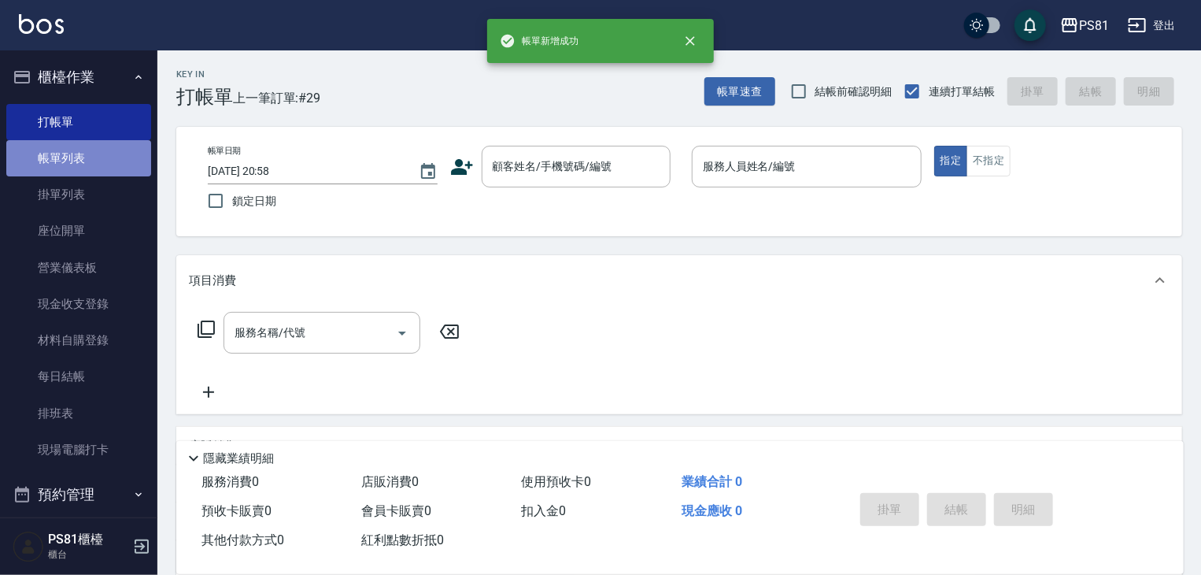
click at [93, 161] on link "帳單列表" at bounding box center [78, 158] width 145 height 36
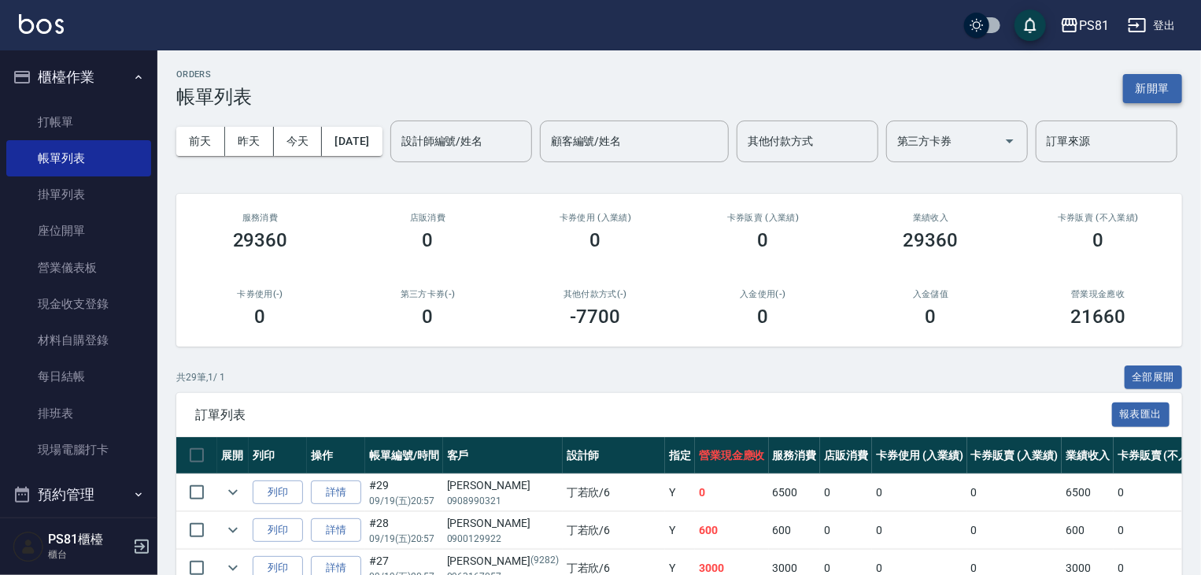
click at [1144, 91] on button "新開單" at bounding box center [1152, 88] width 59 height 29
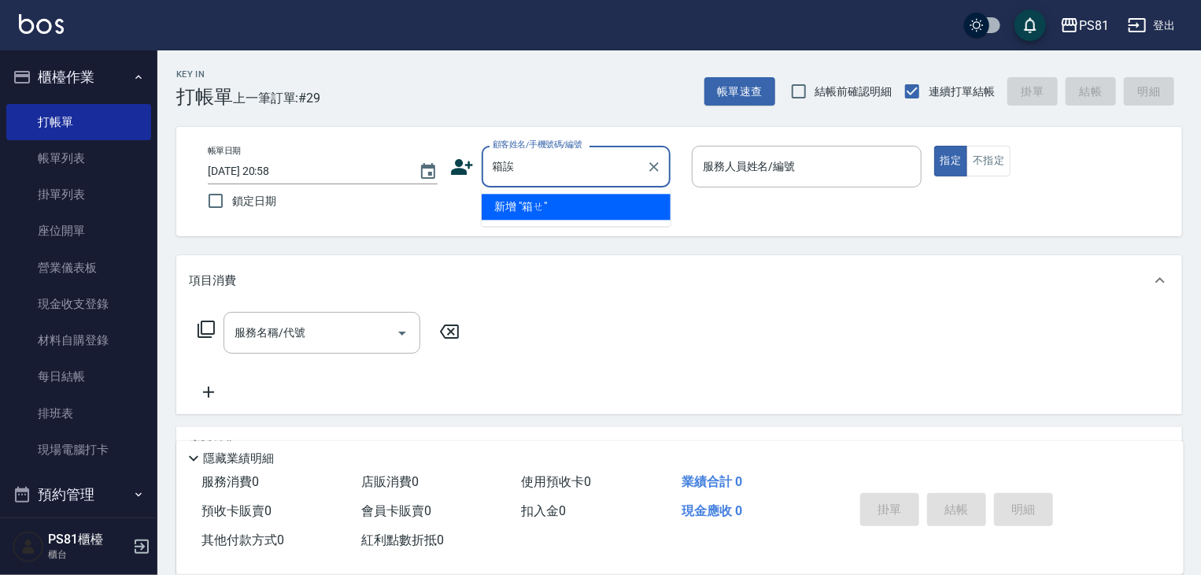
type input "箱"
click at [537, 215] on li "[PERSON_NAME]/0982330702/null" at bounding box center [576, 207] width 189 height 26
type input "[PERSON_NAME]/0982330702/null"
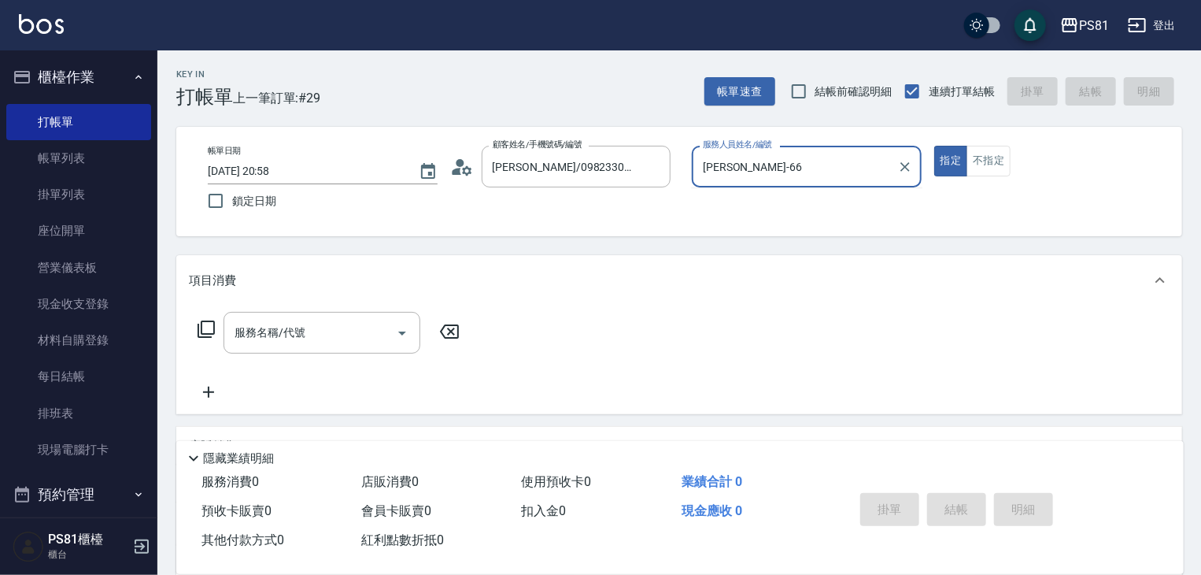
type input "丁若欣-6"
click at [934, 146] on button "指定" at bounding box center [951, 161] width 34 height 31
type button "true"
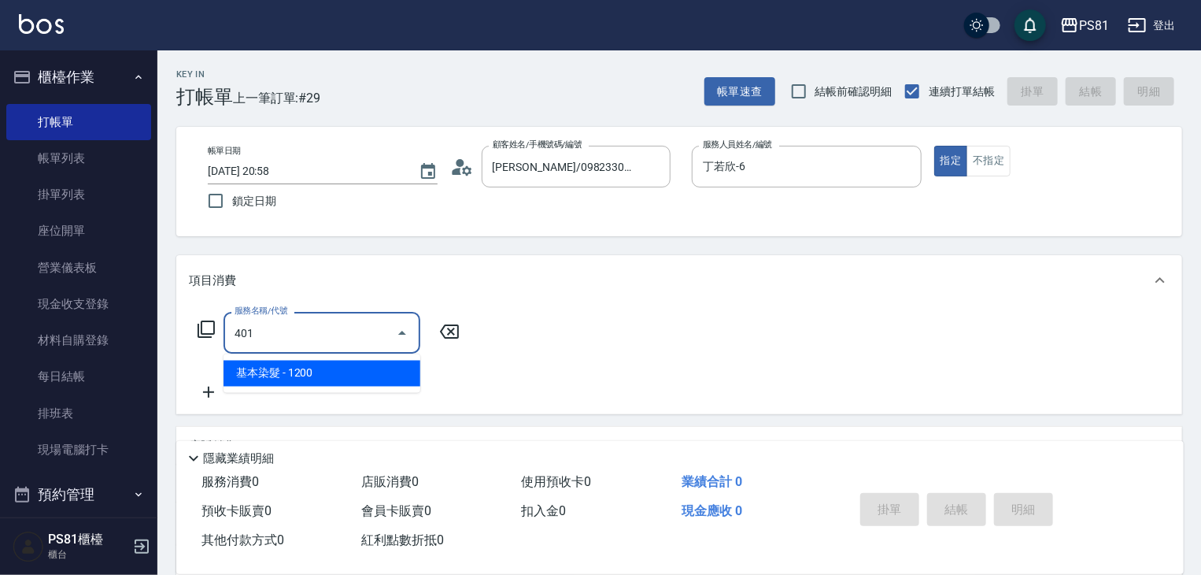
type input "基本染髮(401)"
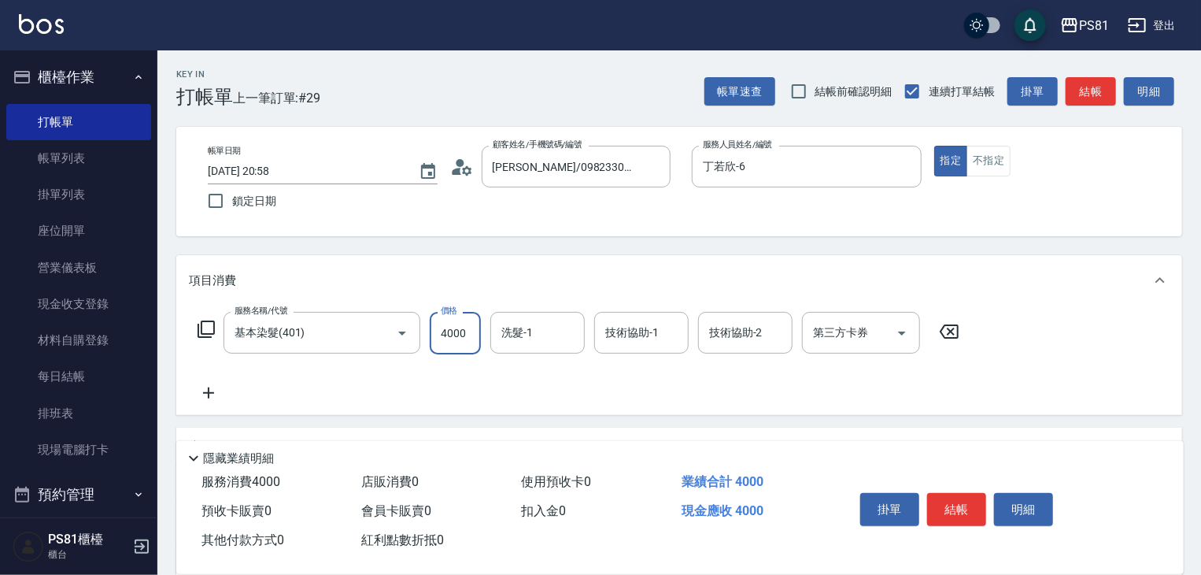
type input "4000"
type input "妮可-25"
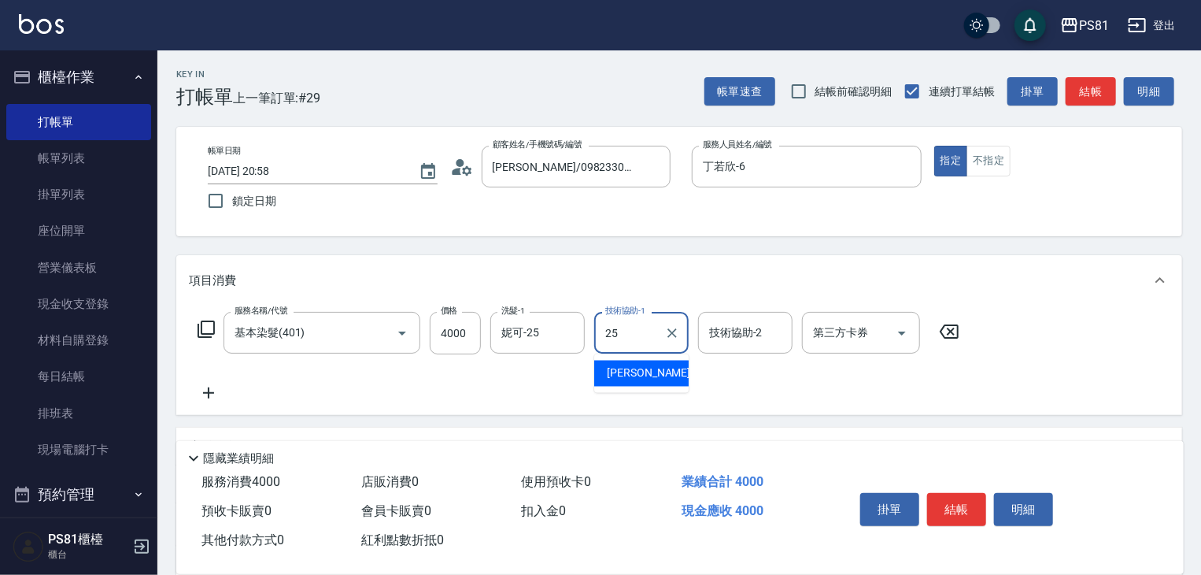
type input "妮可-25"
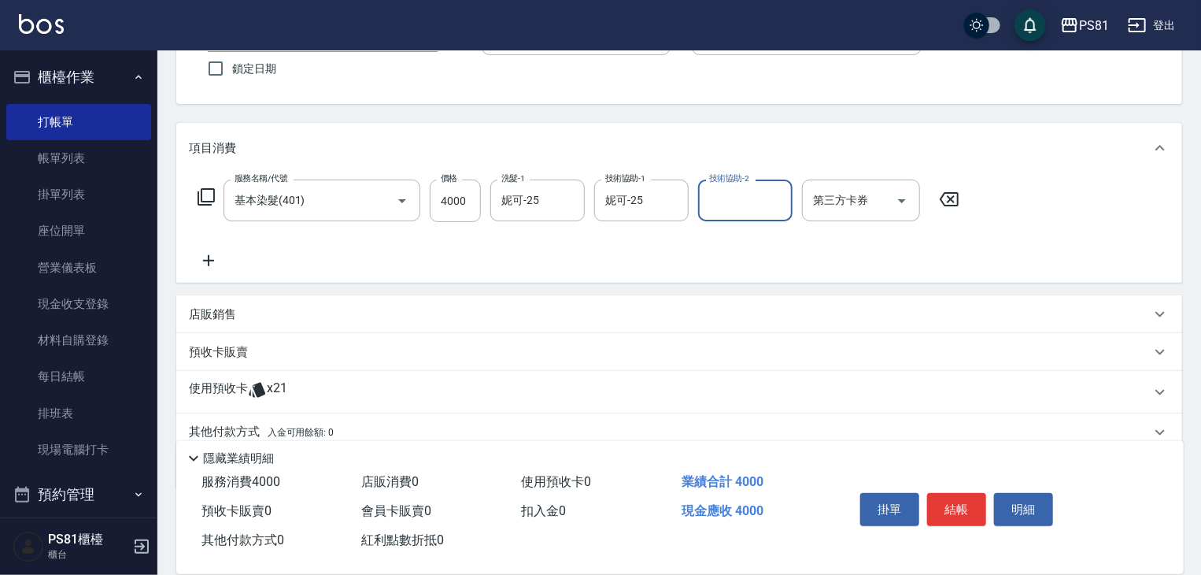
scroll to position [196, 0]
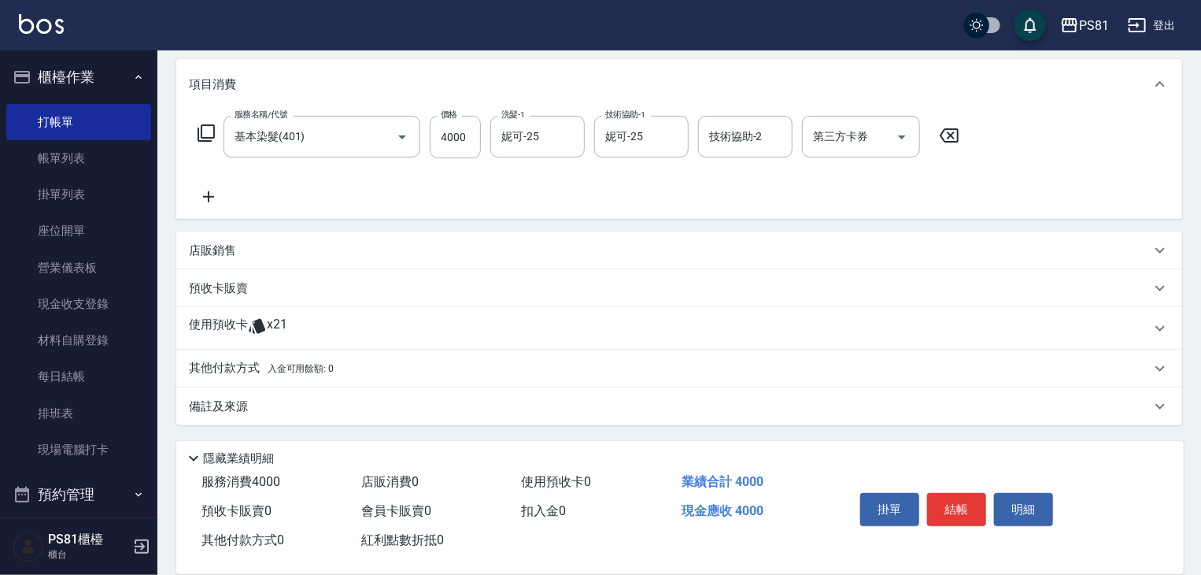
drag, startPoint x: 293, startPoint y: 363, endPoint x: 303, endPoint y: 369, distance: 12.0
click at [290, 363] on span "入金可用餘額: 0" at bounding box center [301, 368] width 67 height 11
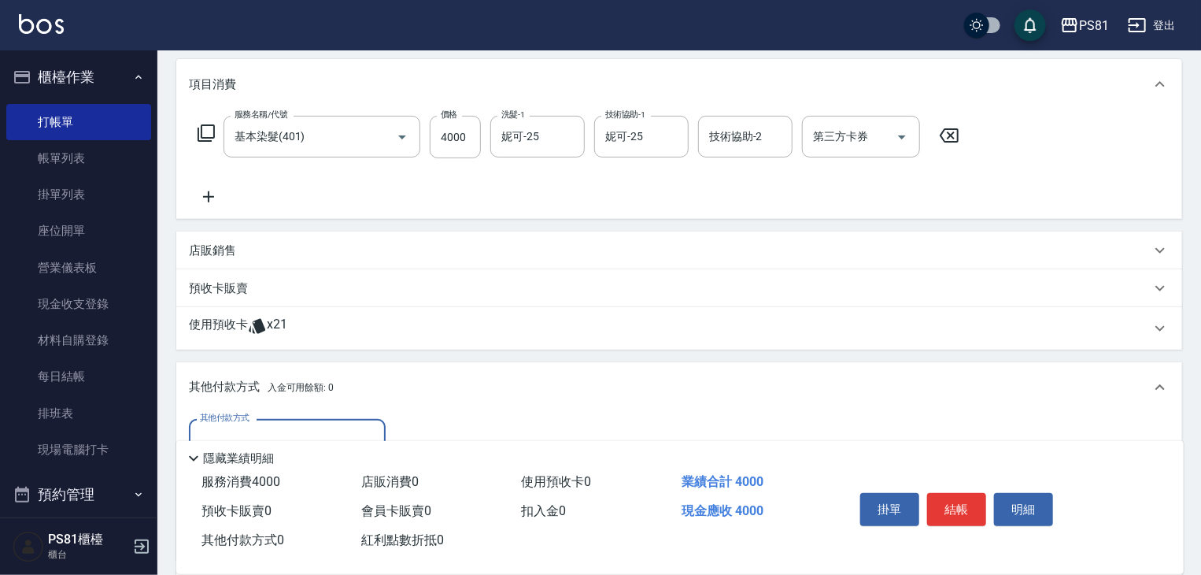
scroll to position [0, 0]
click at [220, 196] on icon at bounding box center [208, 196] width 39 height 19
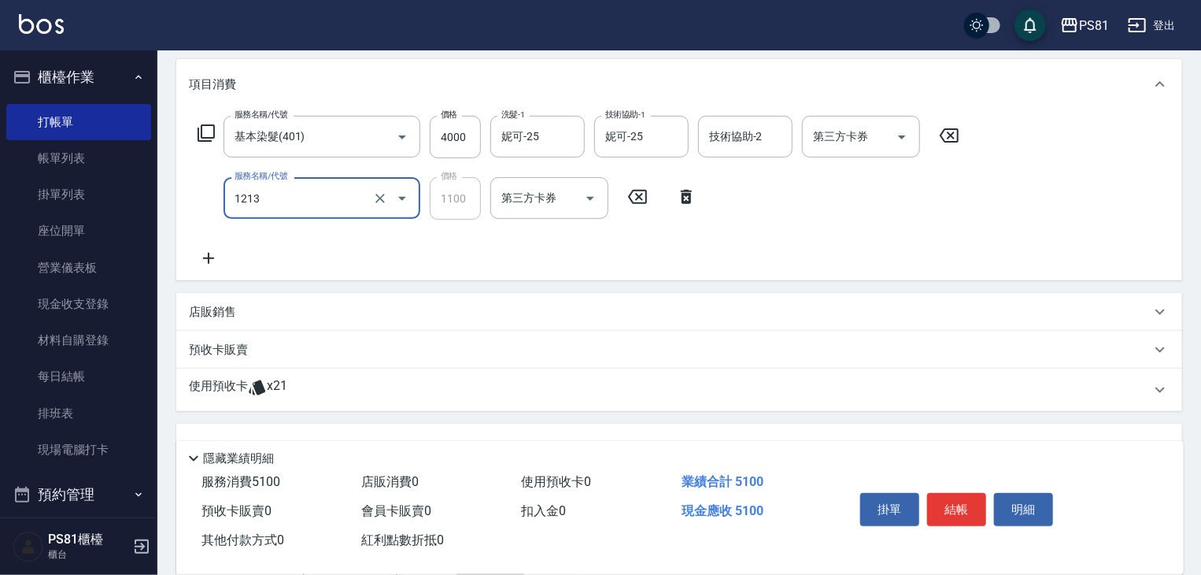
type input "蘆薈卡使用(2024)(1213)"
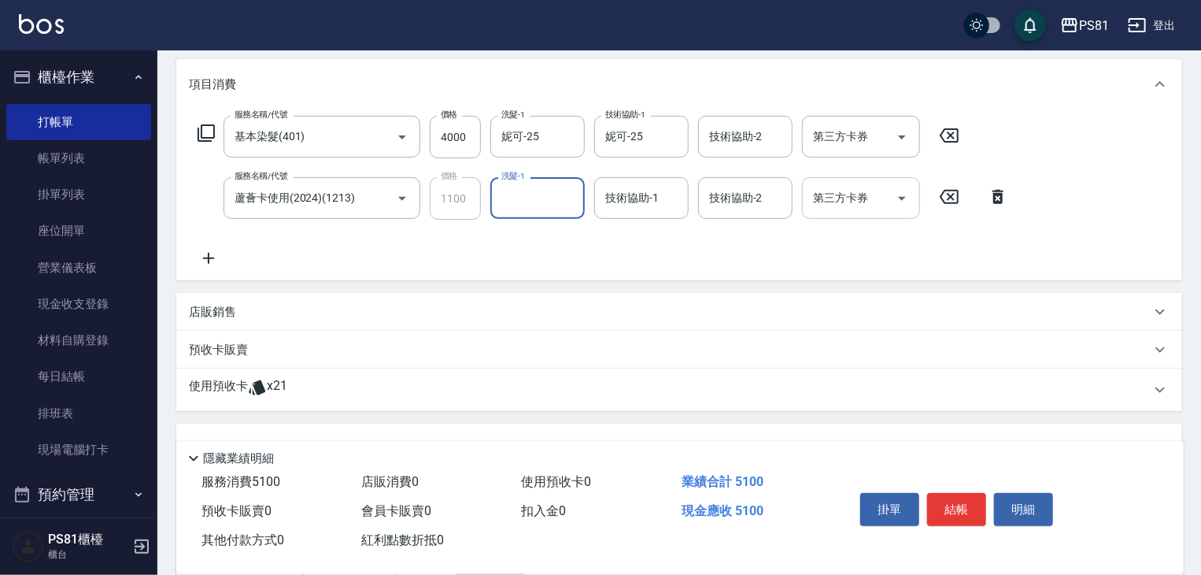
click at [903, 199] on icon "Open" at bounding box center [901, 198] width 19 height 19
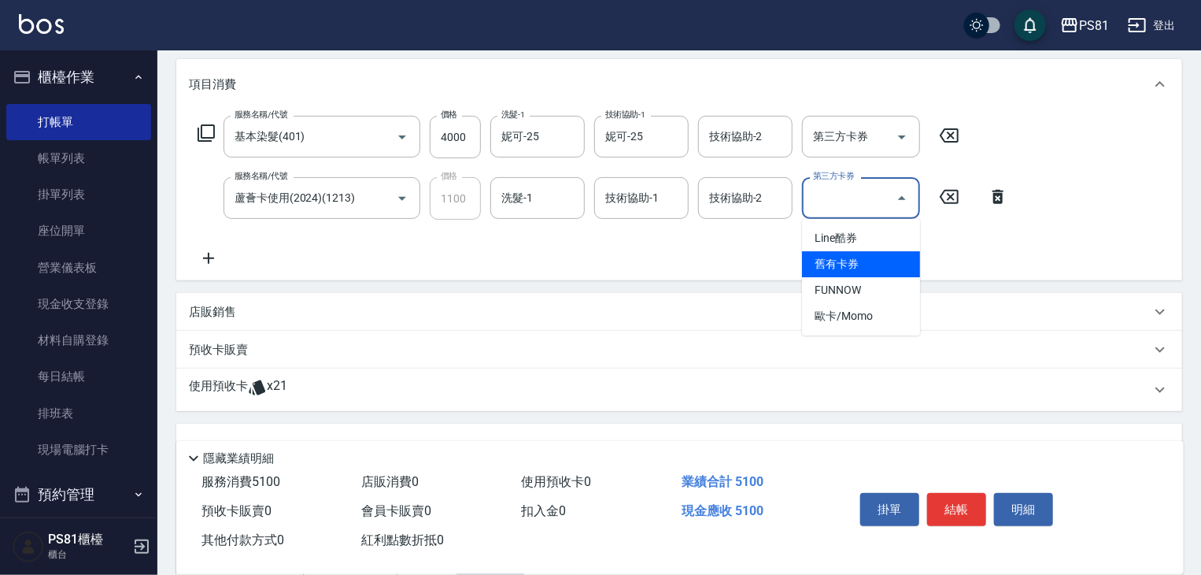
click at [850, 265] on span "舊有卡券" at bounding box center [861, 264] width 118 height 26
type input "舊有卡券"
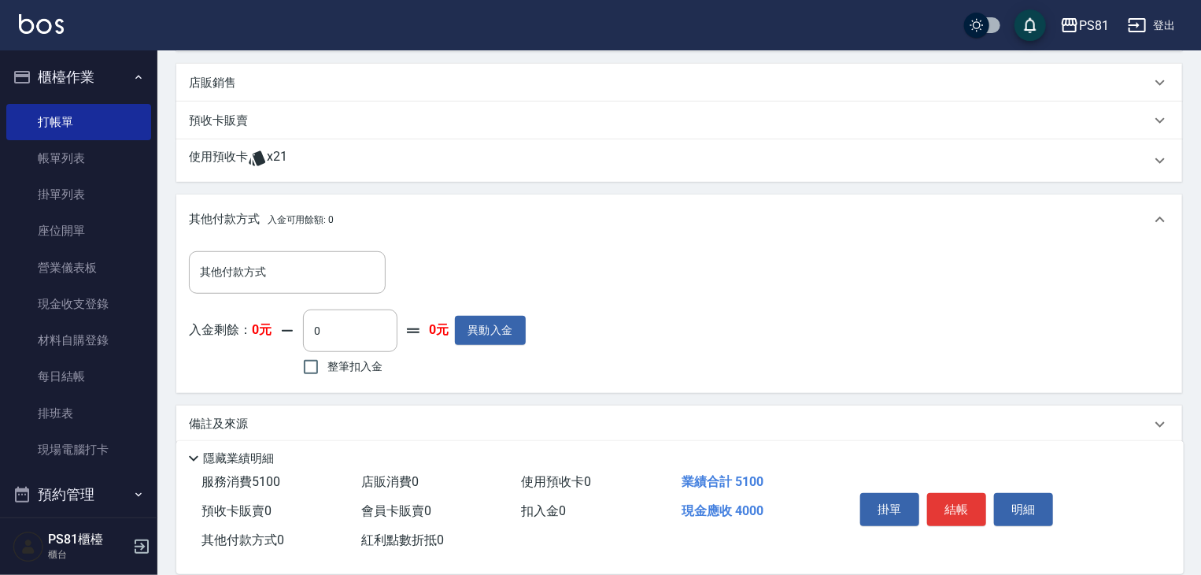
scroll to position [459, 0]
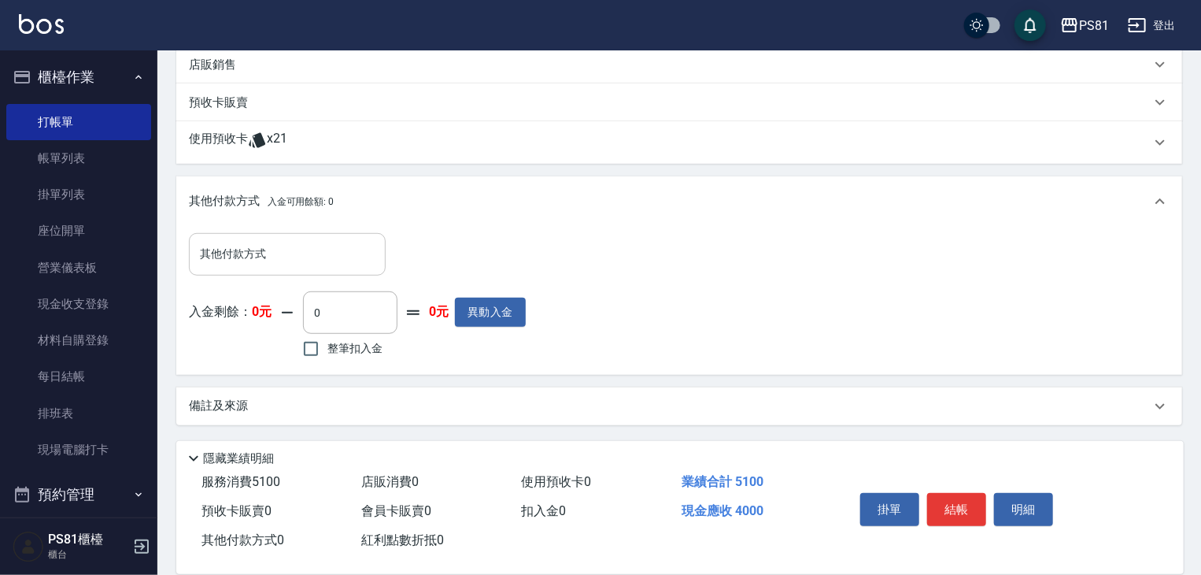
click at [295, 252] on input "其他付款方式" at bounding box center [287, 254] width 183 height 28
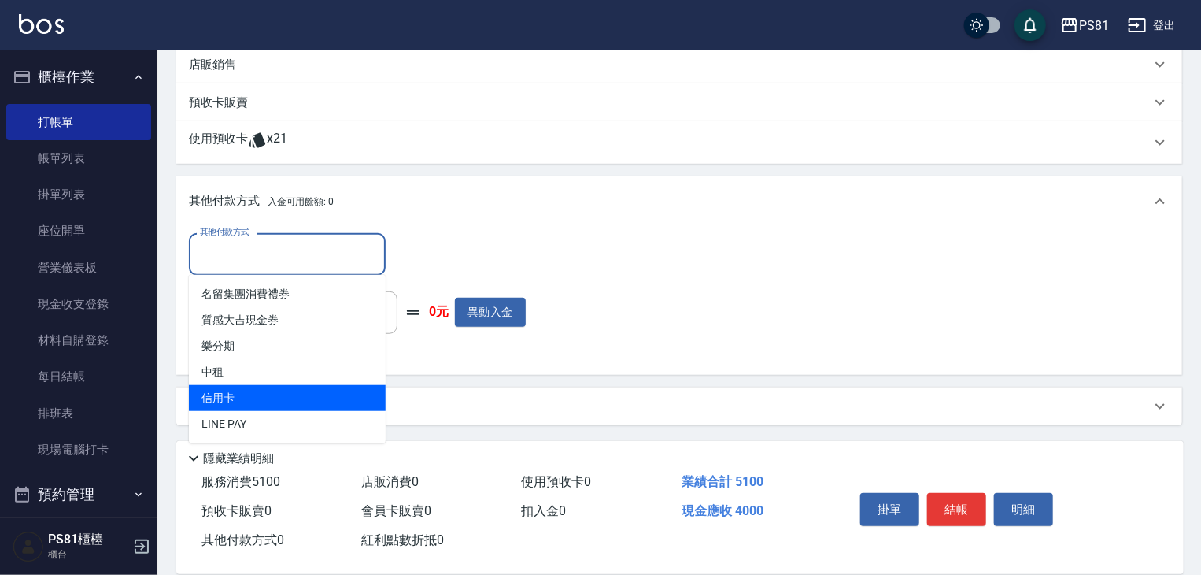
click at [287, 387] on span "信用卡" at bounding box center [287, 398] width 197 height 26
type input "信用卡"
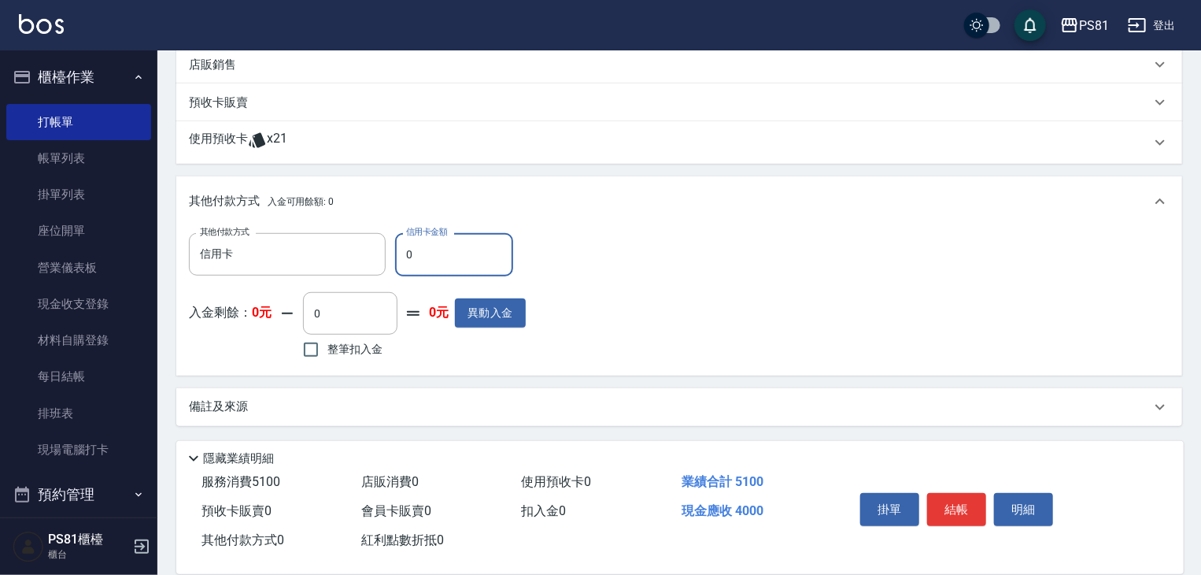
click at [442, 262] on input "0" at bounding box center [454, 254] width 118 height 42
type input "4000"
click at [963, 497] on button "結帳" at bounding box center [956, 509] width 59 height 33
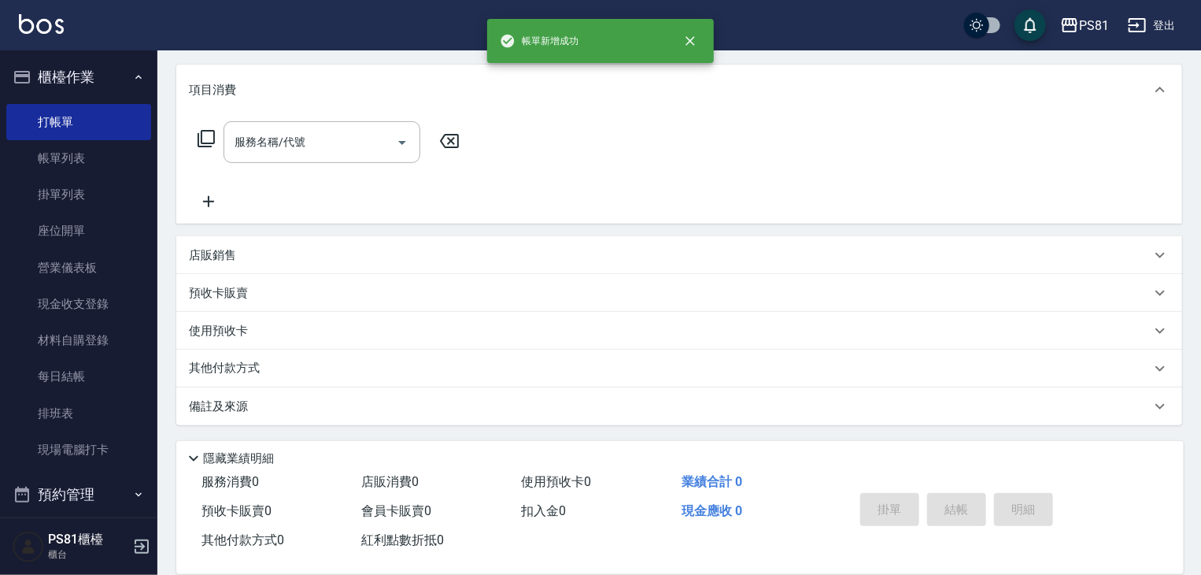
scroll to position [0, 0]
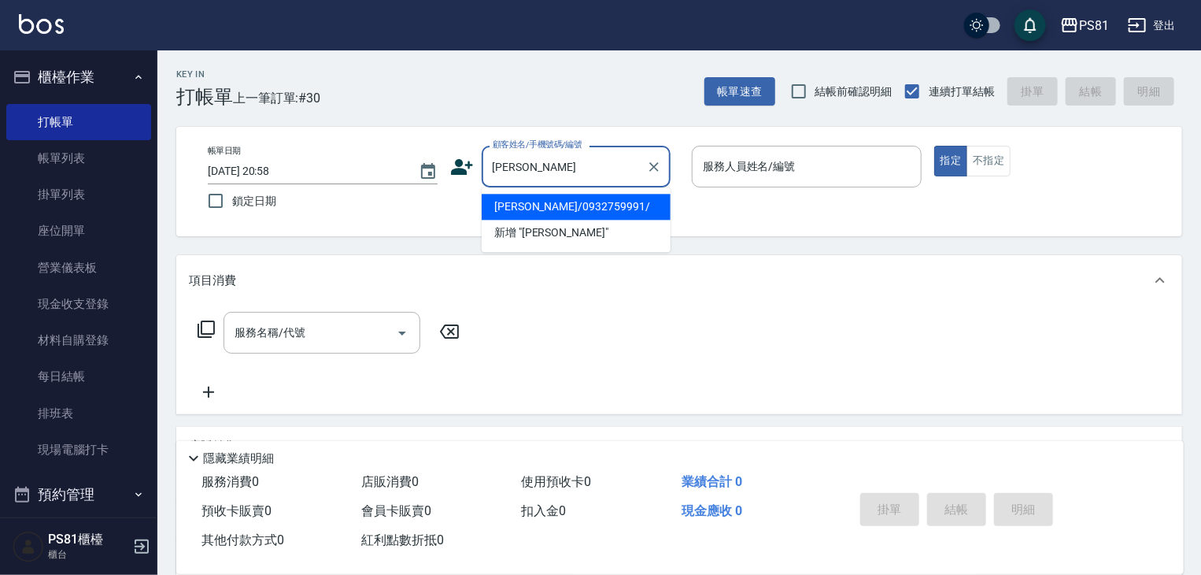
click at [596, 197] on li "[PERSON_NAME]/0932759991/" at bounding box center [576, 207] width 189 height 26
type input "[PERSON_NAME]/0932759991/"
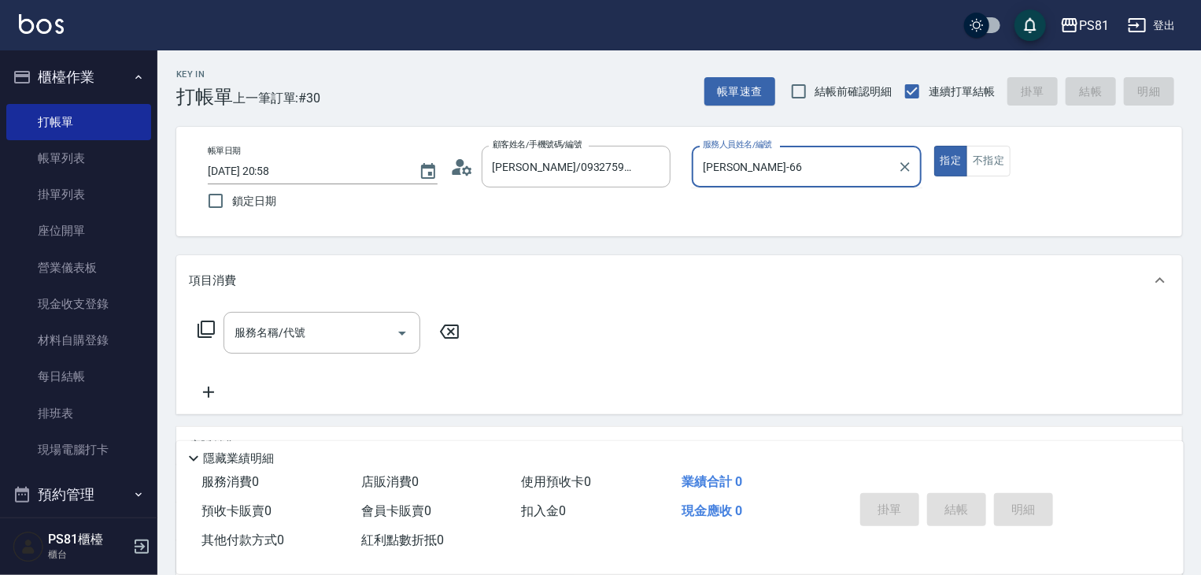
type input "丁若欣-6"
click at [934, 146] on button "指定" at bounding box center [951, 161] width 34 height 31
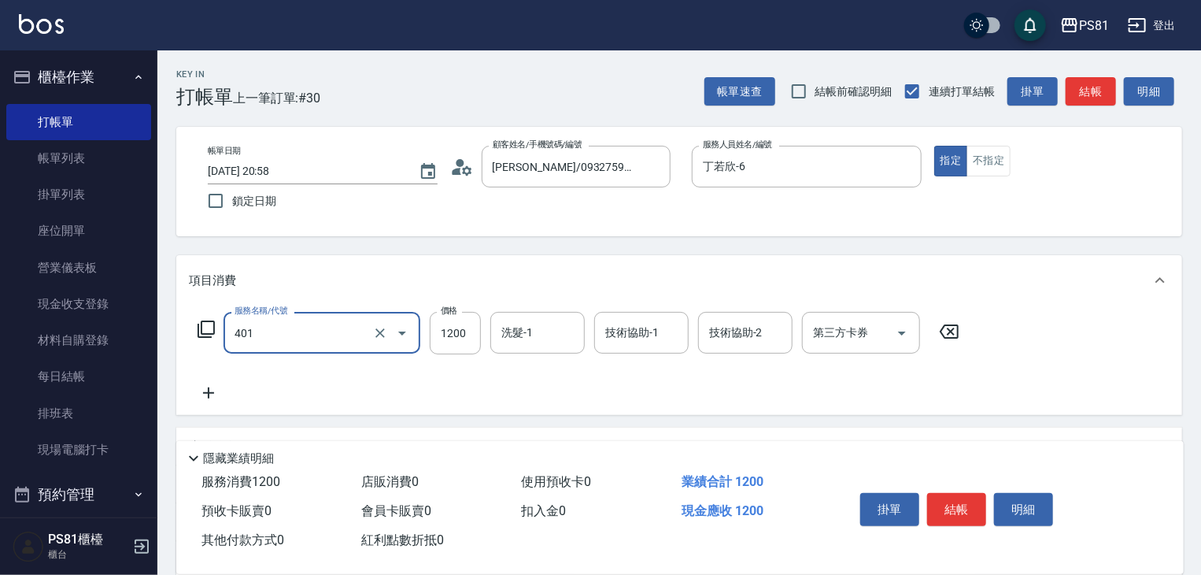
type input "基本染髮(401)"
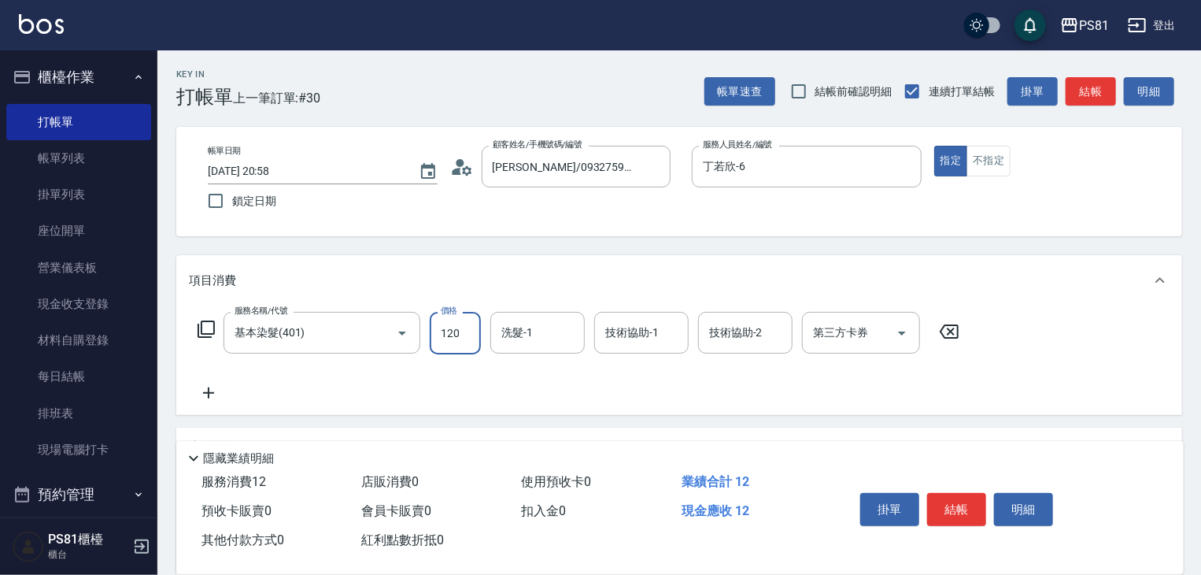
type input "1200"
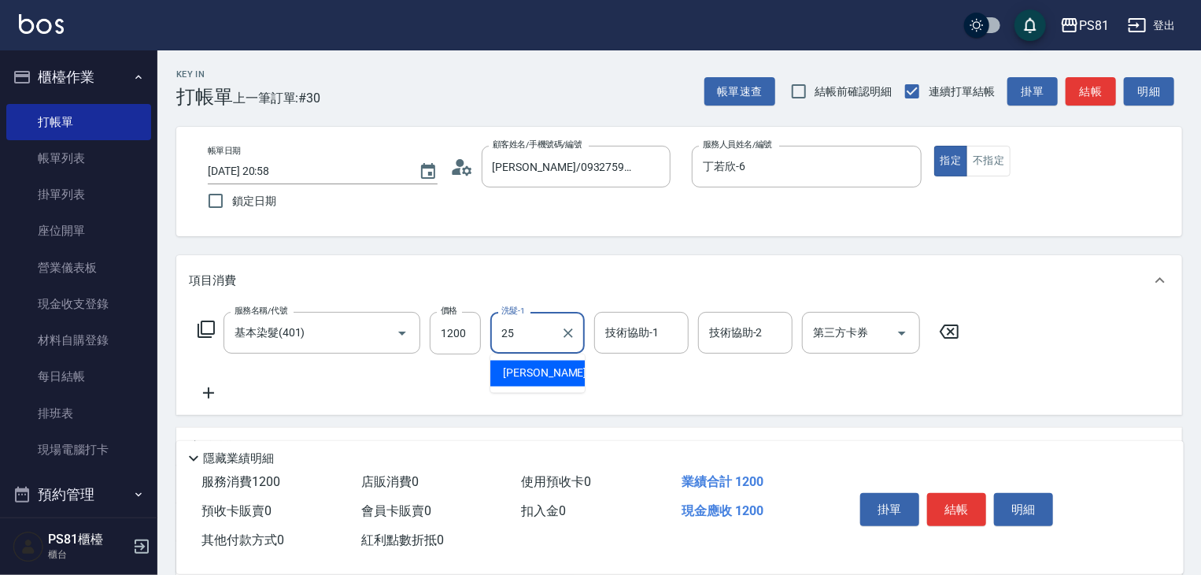
type input "2"
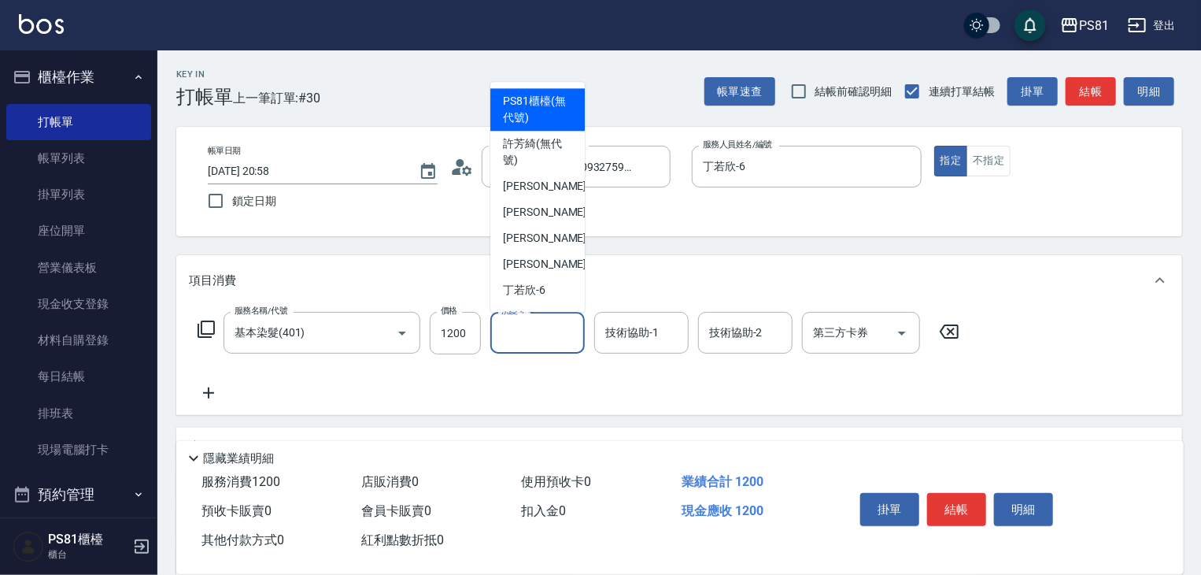
type input "PS81櫃檯(無代號)"
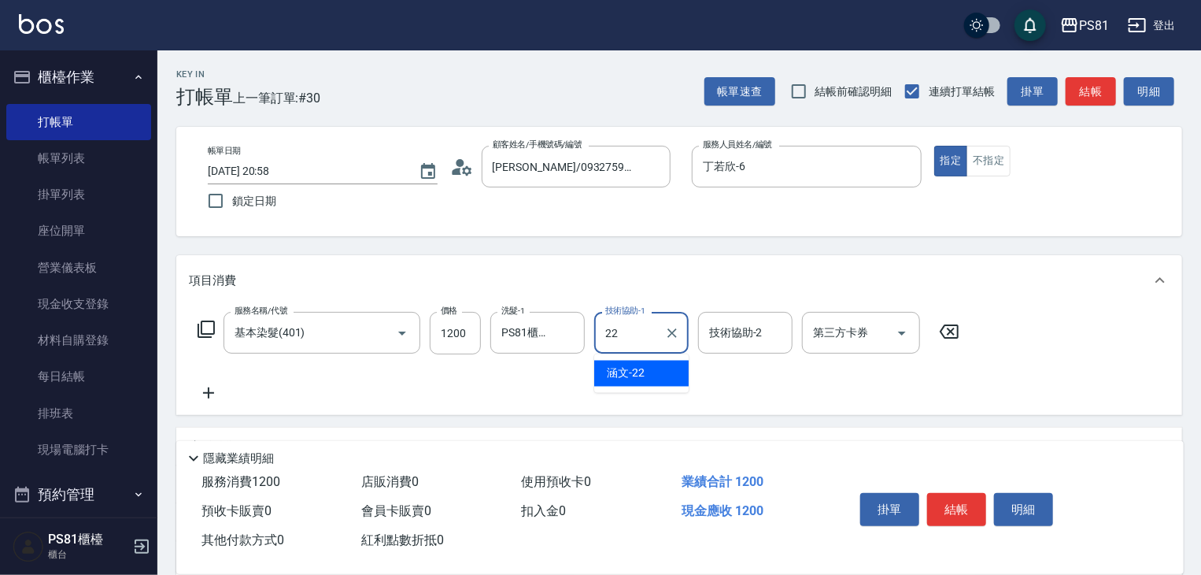
type input "涵文-22"
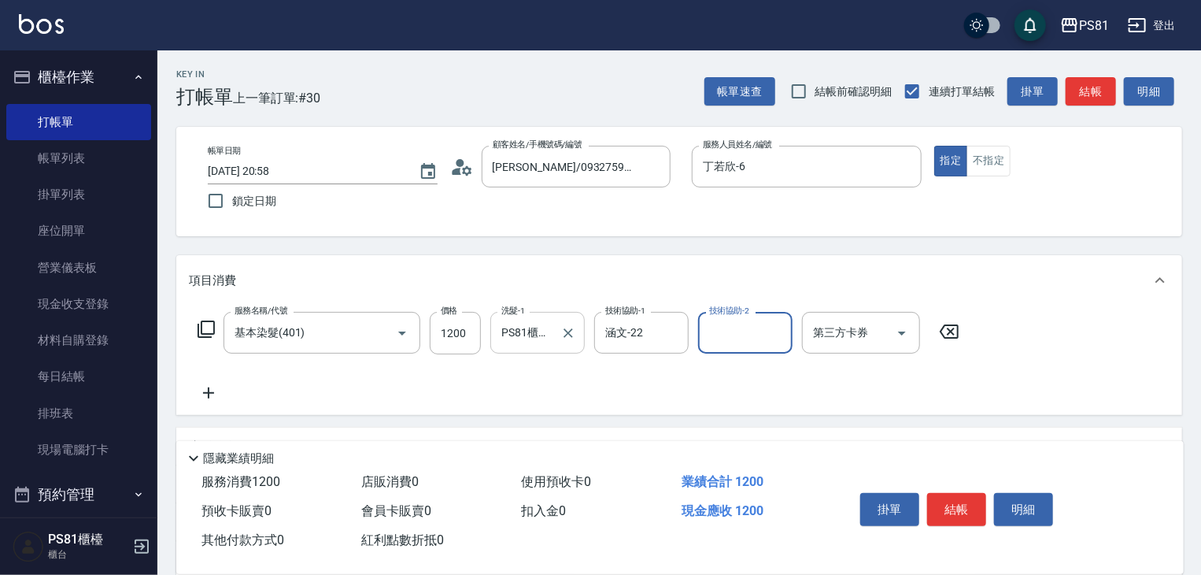
click at [579, 340] on div "PS81櫃檯(無代號) 洗髮-1" at bounding box center [537, 333] width 94 height 42
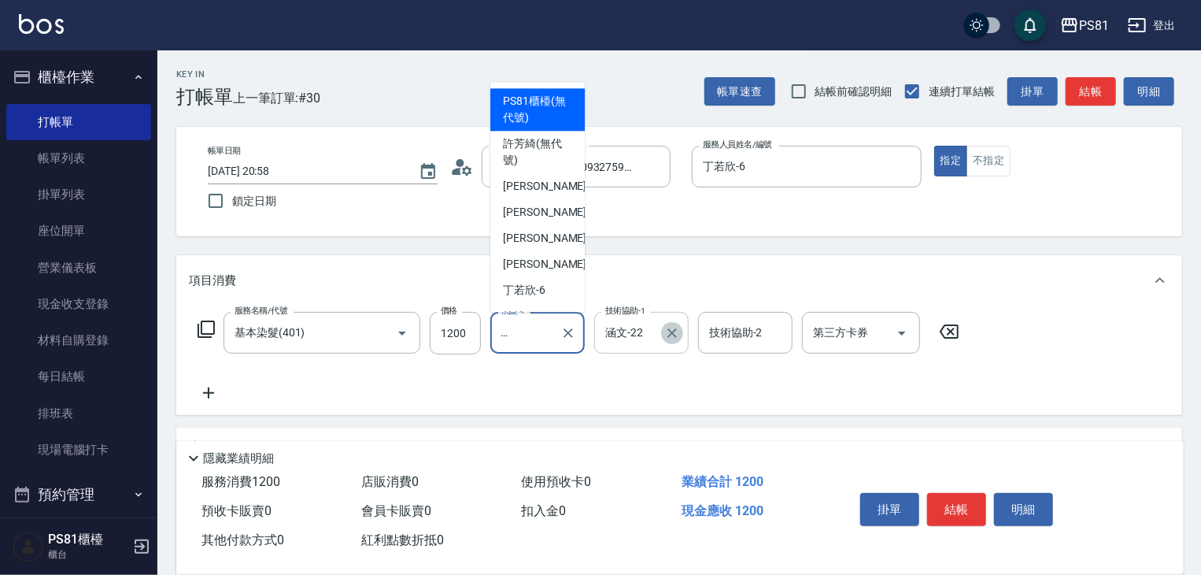
click at [662, 336] on button "Clear" at bounding box center [672, 333] width 22 height 22
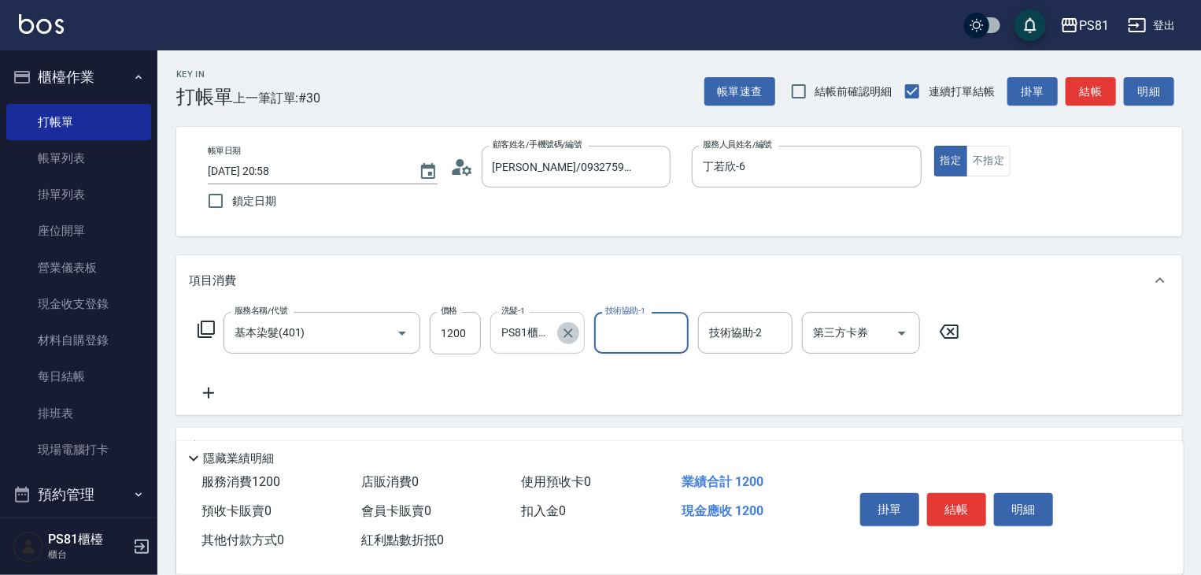
click at [568, 331] on icon "Clear" at bounding box center [568, 333] width 16 height 16
click at [644, 338] on input "技術協助-1" at bounding box center [641, 333] width 80 height 28
type input "[PERSON_NAME]-20"
click at [534, 338] on input "洗髮-1" at bounding box center [537, 333] width 80 height 28
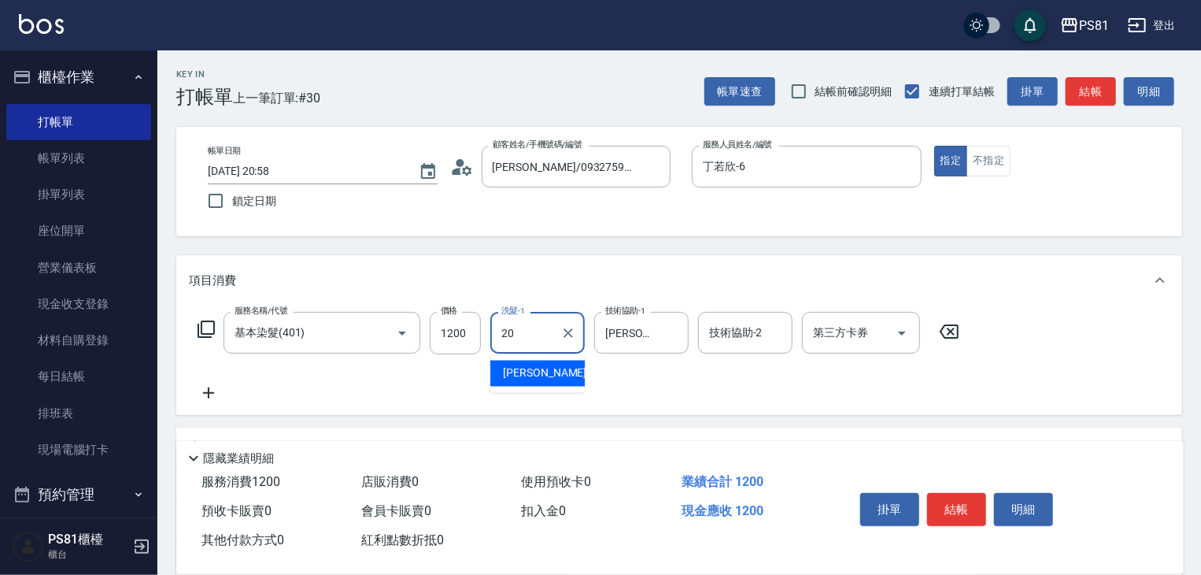
type input "[PERSON_NAME]-20"
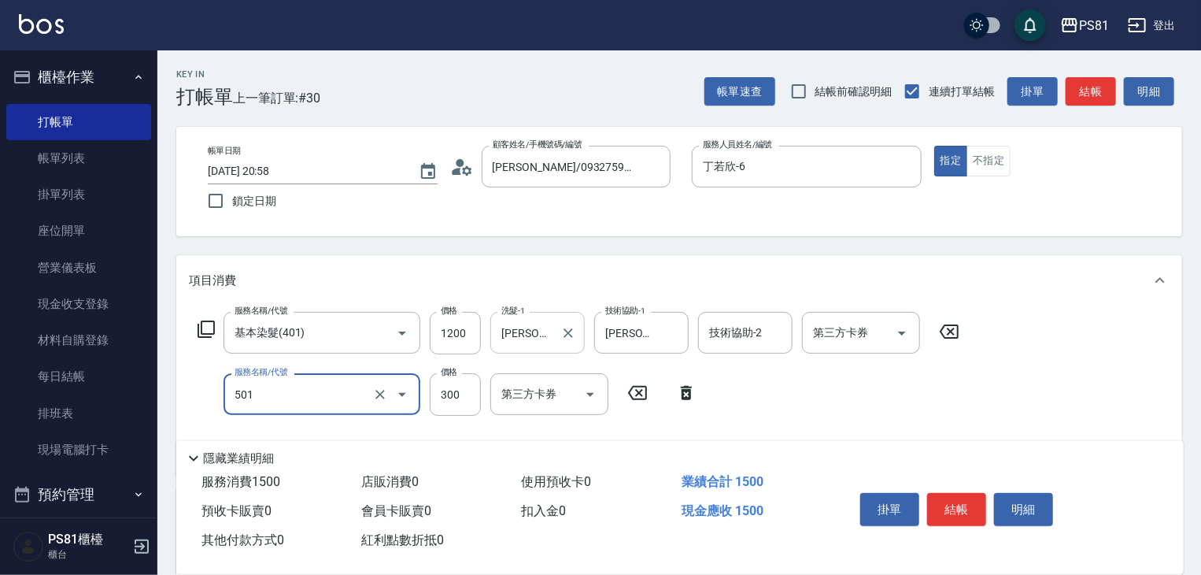
type input "自備護髮(501)"
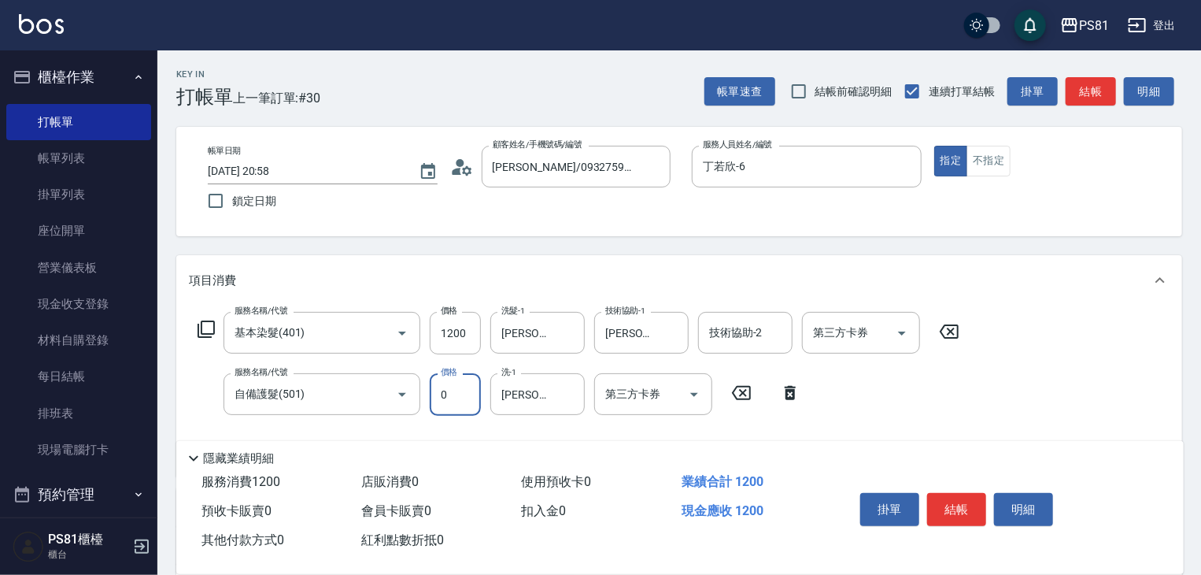
click at [466, 401] on input "0" at bounding box center [455, 394] width 51 height 42
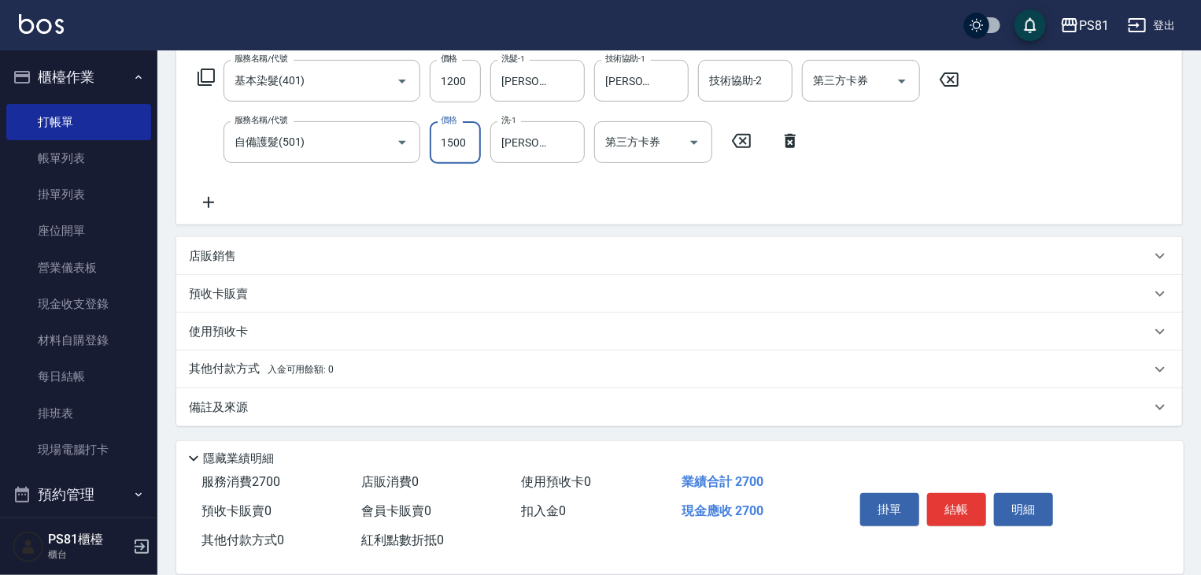
scroll to position [253, 0]
drag, startPoint x: 353, startPoint y: 366, endPoint x: 308, endPoint y: 397, distance: 54.4
click at [353, 367] on div "其他付款方式 入金可用餘額: 0" at bounding box center [670, 368] width 962 height 17
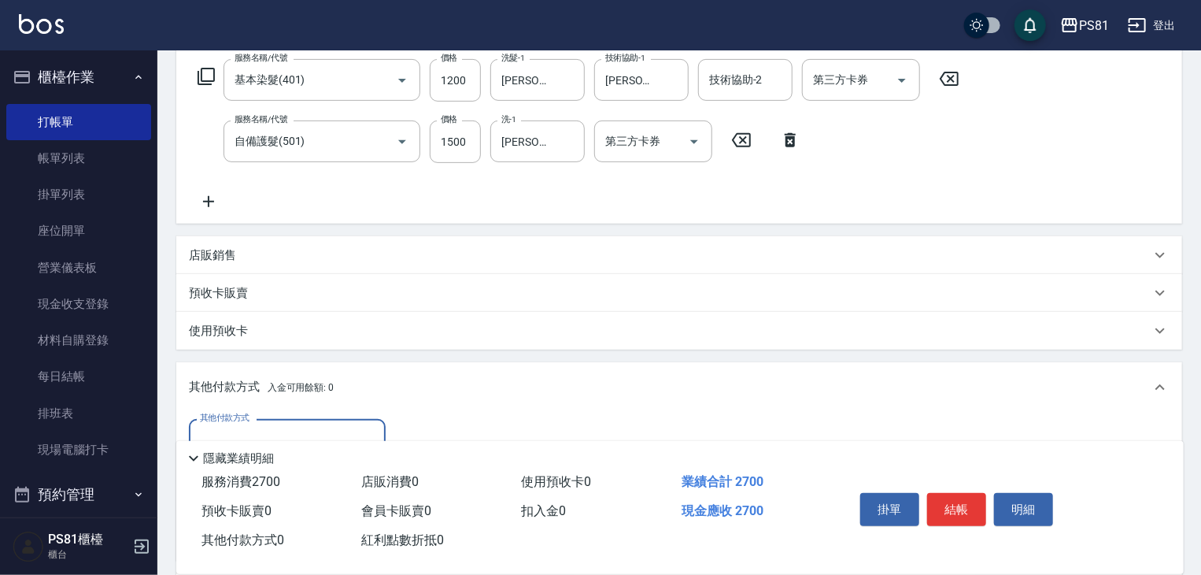
scroll to position [0, 0]
click at [235, 429] on input "其他付款方式" at bounding box center [287, 440] width 183 height 28
click at [209, 197] on icon at bounding box center [208, 201] width 11 height 11
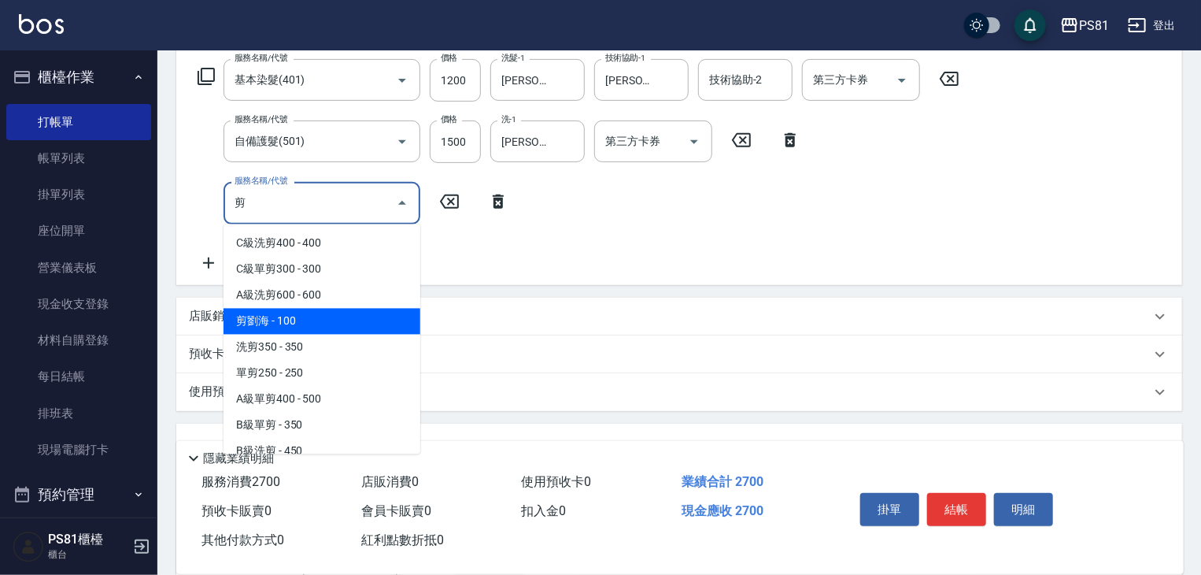
click at [315, 330] on span "剪劉海 - 100" at bounding box center [322, 322] width 197 height 26
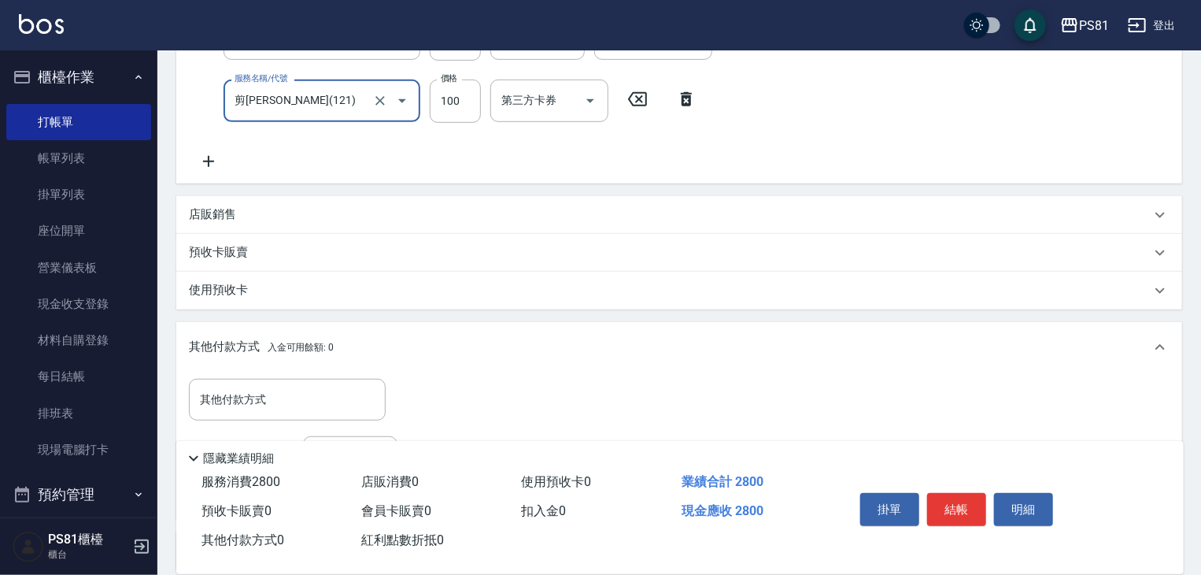
scroll to position [500, 0]
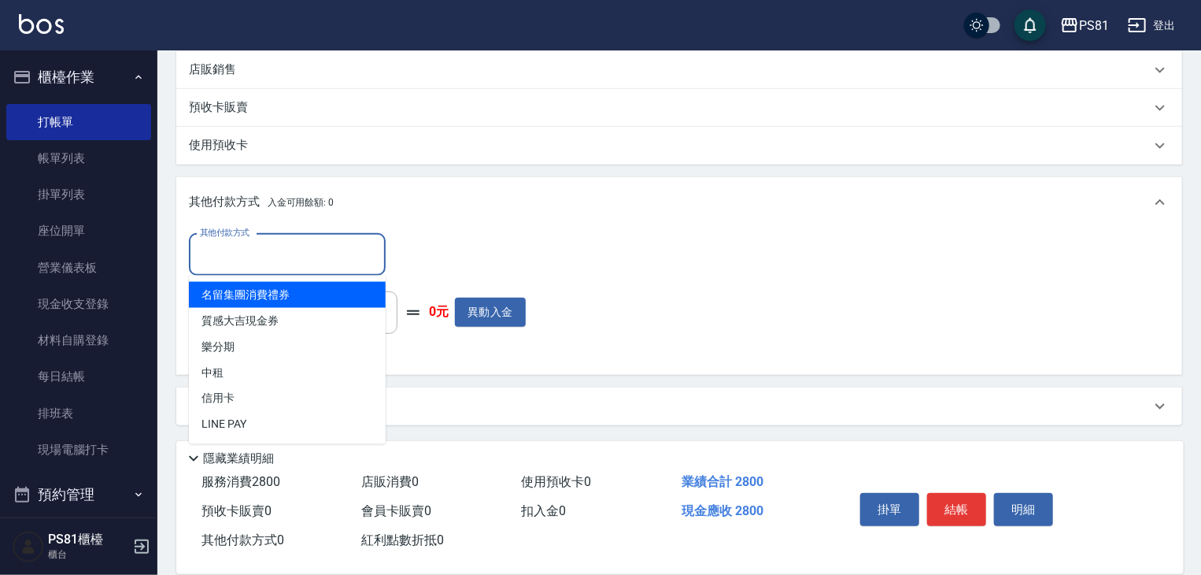
click at [290, 252] on input "其他付款方式" at bounding box center [287, 255] width 183 height 28
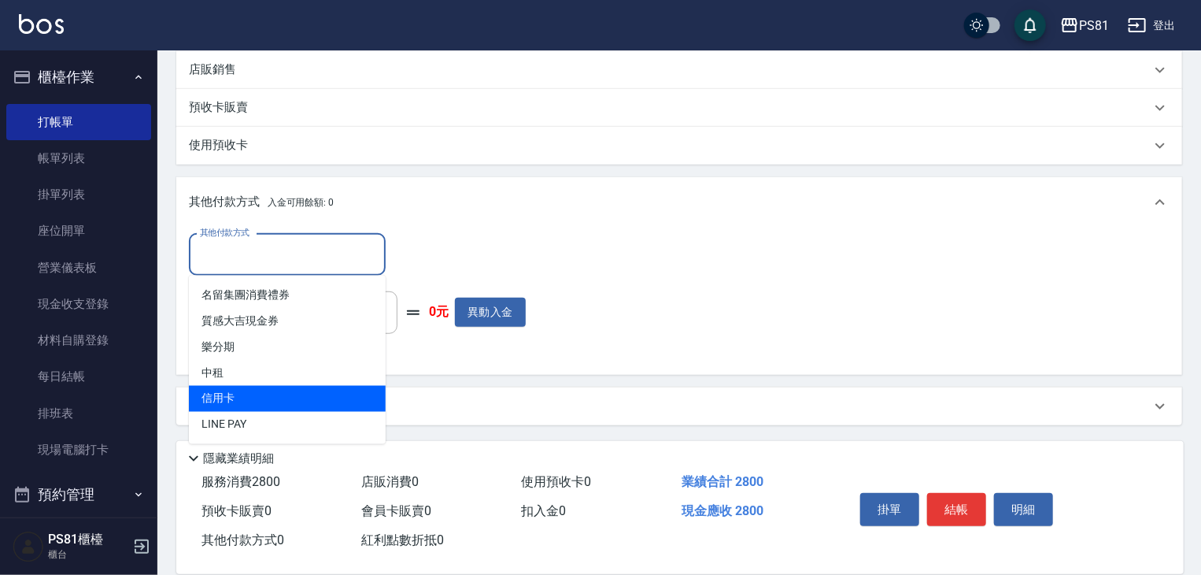
click at [252, 394] on span "信用卡" at bounding box center [287, 399] width 197 height 26
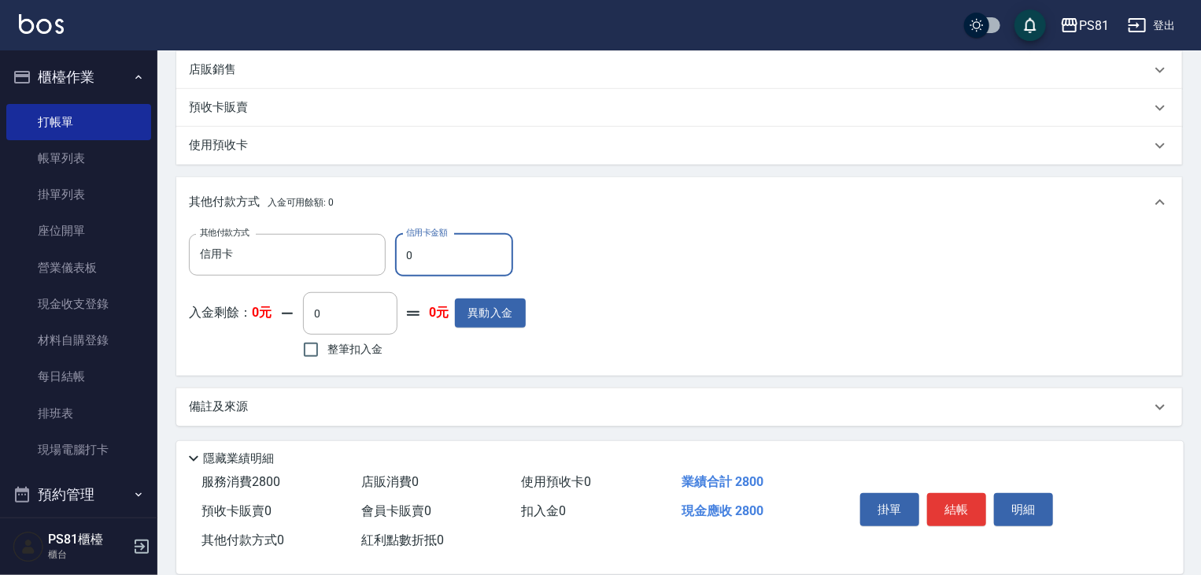
click at [482, 259] on input "0" at bounding box center [454, 255] width 118 height 42
click at [481, 260] on input "0" at bounding box center [454, 255] width 118 height 42
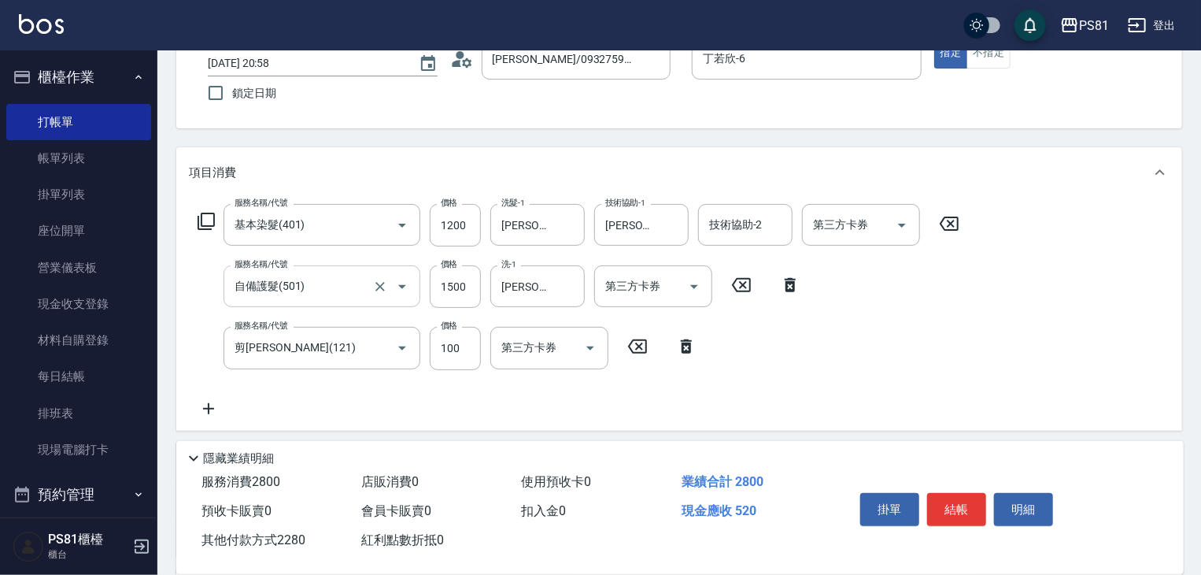
scroll to position [106, 0]
click at [359, 357] on input "剪[PERSON_NAME](121)" at bounding box center [300, 349] width 139 height 28
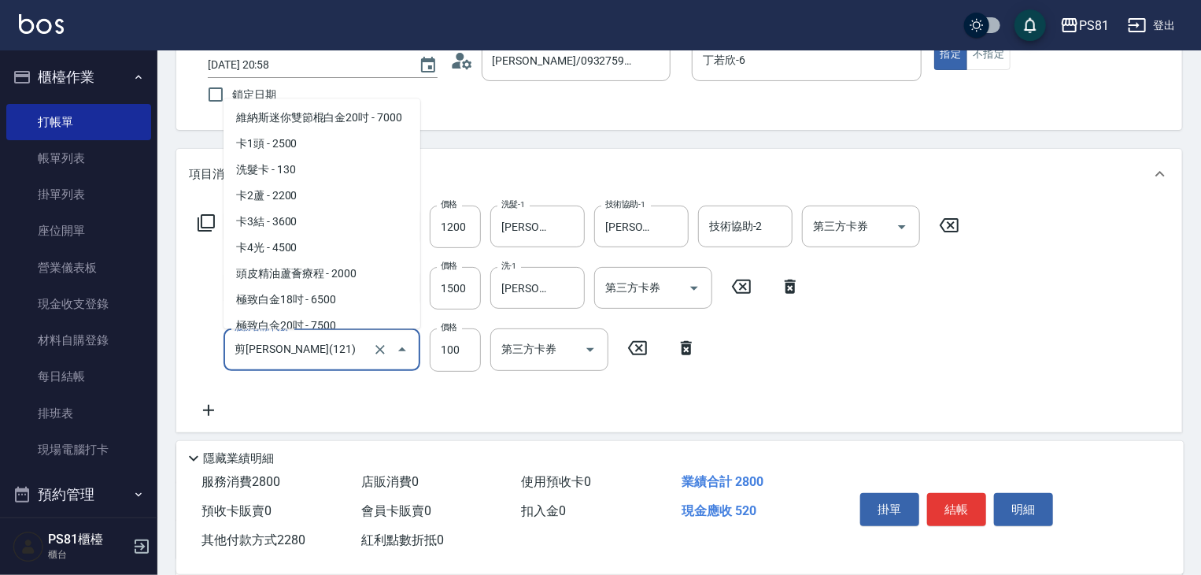
click at [359, 357] on input "剪[PERSON_NAME](121)" at bounding box center [300, 349] width 139 height 28
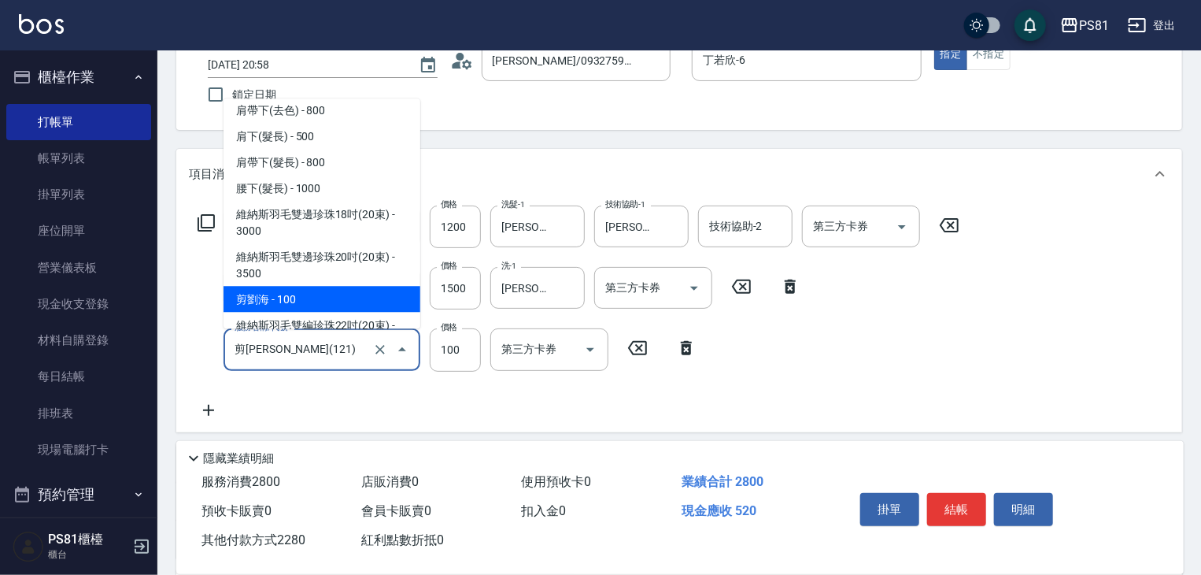
click at [356, 354] on input "剪[PERSON_NAME](121)" at bounding box center [300, 349] width 139 height 28
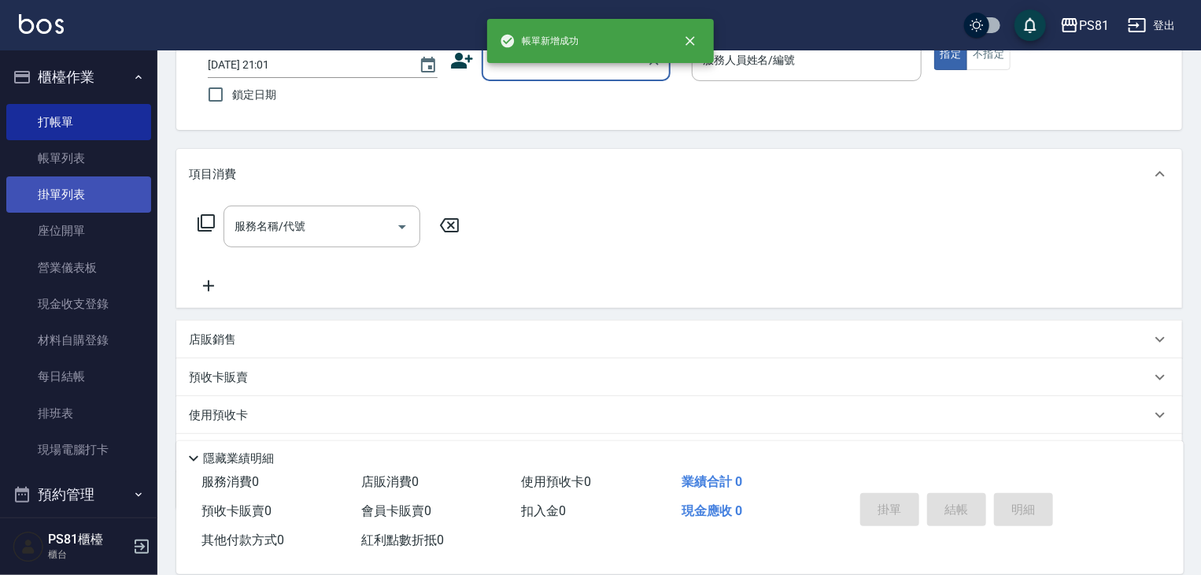
click at [48, 177] on link "掛單列表" at bounding box center [78, 194] width 145 height 36
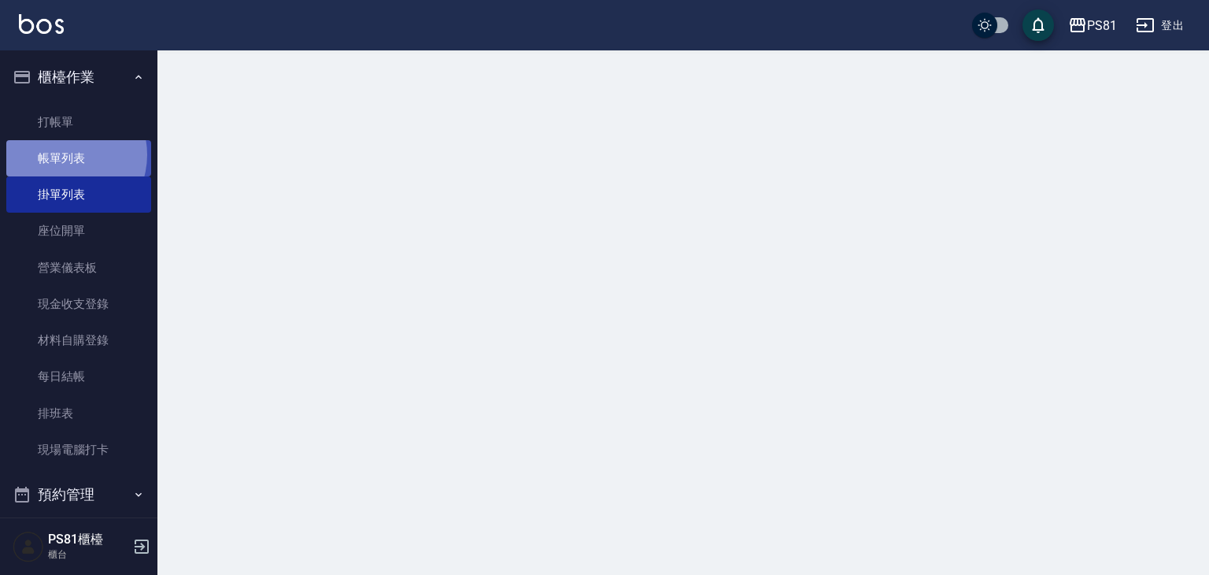
click at [62, 155] on link "帳單列表" at bounding box center [78, 158] width 145 height 36
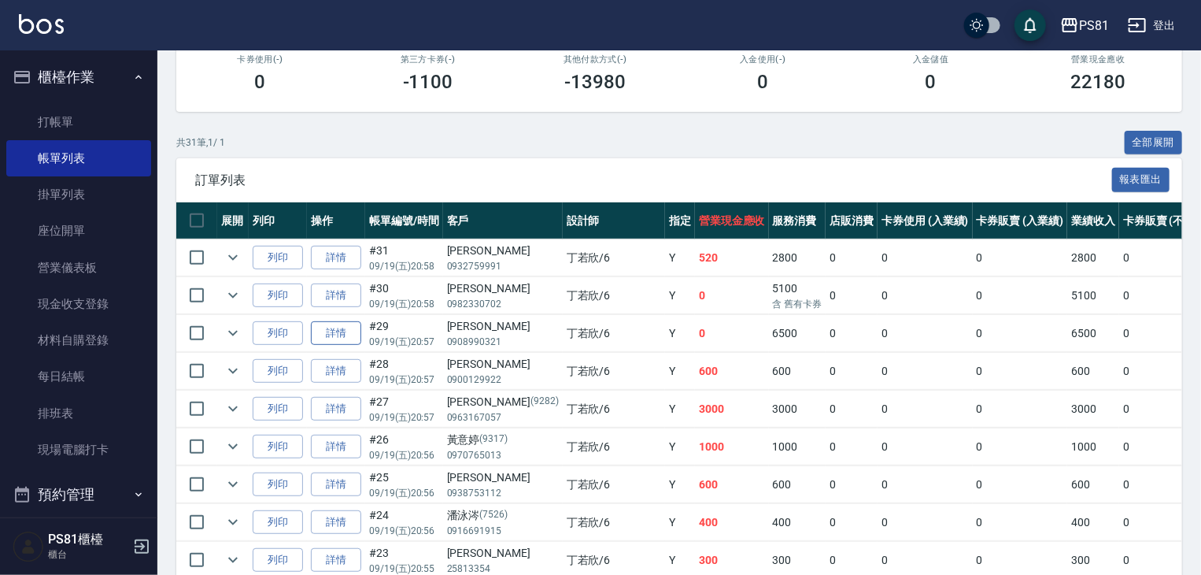
scroll to position [236, 0]
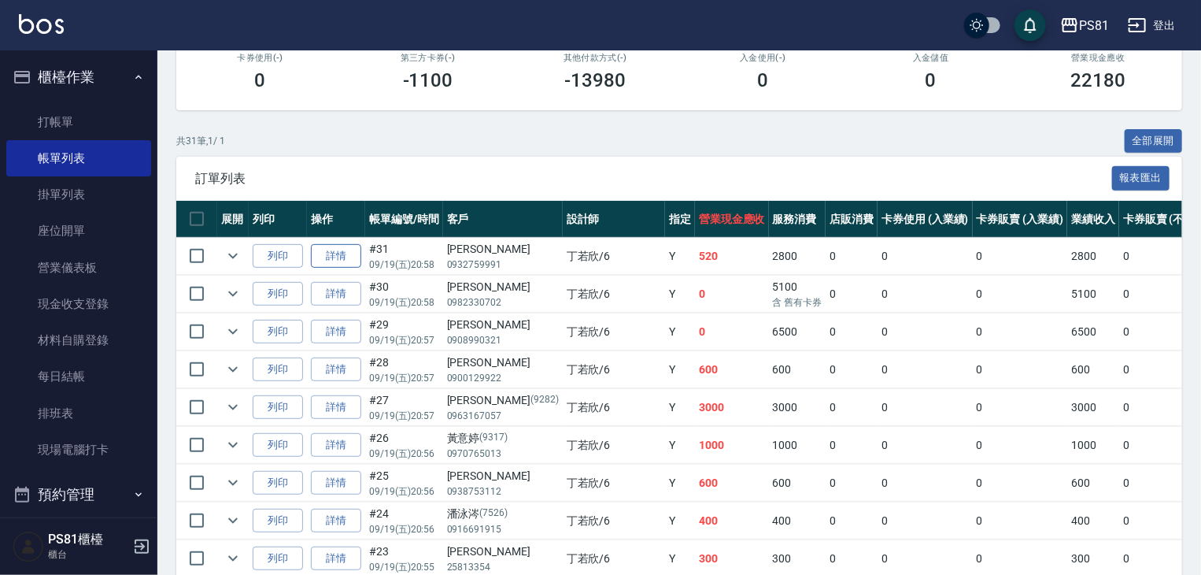
click at [329, 268] on link "詳情" at bounding box center [336, 256] width 50 height 24
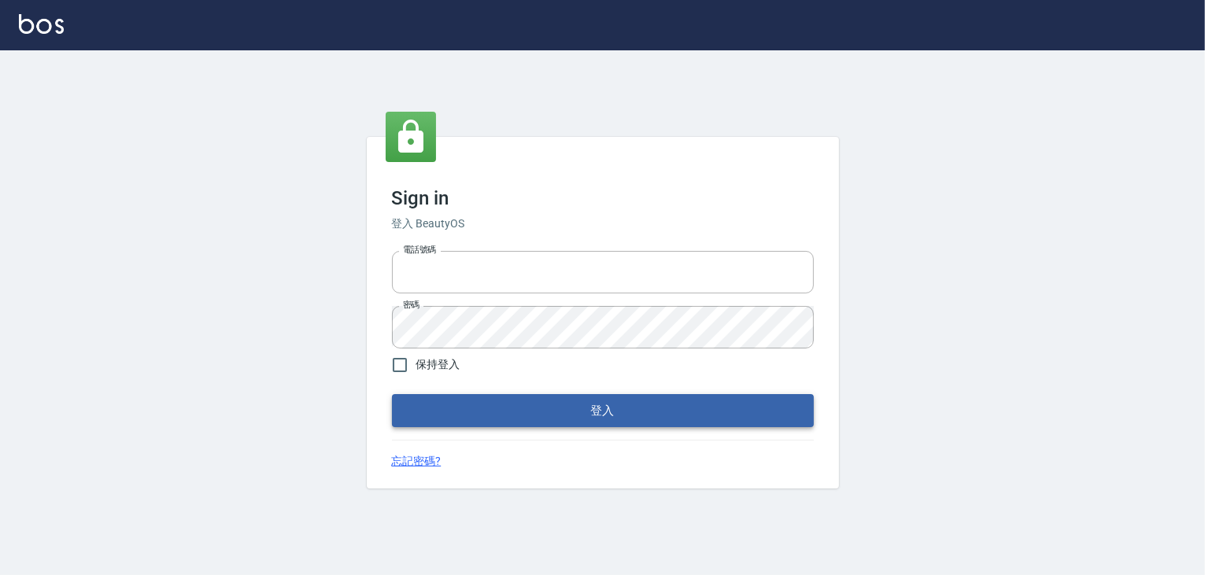
type input "6430581"
click at [507, 419] on button "登入" at bounding box center [603, 410] width 422 height 33
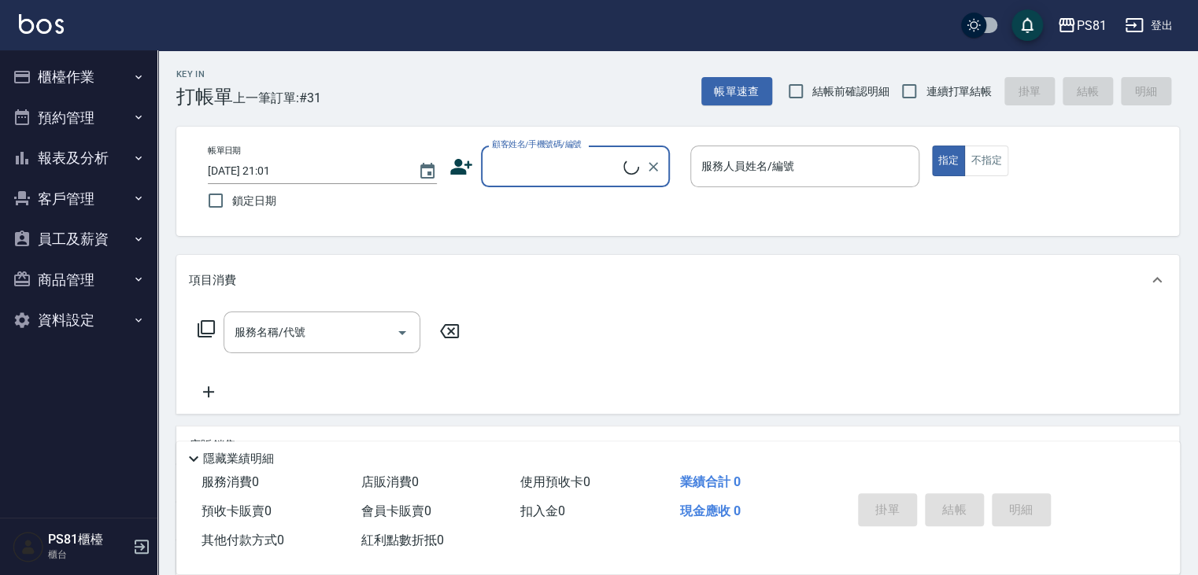
click at [120, 152] on button "報表及分析" at bounding box center [78, 158] width 145 height 41
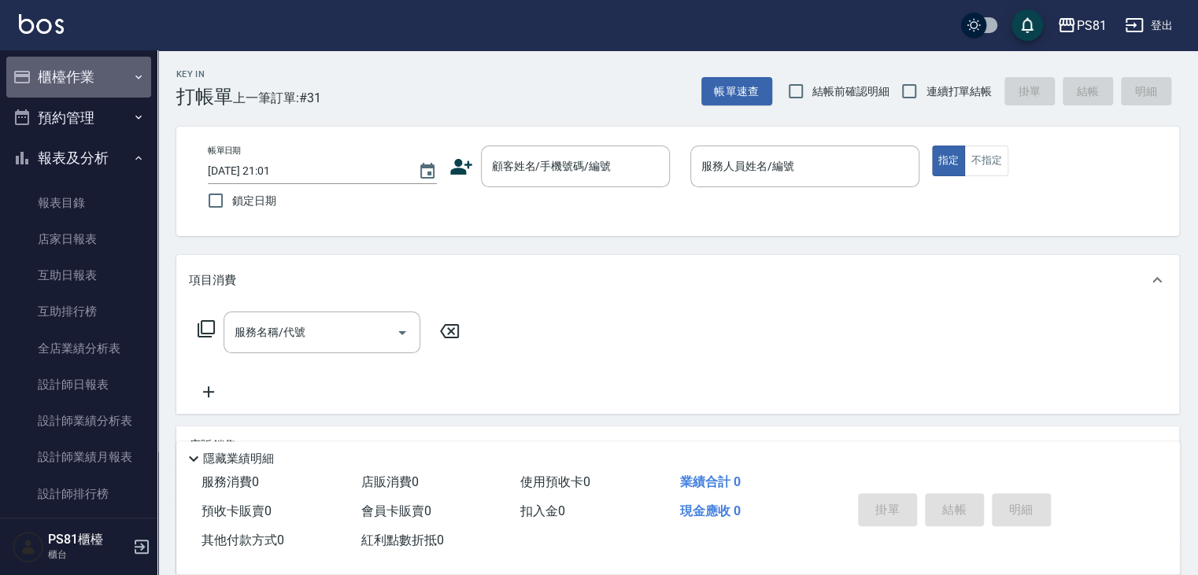
click at [122, 86] on button "櫃檯作業" at bounding box center [78, 77] width 145 height 41
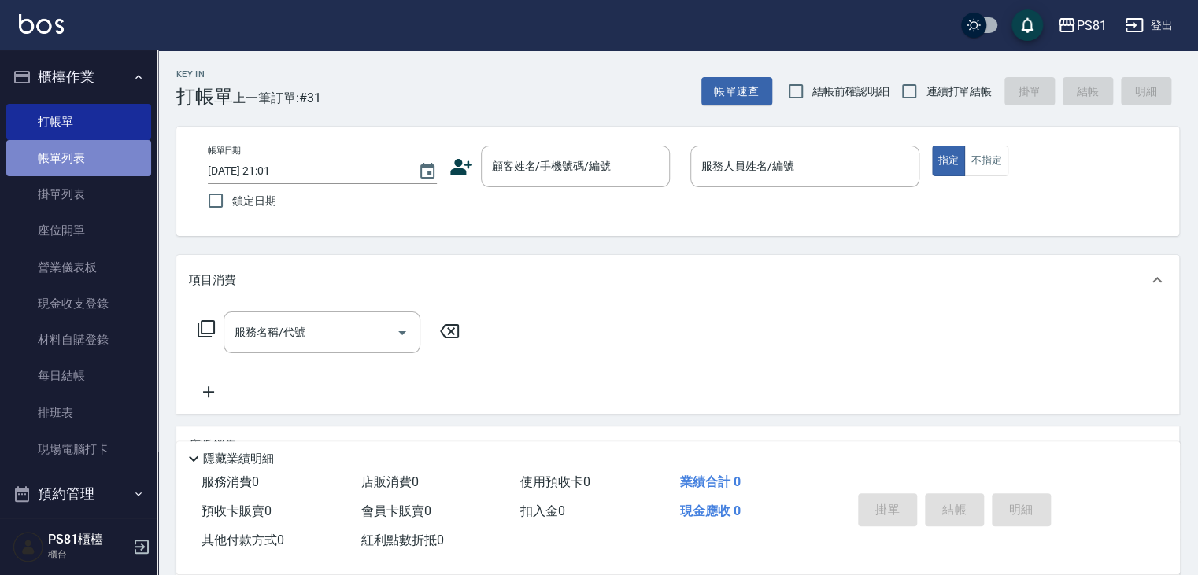
click at [97, 156] on link "帳單列表" at bounding box center [78, 158] width 145 height 36
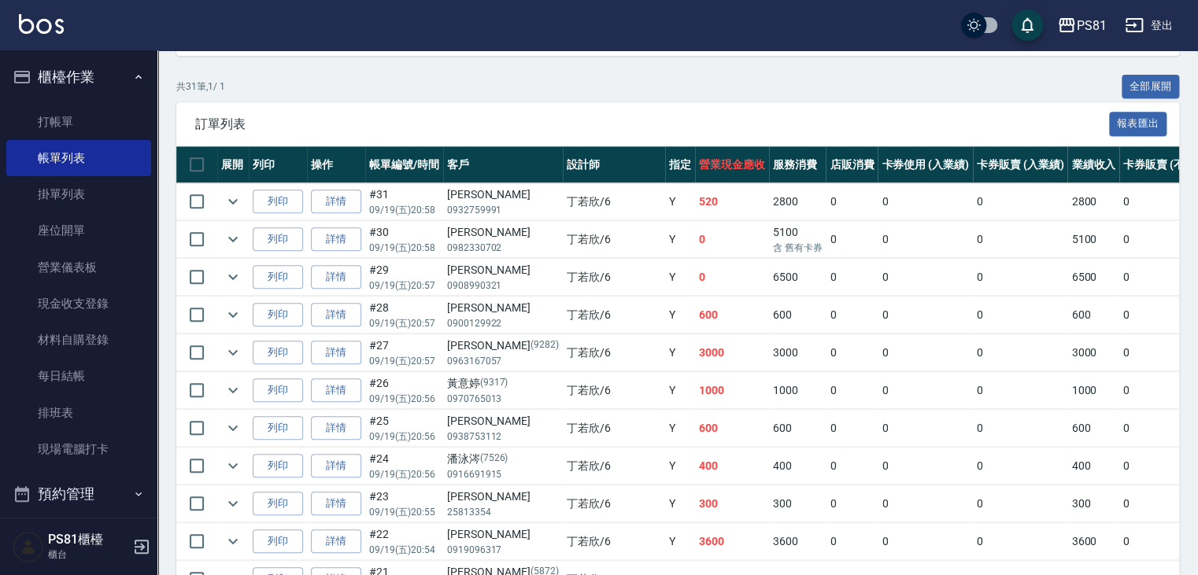
scroll to position [315, 0]
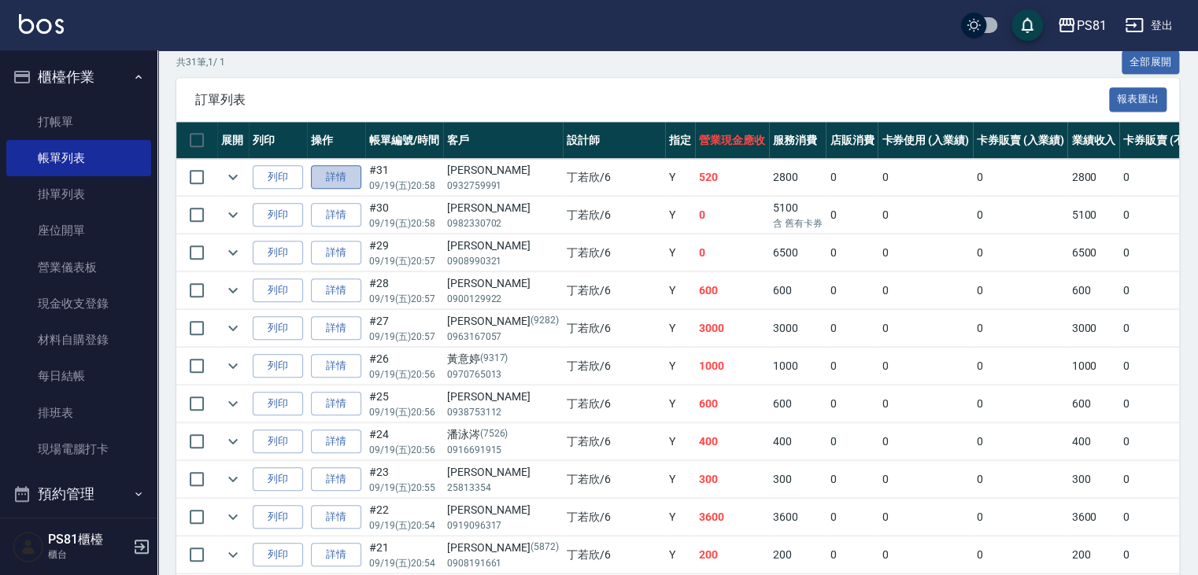
click at [346, 190] on link "詳情" at bounding box center [336, 177] width 50 height 24
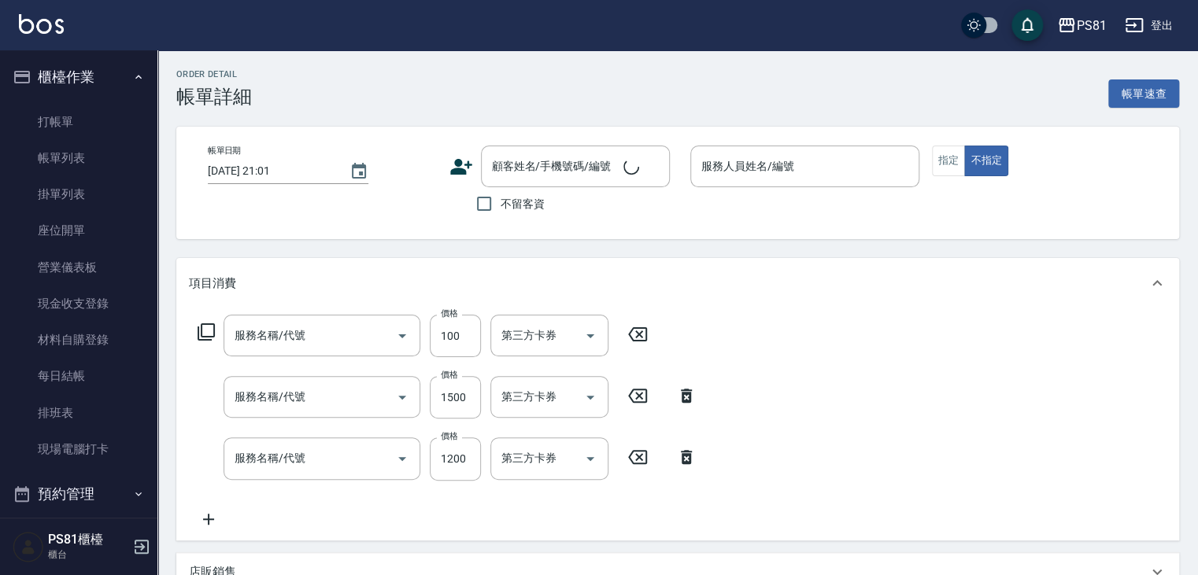
type input "[DATE] 20:58"
type input "丁若欣-6"
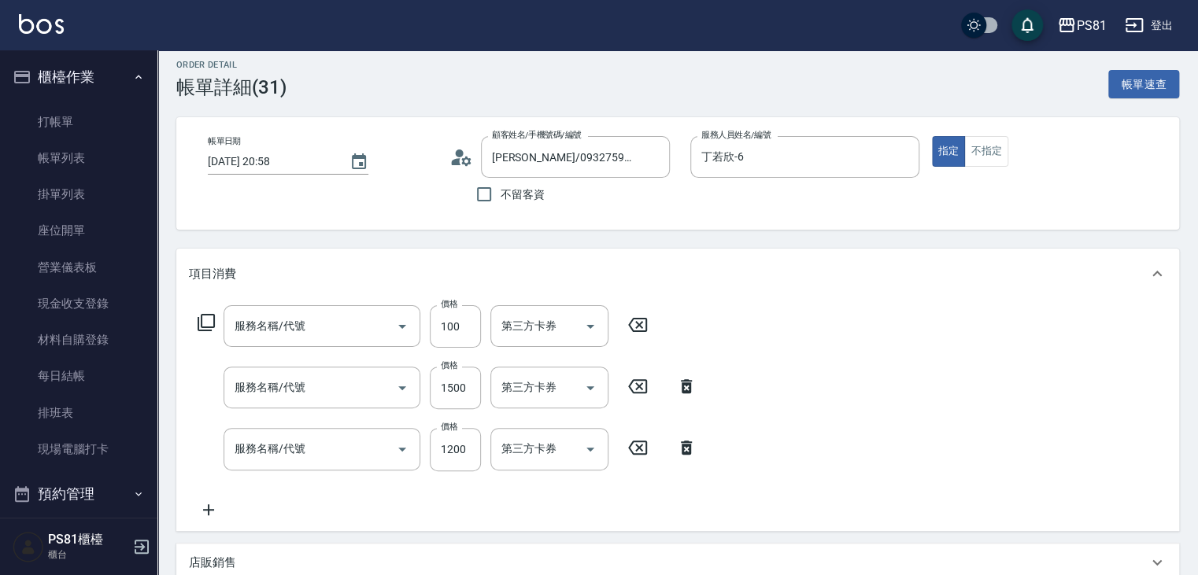
type input "[PERSON_NAME]/0932759991/"
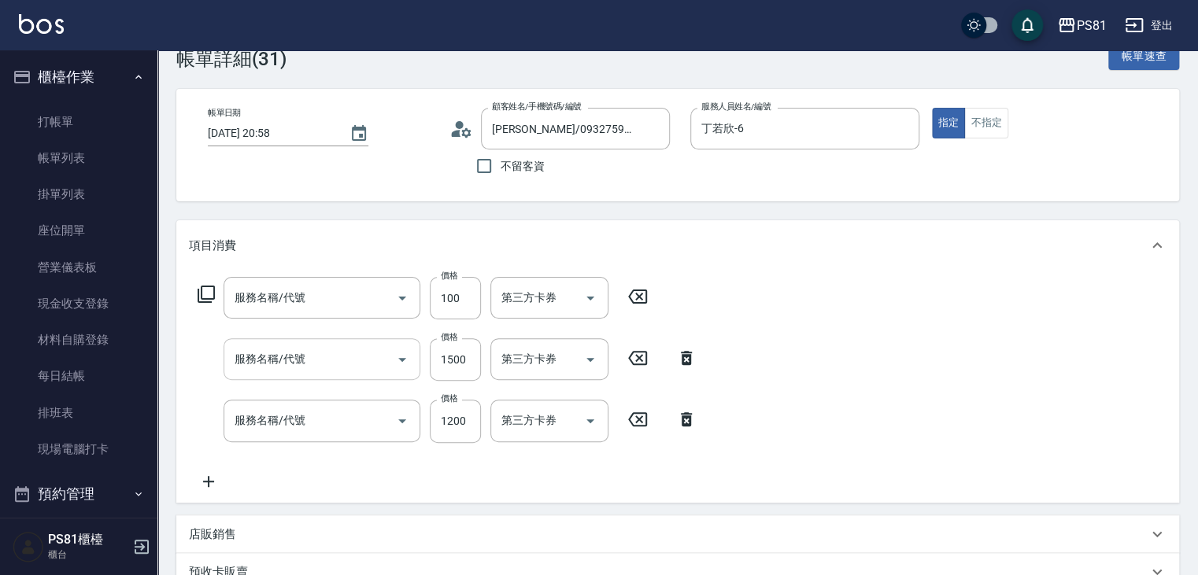
scroll to position [39, 0]
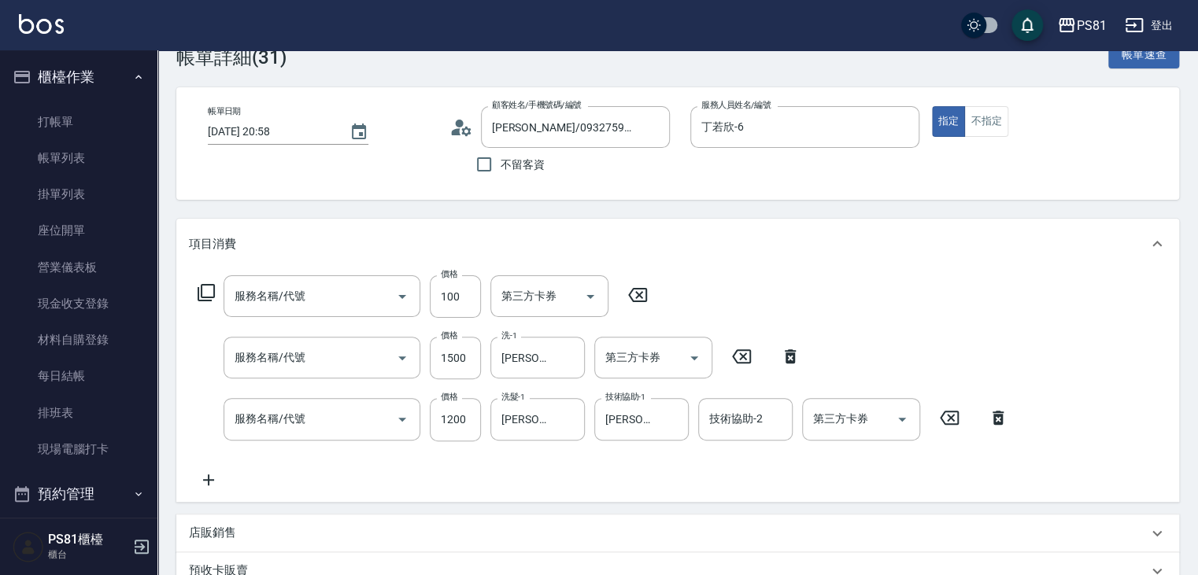
type input "剪[PERSON_NAME](121)"
type input "自備護髮(501)"
type input "基本染髮(401)"
click at [306, 409] on input "基本染髮(401)" at bounding box center [300, 419] width 139 height 28
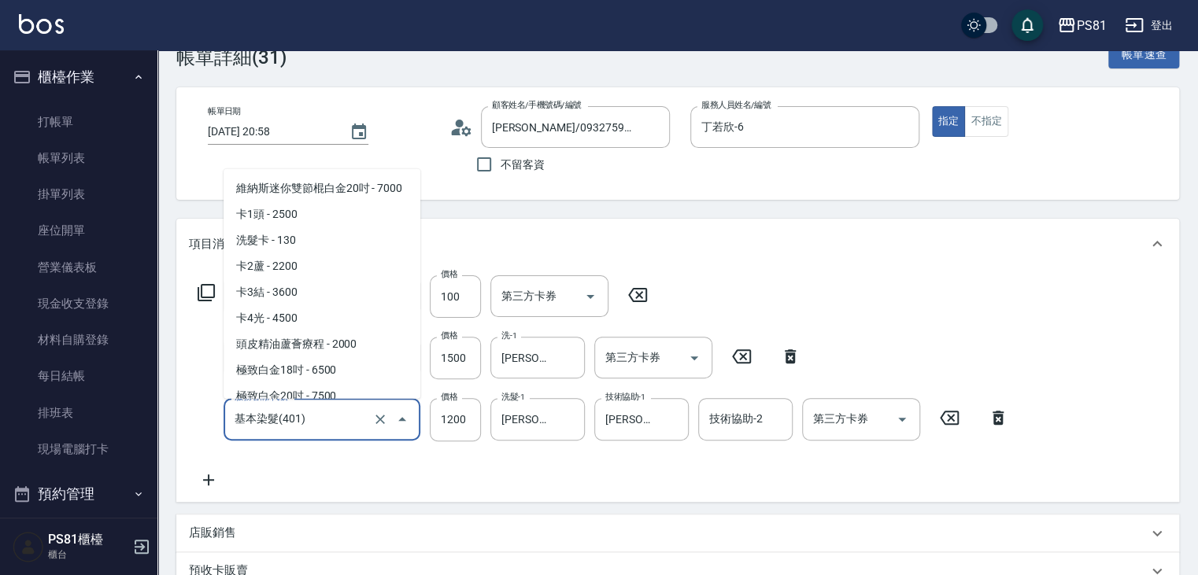
scroll to position [1908, 0]
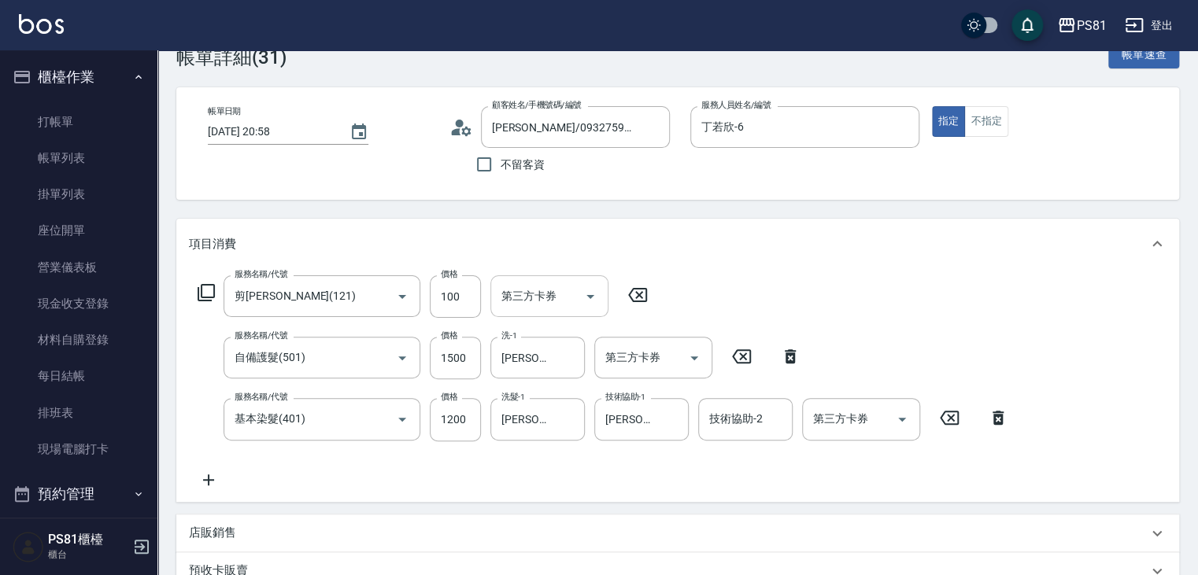
drag, startPoint x: 696, startPoint y: 232, endPoint x: 605, endPoint y: 268, distance: 97.5
click at [696, 231] on div "項目消費" at bounding box center [677, 244] width 1003 height 50
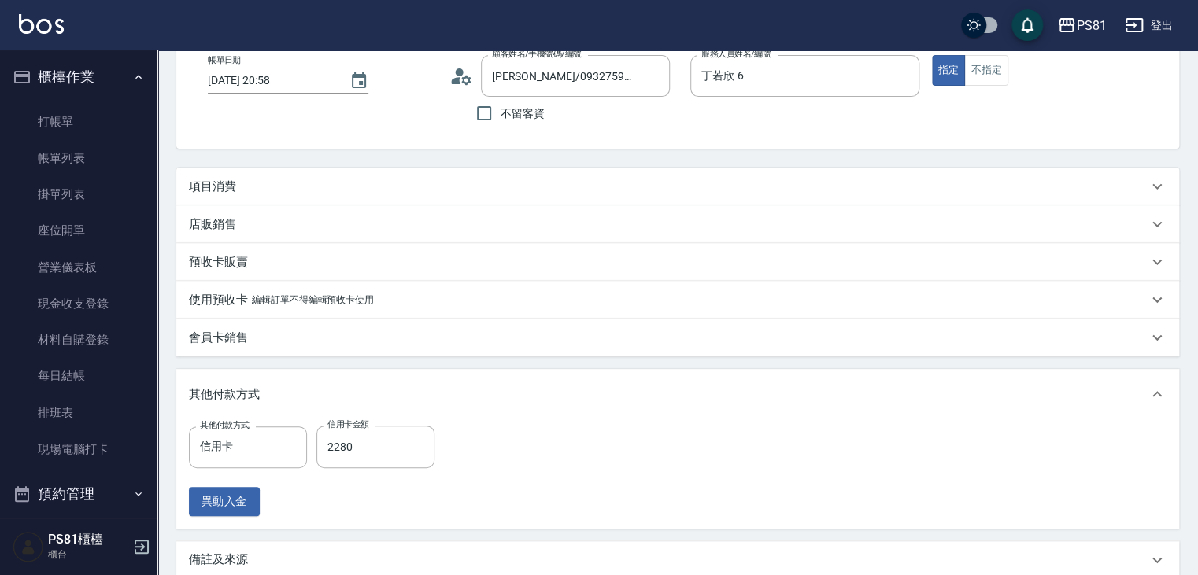
scroll to position [118, 0]
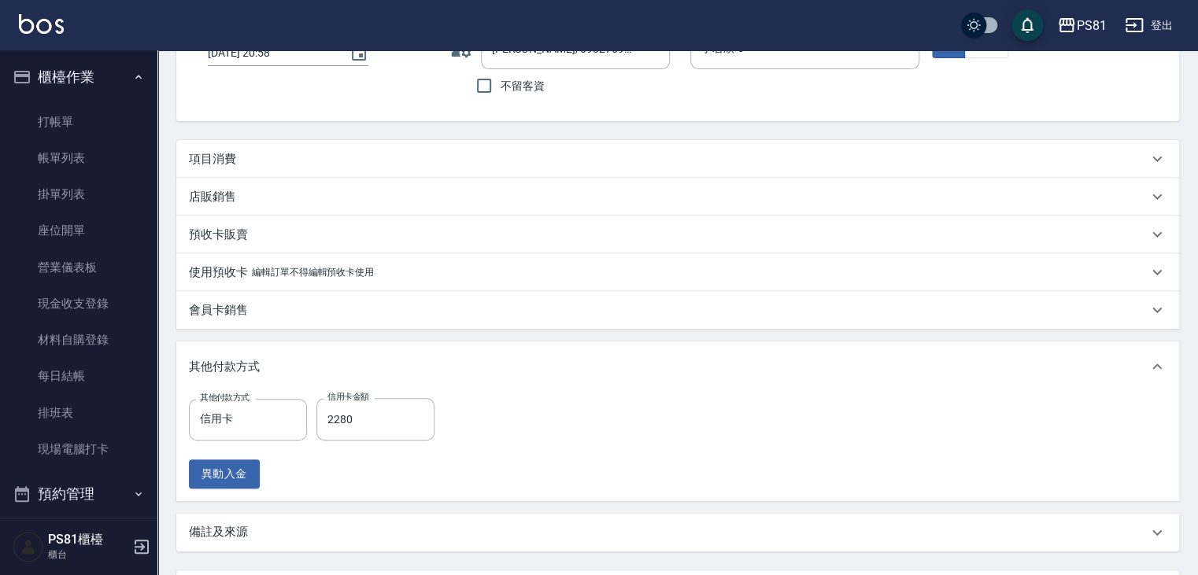
drag, startPoint x: 343, startPoint y: 164, endPoint x: 324, endPoint y: 178, distance: 23.1
click at [342, 162] on div "項目消費" at bounding box center [668, 159] width 959 height 17
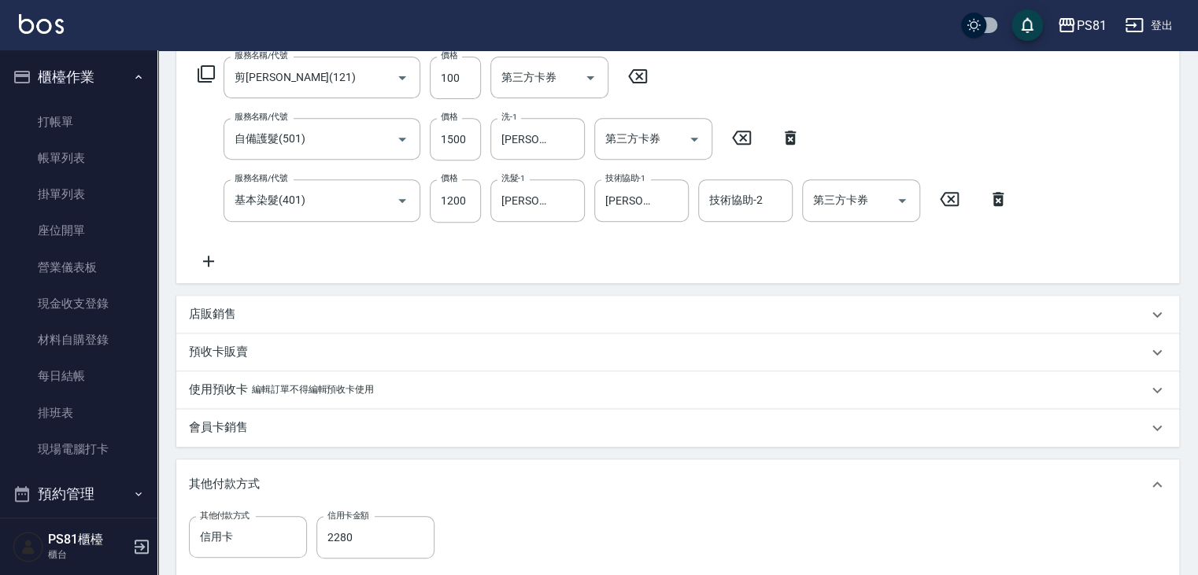
scroll to position [275, 0]
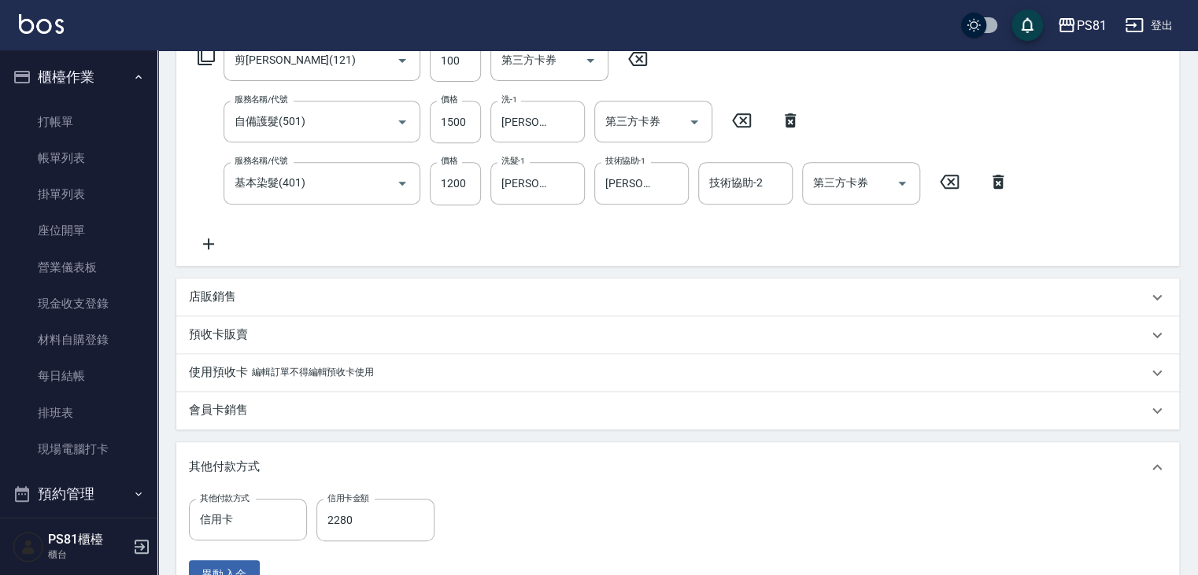
click at [211, 245] on icon at bounding box center [208, 244] width 39 height 19
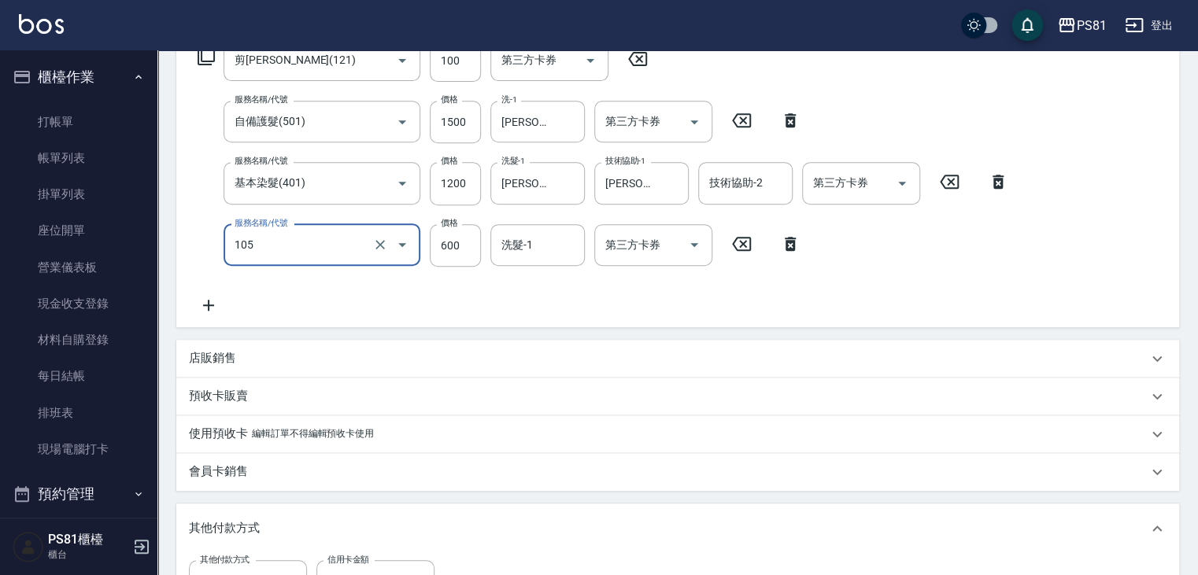
type input "A級洗剪600(105)"
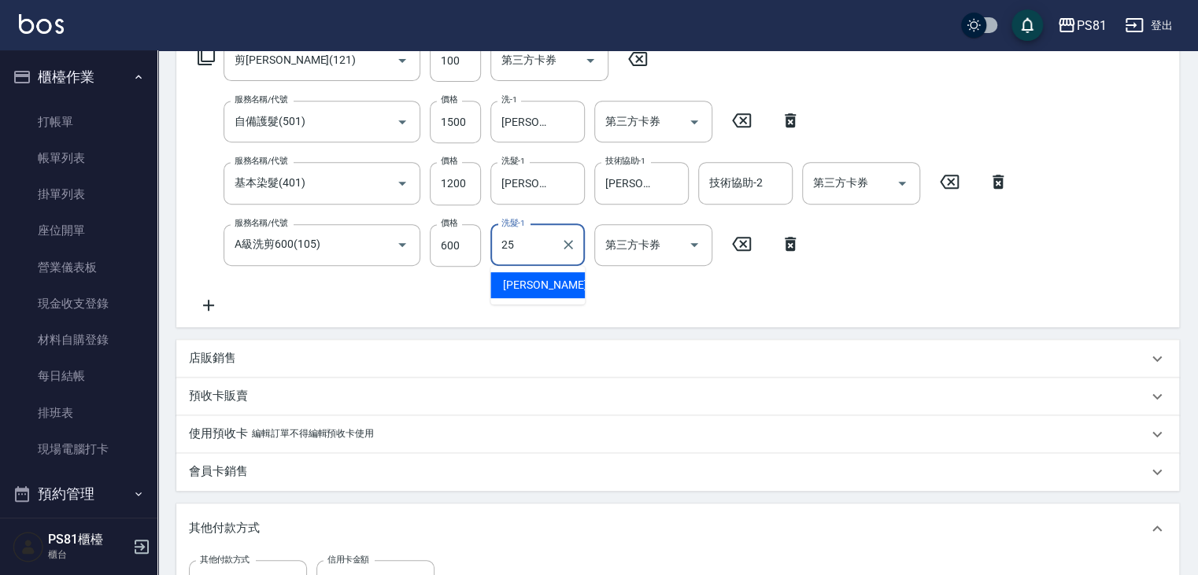
type input "妮可-25"
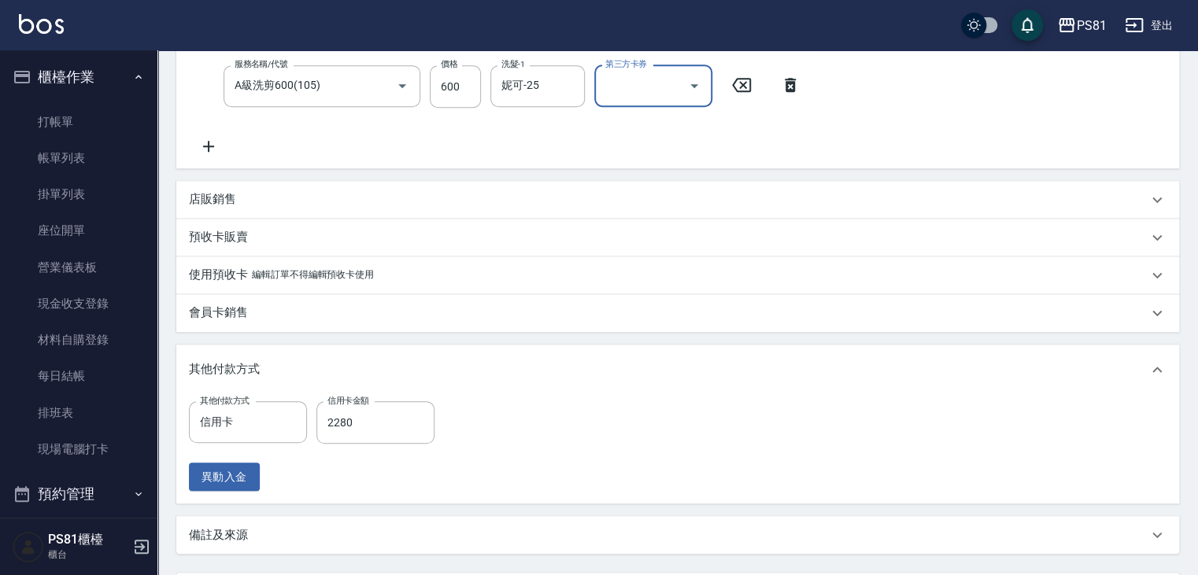
scroll to position [502, 0]
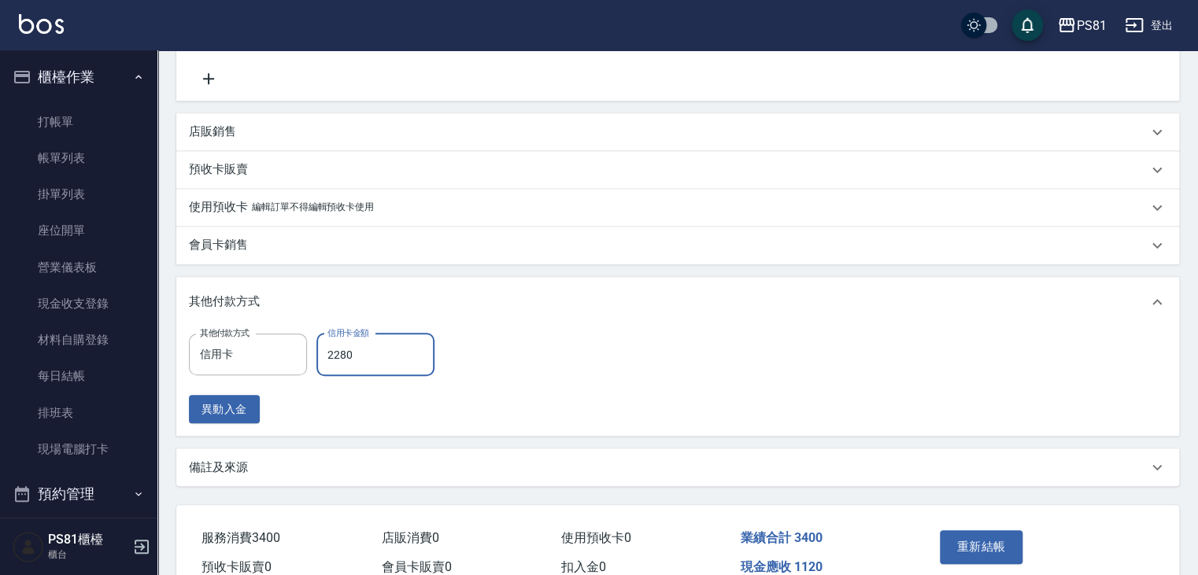
click at [373, 359] on input "2280" at bounding box center [375, 355] width 118 height 42
click at [373, 359] on input "0" at bounding box center [375, 355] width 118 height 42
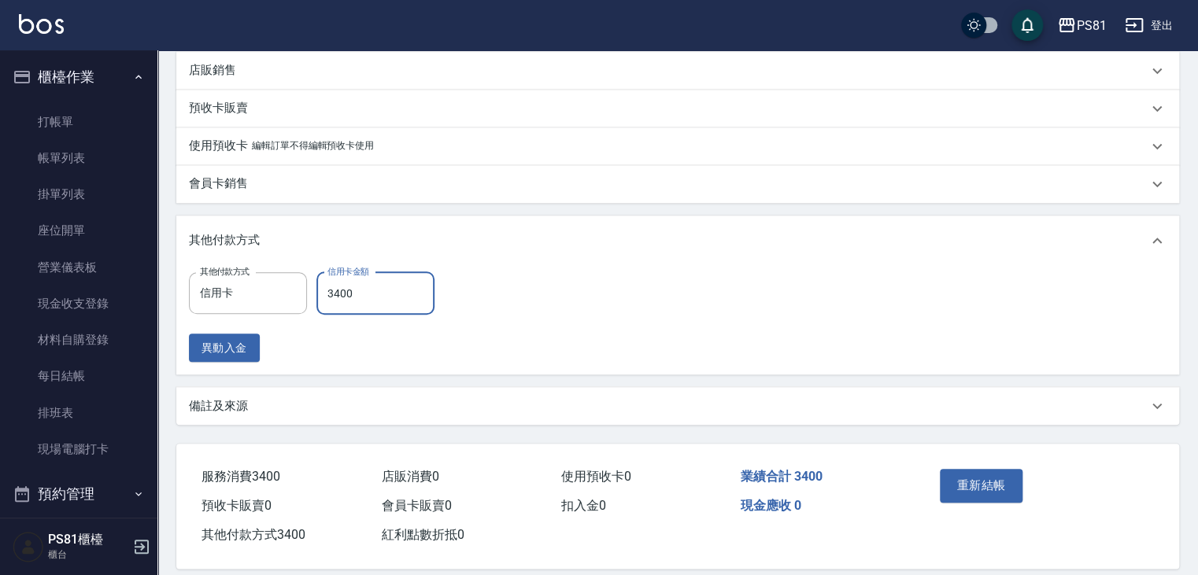
scroll to position [581, 0]
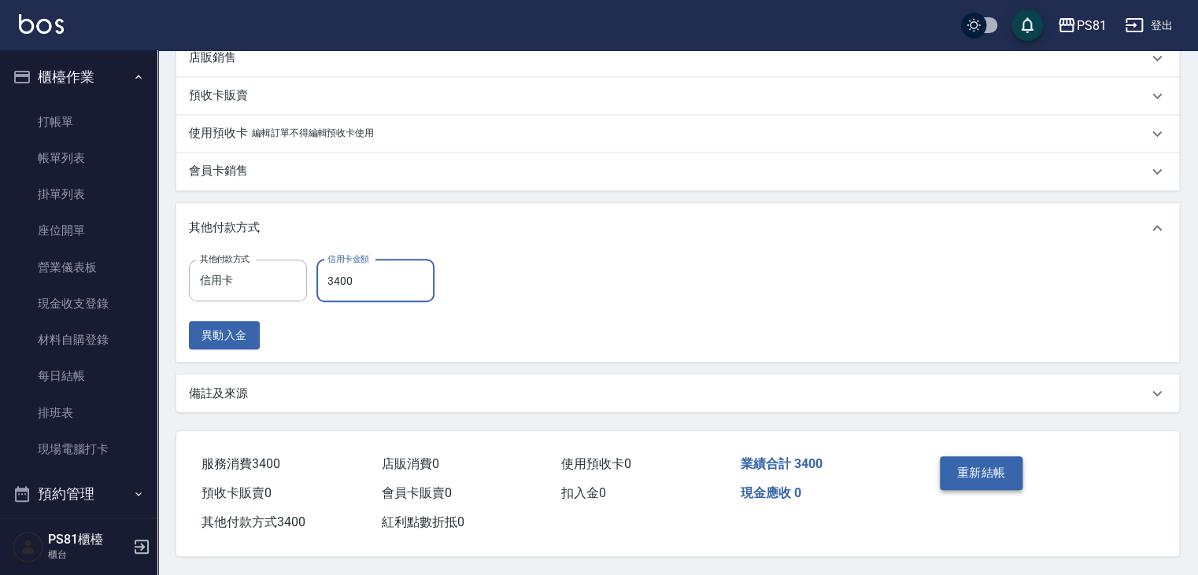
type input "3400"
click at [970, 466] on button "重新結帳" at bounding box center [981, 472] width 83 height 33
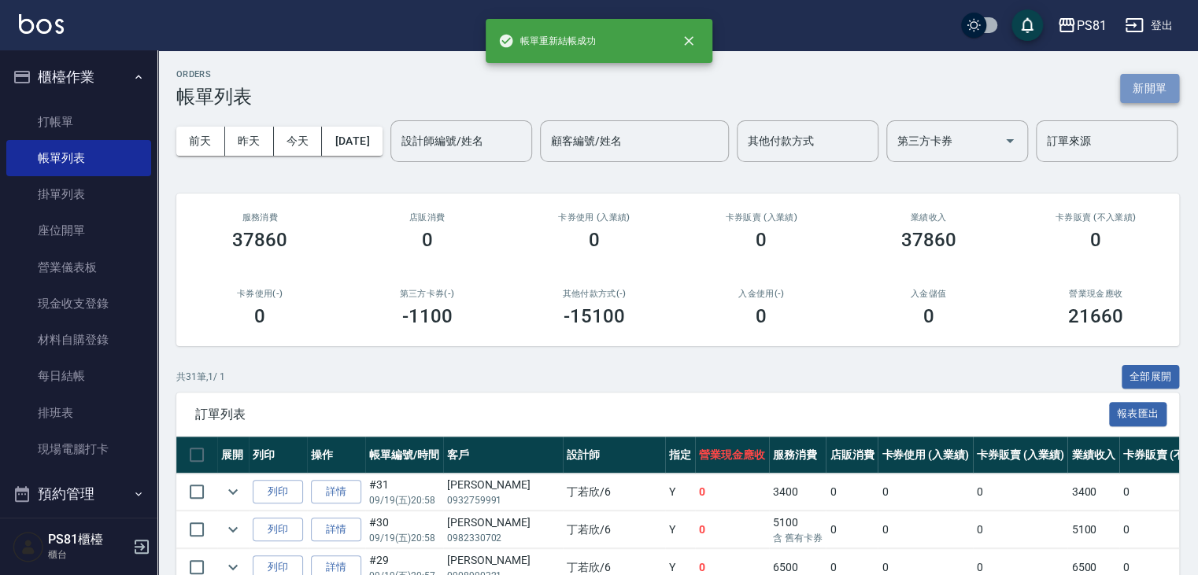
click at [1132, 92] on button "新開單" at bounding box center [1149, 88] width 59 height 29
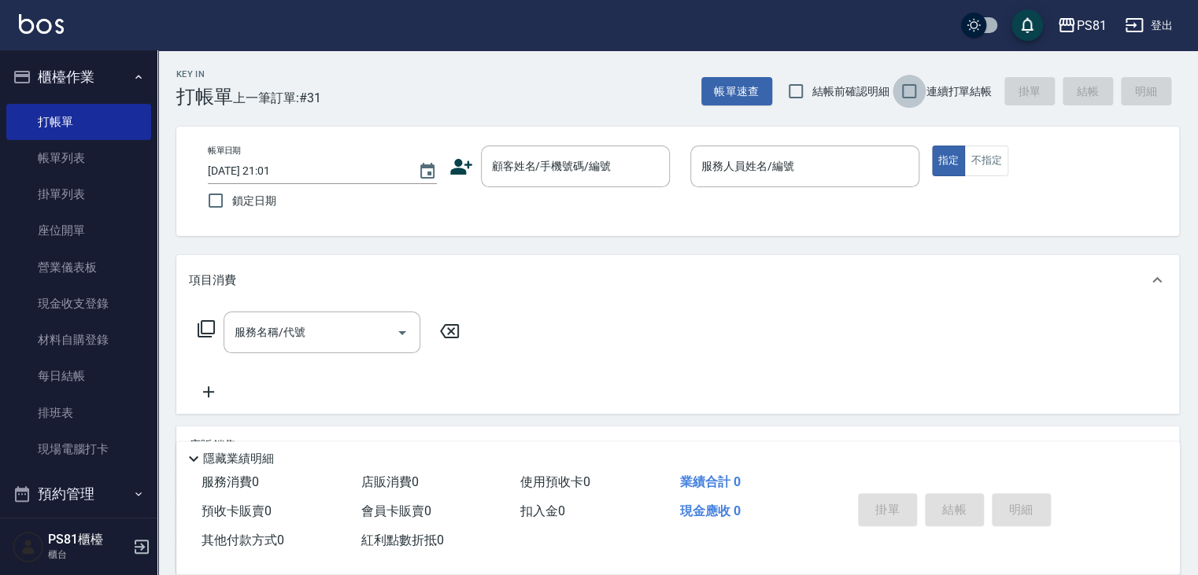
click at [913, 93] on input "連續打單結帳" at bounding box center [908, 91] width 33 height 33
checkbox input "true"
click at [587, 154] on input "顧客姓名/手機號碼/編號" at bounding box center [563, 167] width 151 height 28
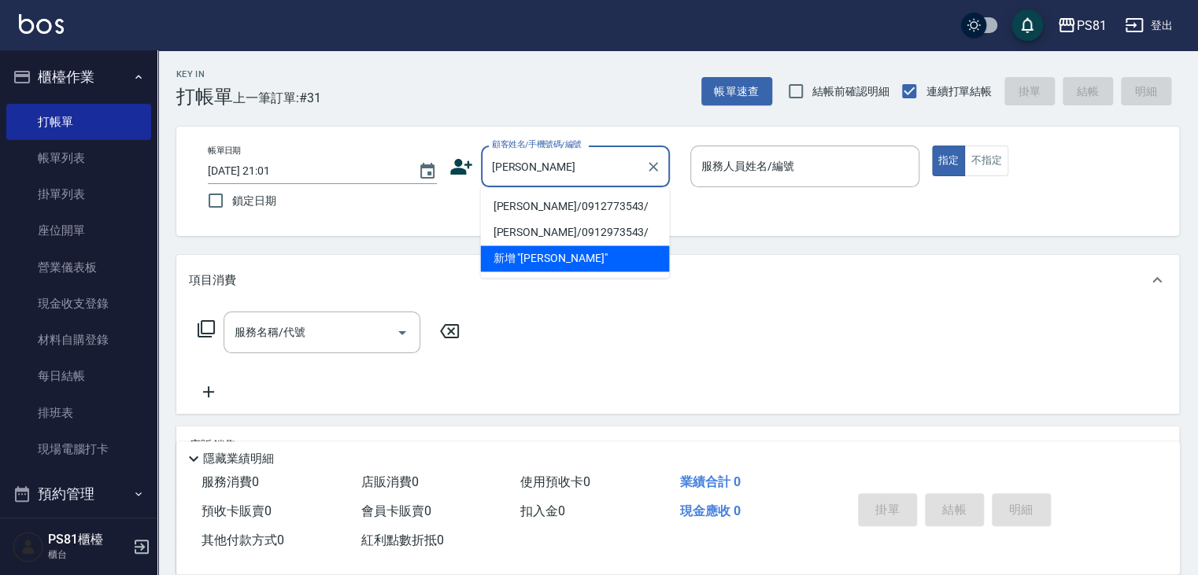
click at [549, 205] on li "李昀倩/0912773543/" at bounding box center [574, 207] width 189 height 26
type input "李昀倩/0912773543/"
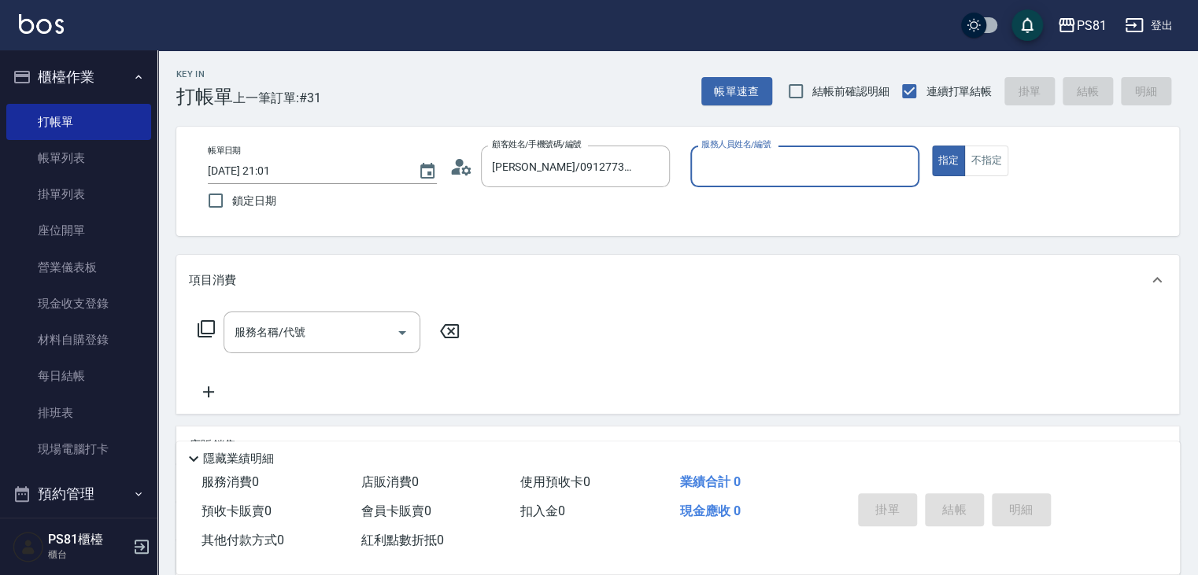
type input "丁若欣-6"
click at [932, 146] on button "指定" at bounding box center [949, 161] width 34 height 31
type button "true"
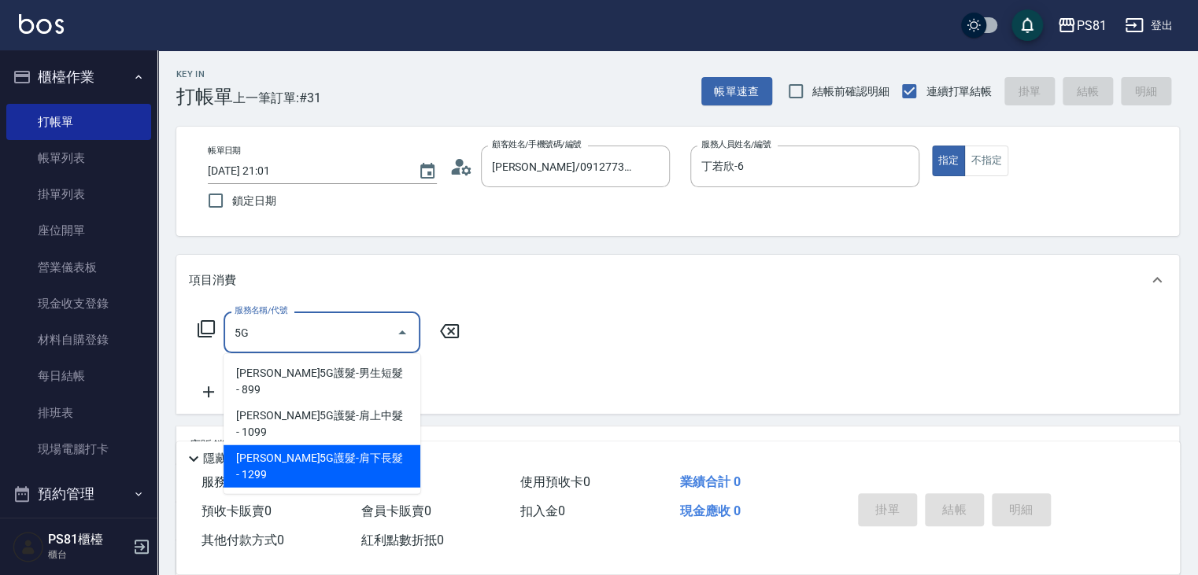
click at [364, 445] on span "[PERSON_NAME]5G護髮-肩下長髮 - 1299" at bounding box center [322, 466] width 197 height 42
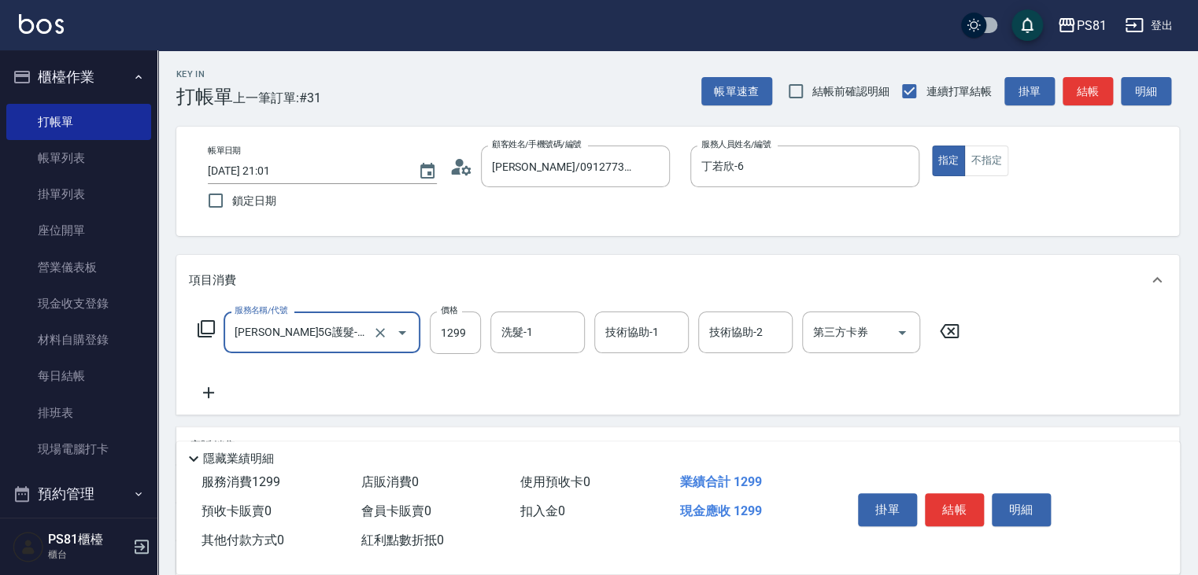
type input "歐娜5G護髮-肩下長髮(1106)"
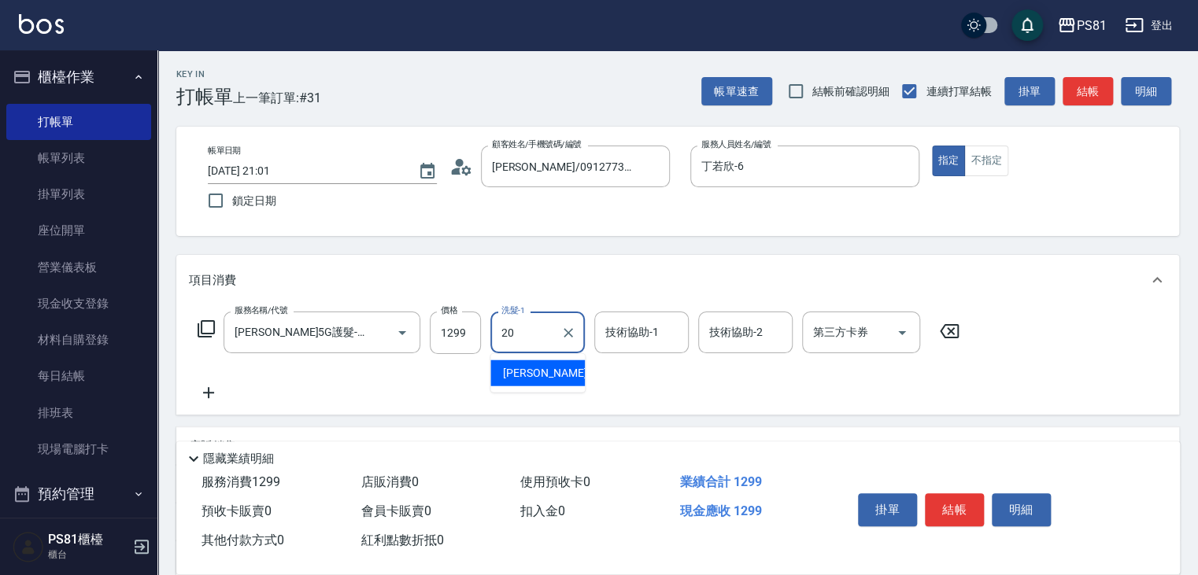
type input "[PERSON_NAME]-20"
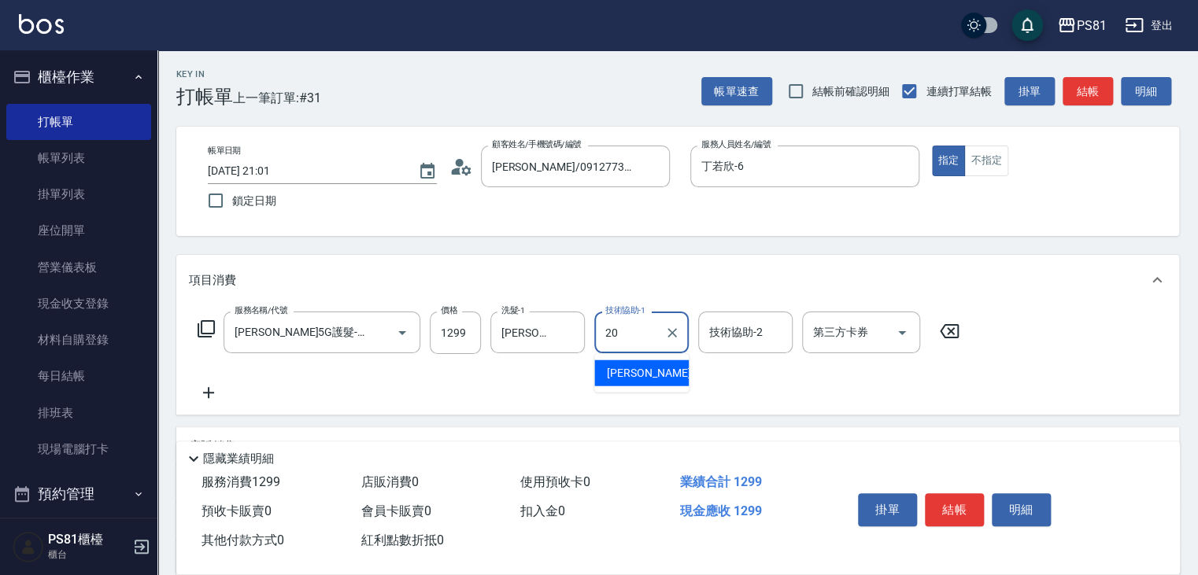
type input "[PERSON_NAME]-20"
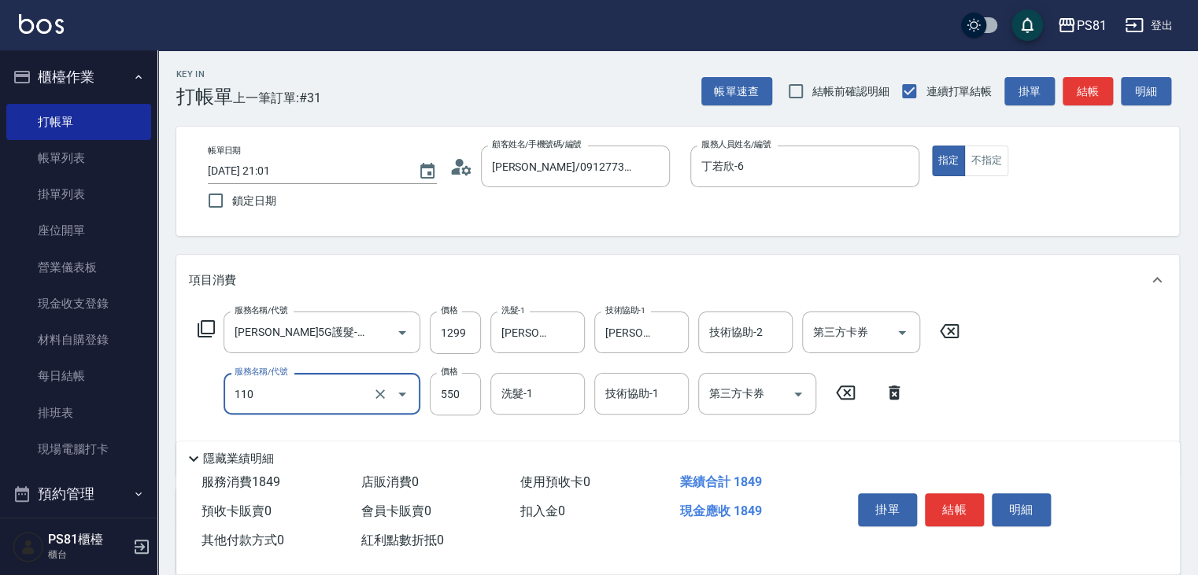
type input "去角質(抗油)(110)"
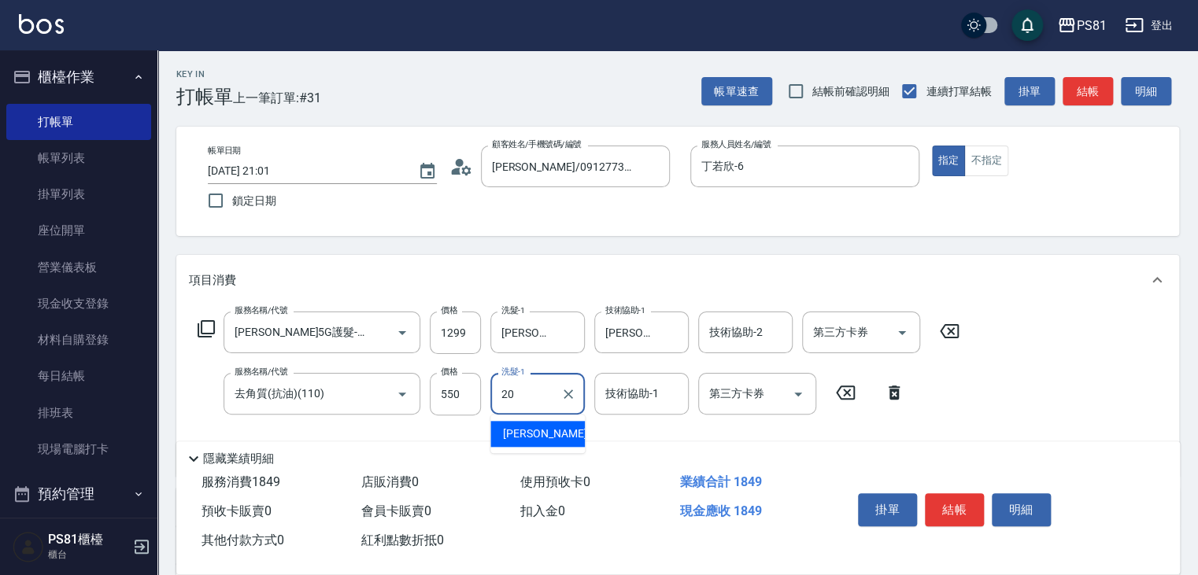
type input "[PERSON_NAME]-20"
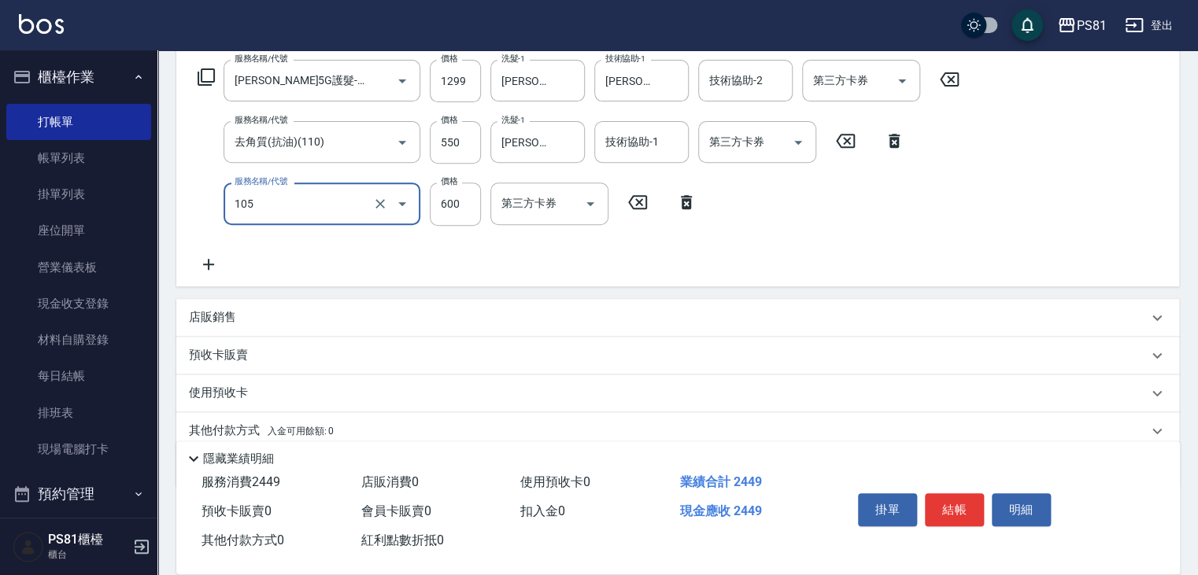
type input "A級洗剪600(105)"
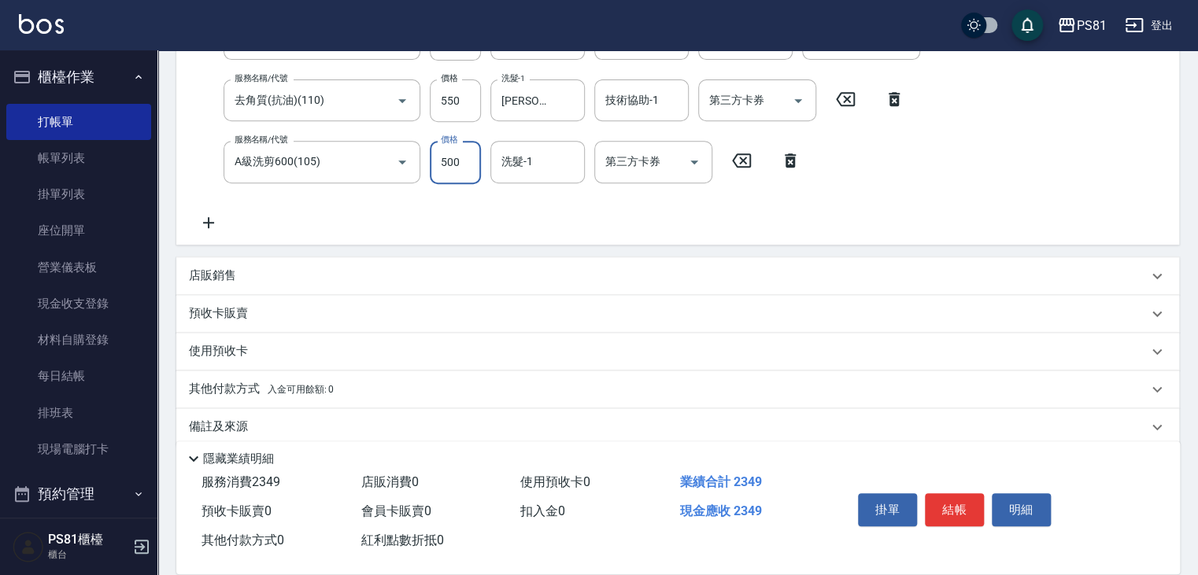
scroll to position [313, 0]
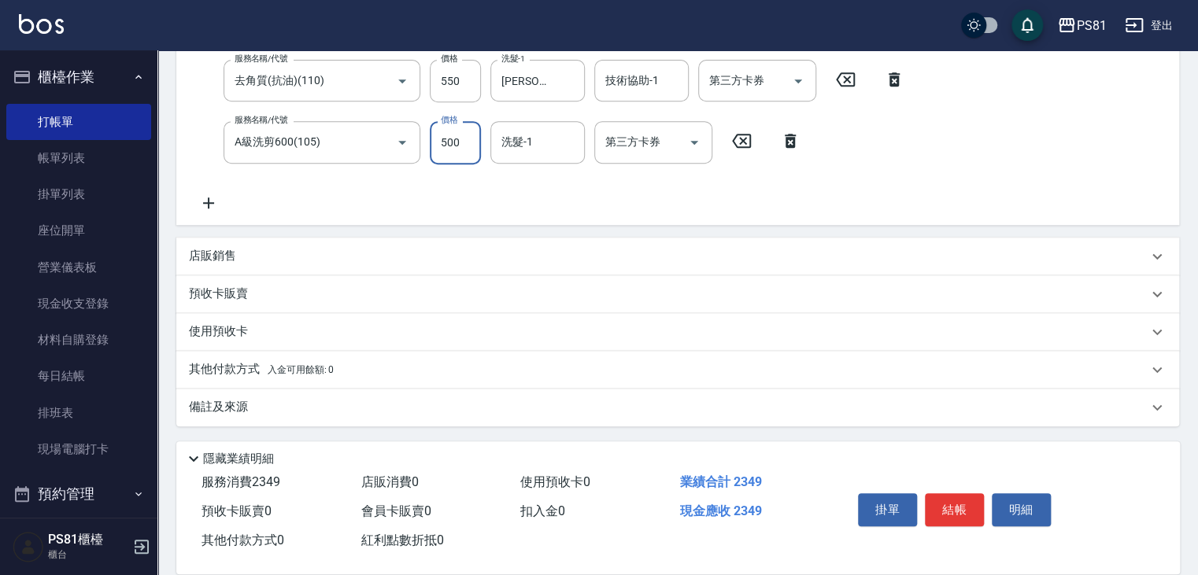
type input "500"
click at [327, 353] on div "其他付款方式 入金可用餘額: 0" at bounding box center [677, 370] width 1003 height 38
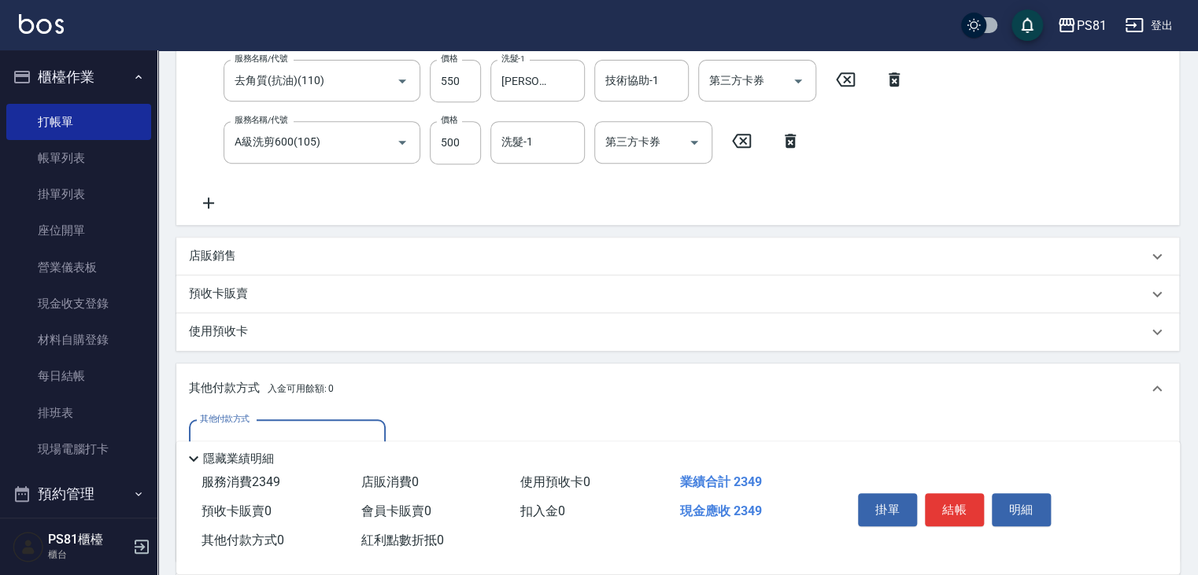
scroll to position [0, 0]
click at [258, 422] on div "其他付款方式" at bounding box center [287, 441] width 197 height 42
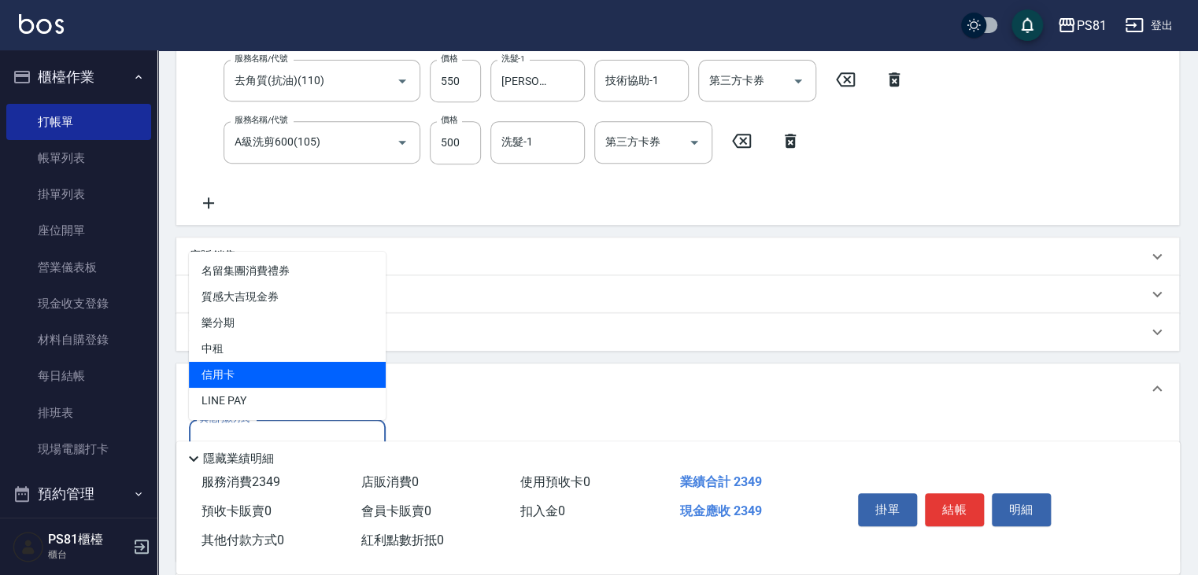
click at [276, 375] on span "信用卡" at bounding box center [287, 375] width 197 height 26
type input "信用卡"
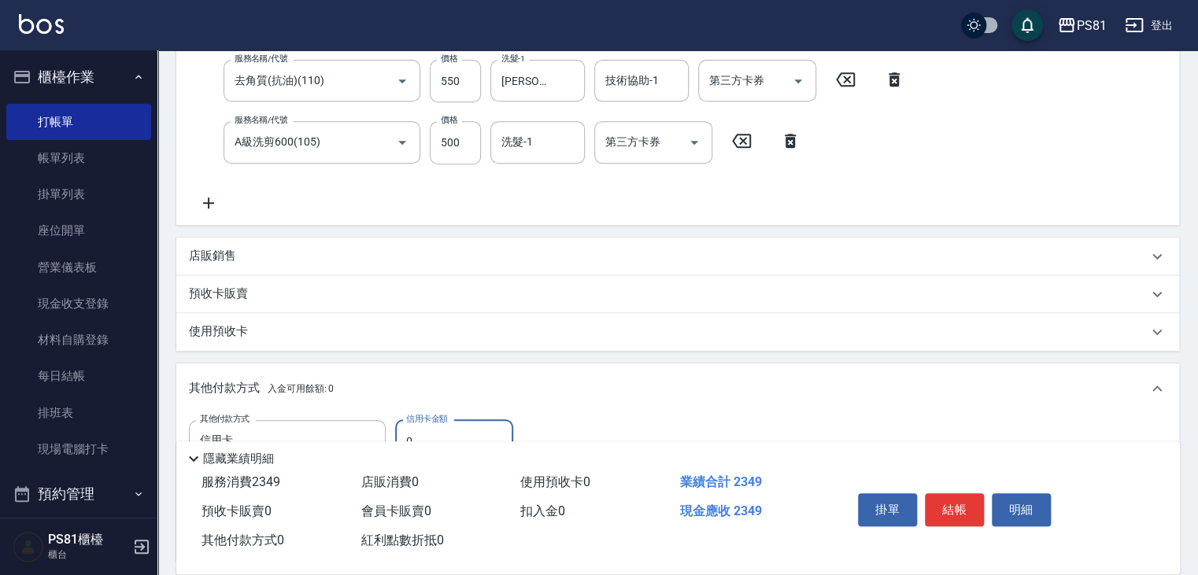
click at [467, 434] on input "0" at bounding box center [454, 441] width 118 height 42
type input "2349"
click at [954, 503] on button "結帳" at bounding box center [954, 509] width 59 height 33
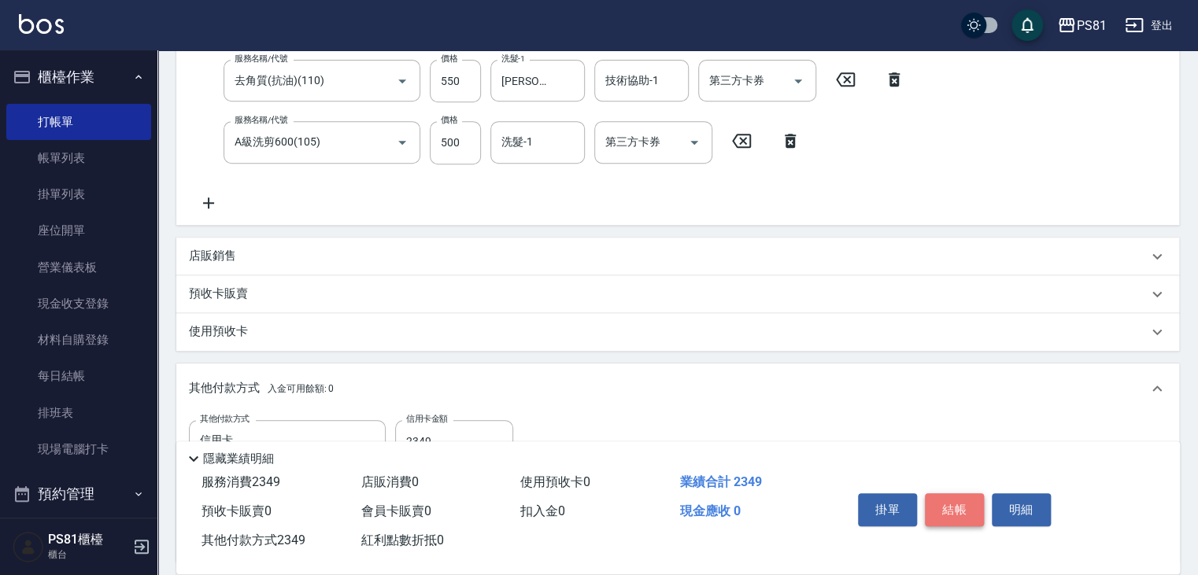
type input "2025/09/19 21:02"
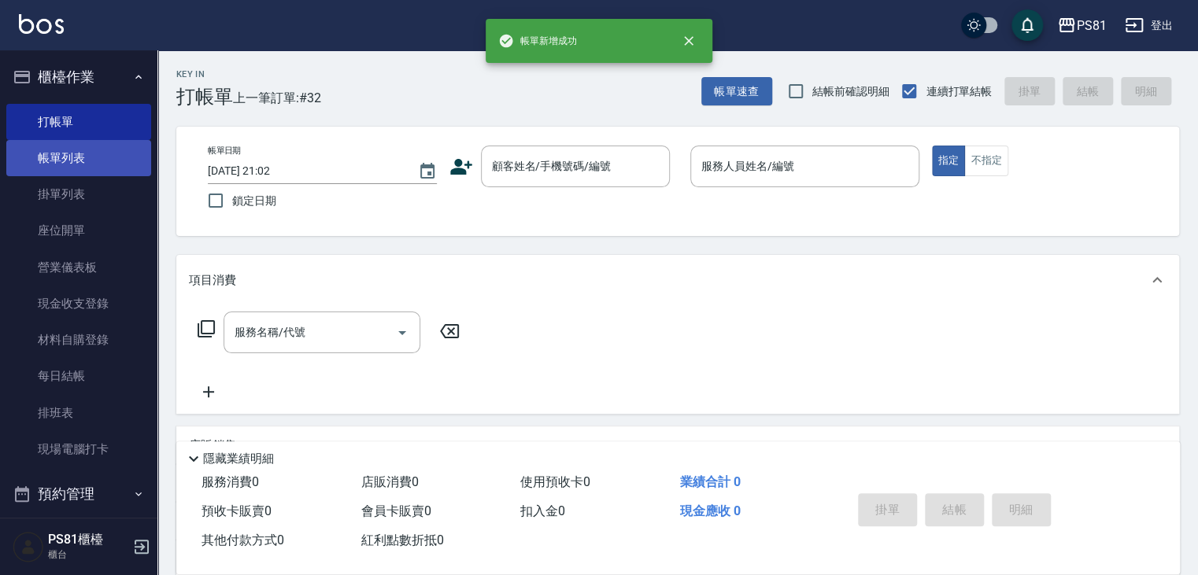
click at [97, 171] on link "帳單列表" at bounding box center [78, 158] width 145 height 36
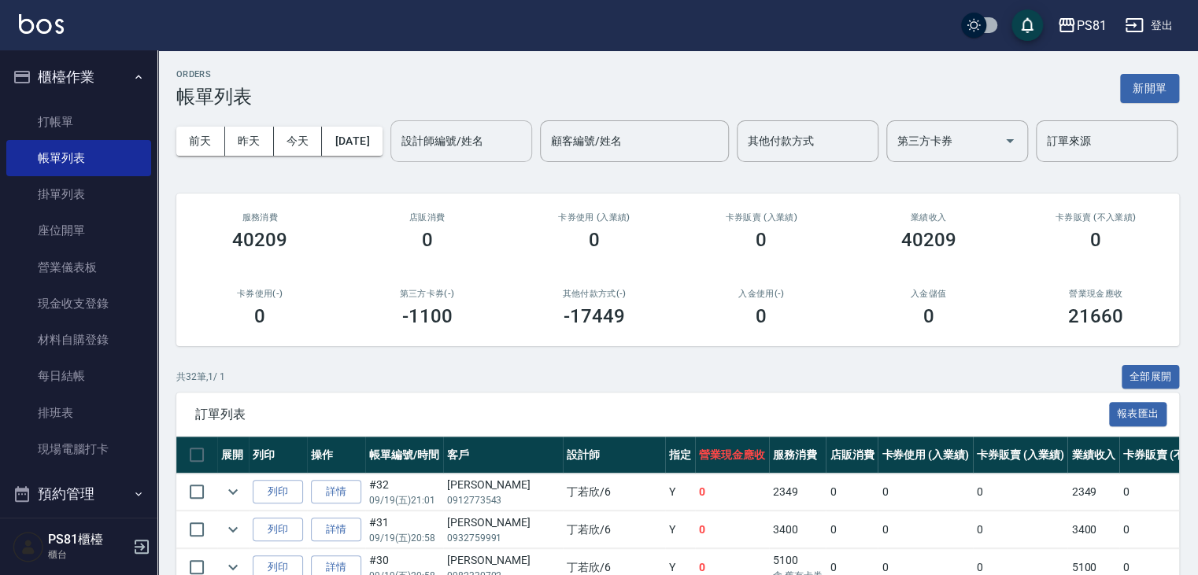
click at [390, 162] on div "設計師編號/姓名 設計師編號/姓名" at bounding box center [461, 141] width 142 height 42
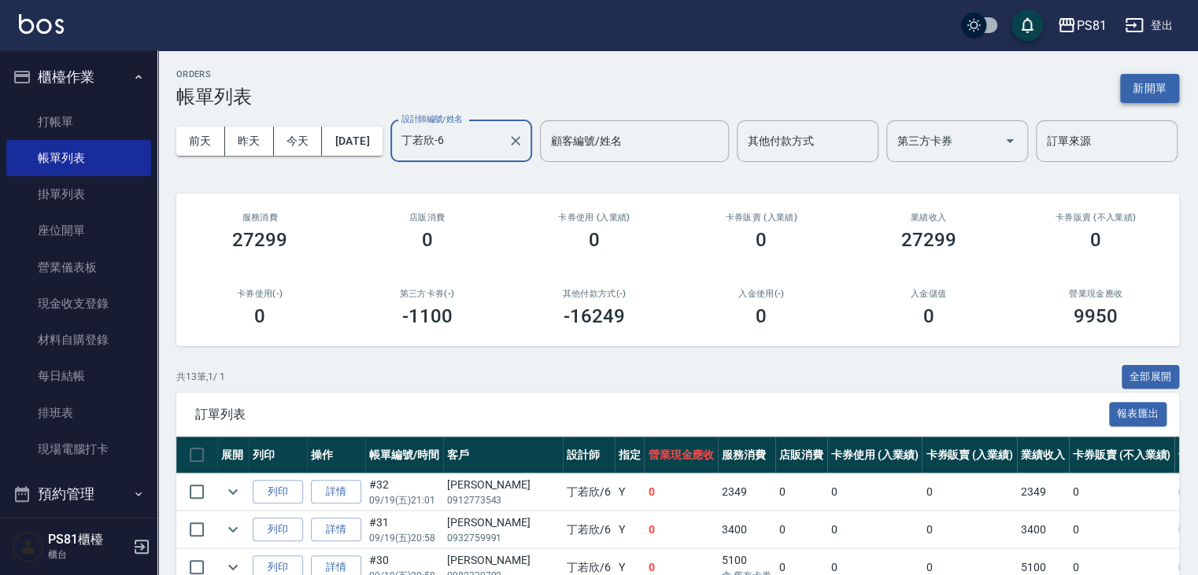
type input "丁若欣-6"
click at [1160, 94] on button "新開單" at bounding box center [1149, 88] width 59 height 29
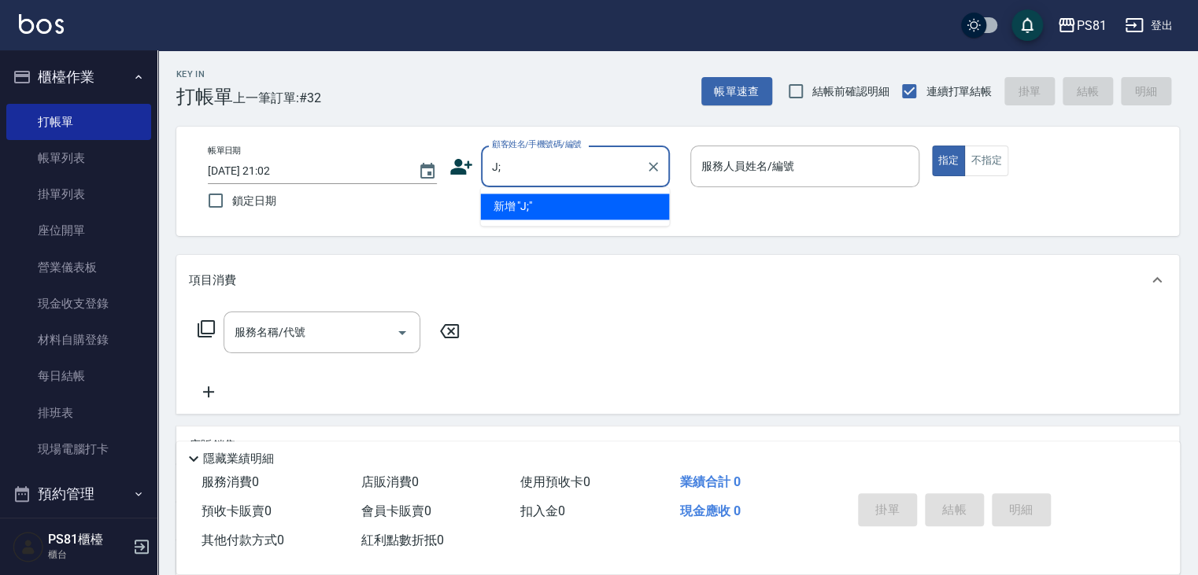
type input "J"
click at [563, 215] on li "王語晴/0987619127/7444" at bounding box center [574, 207] width 189 height 26
type input "王語晴/0987619127/7444"
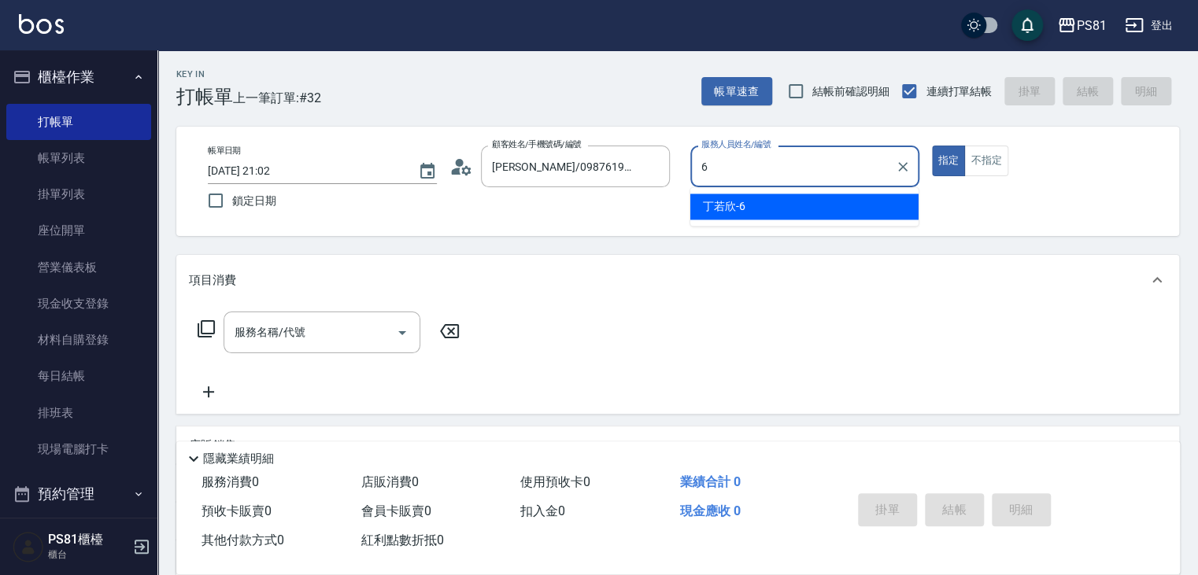
type input "丁若欣-6"
type button "true"
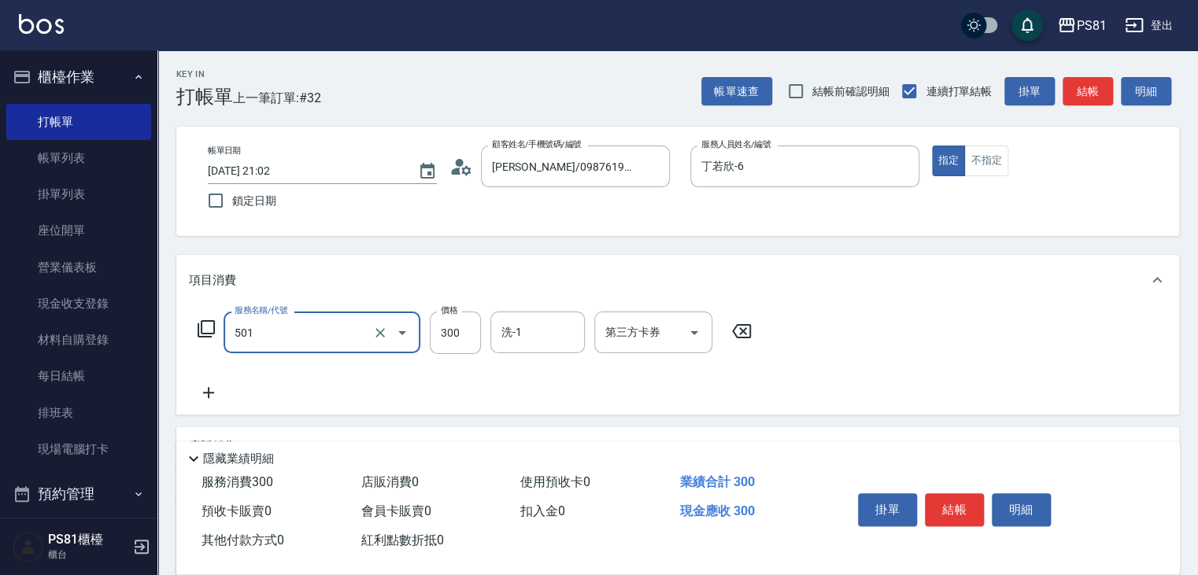
type input "自備護髮(501)"
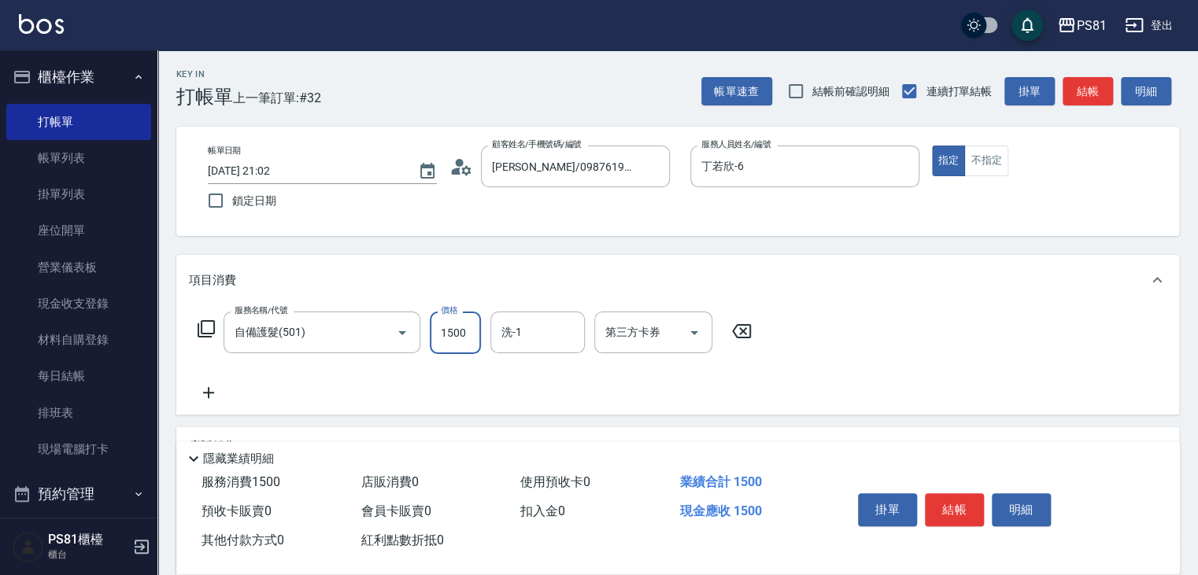
type input "1500"
type input "[PERSON_NAME]-20"
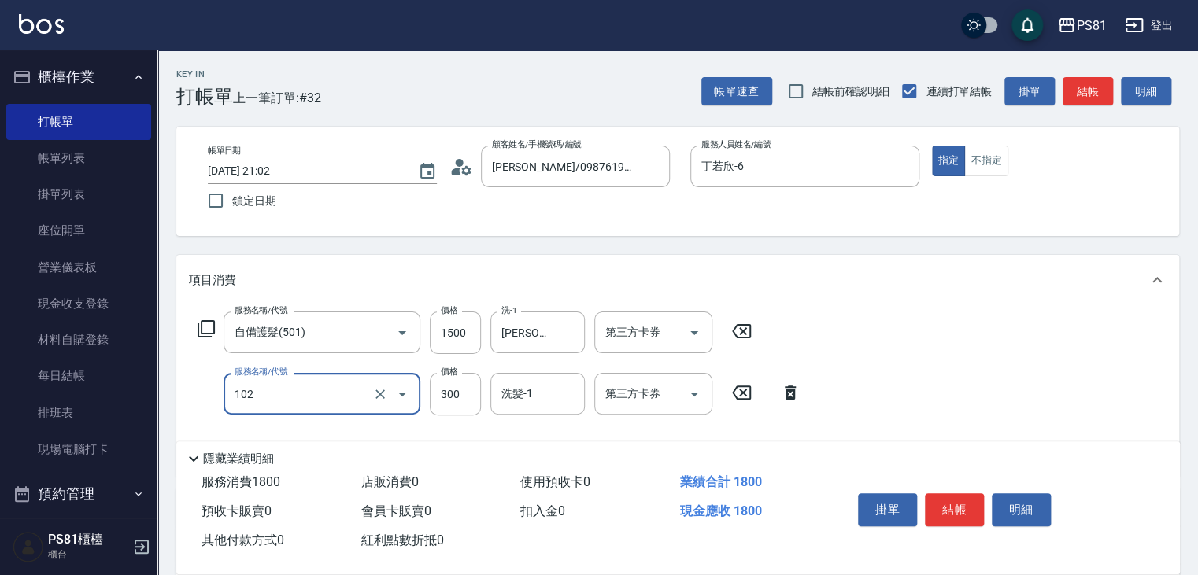
type input "保濕洗(102)"
type input "0"
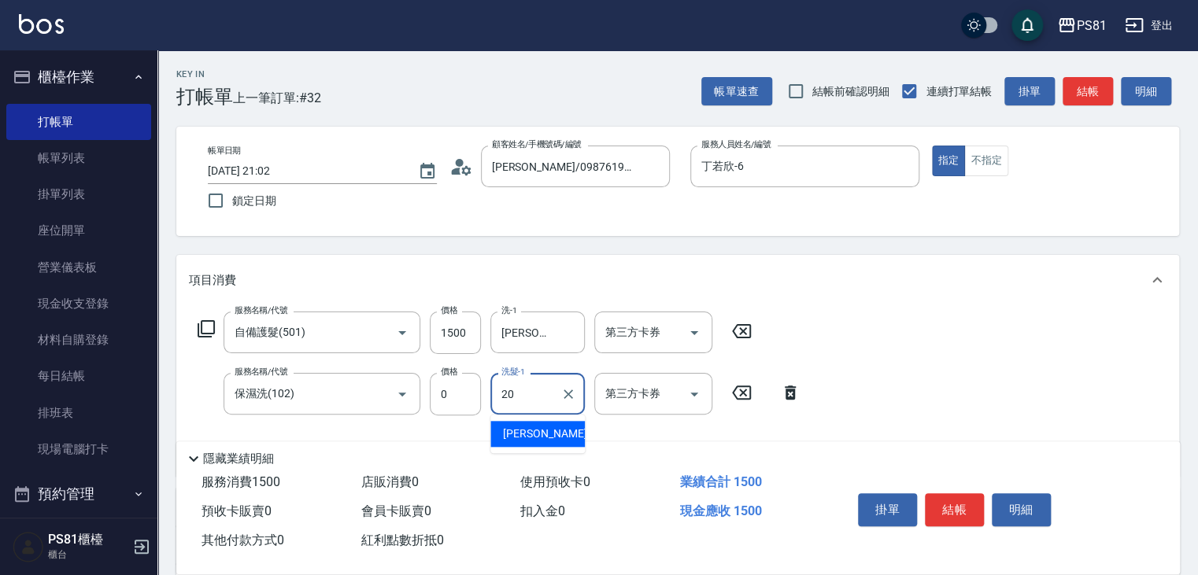
type input "[PERSON_NAME]-20"
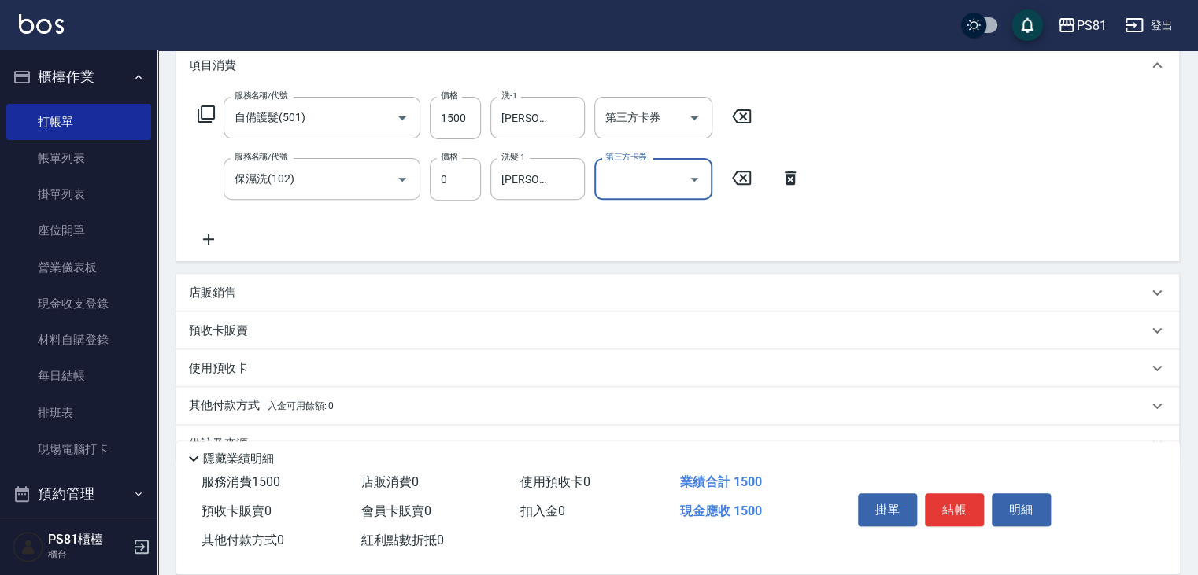
scroll to position [252, 0]
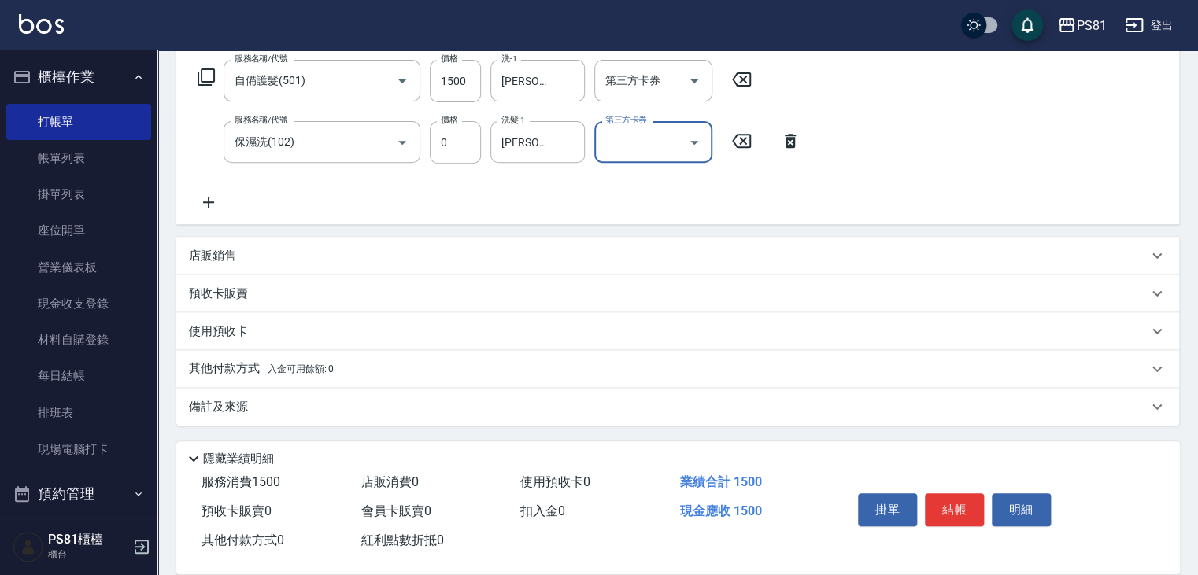
click at [315, 372] on span "入金可用餘額: 0" at bounding box center [301, 369] width 67 height 11
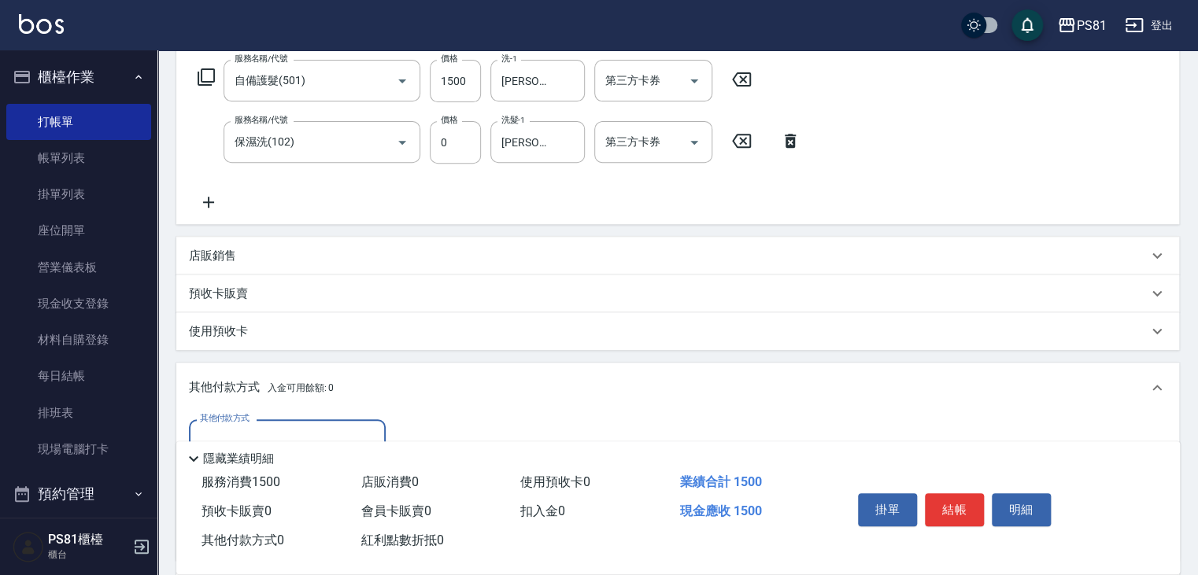
scroll to position [0, 0]
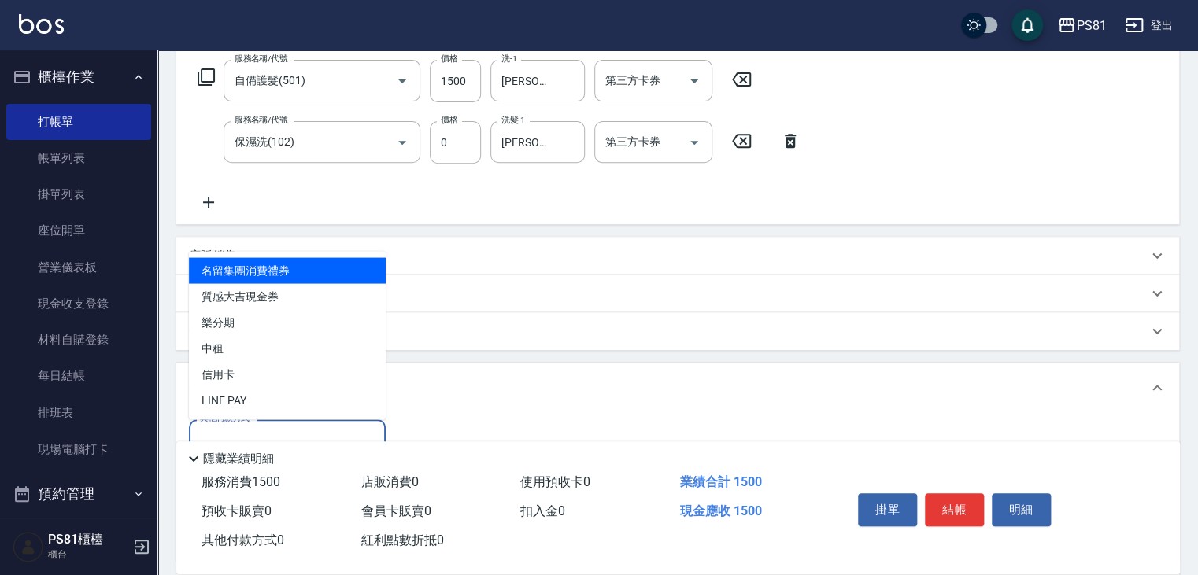
click at [273, 435] on input "其他付款方式" at bounding box center [287, 441] width 183 height 28
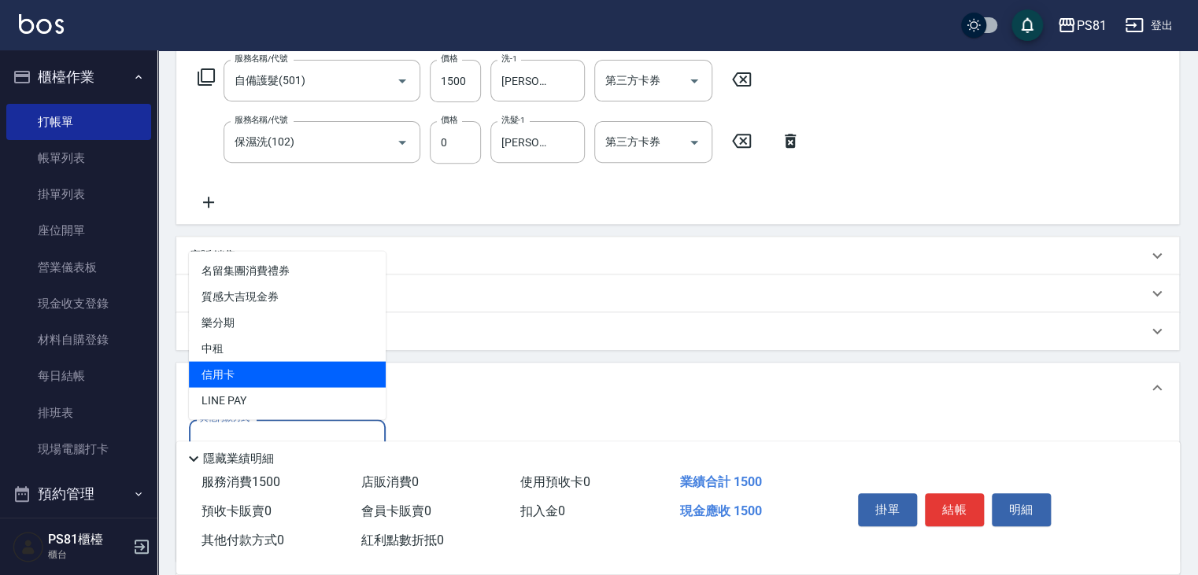
click at [274, 374] on span "信用卡" at bounding box center [287, 374] width 197 height 26
type input "信用卡"
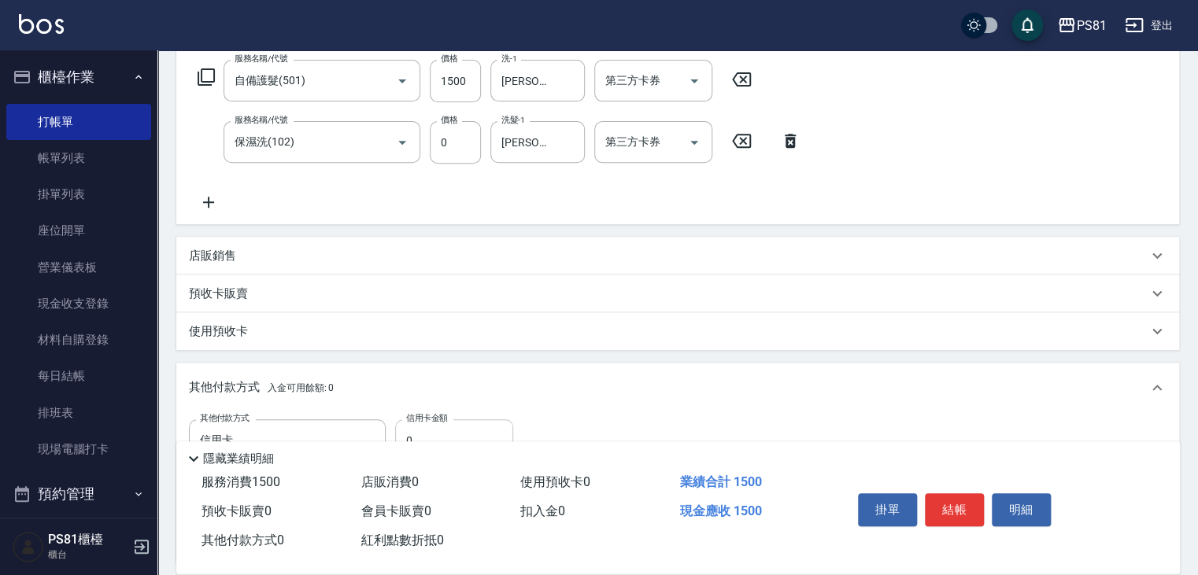
click at [443, 429] on div "信用卡金額 0 信用卡金額" at bounding box center [454, 440] width 118 height 42
click at [443, 429] on input "0" at bounding box center [454, 440] width 118 height 42
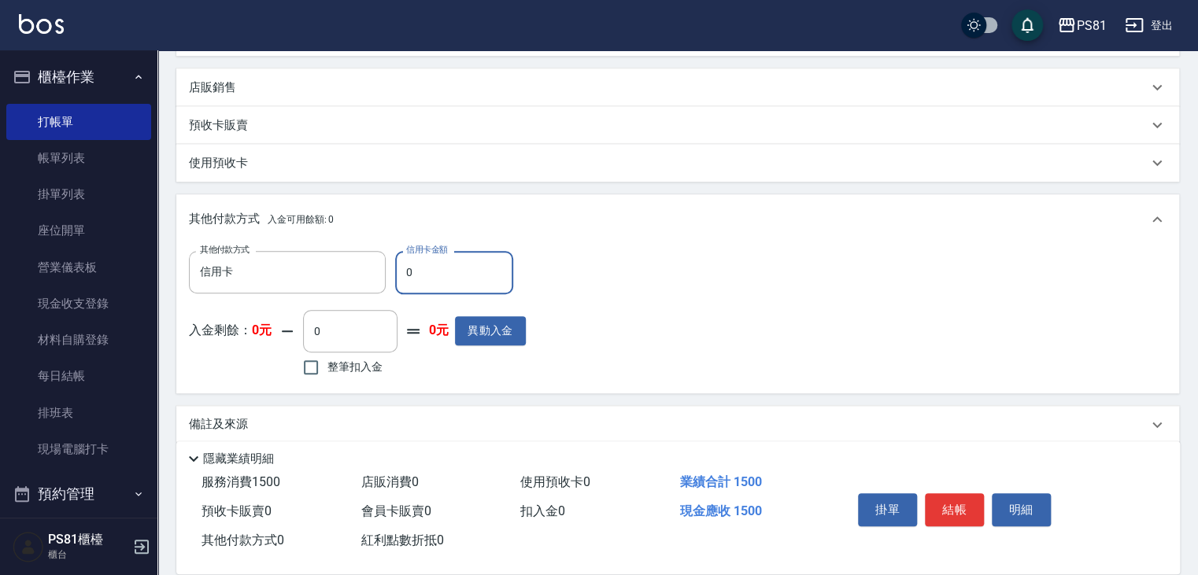
scroll to position [438, 0]
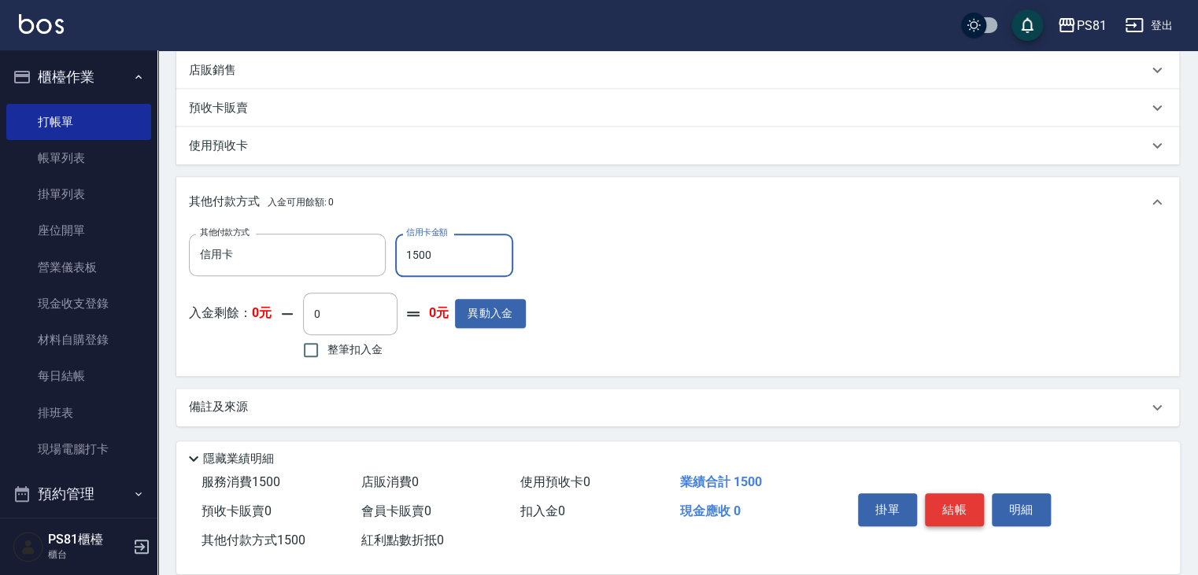
type input "1500"
click at [942, 504] on button "結帳" at bounding box center [954, 509] width 59 height 33
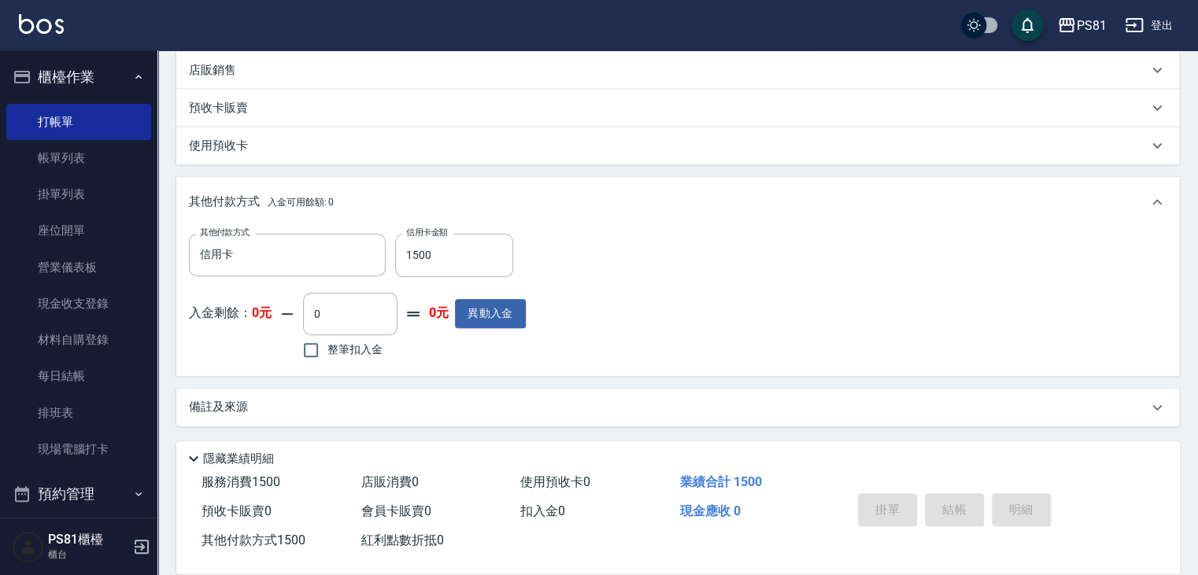
type input "2025/09/19 21:03"
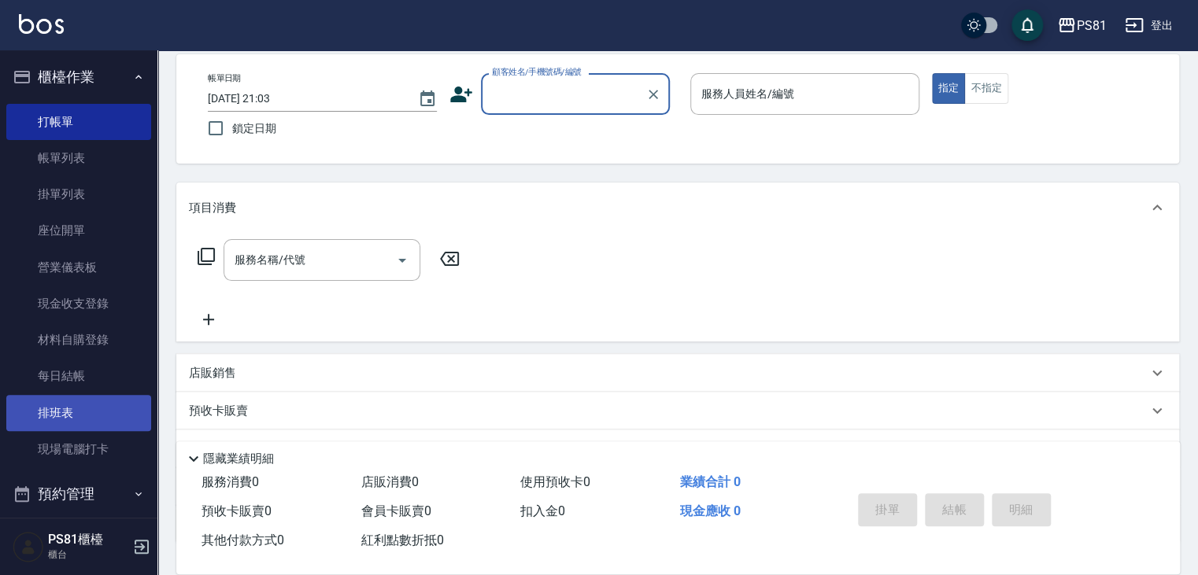
scroll to position [157, 0]
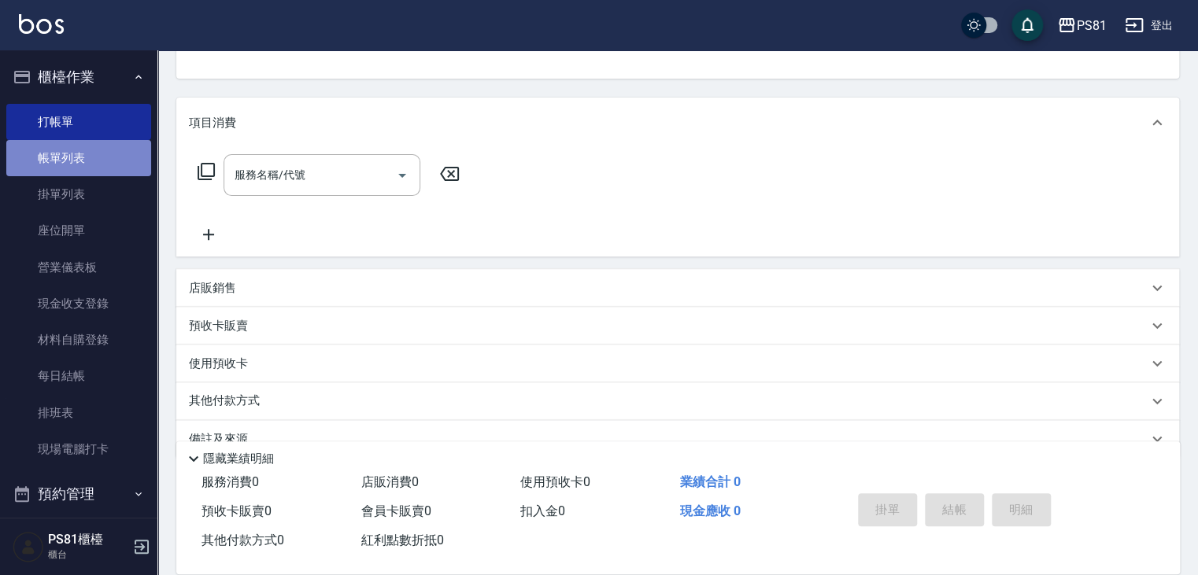
click at [79, 162] on link "帳單列表" at bounding box center [78, 158] width 145 height 36
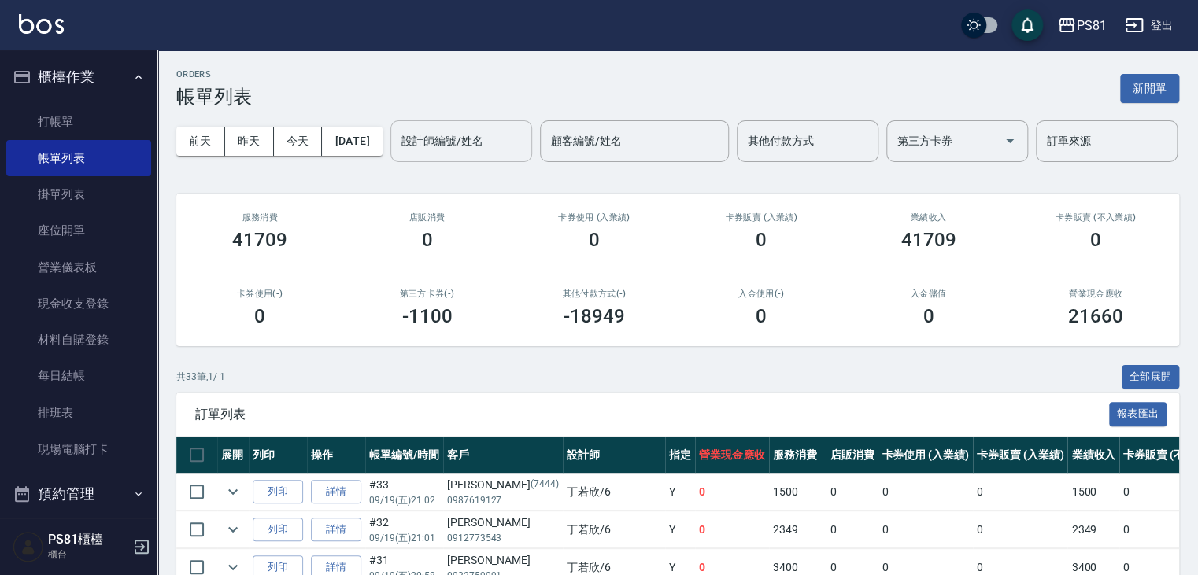
click at [397, 155] on input "設計師編號/姓名" at bounding box center [460, 141] width 127 height 28
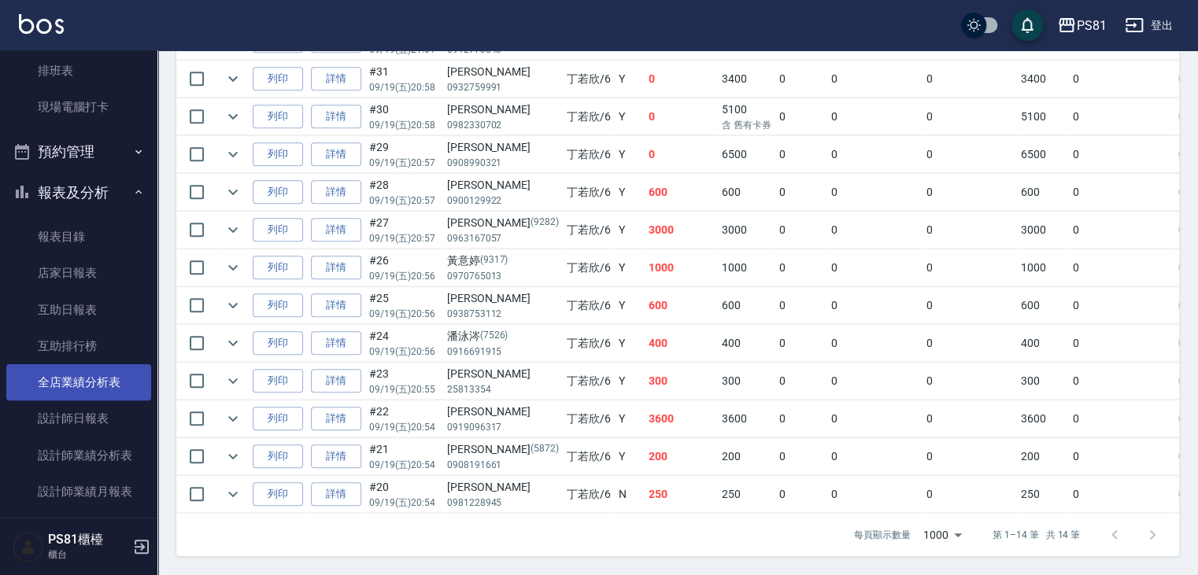
scroll to position [394, 0]
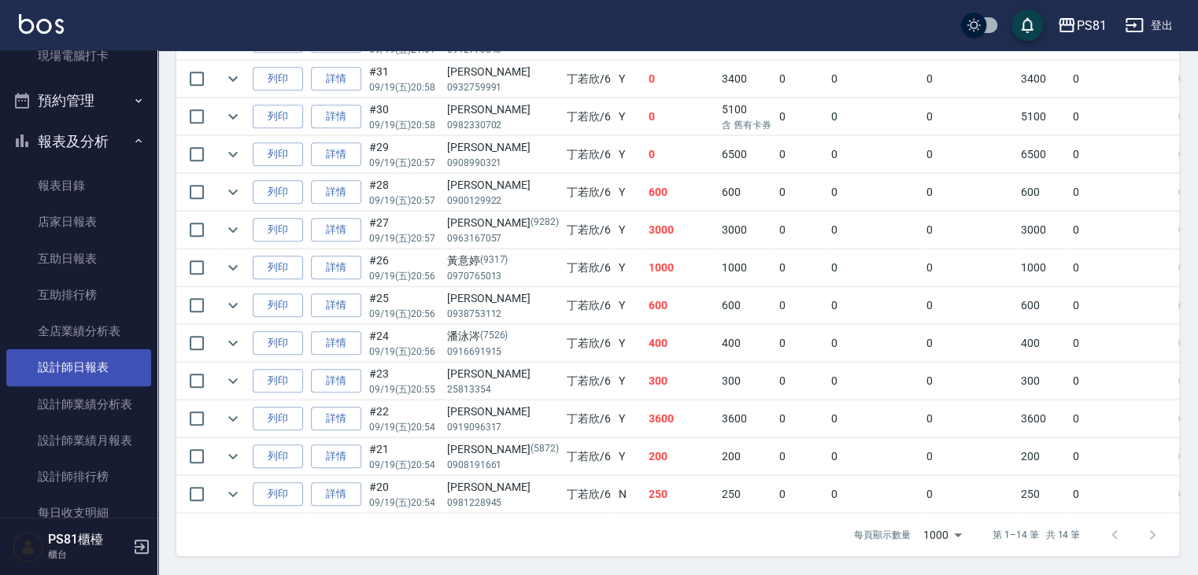
type input "丁若欣-6"
click at [97, 369] on link "設計師日報表" at bounding box center [78, 367] width 145 height 36
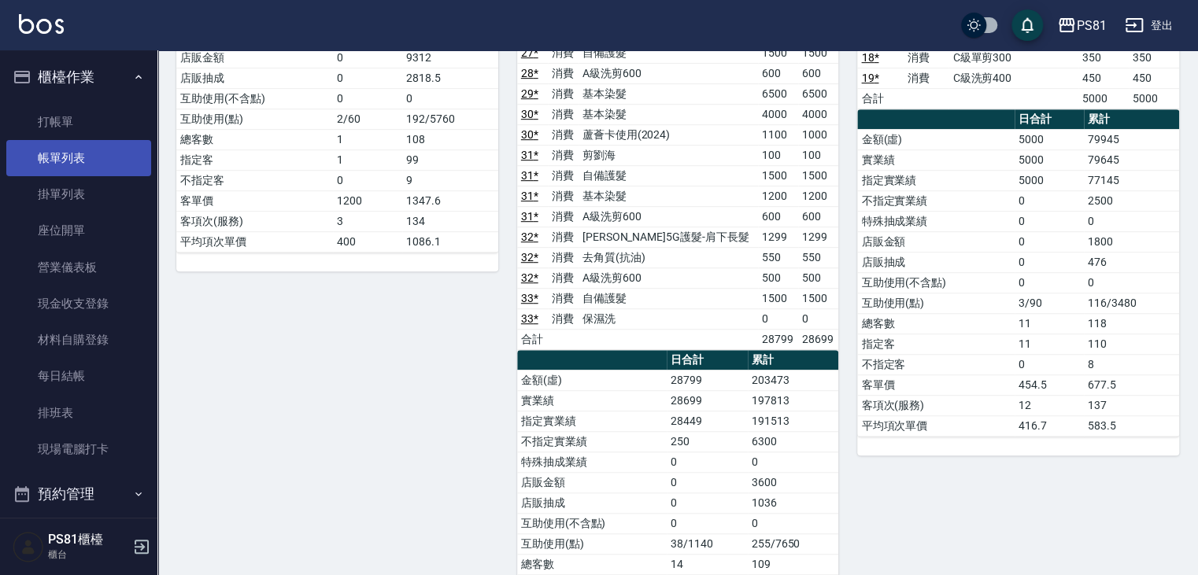
click at [99, 155] on link "帳單列表" at bounding box center [78, 158] width 145 height 36
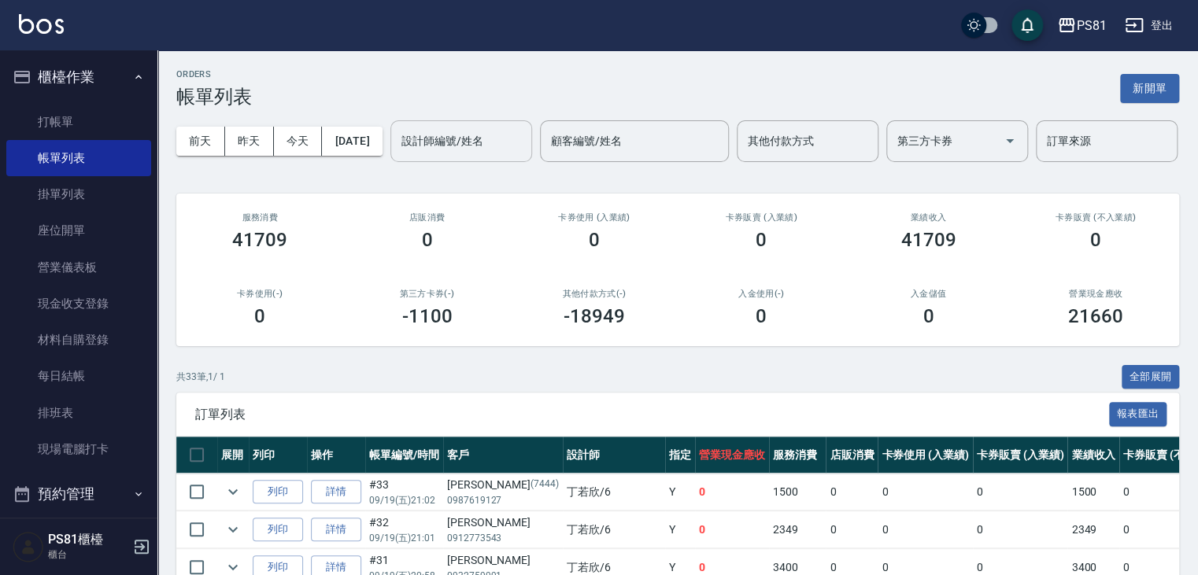
click at [397, 155] on input "設計師編號/姓名" at bounding box center [460, 141] width 127 height 28
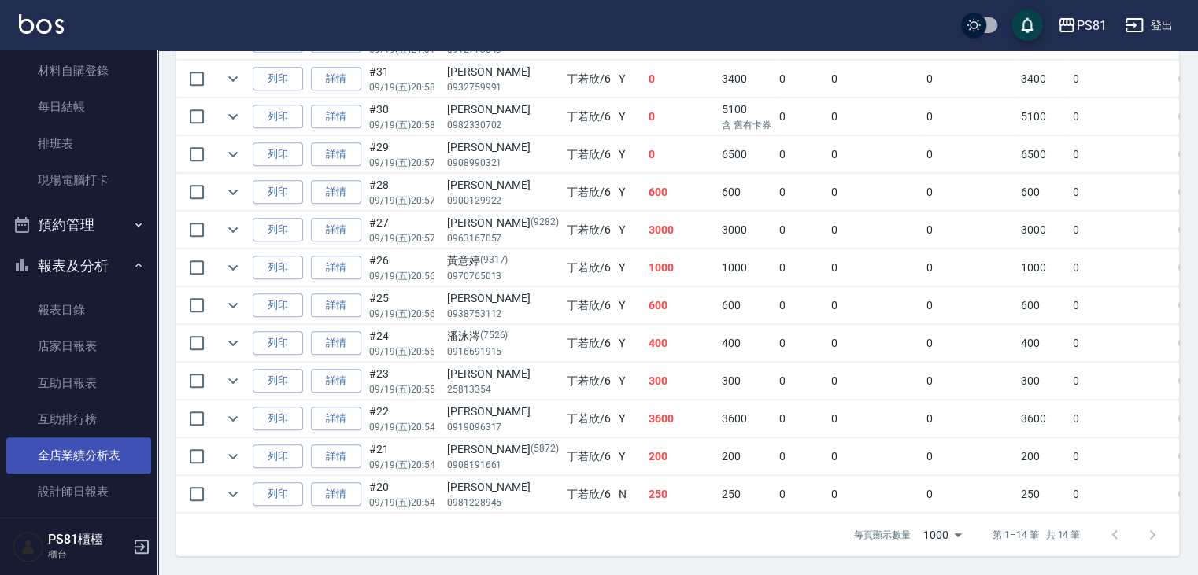
scroll to position [394, 0]
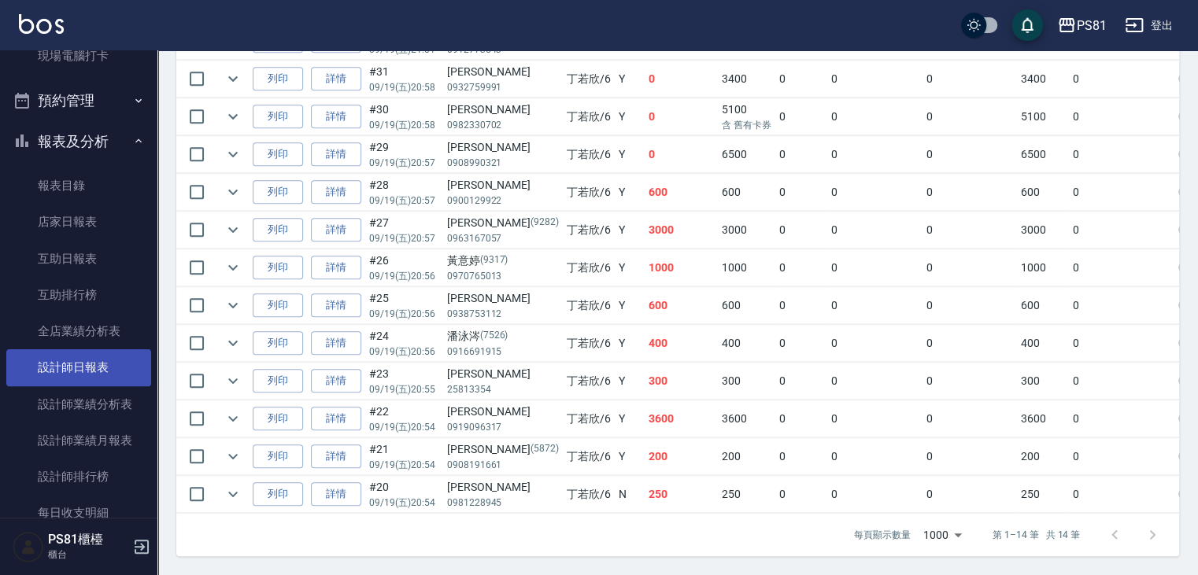
type input "丁若欣-6"
click at [104, 363] on link "設計師日報表" at bounding box center [78, 367] width 145 height 36
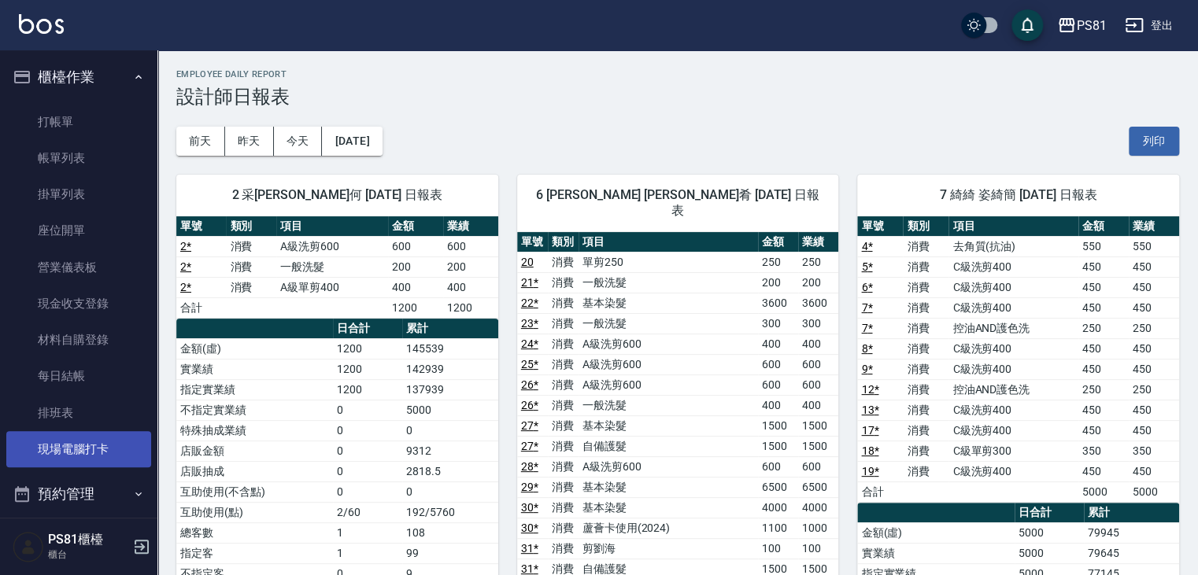
click at [81, 454] on link "現場電腦打卡" at bounding box center [78, 449] width 145 height 36
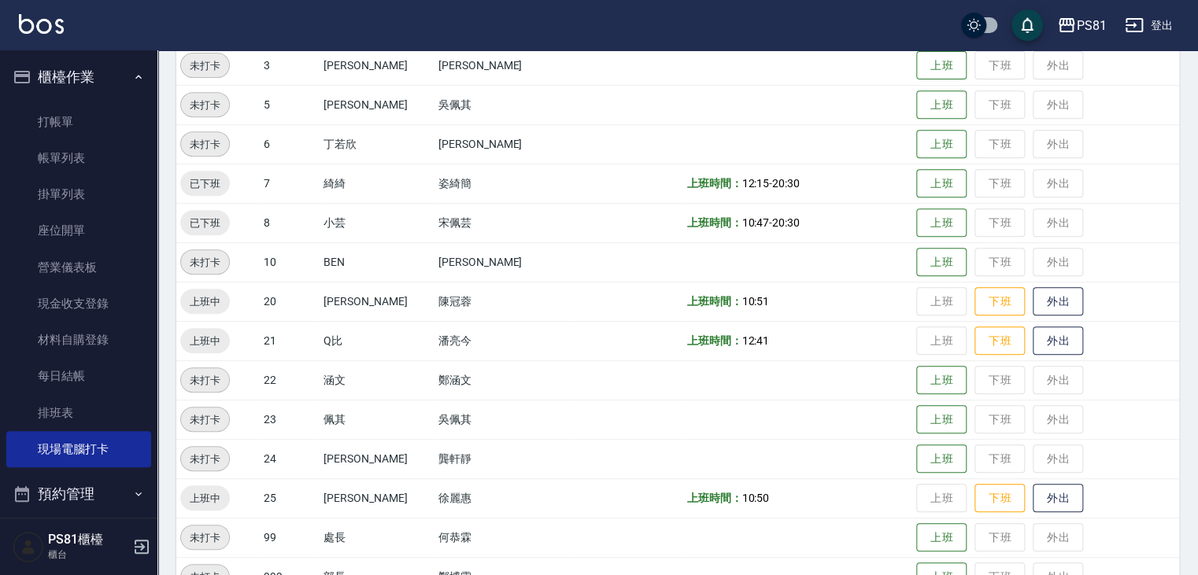
scroll to position [315, 0]
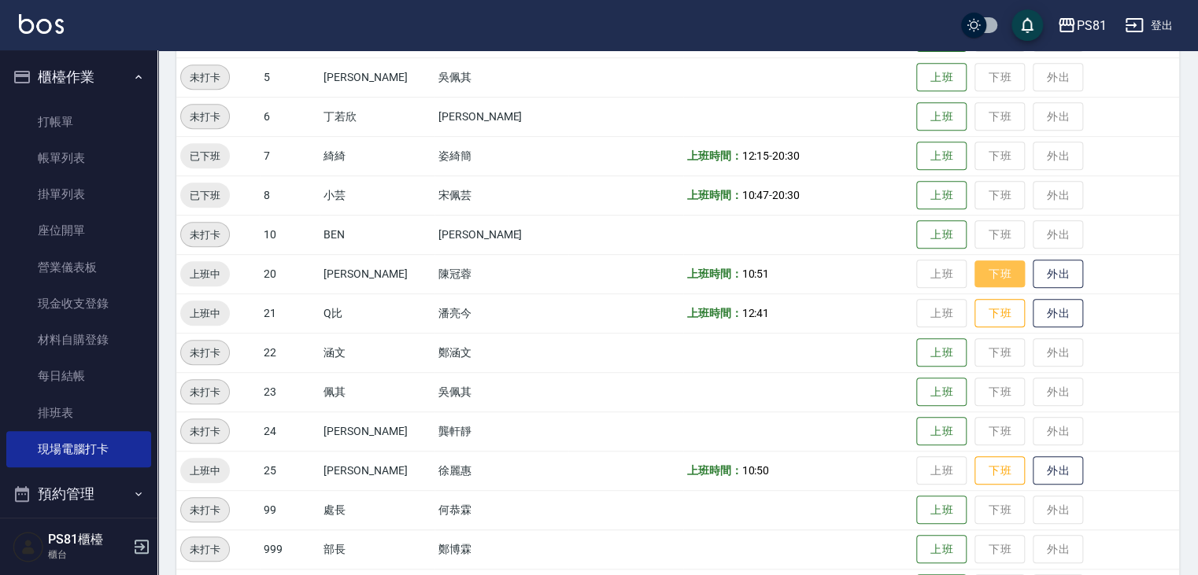
click at [978, 265] on button "下班" at bounding box center [999, 275] width 50 height 28
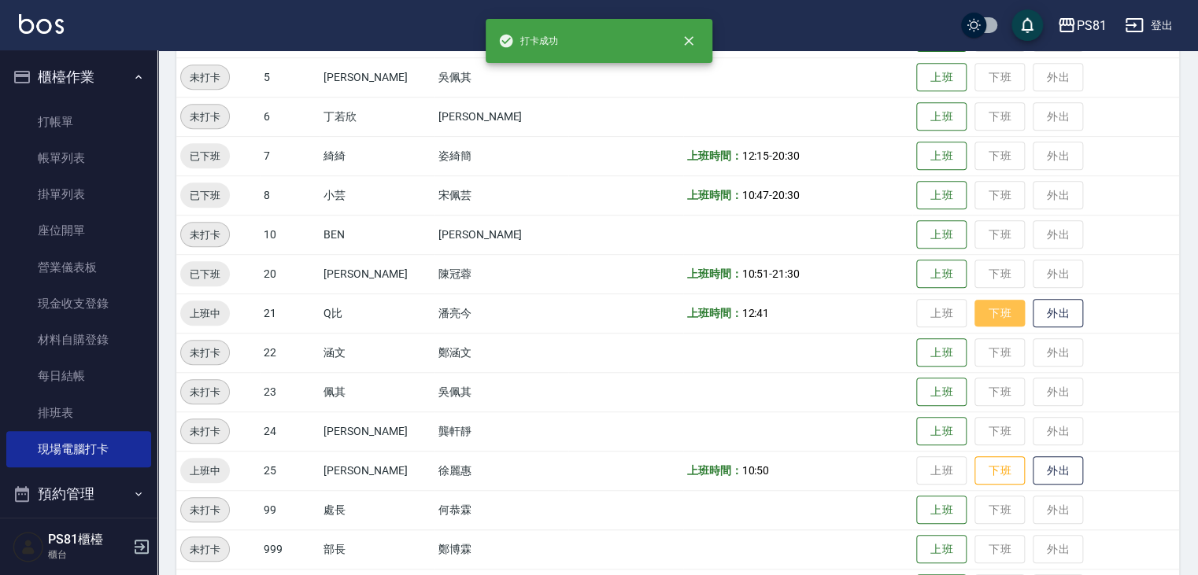
click at [984, 312] on button "下班" at bounding box center [999, 314] width 50 height 28
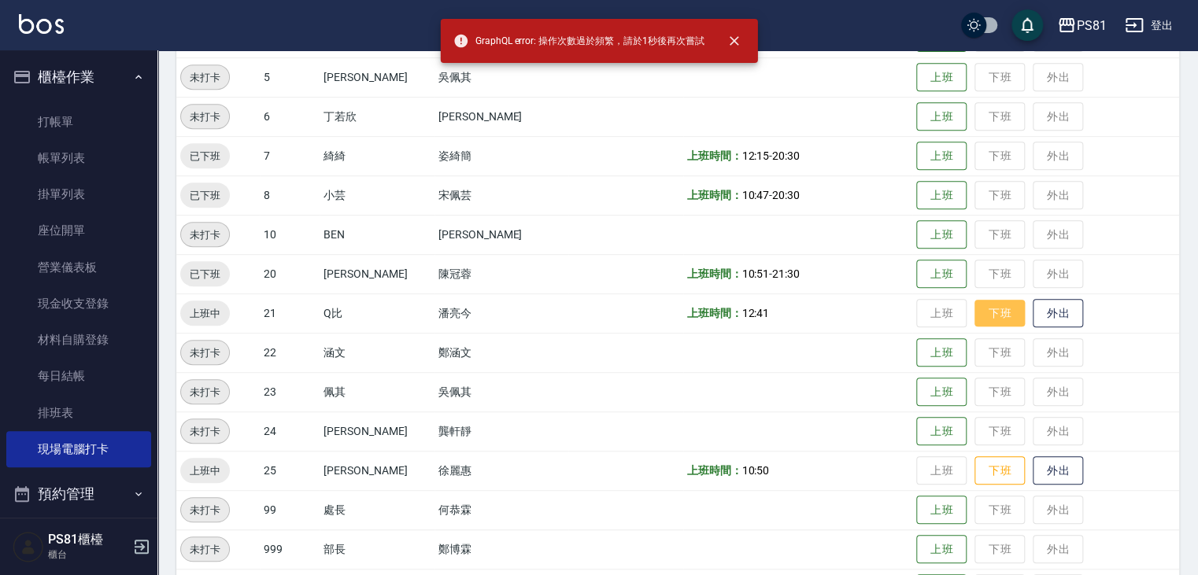
click at [977, 322] on button "下班" at bounding box center [999, 314] width 50 height 28
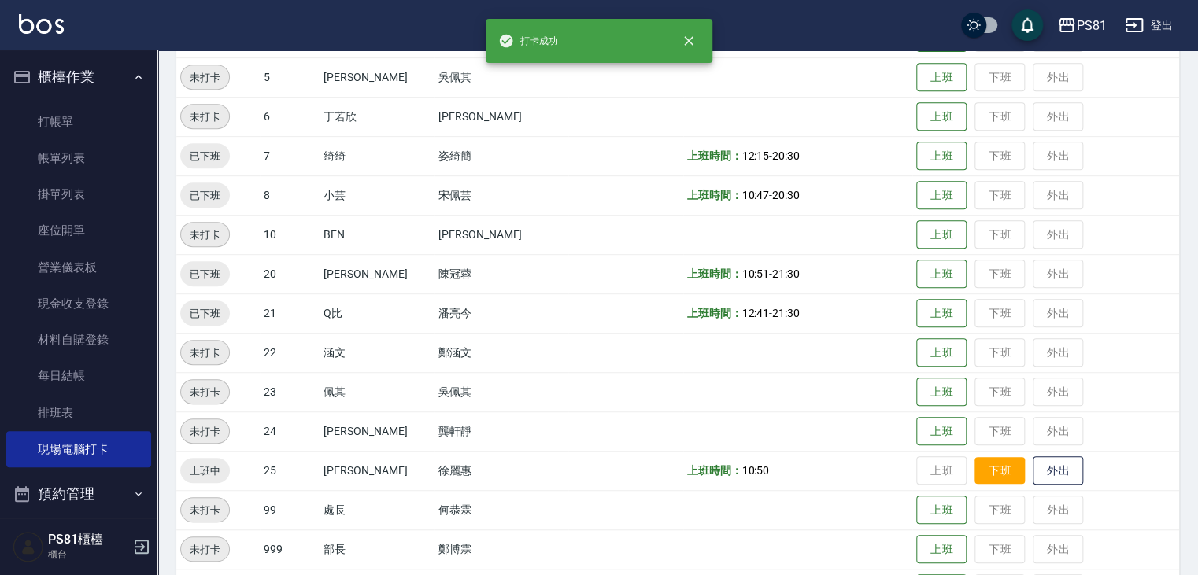
click at [988, 467] on button "下班" at bounding box center [999, 471] width 50 height 28
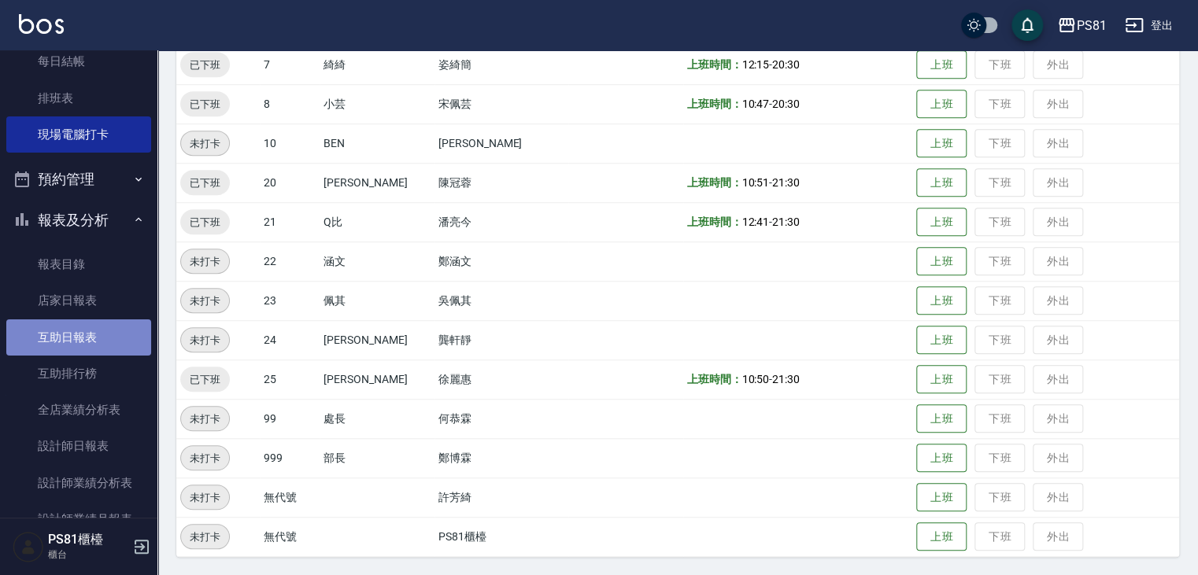
click at [116, 349] on link "互助日報表" at bounding box center [78, 338] width 145 height 36
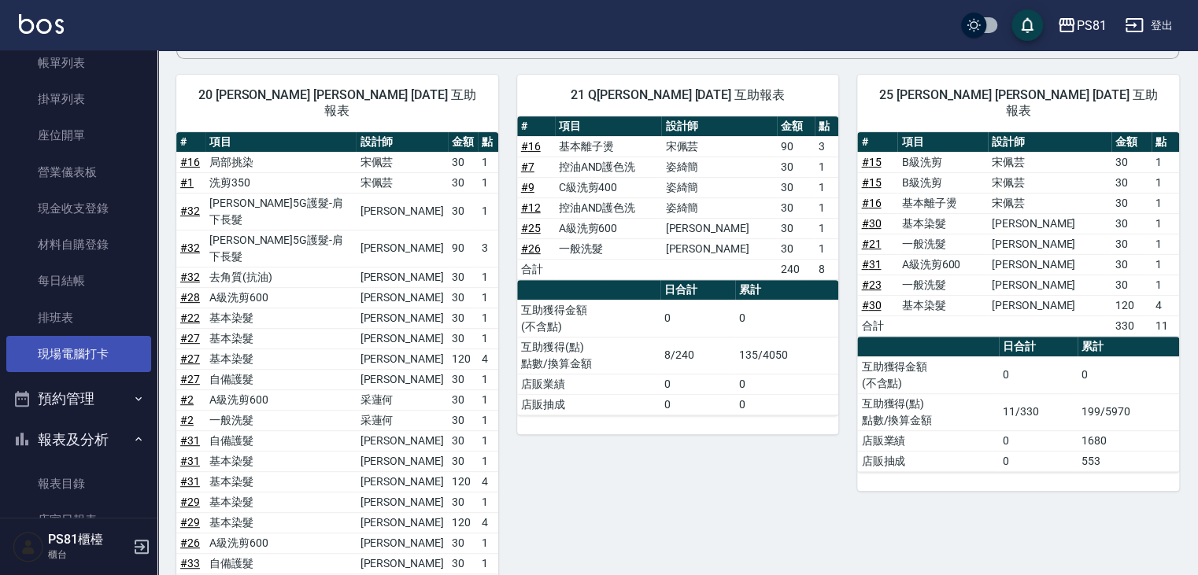
scroll to position [79, 0]
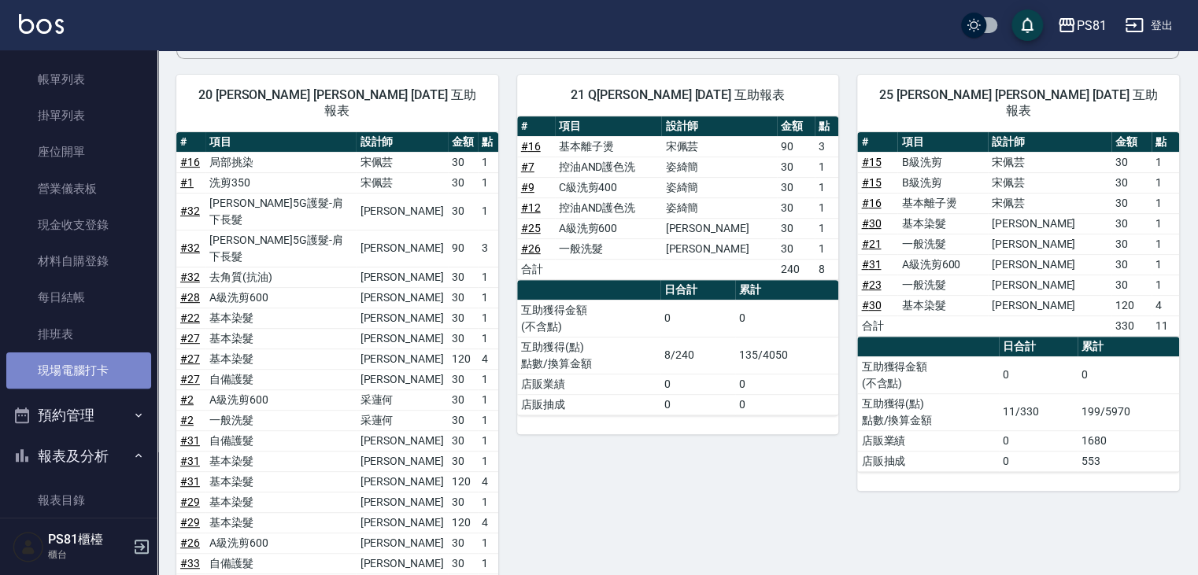
click at [108, 369] on link "現場電腦打卡" at bounding box center [78, 371] width 145 height 36
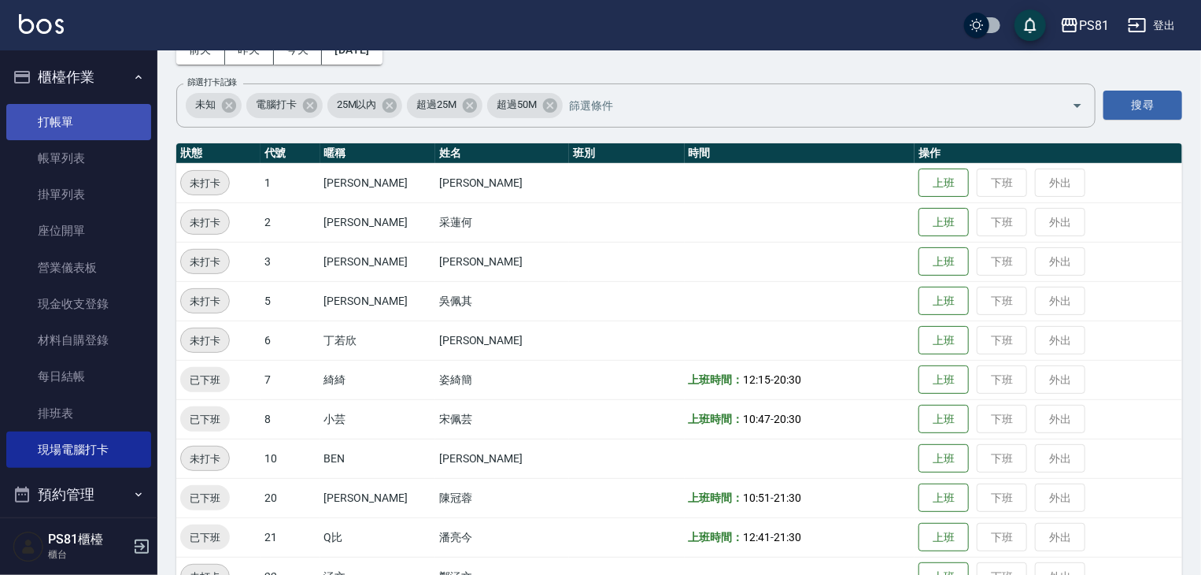
click at [60, 114] on link "打帳單" at bounding box center [78, 122] width 145 height 36
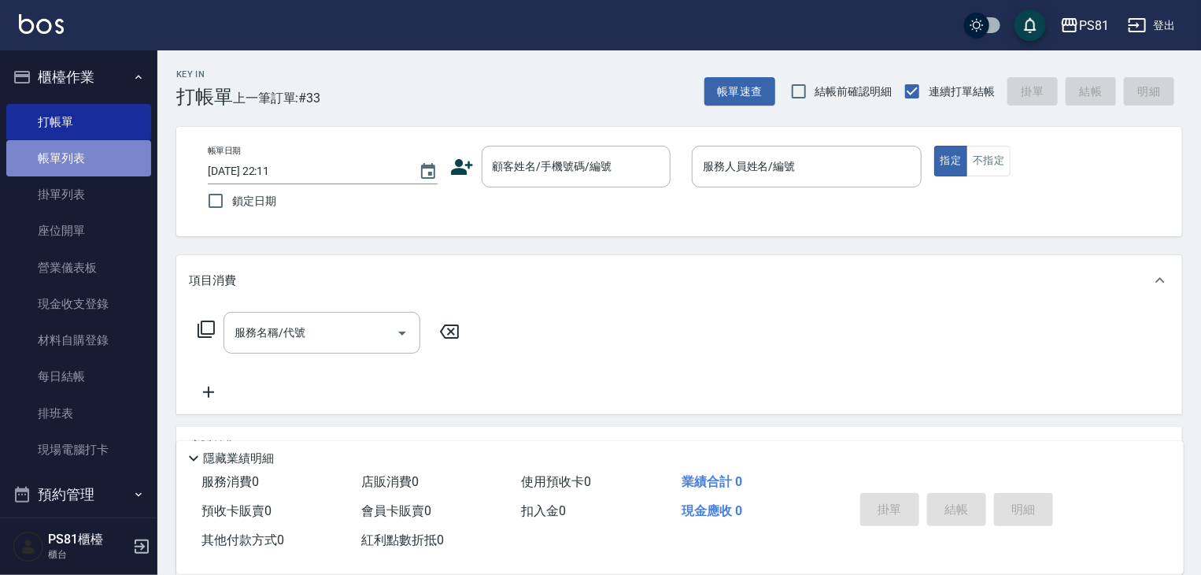
click at [100, 158] on link "帳單列表" at bounding box center [78, 158] width 145 height 36
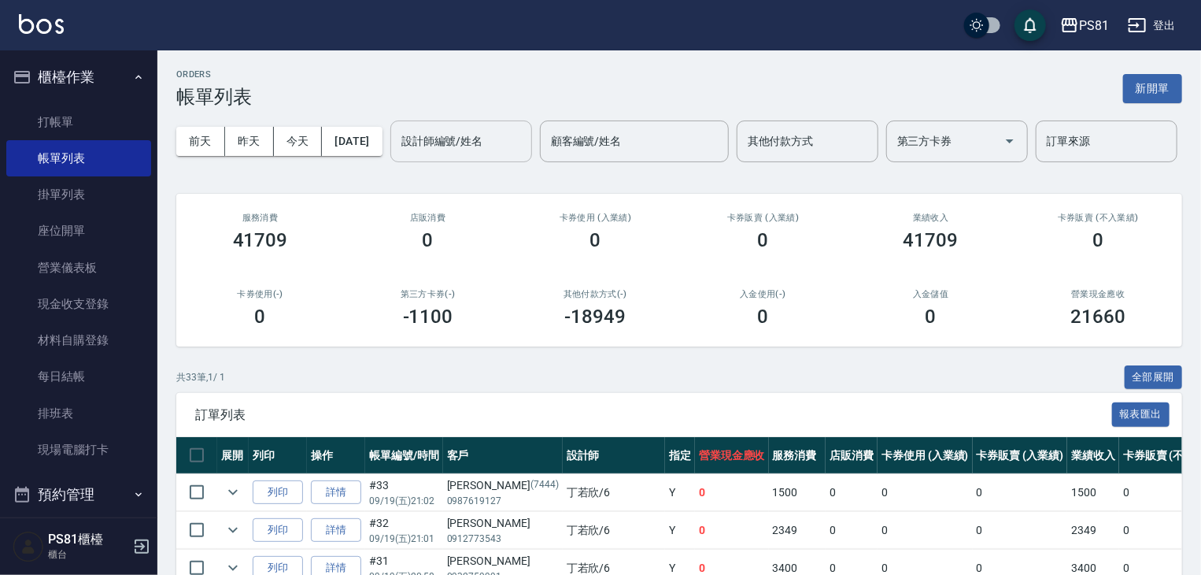
click at [390, 162] on div "設計師編號/姓名" at bounding box center [461, 141] width 142 height 42
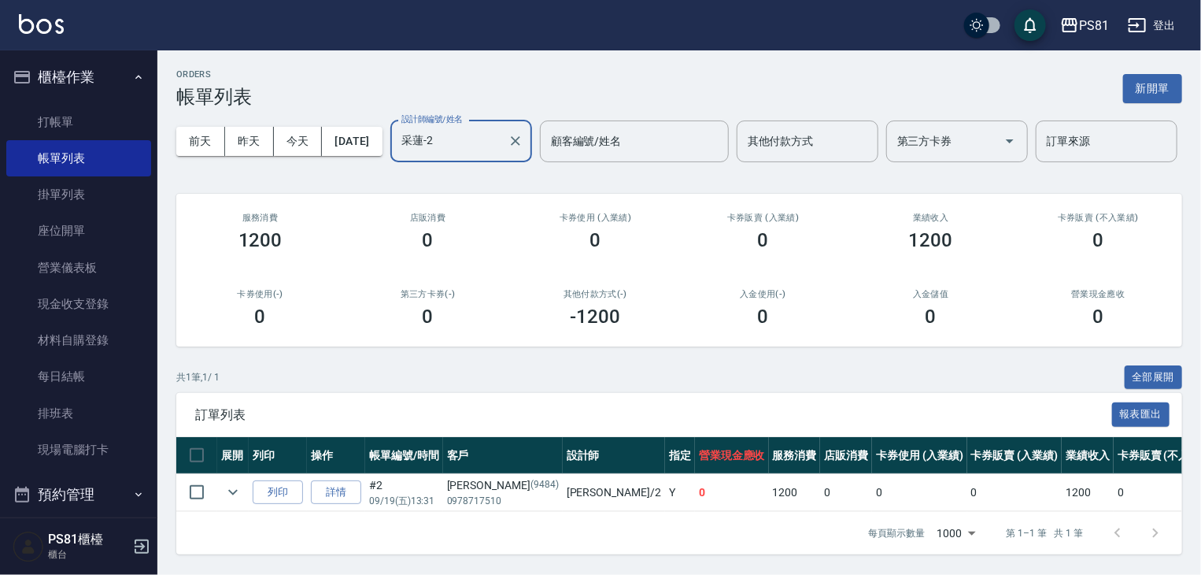
scroll to position [60, 0]
type input "采蓮-2"
click at [60, 124] on link "打帳單" at bounding box center [78, 122] width 145 height 36
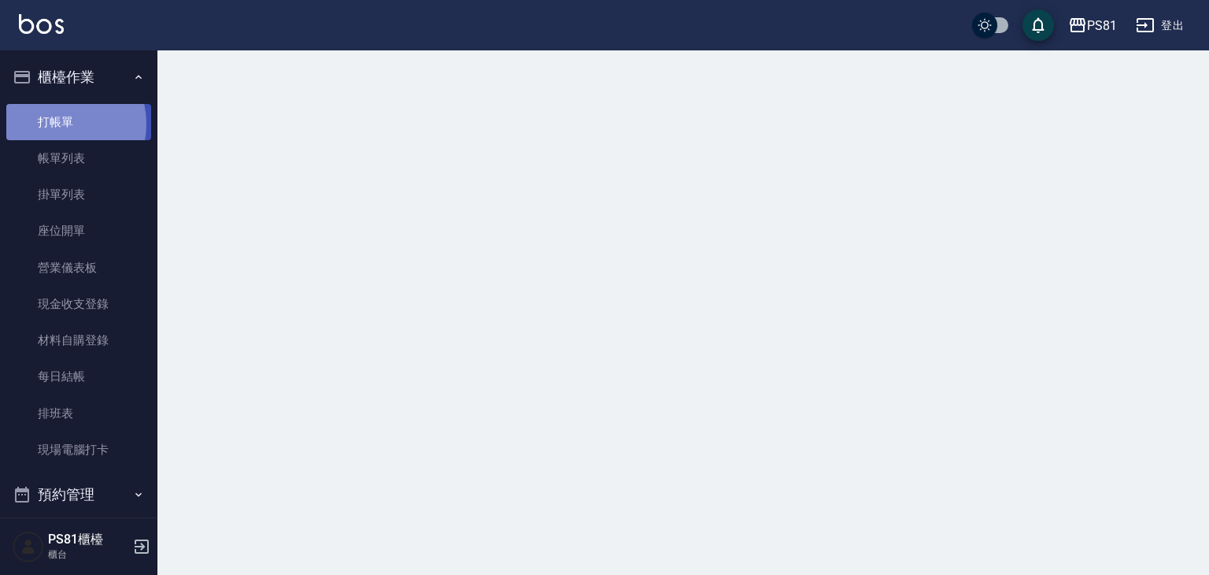
click at [60, 124] on link "打帳單" at bounding box center [78, 122] width 145 height 36
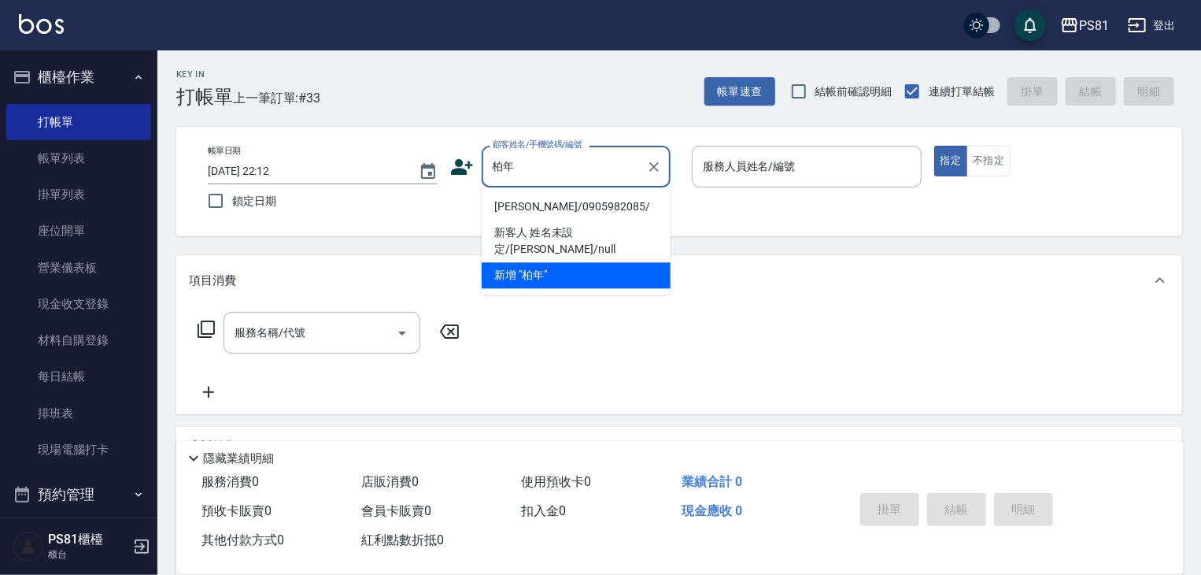
click at [637, 206] on li "[PERSON_NAME]/0905982085/" at bounding box center [576, 207] width 189 height 26
type input "[PERSON_NAME]/0905982085/"
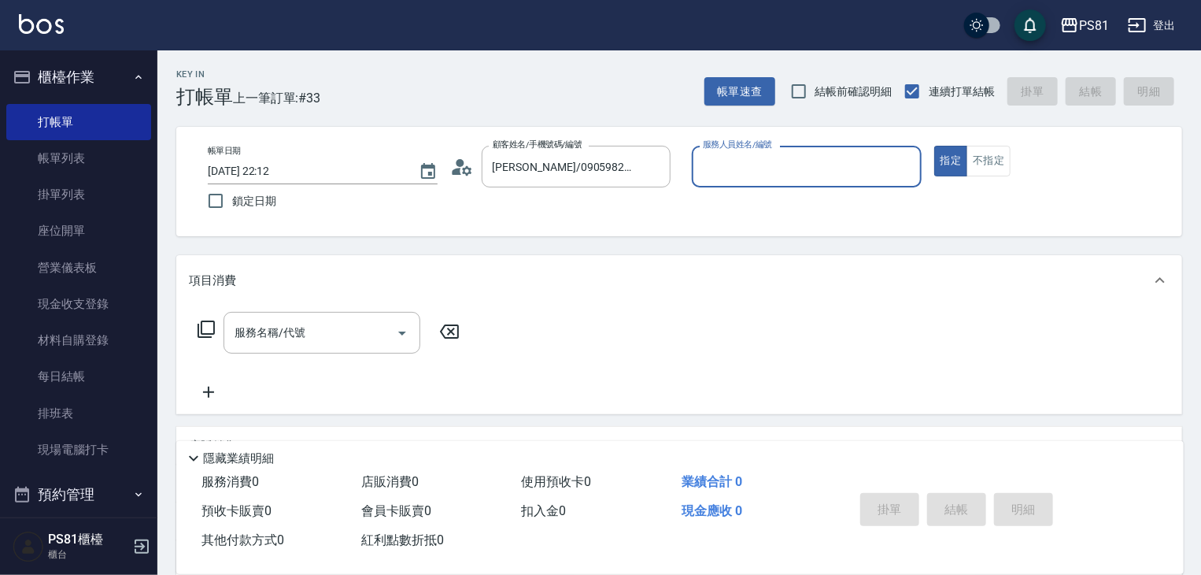
type input "采蓮-2"
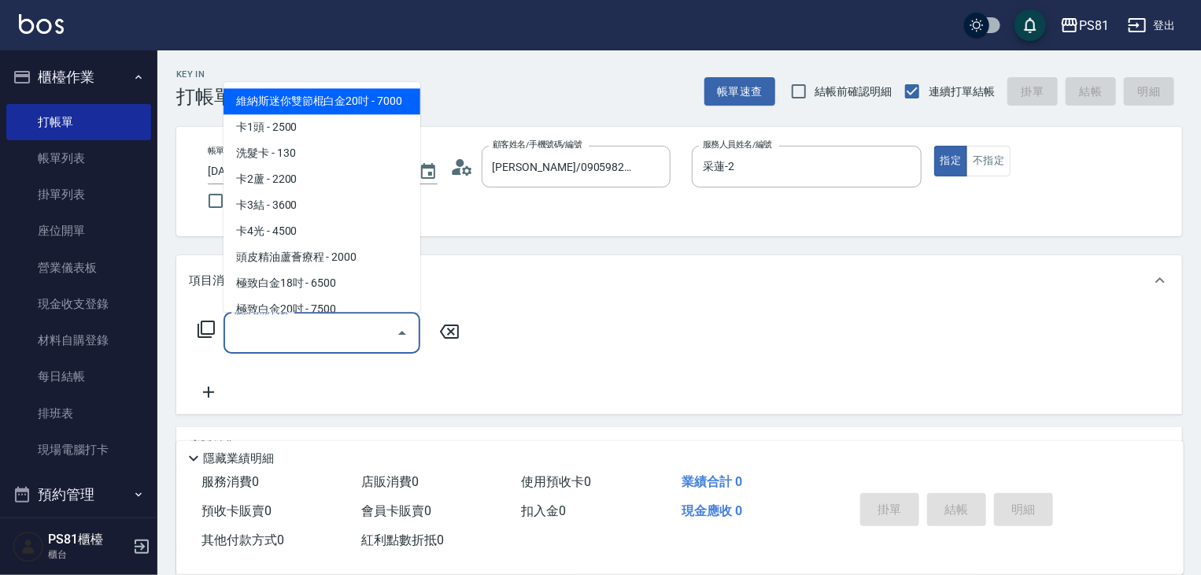
drag, startPoint x: 372, startPoint y: 346, endPoint x: 390, endPoint y: 373, distance: 31.9
click at [374, 345] on input "服務名稱/代號" at bounding box center [310, 333] width 159 height 28
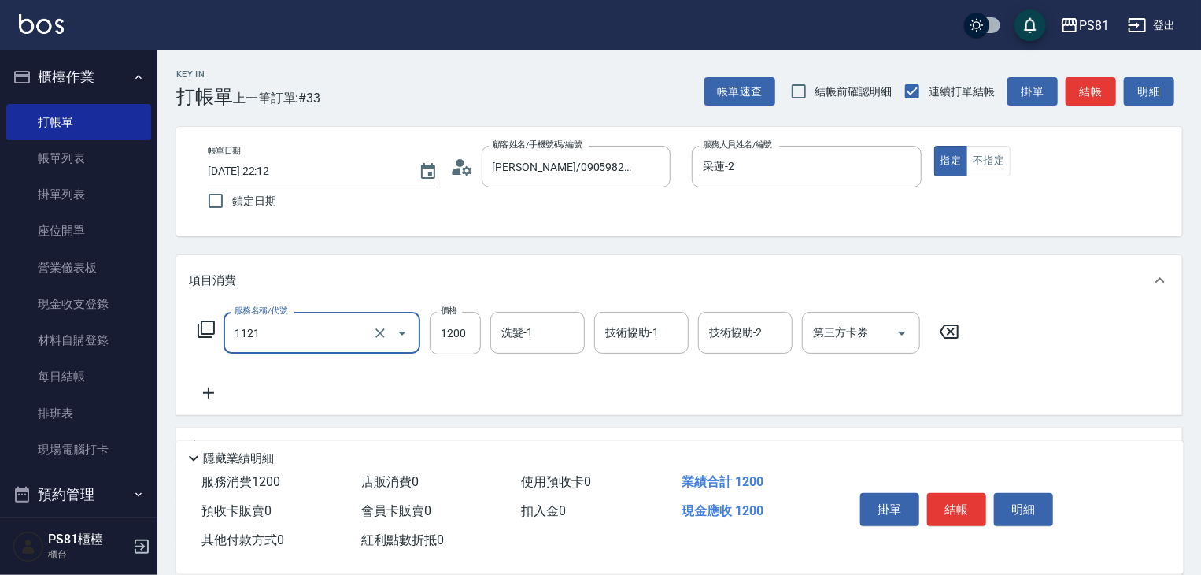
type input "頭皮卡使用(1121)"
drag, startPoint x: 306, startPoint y: 379, endPoint x: 397, endPoint y: 382, distance: 90.6
click at [307, 378] on div "服務名稱/代號 頭皮卡使用(1121) 服務名稱/代號 價格 1200 價格 洗髮-1 洗髮-1 技術協助-1 技術協助-1 技術協助-2 技術協助-2 第三…" at bounding box center [579, 357] width 780 height 91
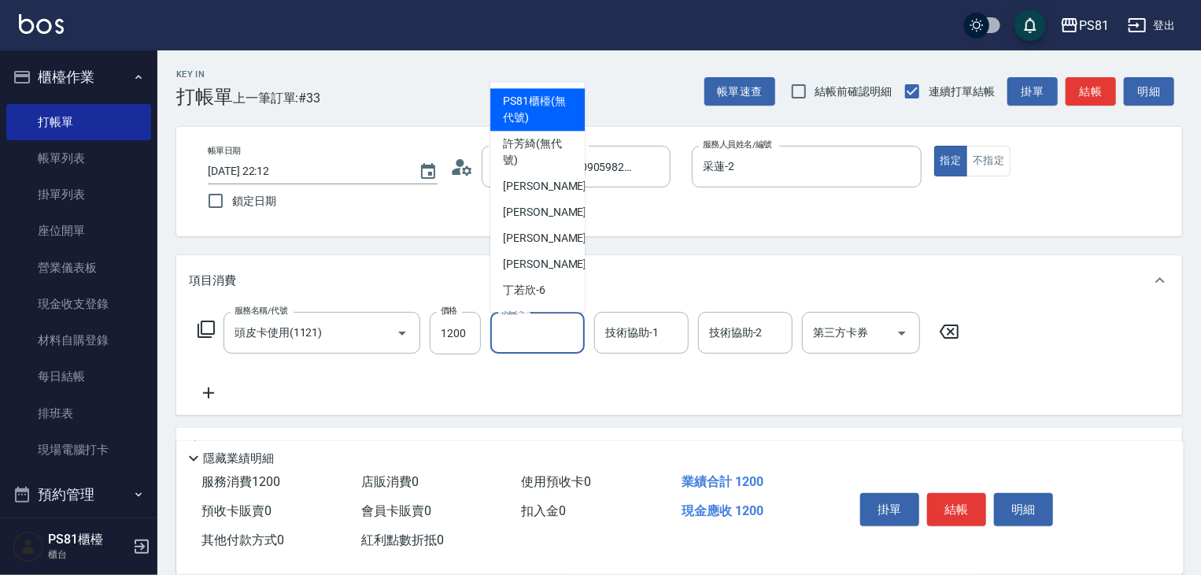
click at [567, 335] on input "洗髮-1" at bounding box center [537, 333] width 80 height 28
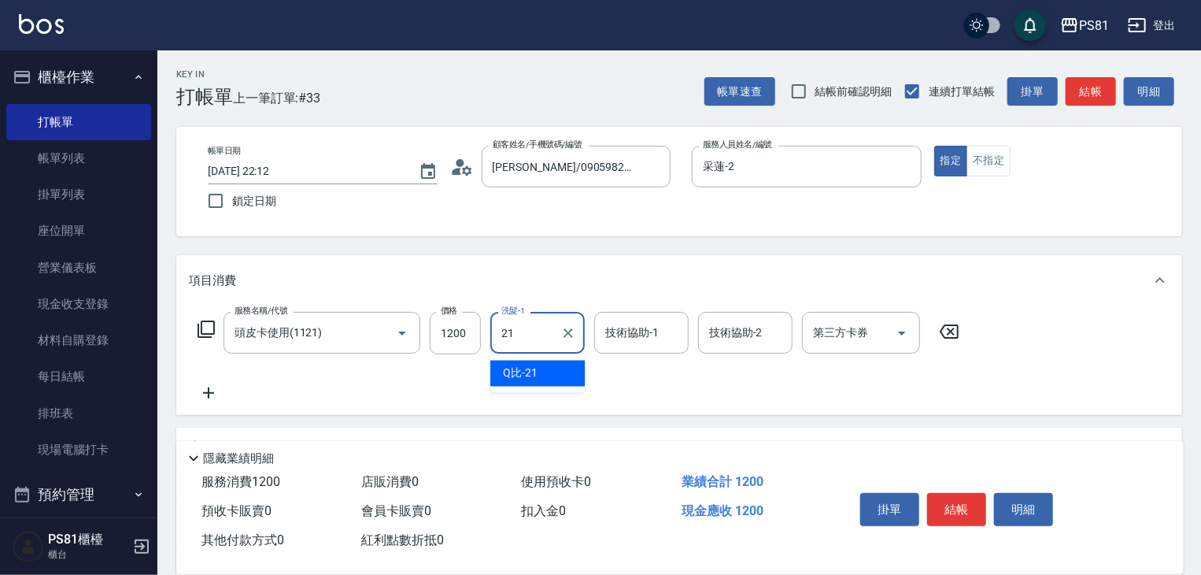
type input "Q比-21"
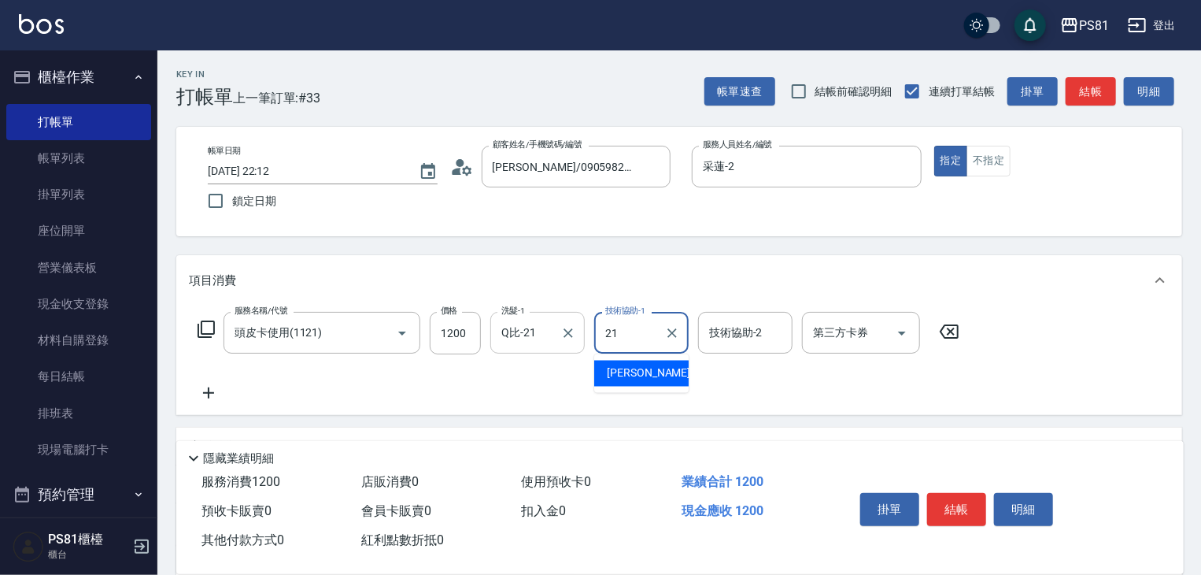
type input "Q比-21"
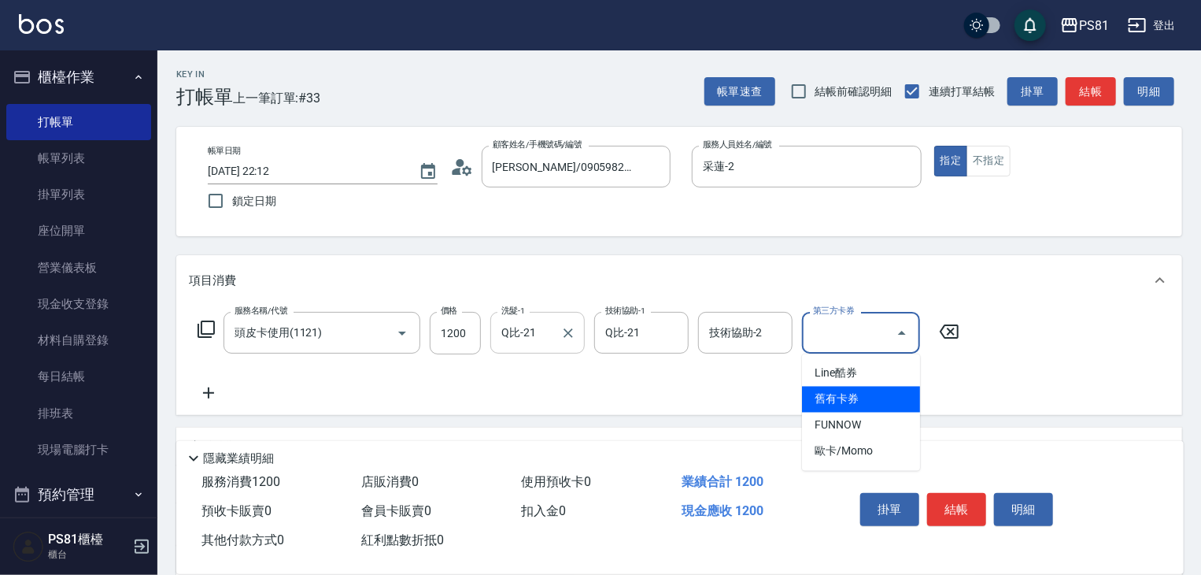
type input "舊有卡券"
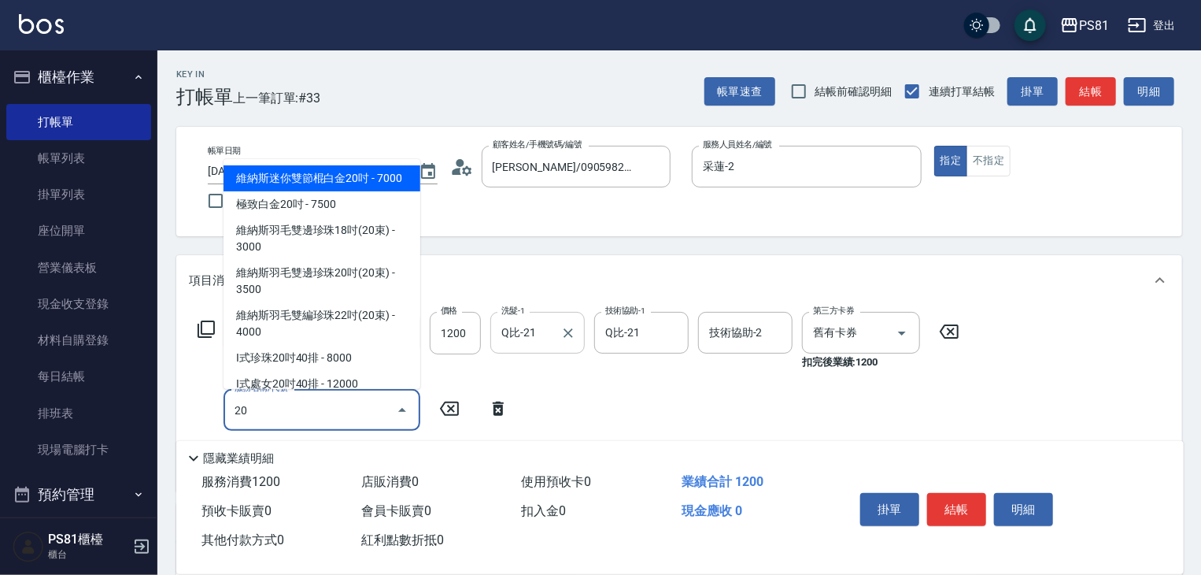
type input "維納斯迷你雙節棍白金20吋"
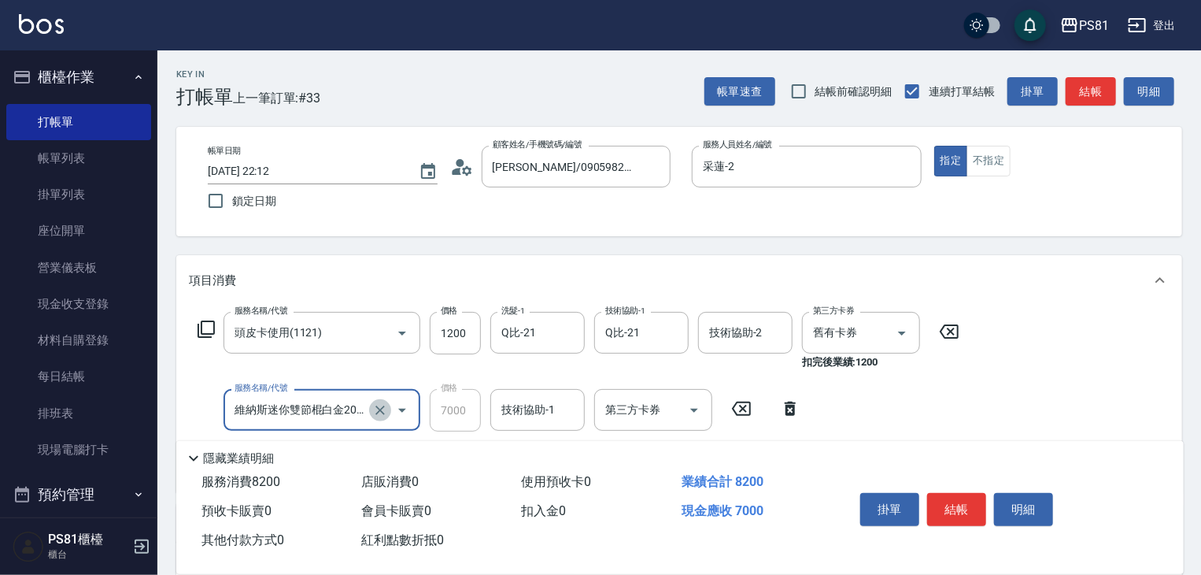
click at [385, 411] on icon "Clear" at bounding box center [380, 410] width 16 height 16
type input "A級單剪400(205)"
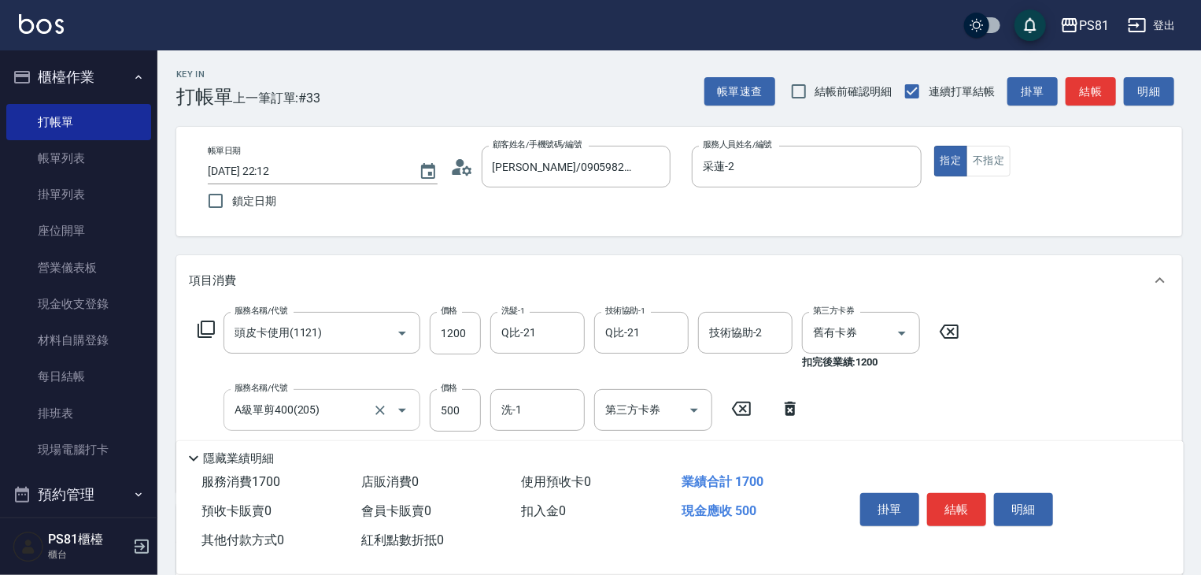
click at [1033, 409] on div "服務名稱/代號 頭皮卡使用(1121) 服務名稱/代號 價格 1200 價格 洗髮-1 Q比-21 洗髮-1 技術協助-1 Q比-21 技術協助-1 技術協助…" at bounding box center [679, 398] width 1006 height 187
click at [954, 508] on button "結帳" at bounding box center [956, 509] width 59 height 33
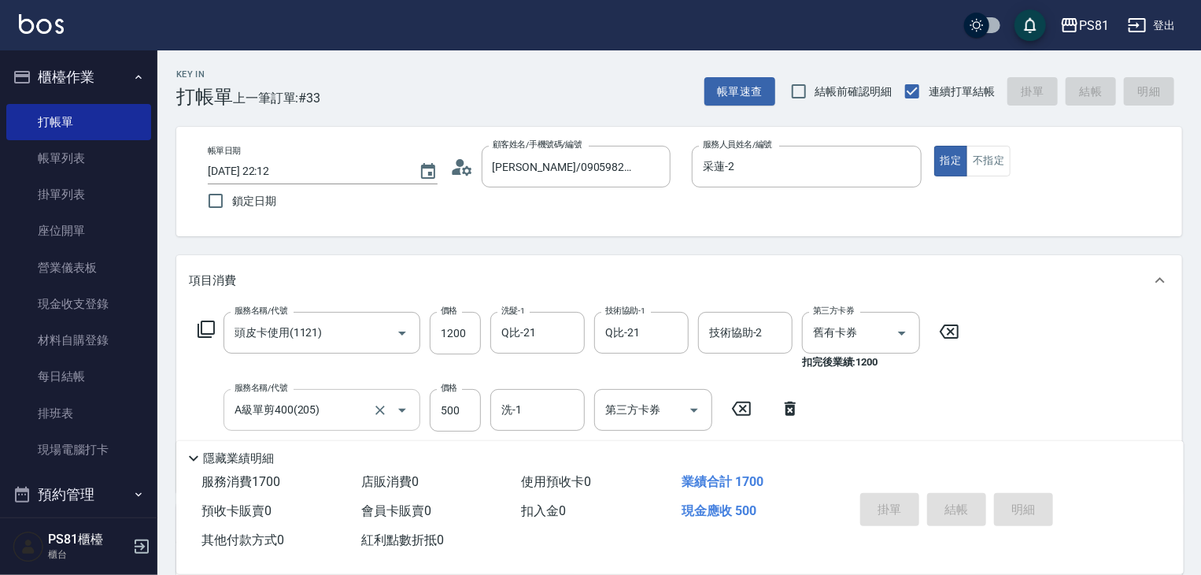
type input "2025/09/19 22:13"
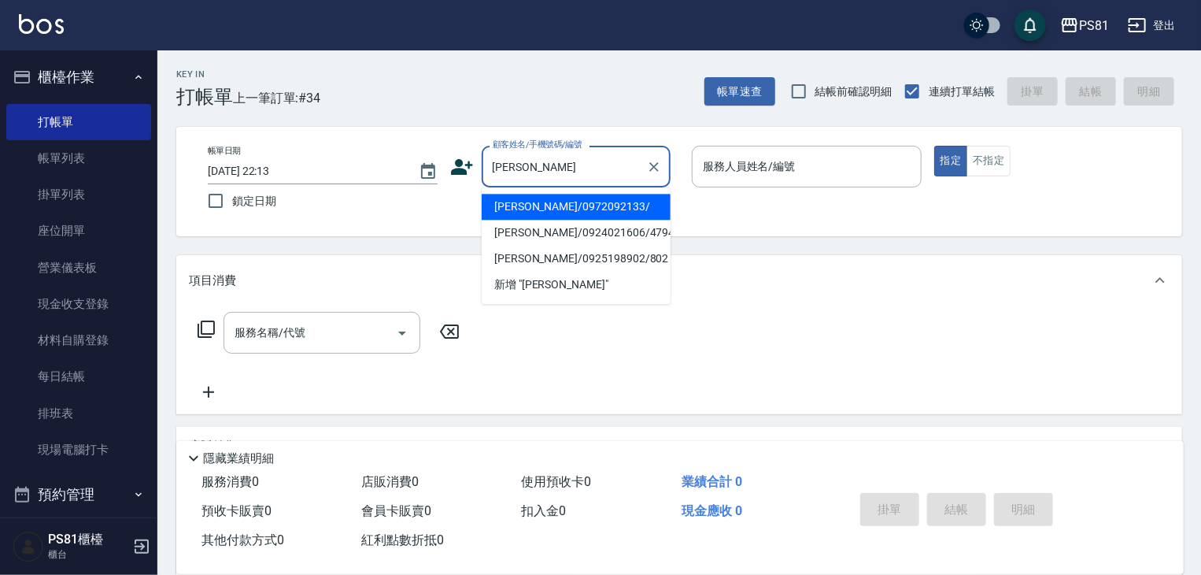
click at [532, 210] on li "黃崑龍/0972092133/" at bounding box center [576, 207] width 189 height 26
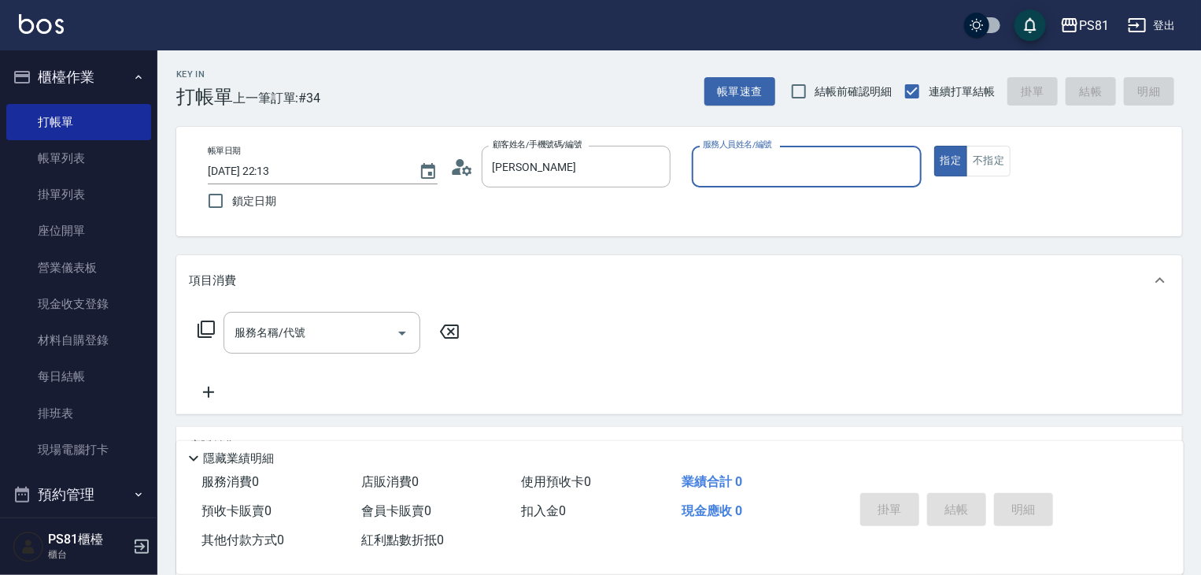
type input "黃崑龍/0972092133/"
type input "采蓮-2"
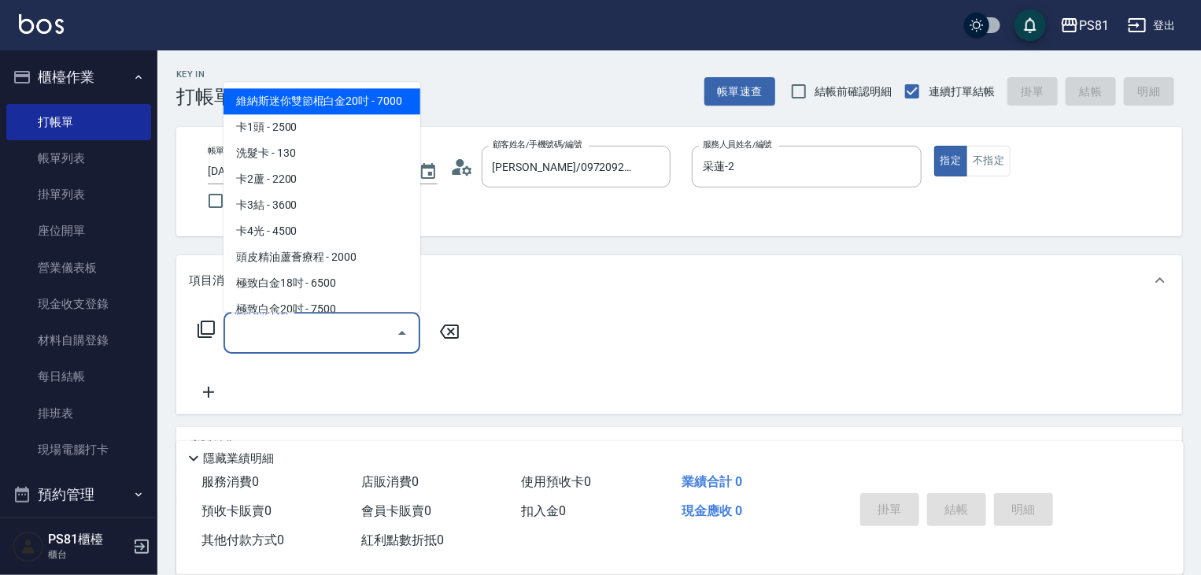
click at [289, 340] on input "服務名稱/代號" at bounding box center [310, 333] width 159 height 28
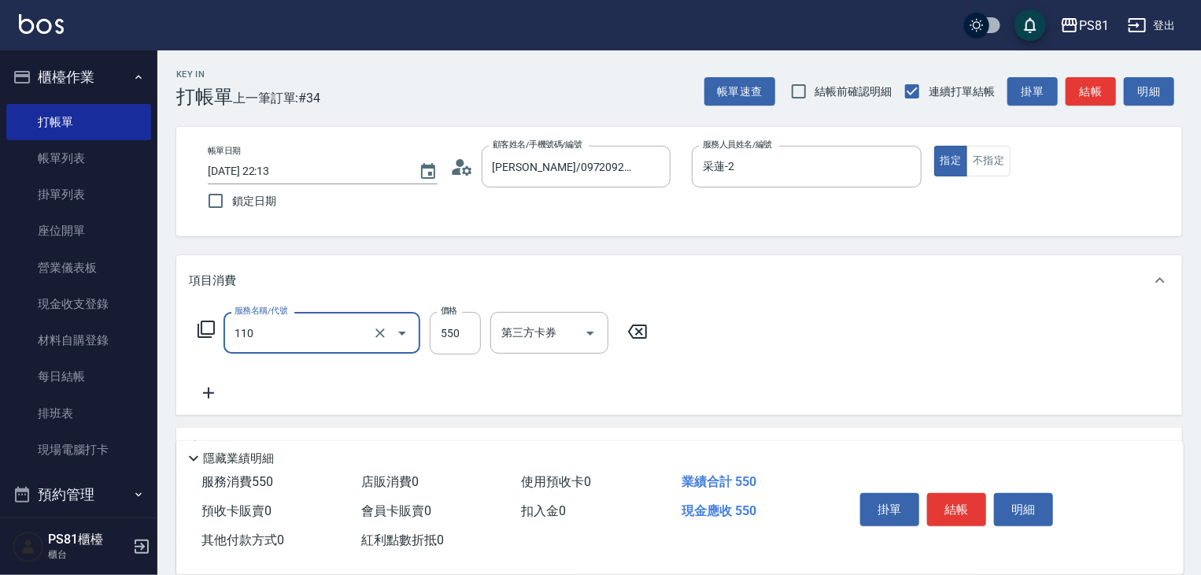
type input "去角質(抗油)(110)"
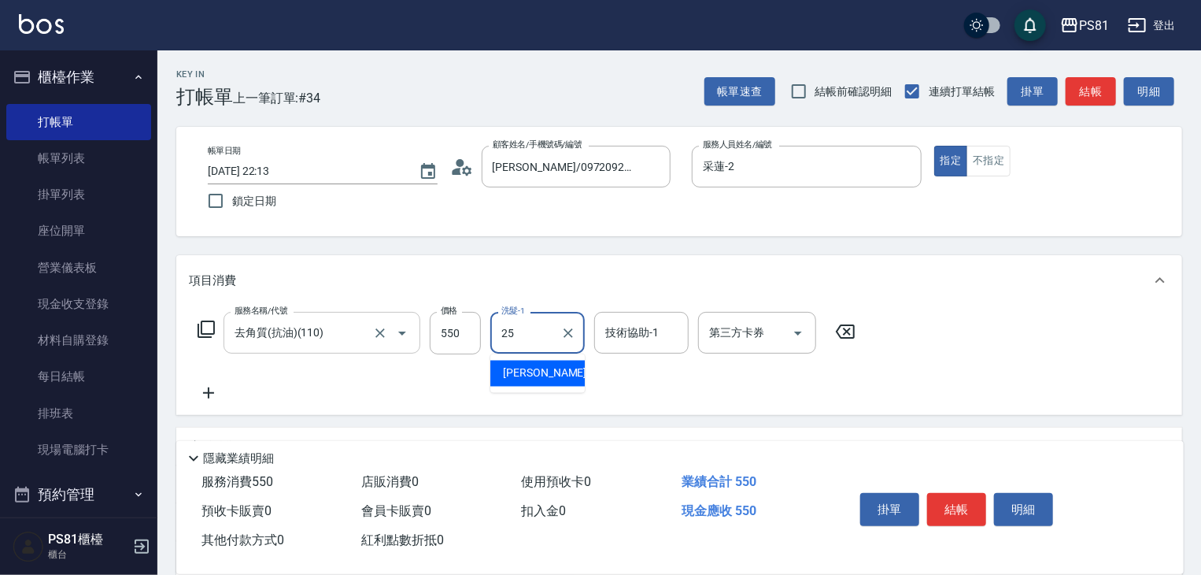
type input "妮可-25"
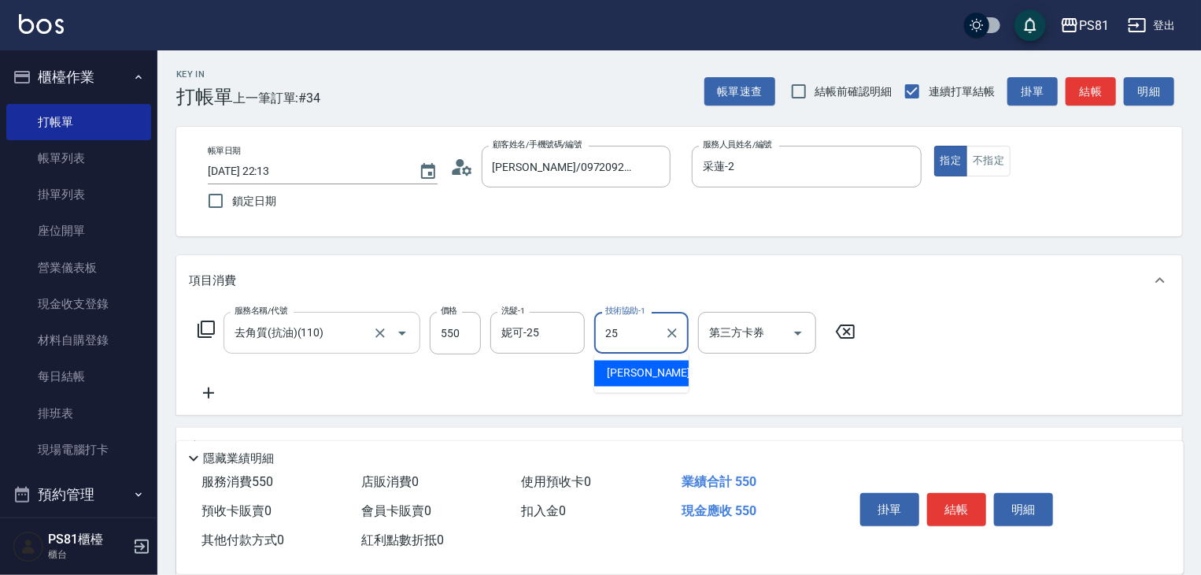
type input "妮可-25"
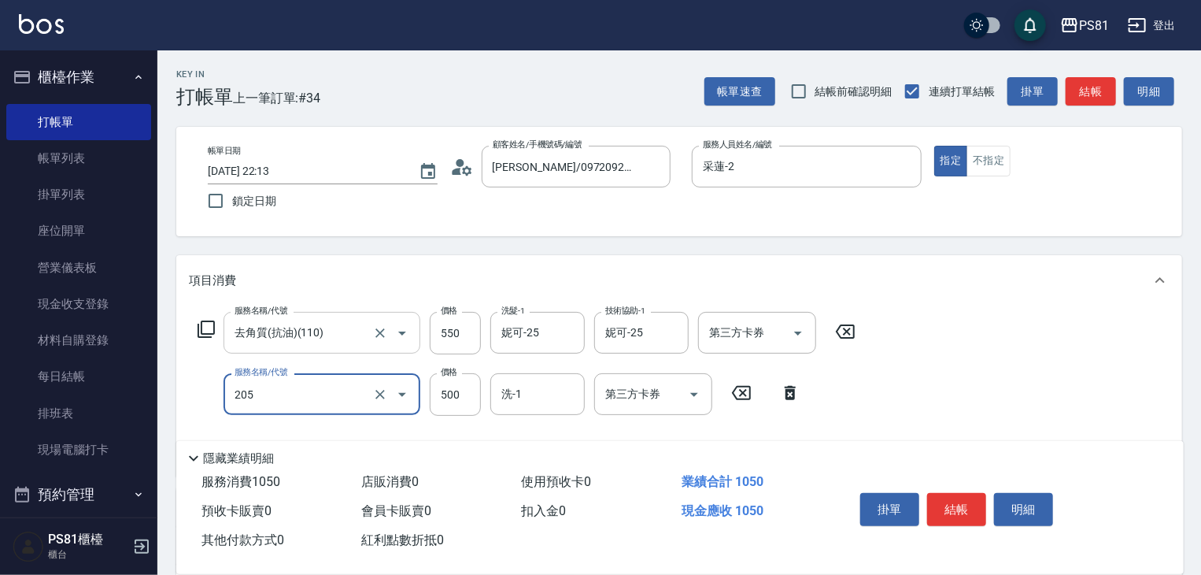
scroll to position [236, 0]
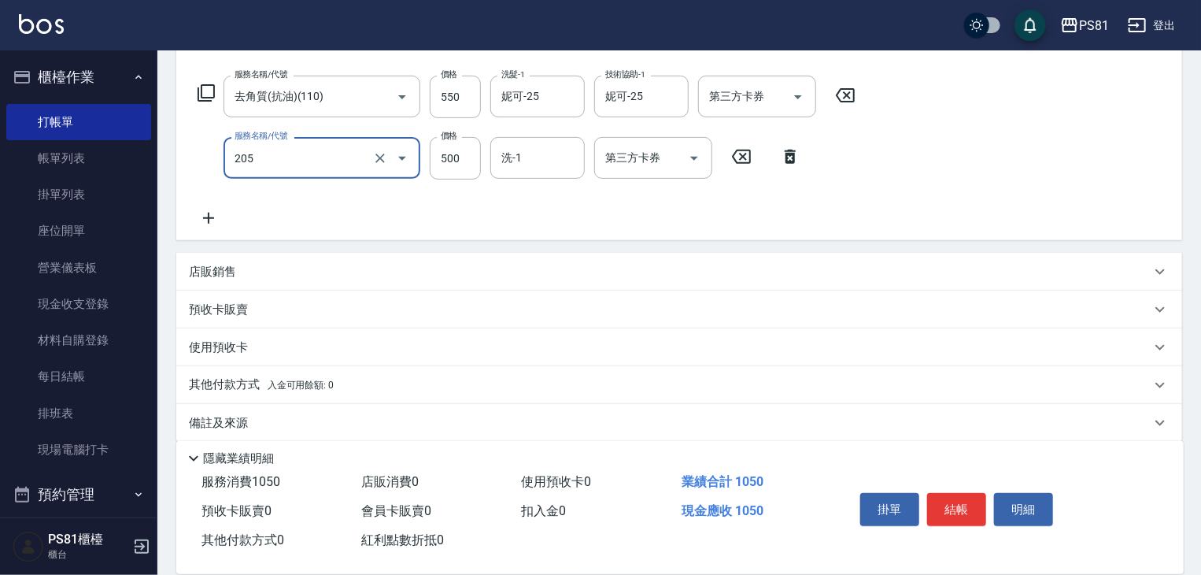
type input "A級單剪400(205)"
click at [283, 229] on div "服務名稱/代號 去角質(抗油)(110) 服務名稱/代號 價格 550 價格 洗髮-1 妮可-25 洗髮-1 技術協助-1 妮可-25 技術協助-1 第三方卡…" at bounding box center [679, 154] width 1006 height 171
click at [286, 268] on div "店販銷售" at bounding box center [670, 272] width 962 height 17
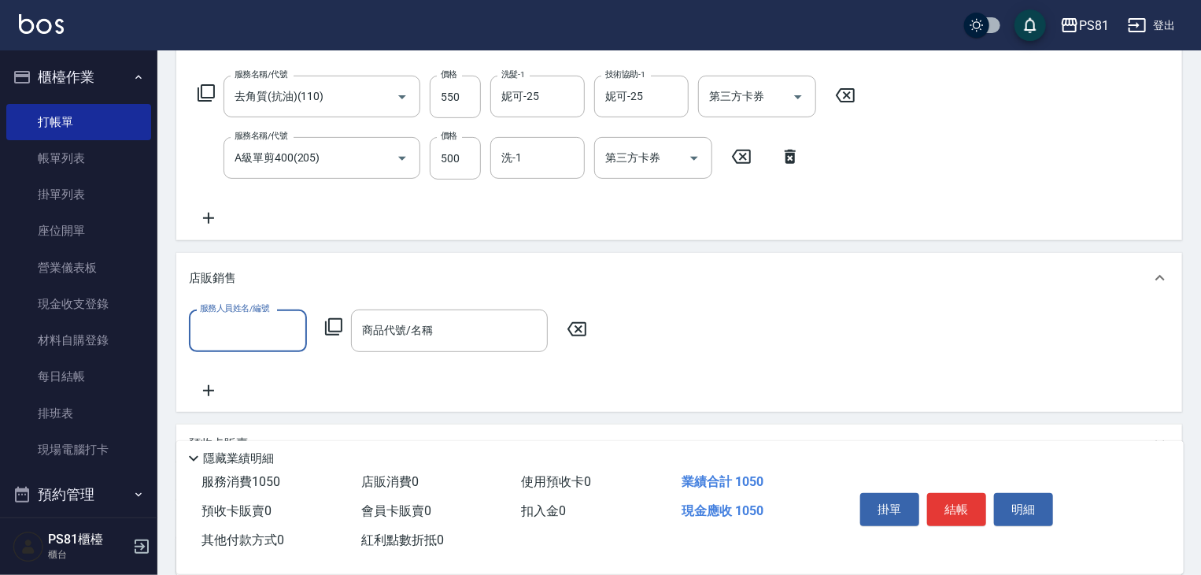
scroll to position [0, 0]
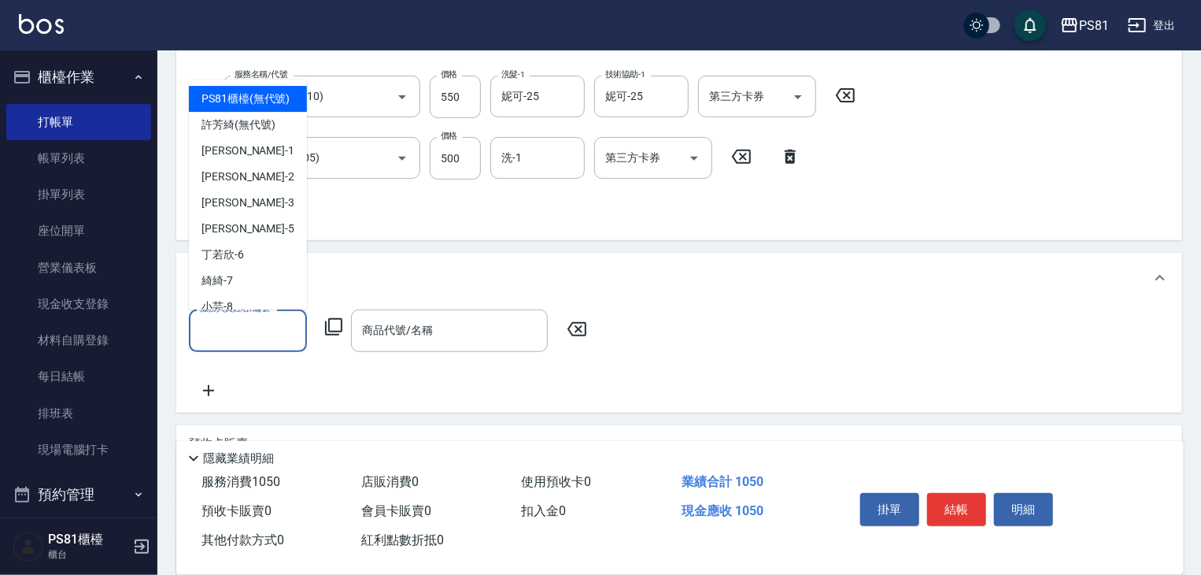
click at [274, 321] on input "服務人員姓名/編號" at bounding box center [248, 330] width 104 height 28
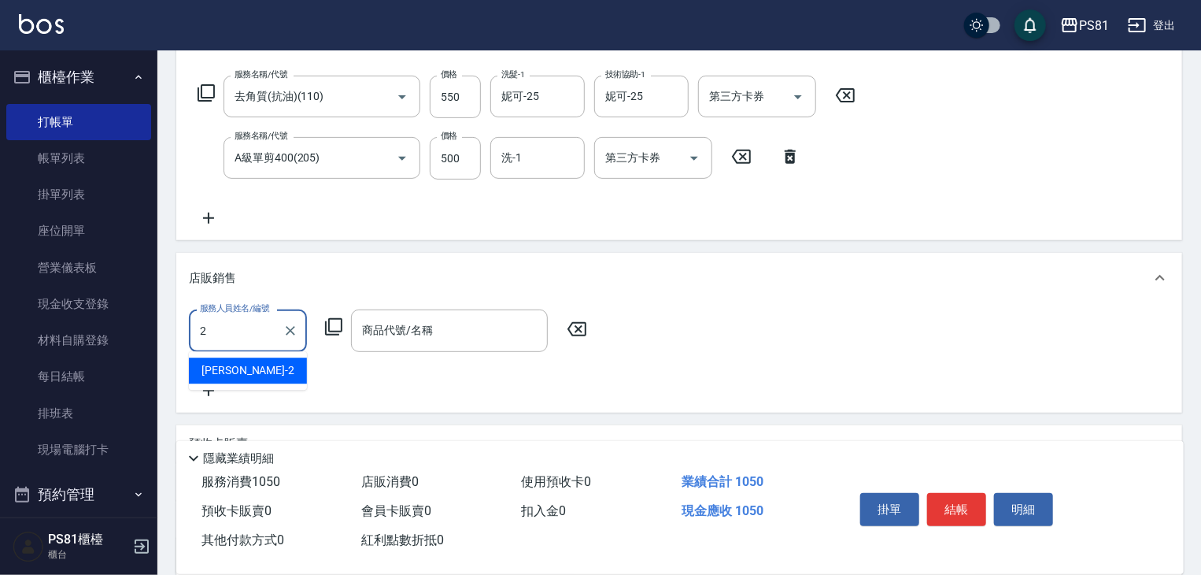
type input "采蓮-2"
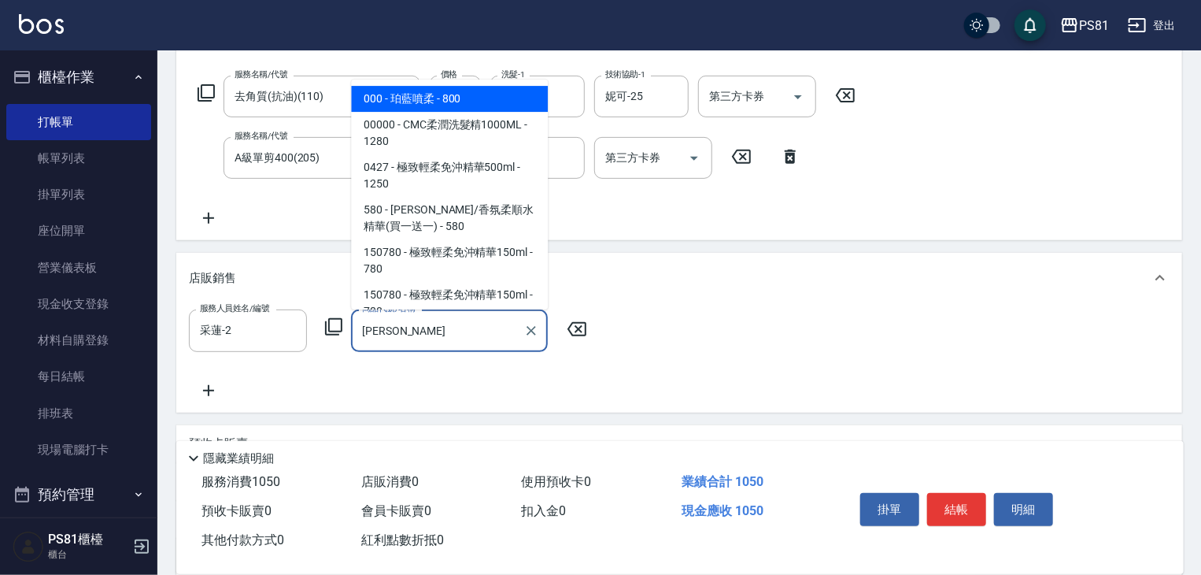
click at [401, 106] on span "000 - 珀藍噴柔 - 800" at bounding box center [449, 99] width 197 height 26
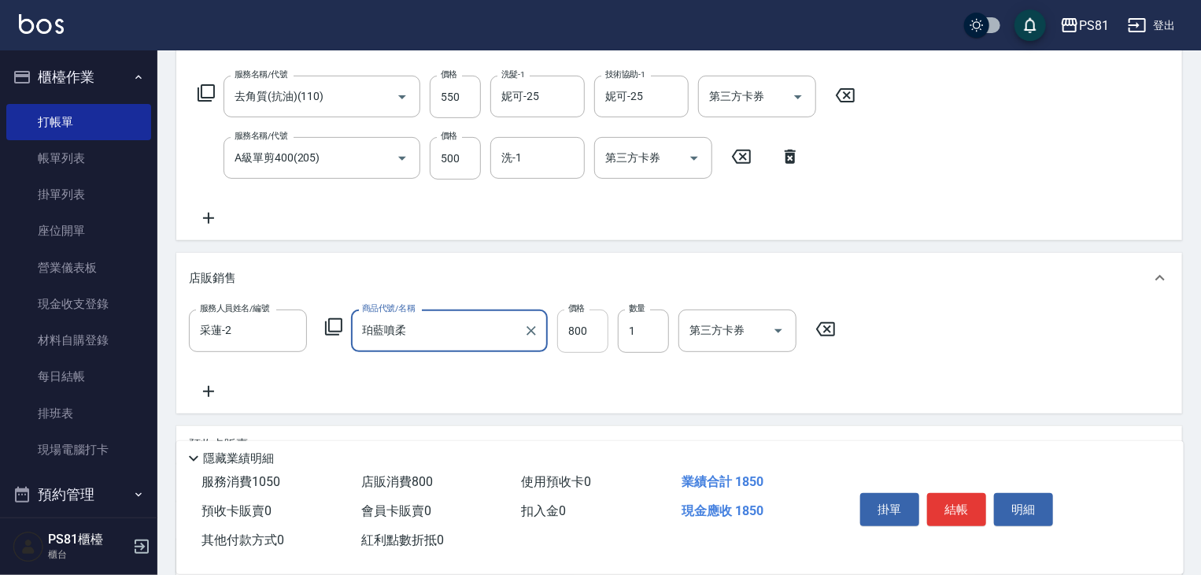
type input "珀藍噴柔"
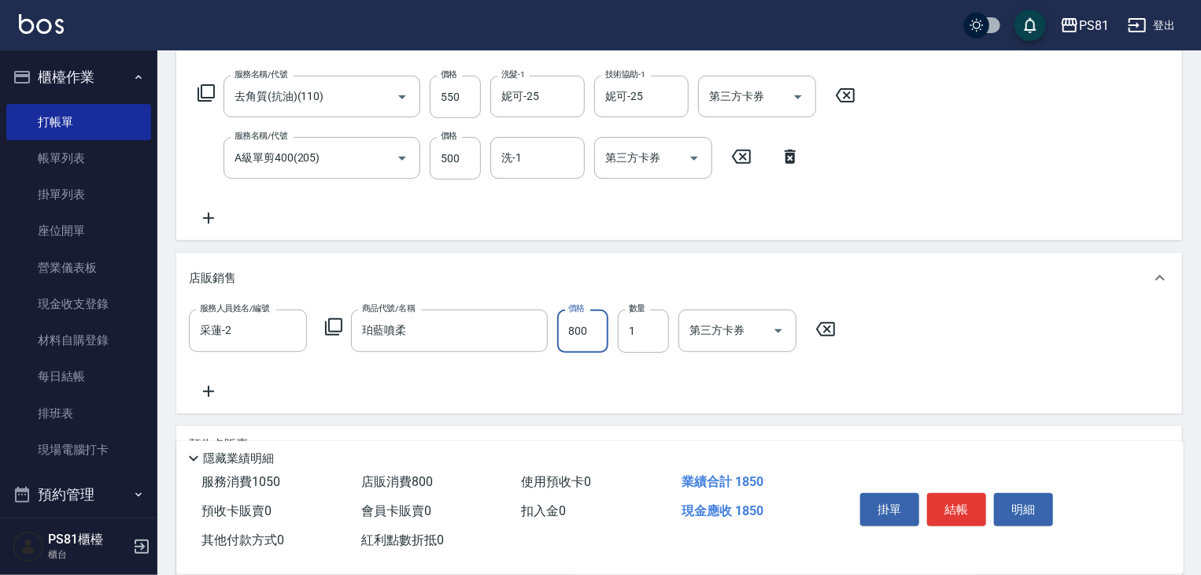
click at [597, 334] on input "800" at bounding box center [582, 330] width 51 height 42
type input "720"
click at [623, 392] on div "服務人員姓名/編號 采蓮-2 服務人員姓名/編號 商品代號/名稱 珀藍噴柔 商品代號/名稱 價格 720 價格 數量 1 數量 第三方卡券 第三方卡券" at bounding box center [679, 354] width 981 height 91
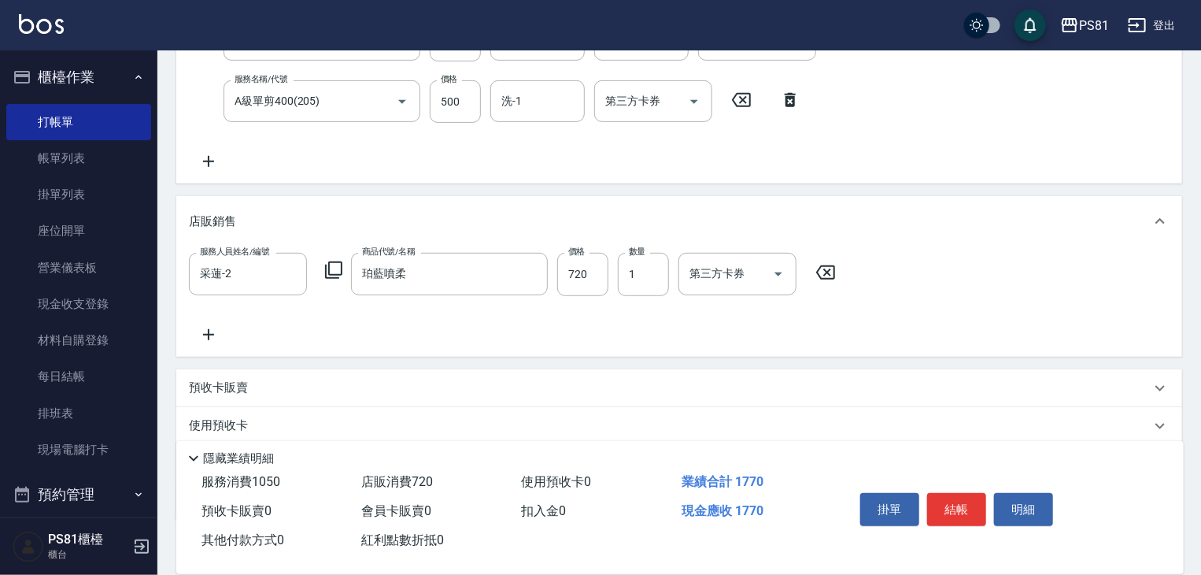
scroll to position [387, 0]
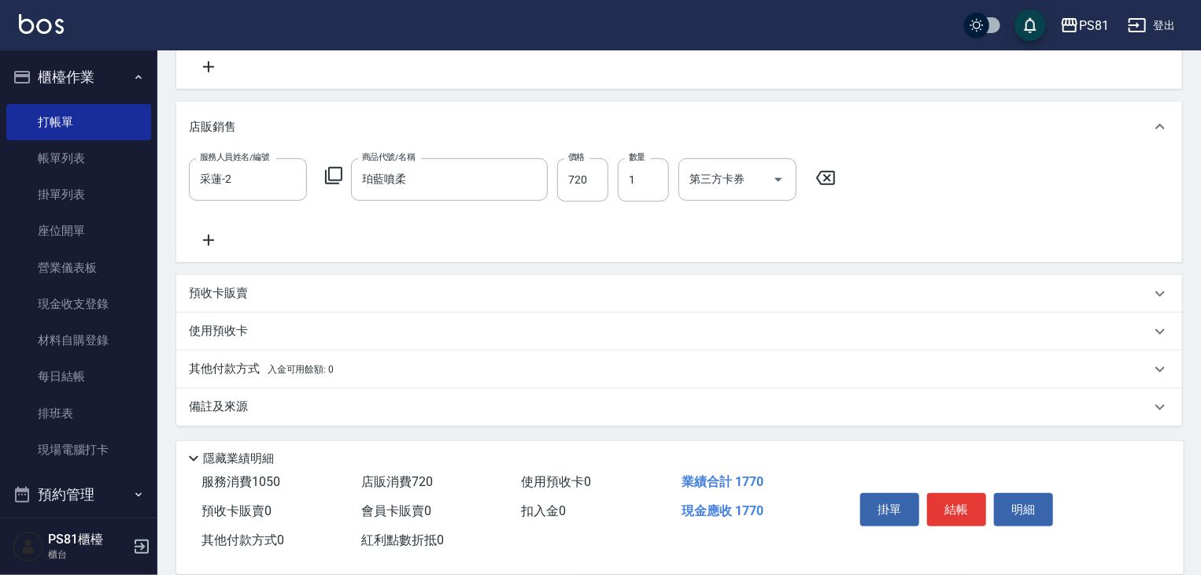
click at [220, 357] on div "其他付款方式 入金可用餘額: 0" at bounding box center [679, 369] width 1006 height 38
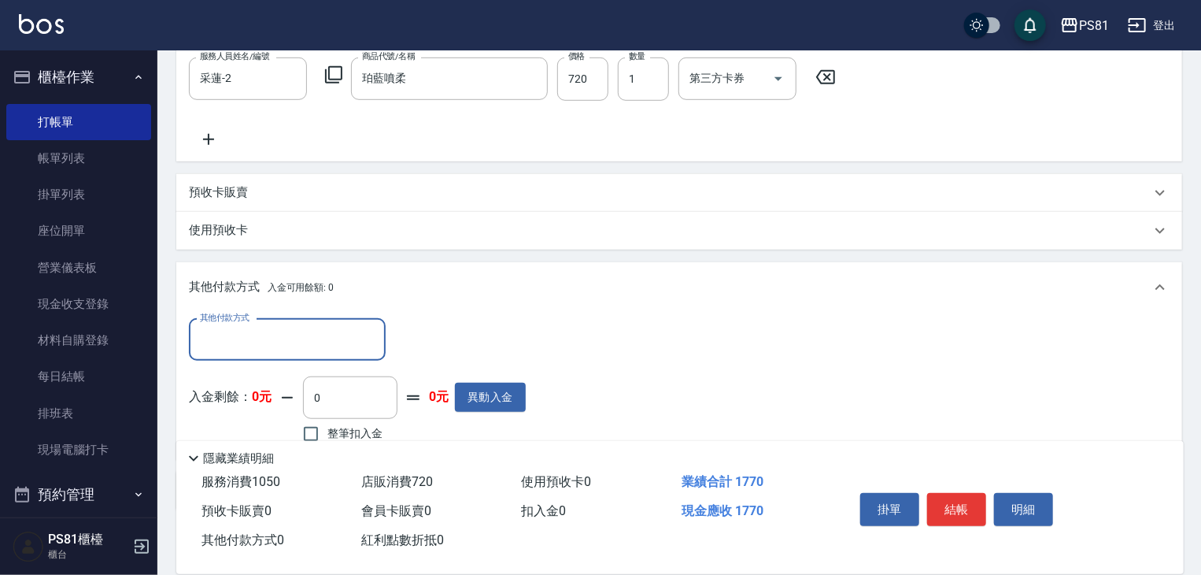
scroll to position [573, 0]
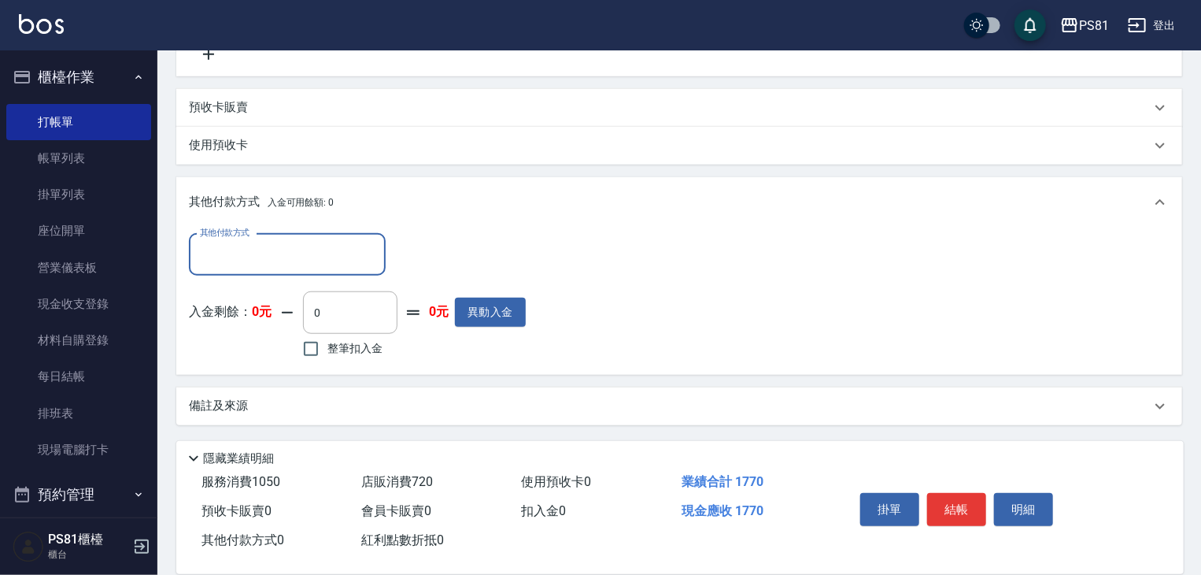
click at [331, 246] on input "其他付款方式" at bounding box center [287, 255] width 183 height 28
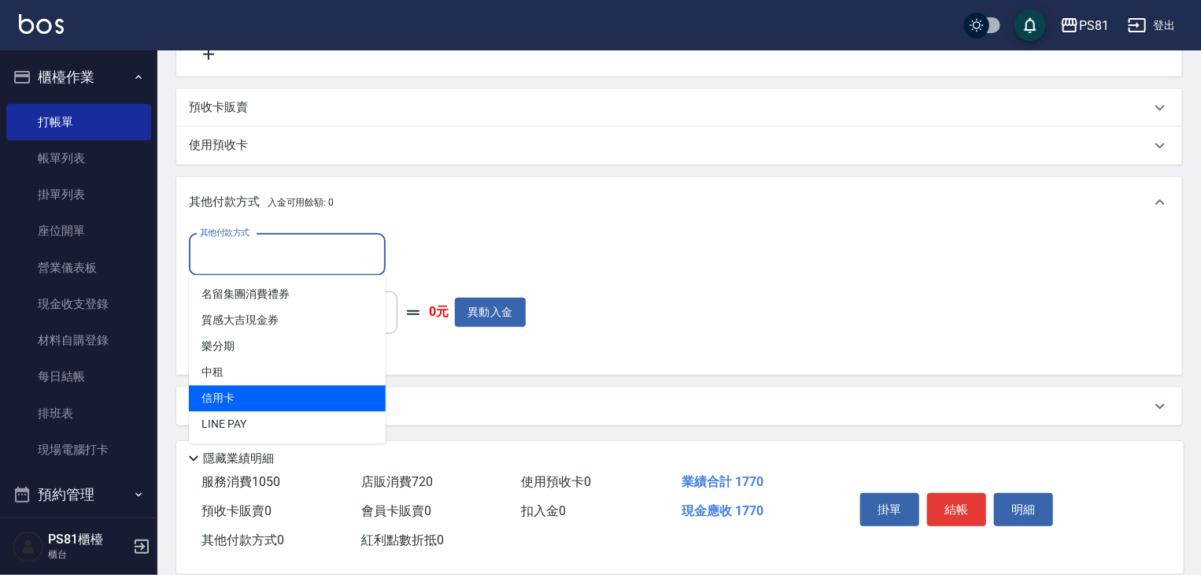
click at [256, 394] on span "信用卡" at bounding box center [287, 399] width 197 height 26
type input "信用卡"
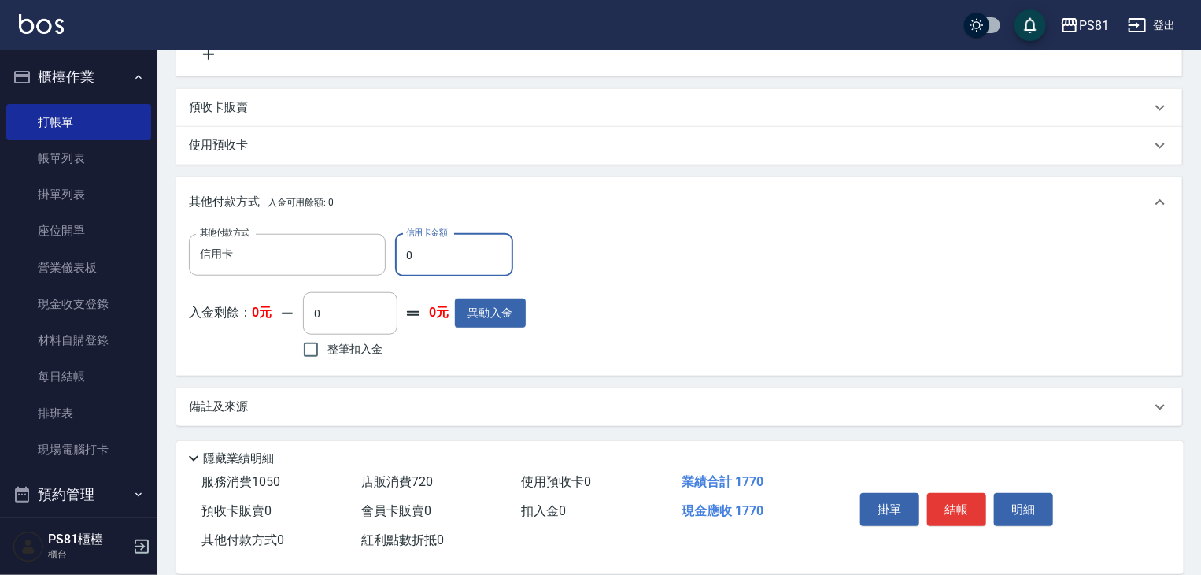
click at [449, 238] on input "0" at bounding box center [454, 255] width 118 height 42
type input "1770"
click at [639, 312] on div "其他付款方式 信用卡 其他付款方式 信用卡金額 1770 信用卡金額 入金剩餘： 0元 0 ​ 整筆扣入金 0元 異動入金" at bounding box center [679, 298] width 981 height 129
click at [976, 511] on button "結帳" at bounding box center [956, 509] width 59 height 33
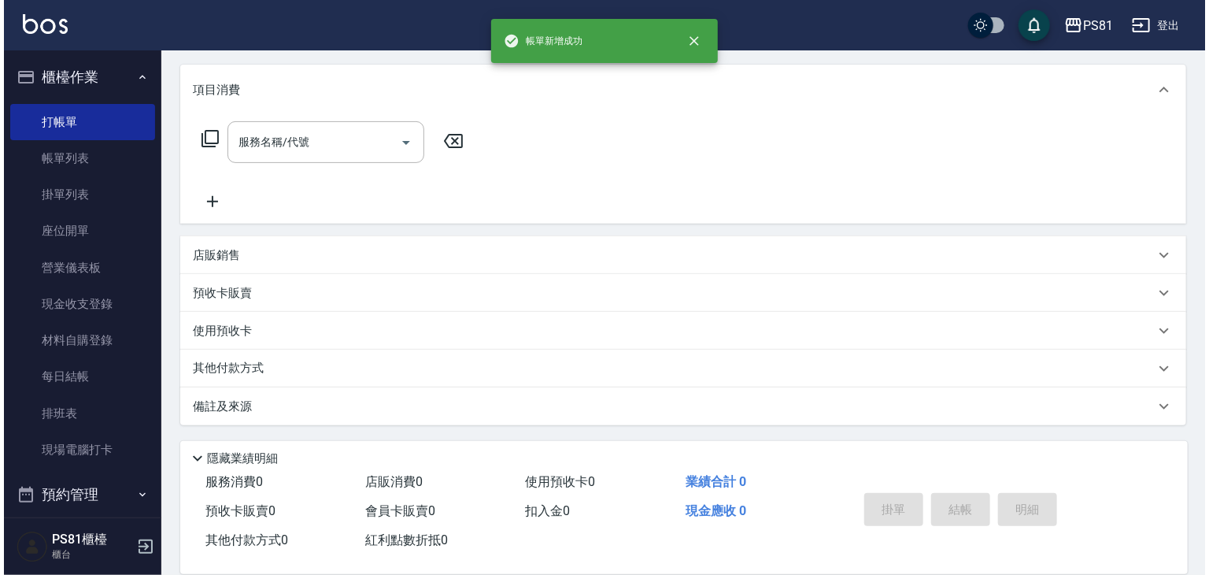
scroll to position [0, 0]
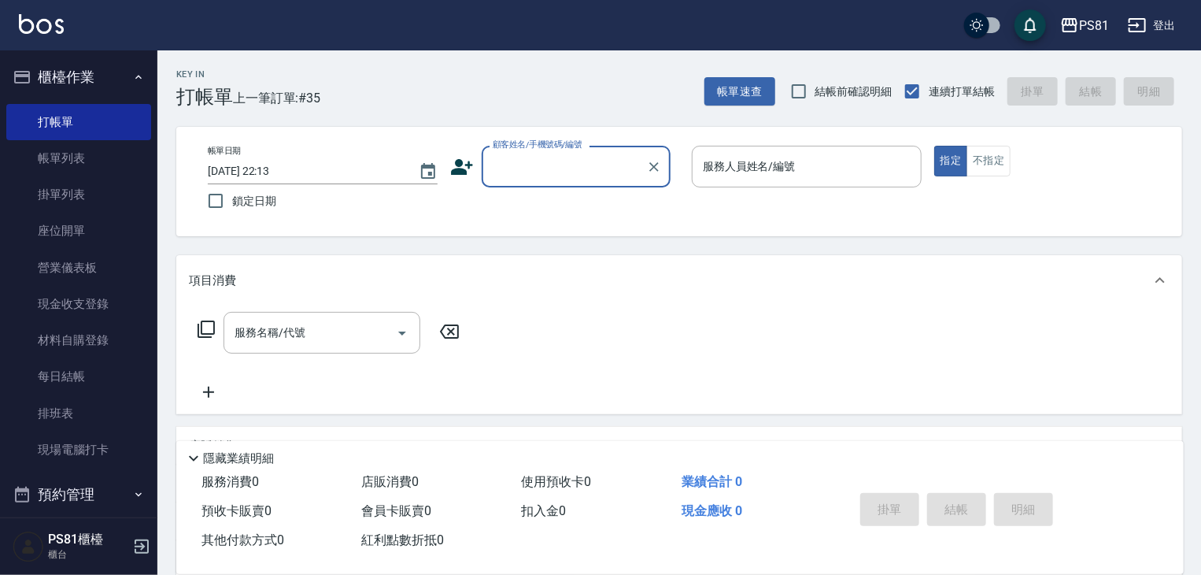
click at [589, 151] on div "顧客姓名/手機號碼/編號" at bounding box center [576, 167] width 189 height 42
click at [607, 204] on li "新增 "蘇彥霖"" at bounding box center [576, 207] width 189 height 26
type input "蘇彥霖"
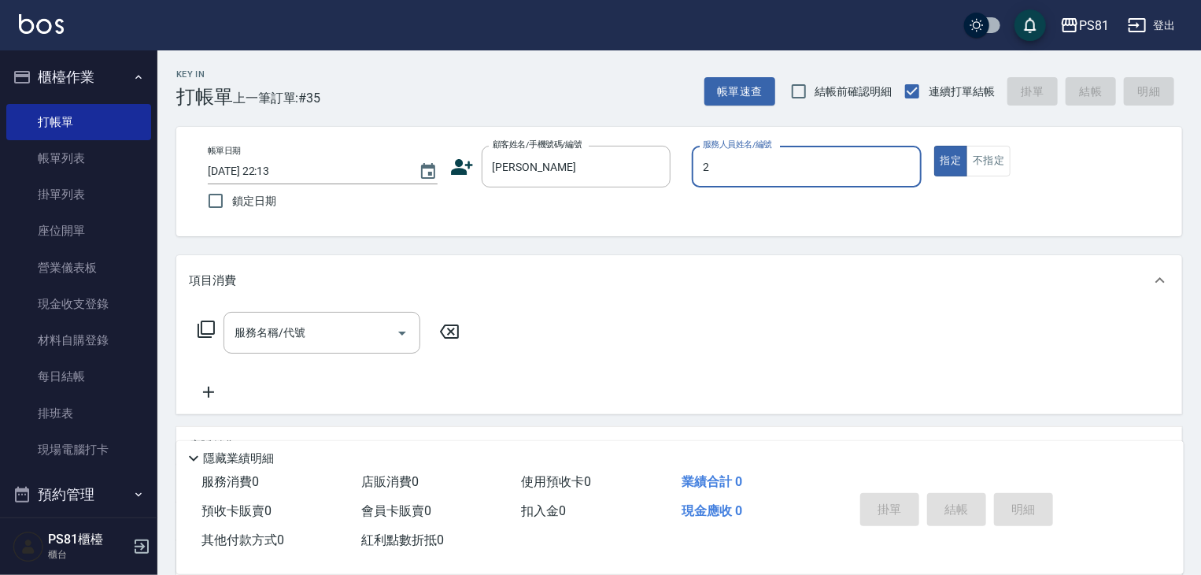
type input "2"
type button "true"
type input "采蓮-2"
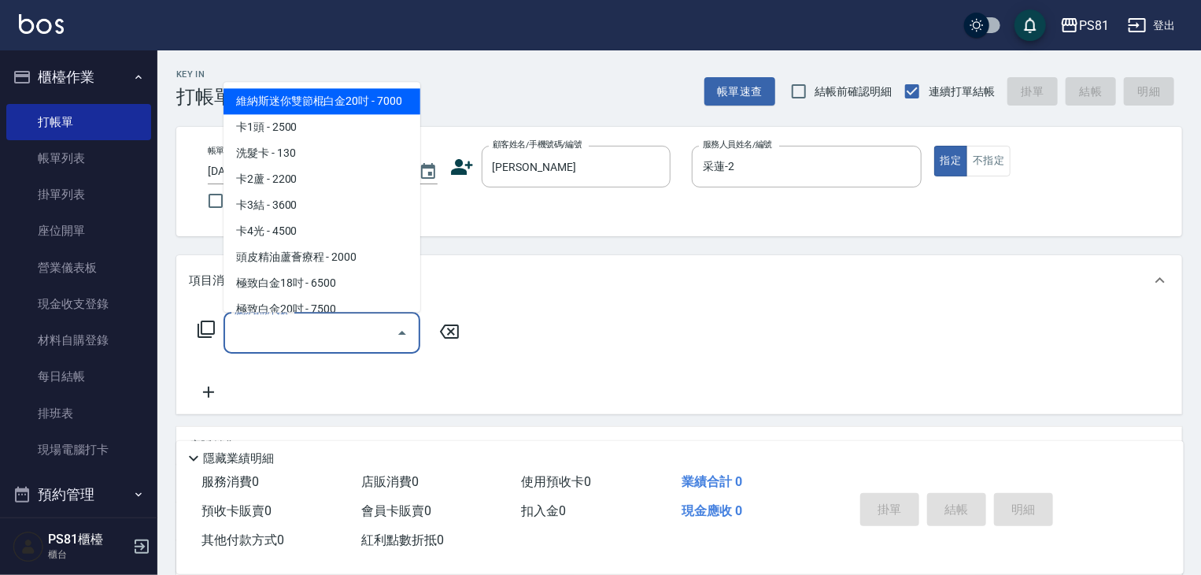
click at [349, 338] on input "服務名稱/代號" at bounding box center [310, 333] width 159 height 28
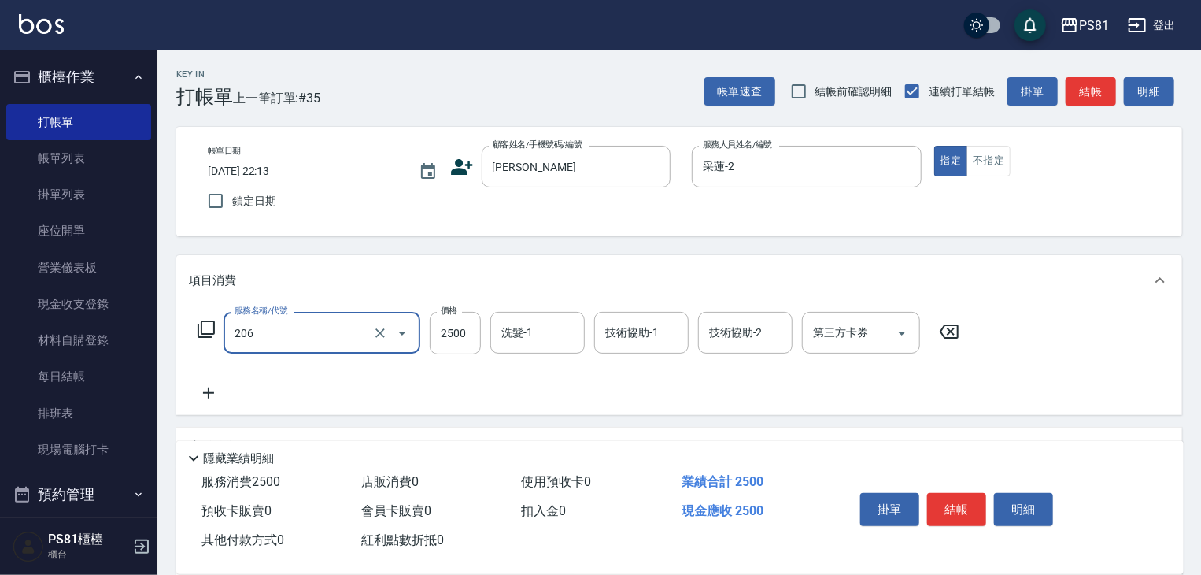
type input "錫紙燙2500(206)"
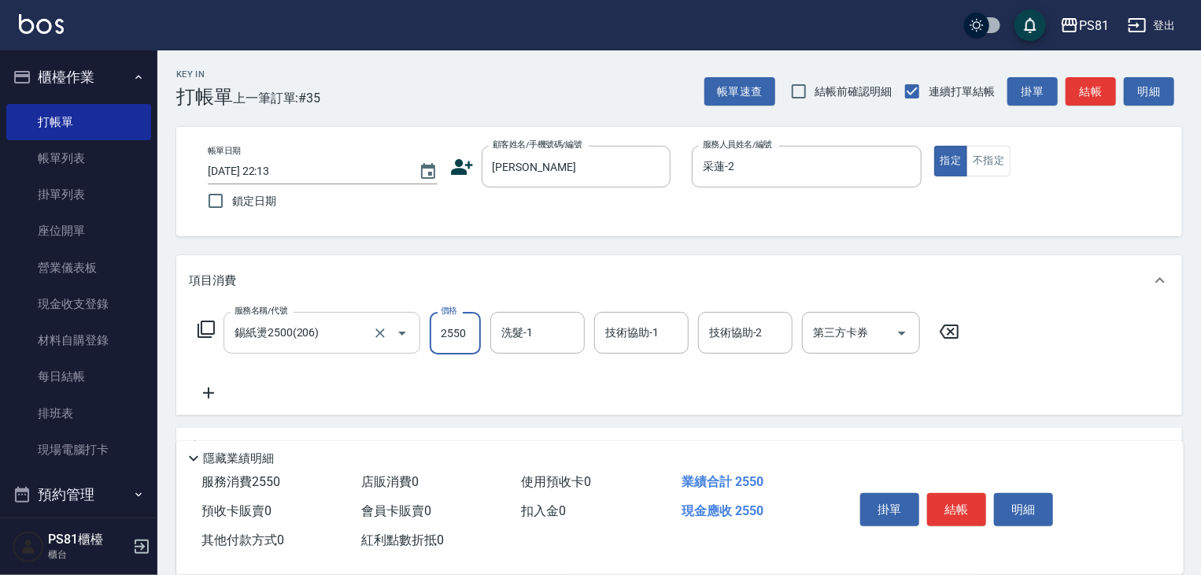
type input "2550"
type input "妮可-25"
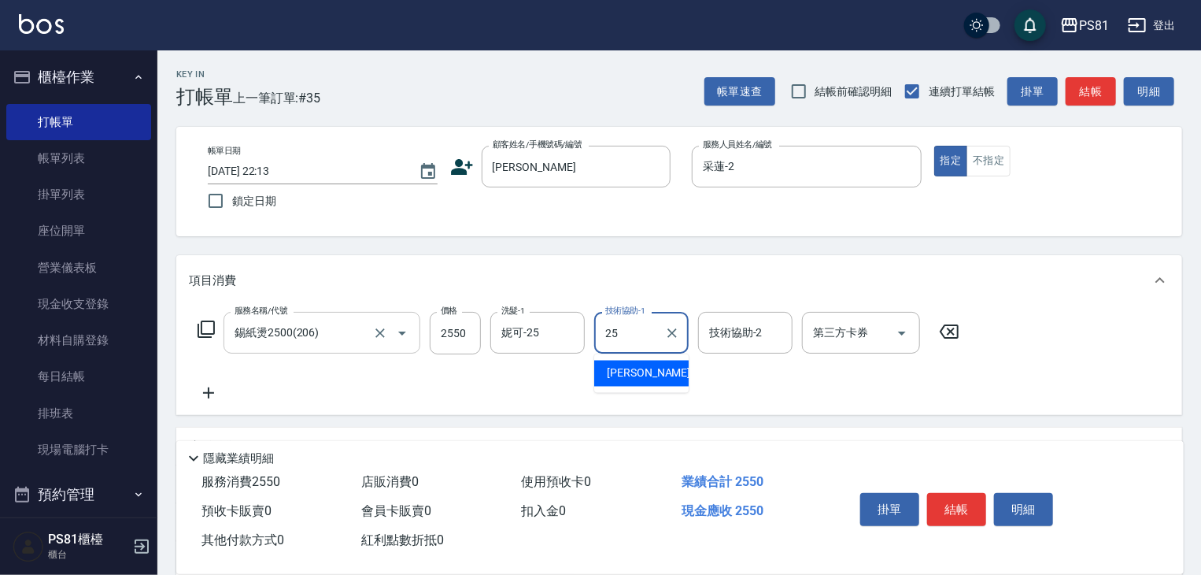
type input "妮可-25"
drag, startPoint x: 443, startPoint y: 363, endPoint x: 755, endPoint y: 427, distance: 318.1
click at [450, 364] on div "服務名稱/代號 錫紙燙2500(206) 服務名稱/代號 價格 2550 價格 洗髮-1 妮可-25 洗髮-1 技術協助-1 妮可-25 技術協助-1 技術協…" at bounding box center [579, 357] width 780 height 91
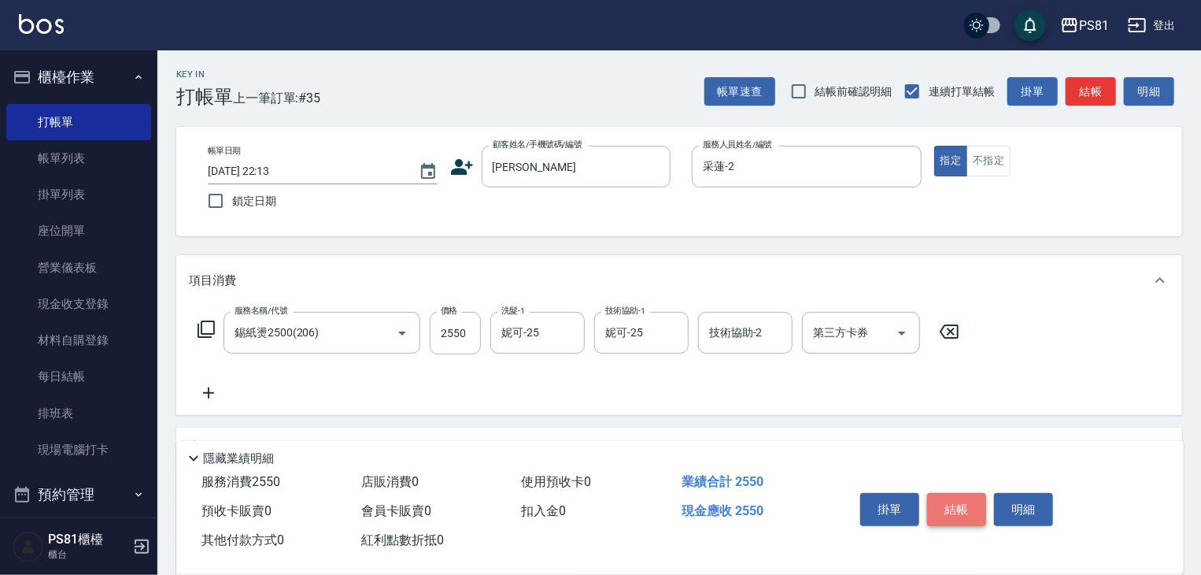
click at [947, 495] on button "結帳" at bounding box center [956, 509] width 59 height 33
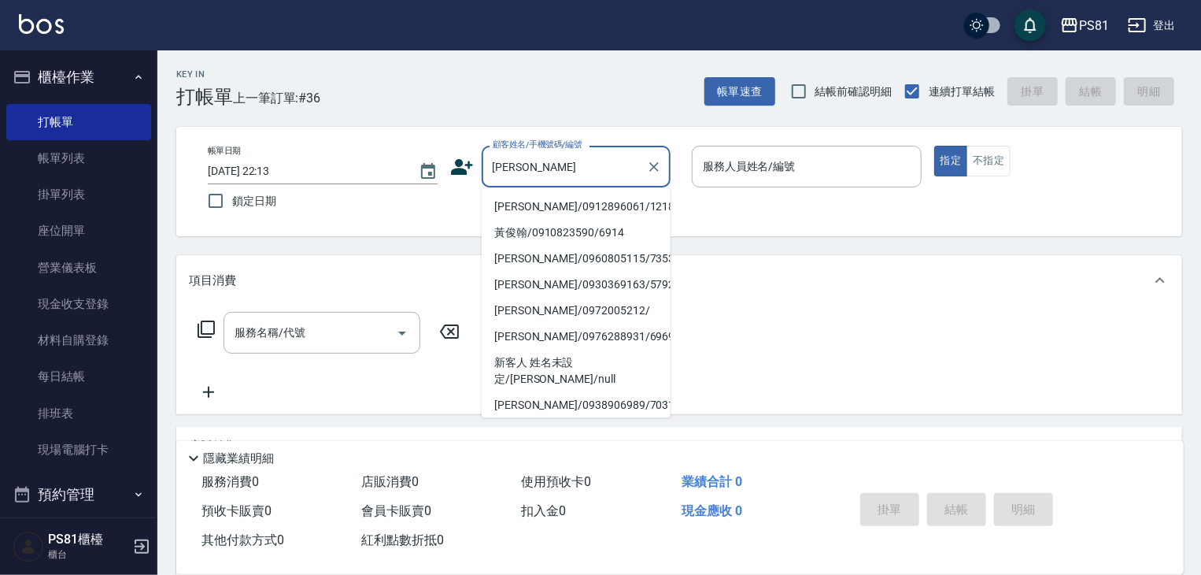
type input "黃浚"
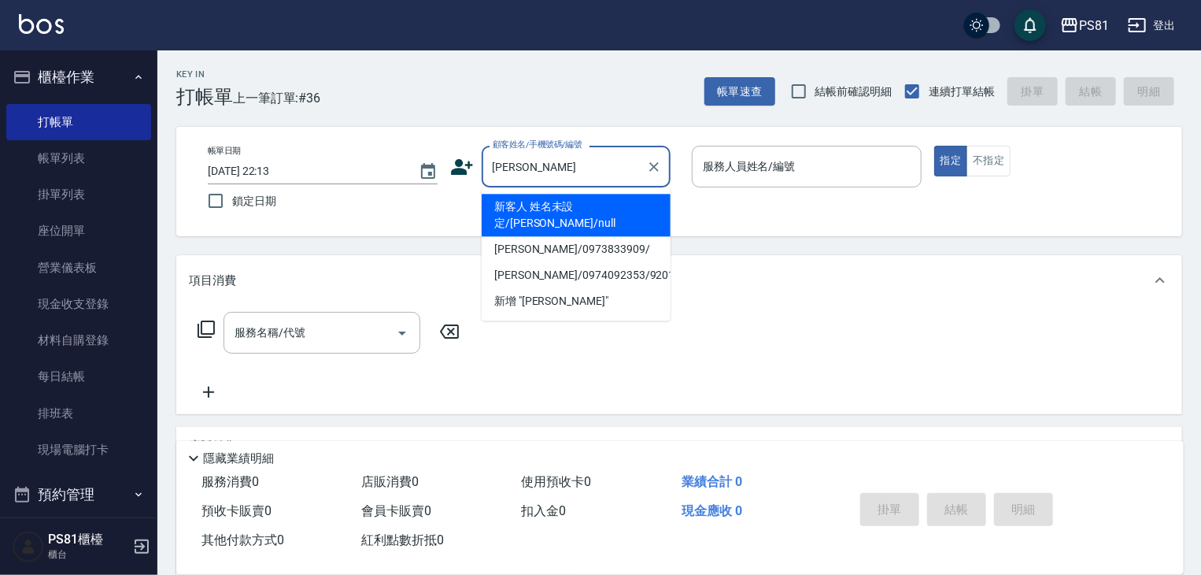
click at [575, 218] on li "新客人 姓名未設定/黃浚修/null" at bounding box center [576, 215] width 189 height 42
